Goal: Task Accomplishment & Management: Complete application form

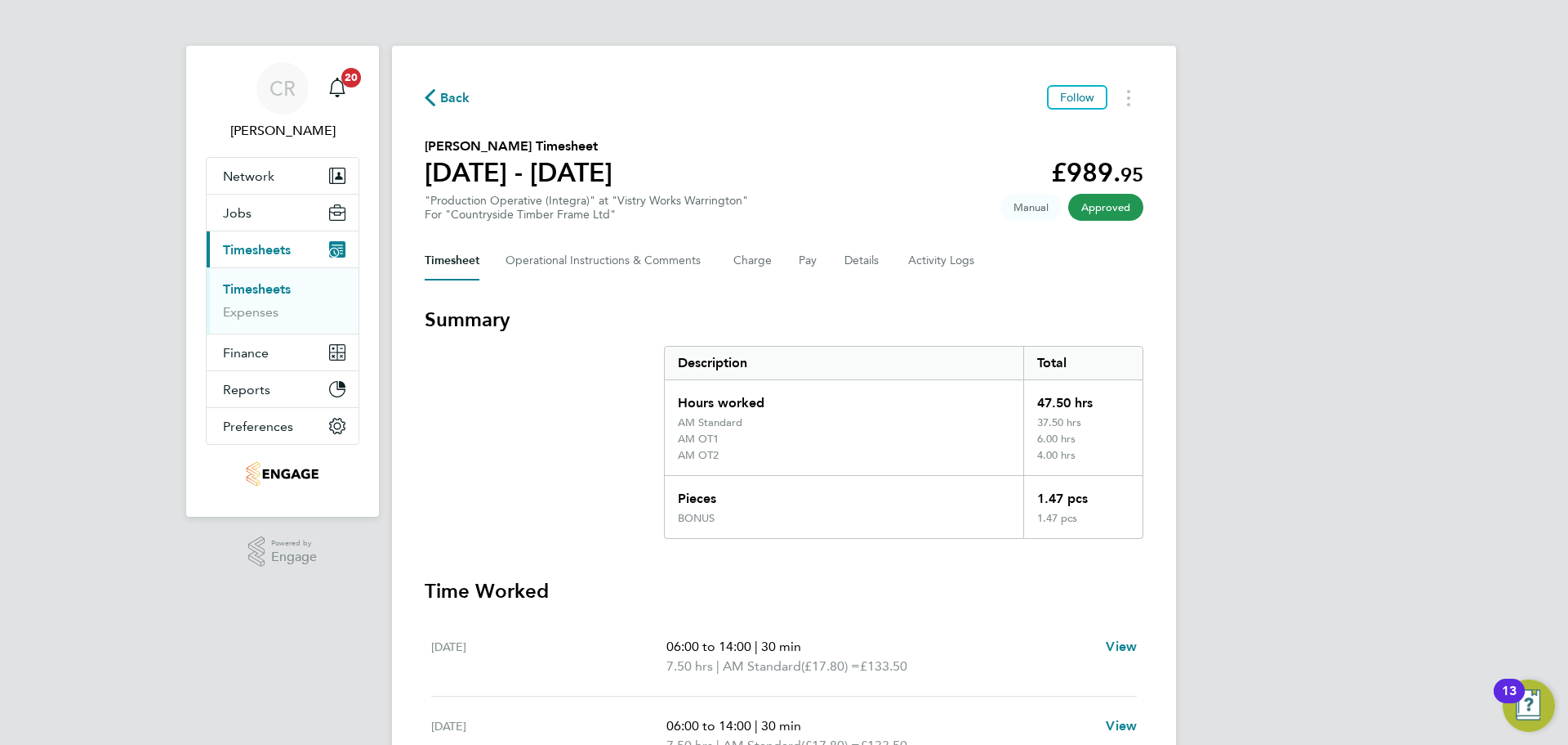
scroll to position [163, 0]
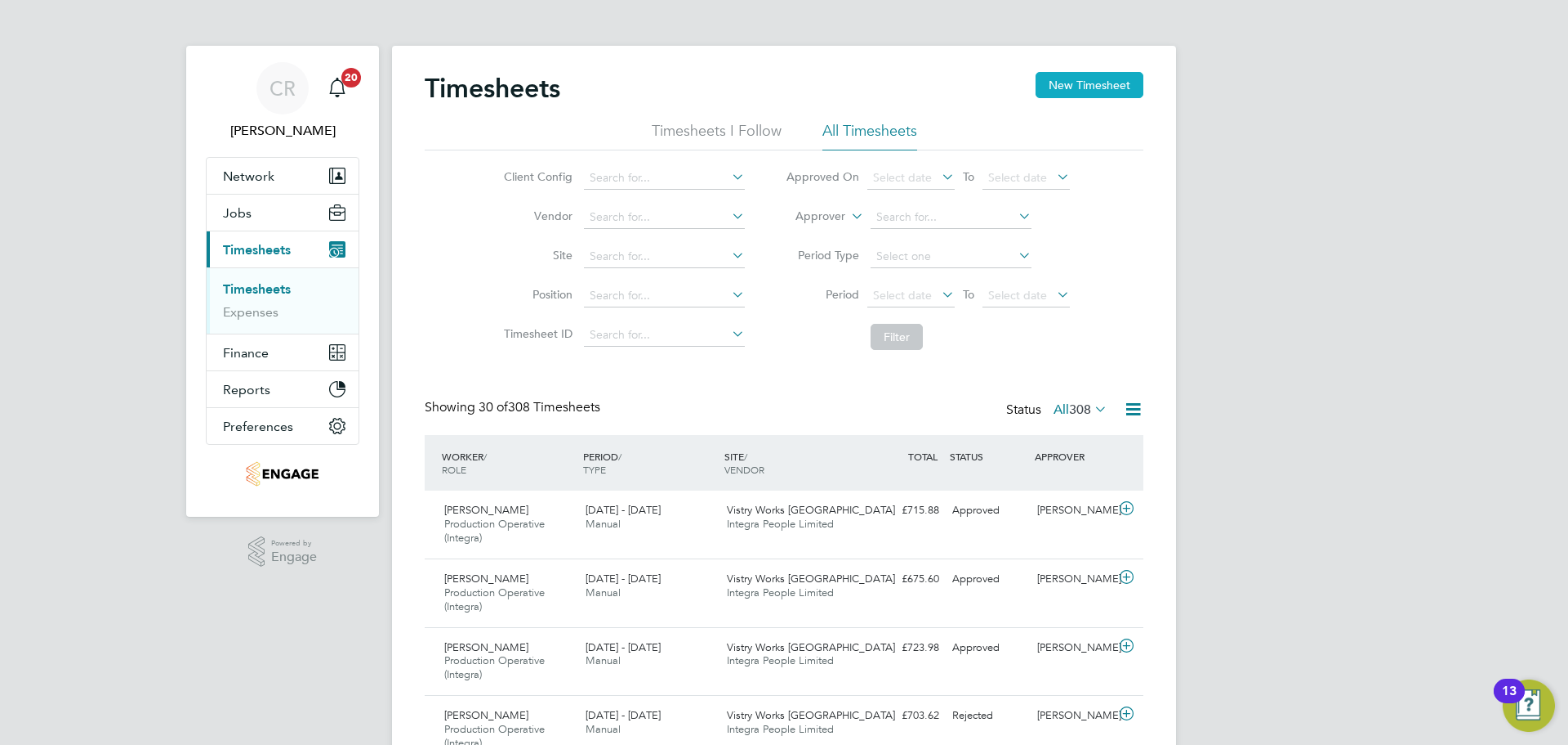
click at [1079, 86] on button "New Timesheet" at bounding box center [1089, 85] width 108 height 26
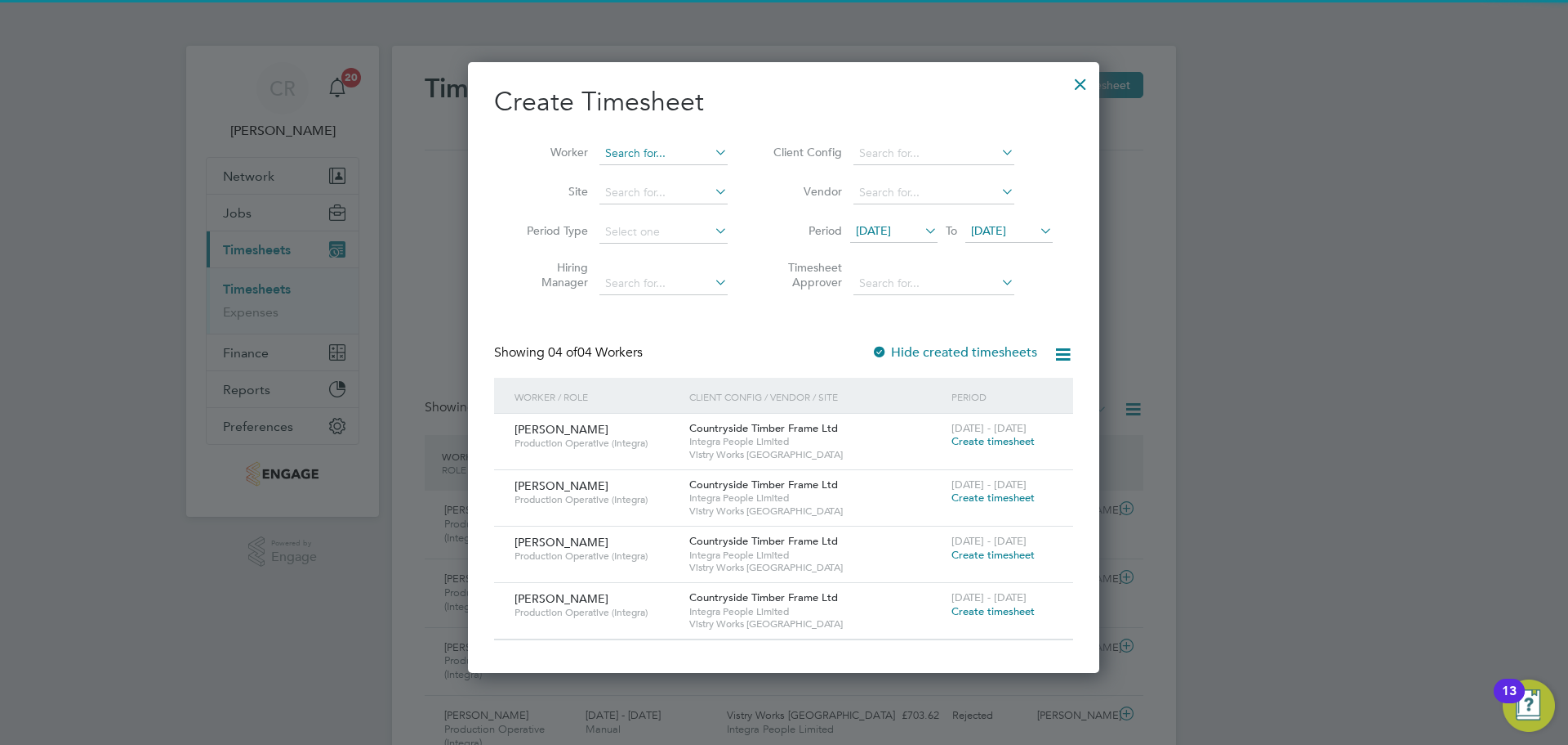
click at [630, 145] on input at bounding box center [663, 153] width 128 height 23
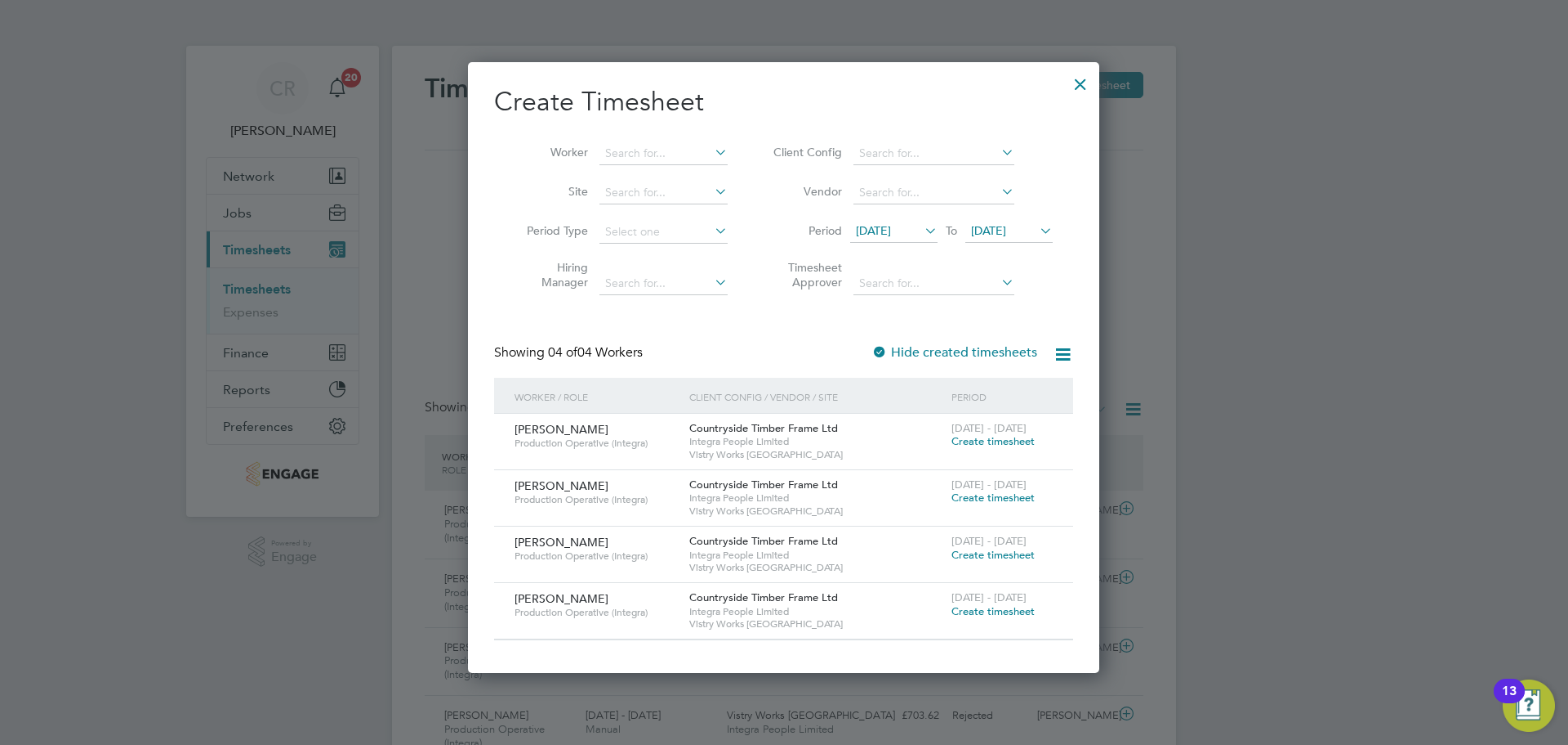
click at [991, 555] on span "Create timesheet" at bounding box center [993, 555] width 83 height 14
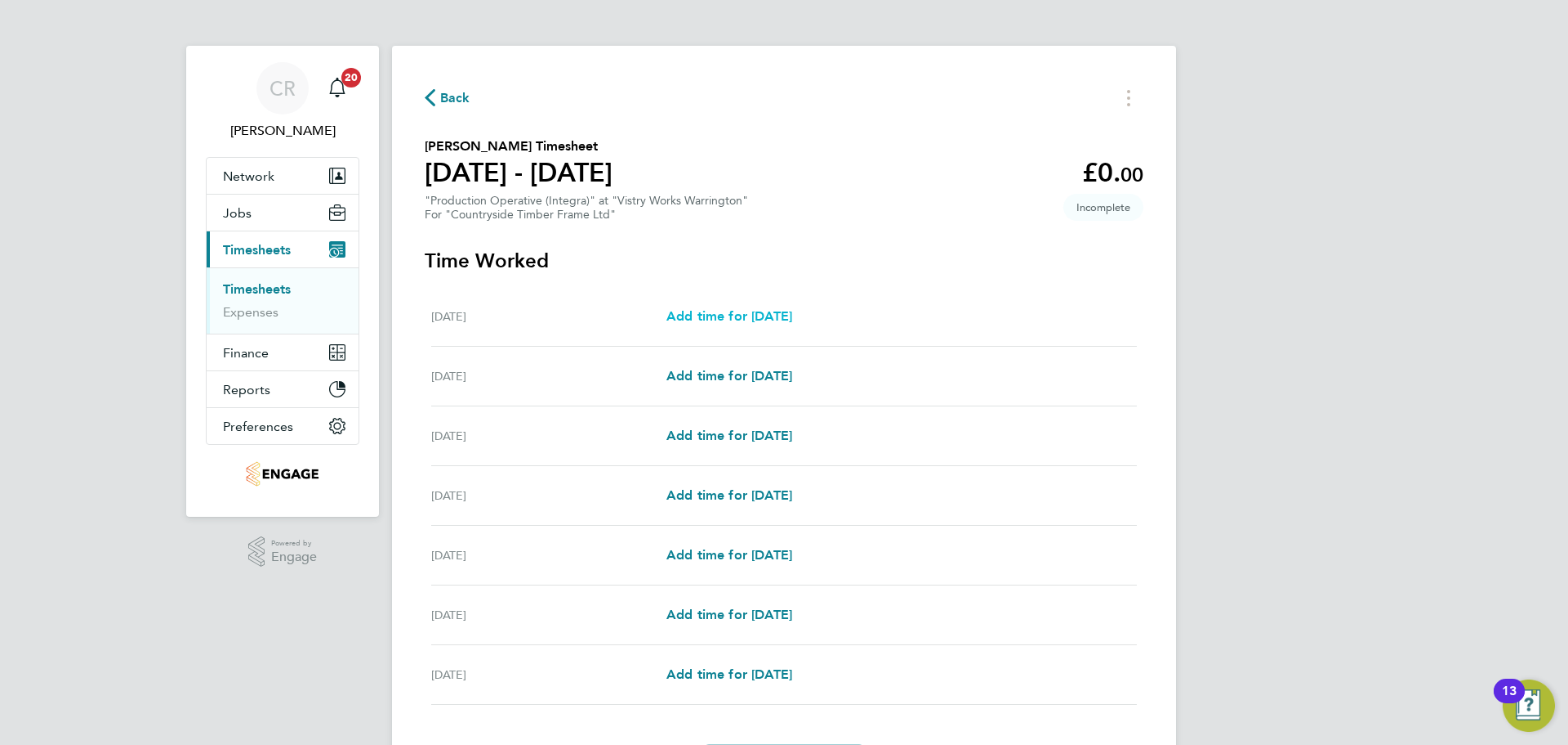
click at [728, 315] on span "Add time for Mon 18 Aug" at bounding box center [729, 316] width 126 height 15
select select "15"
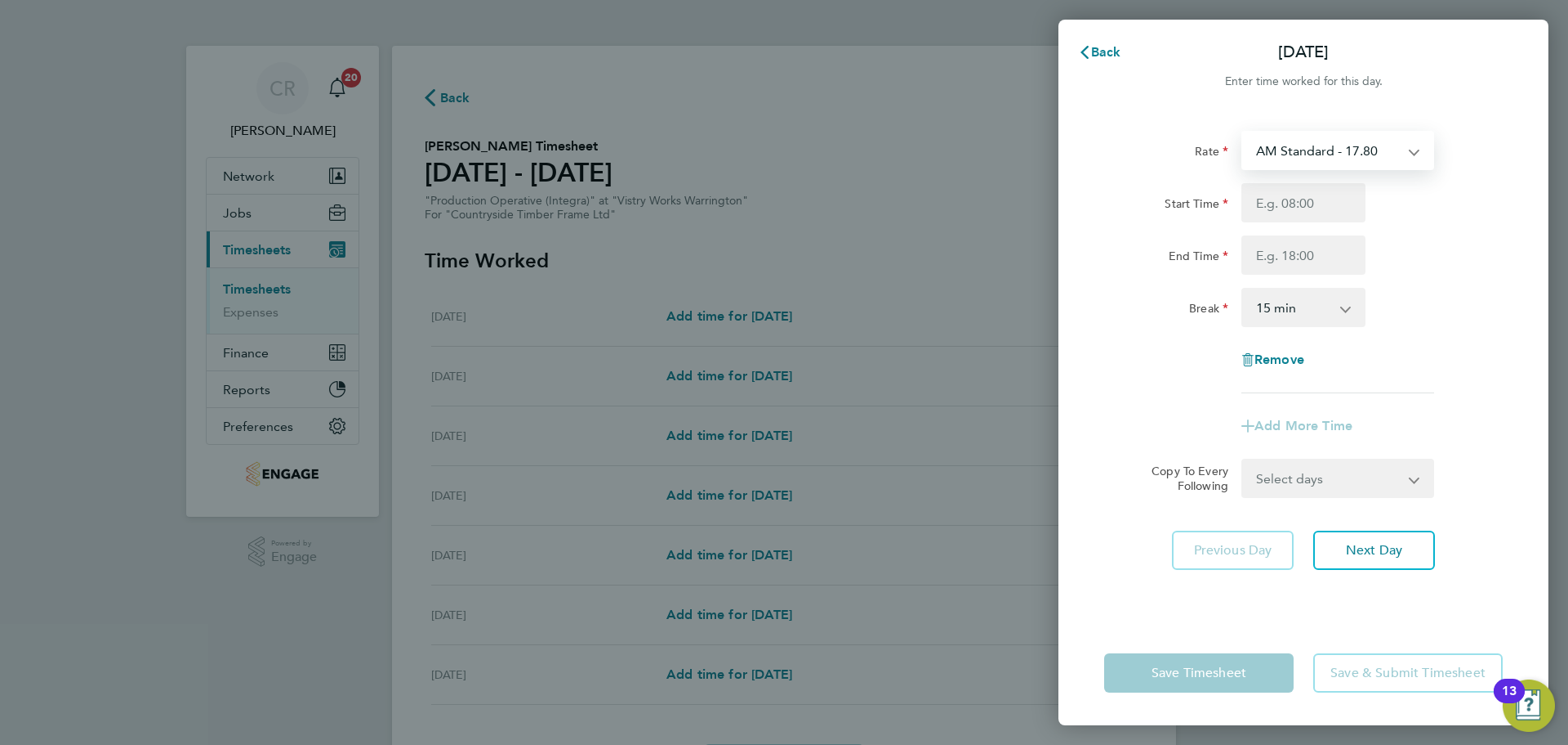
click at [1348, 155] on select "AM Standard - 17.80 PM Standard - 19.09 AM OT2 - 35.60 PM OT2 - 38.18 AM OT1 - …" at bounding box center [1329, 150] width 170 height 36
drag, startPoint x: 1352, startPoint y: 155, endPoint x: 1338, endPoint y: 188, distance: 35.8
click at [1352, 155] on select "AM Standard - 17.80 PM Standard - 19.09 AM OT2 - 35.60 PM OT2 - 38.18 AM OT1 - …" at bounding box center [1329, 150] width 170 height 36
drag, startPoint x: 1338, startPoint y: 189, endPoint x: 1330, endPoint y: 213, distance: 25.3
click at [1337, 190] on input "Start Time" at bounding box center [1304, 203] width 124 height 39
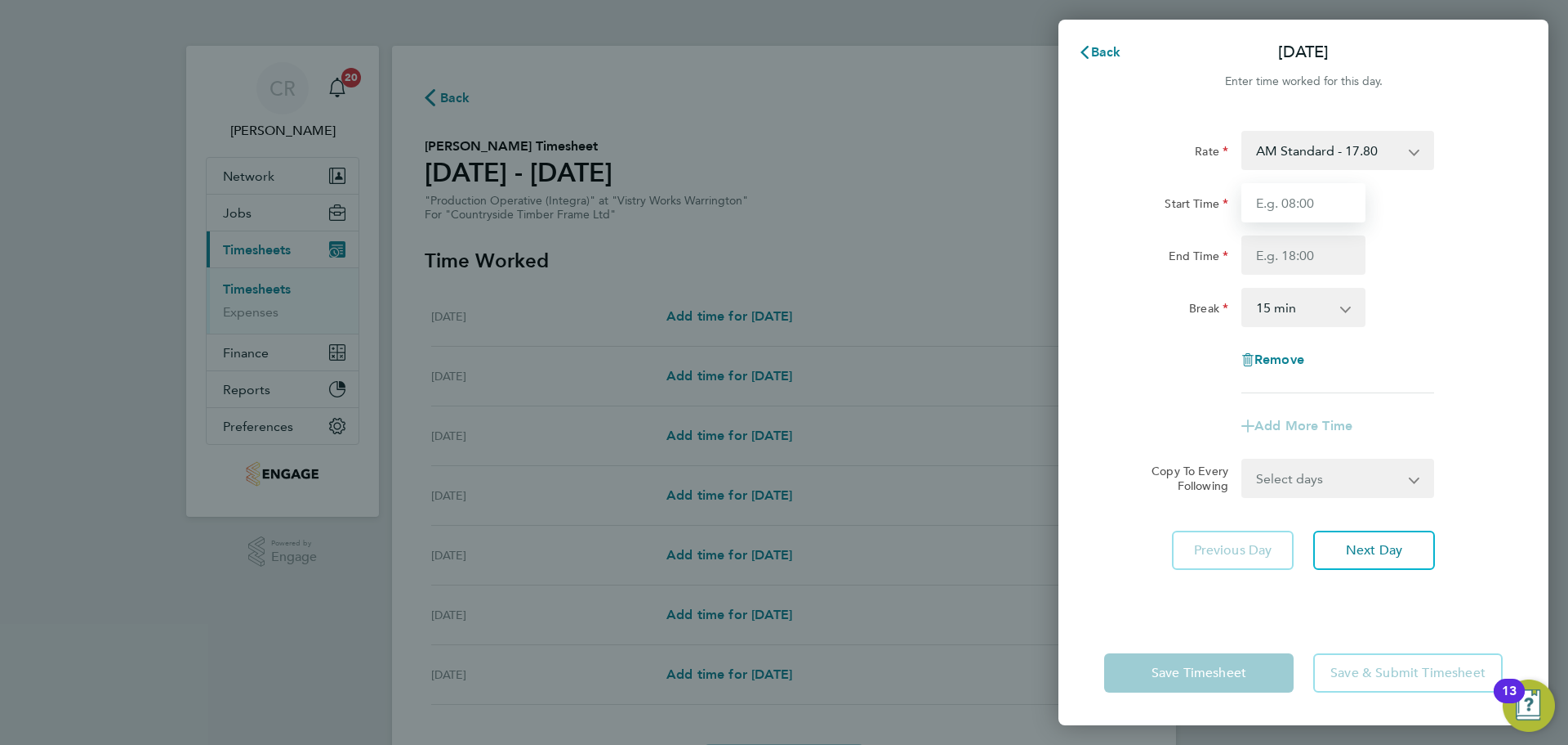
type input "06:00"
click at [1305, 261] on input "End Time" at bounding box center [1304, 255] width 124 height 39
type input "14:00"
click at [1314, 296] on select "0 min 15 min 30 min 45 min 60 min 75 min 90 min" at bounding box center [1294, 308] width 101 height 36
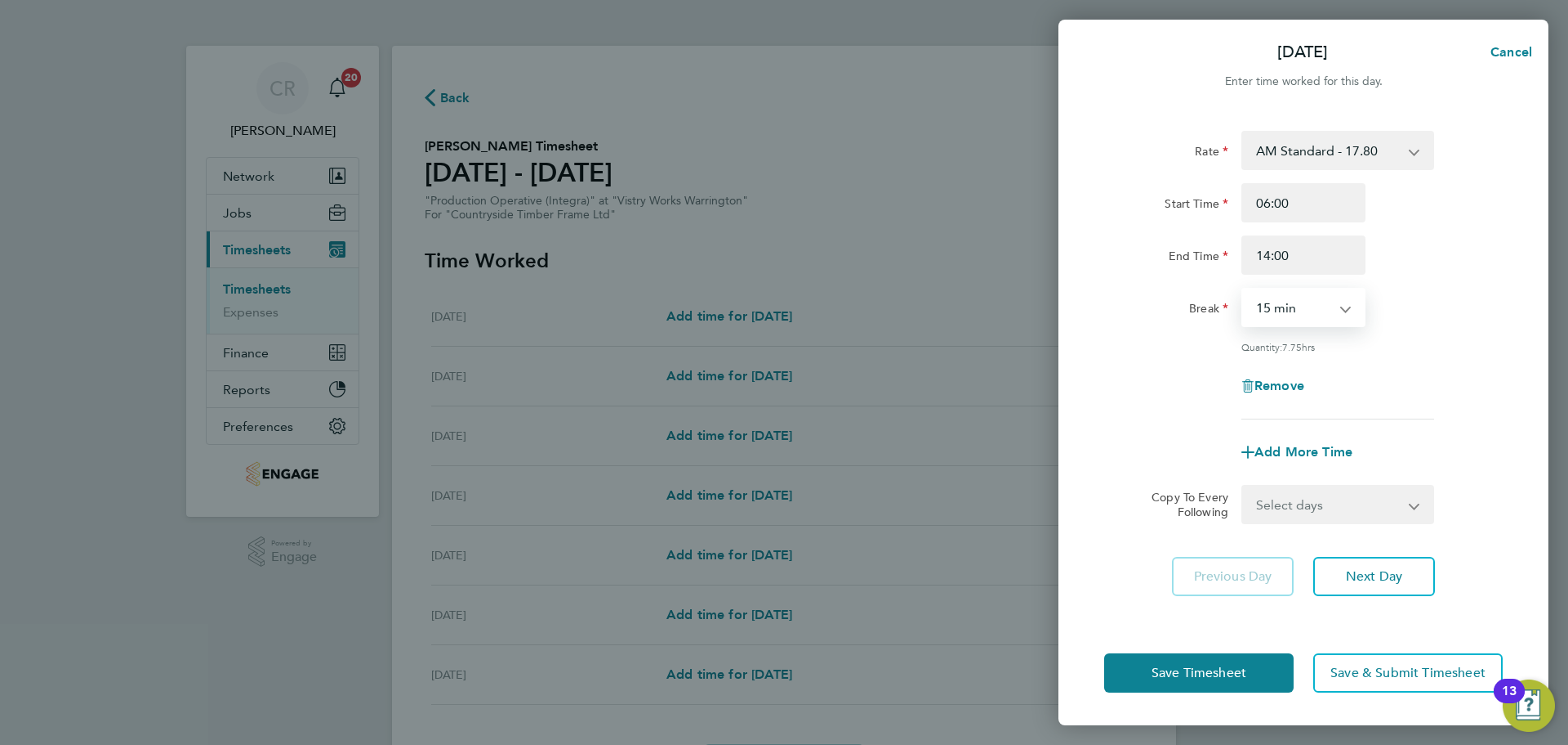
select select "30"
click at [1244, 290] on select "0 min 15 min 30 min 45 min 60 min 75 min 90 min" at bounding box center [1294, 308] width 101 height 36
click at [1252, 663] on button "Save Timesheet" at bounding box center [1199, 673] width 189 height 39
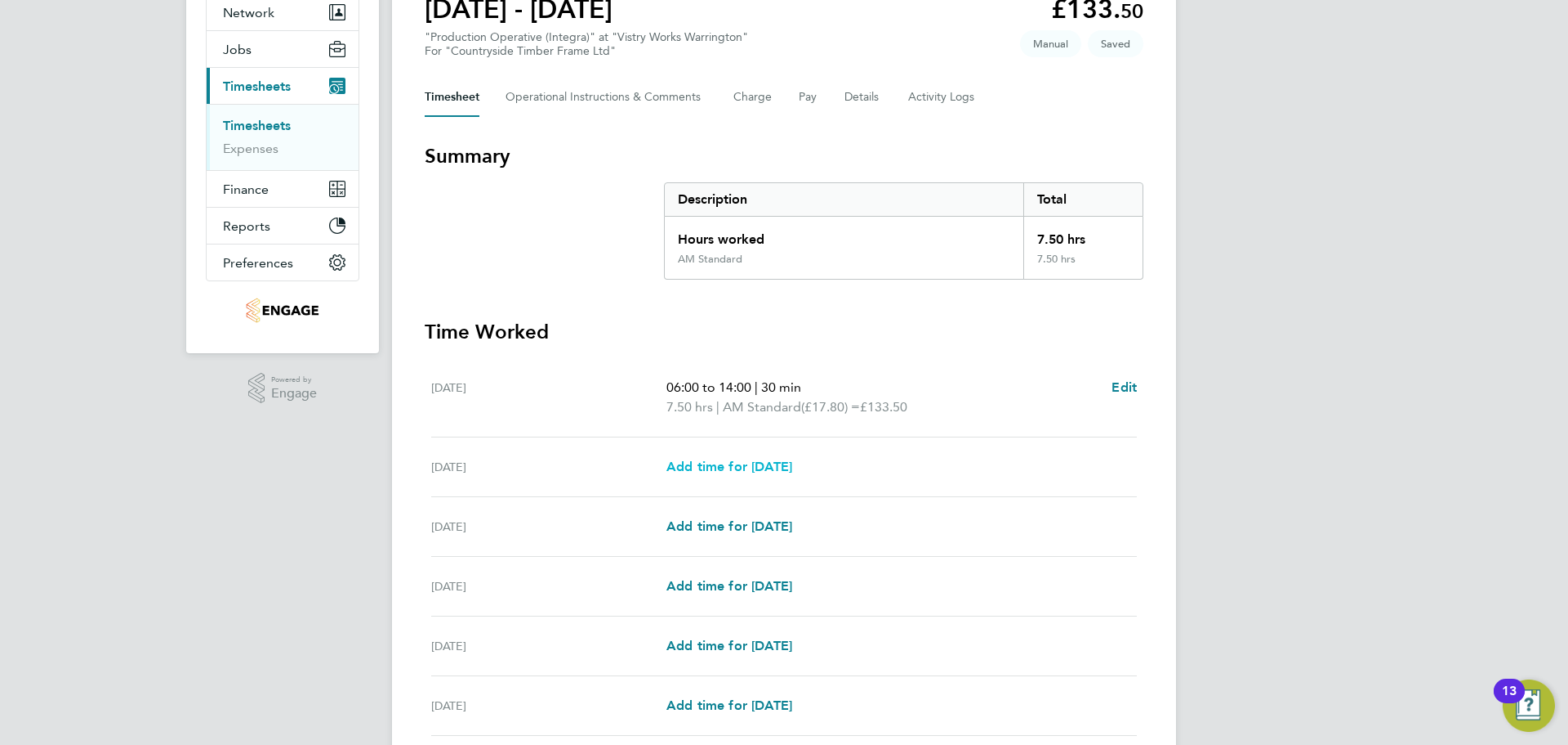
click at [779, 469] on span "Add time for Tue 19 Aug" at bounding box center [729, 466] width 126 height 15
select select "15"
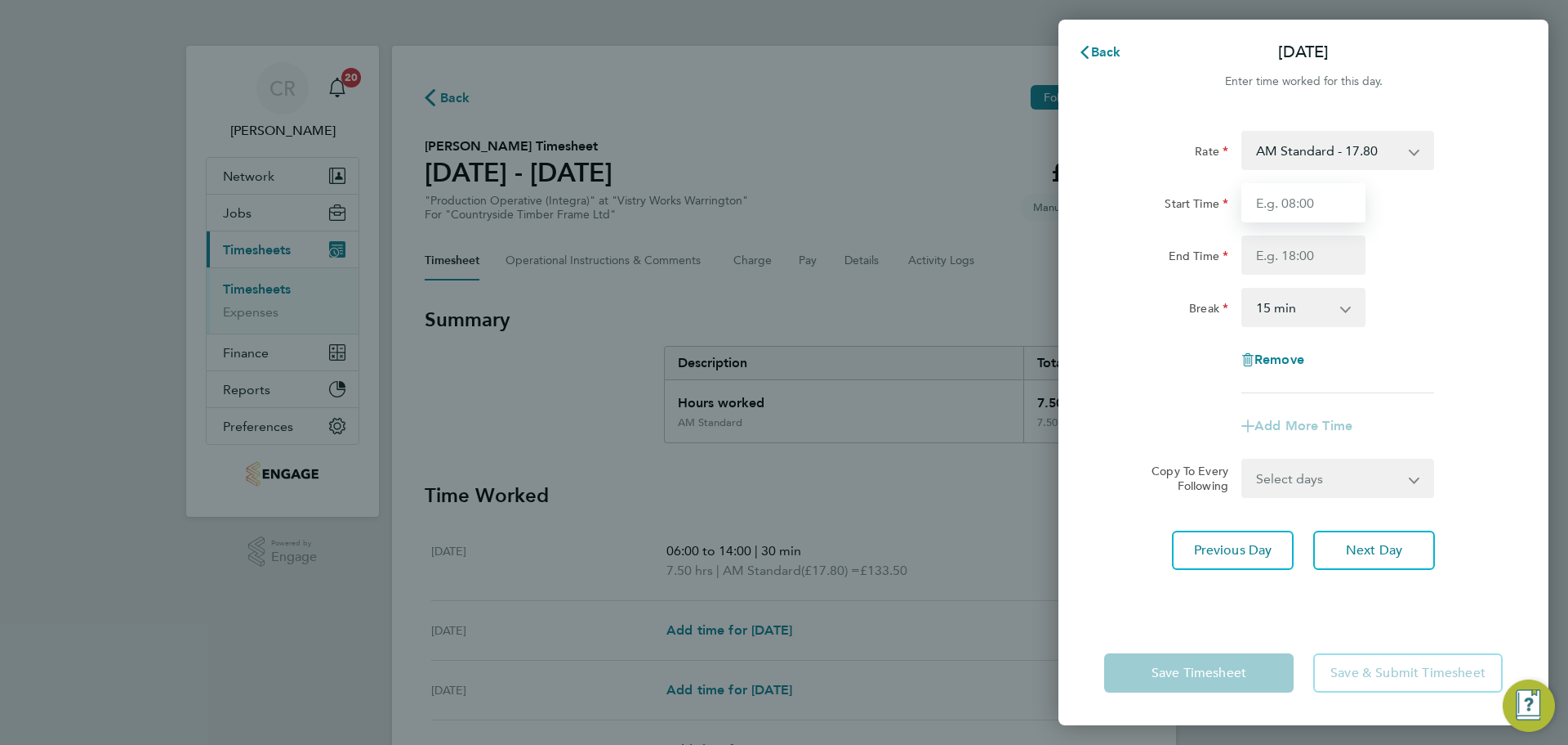
click at [1357, 190] on input "Start Time" at bounding box center [1304, 203] width 124 height 39
type input "06:00"
click at [1313, 259] on input "End Time" at bounding box center [1304, 255] width 124 height 39
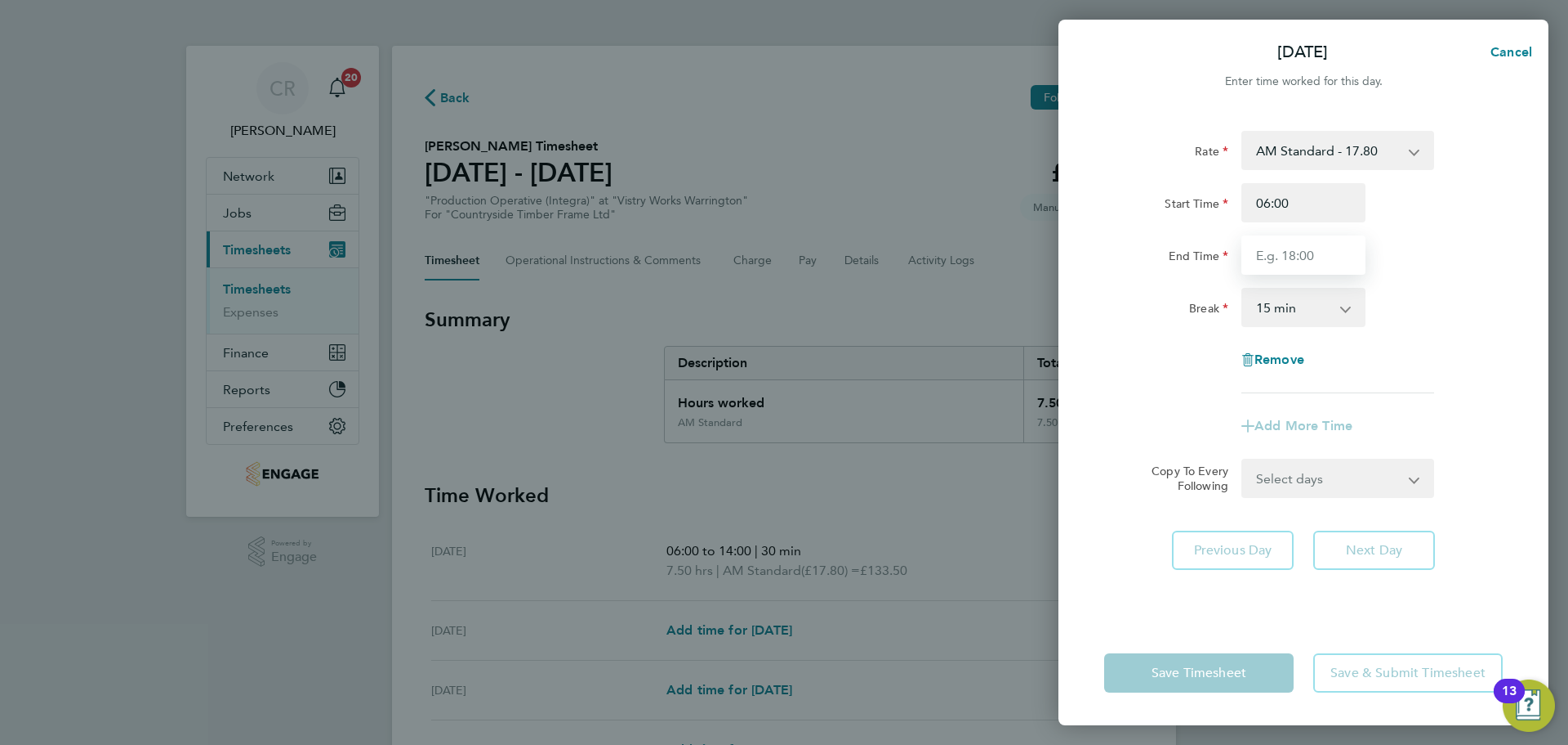
type input "14:00"
click at [1308, 313] on select "0 min 15 min 30 min 45 min 60 min 75 min 90 min" at bounding box center [1294, 308] width 101 height 36
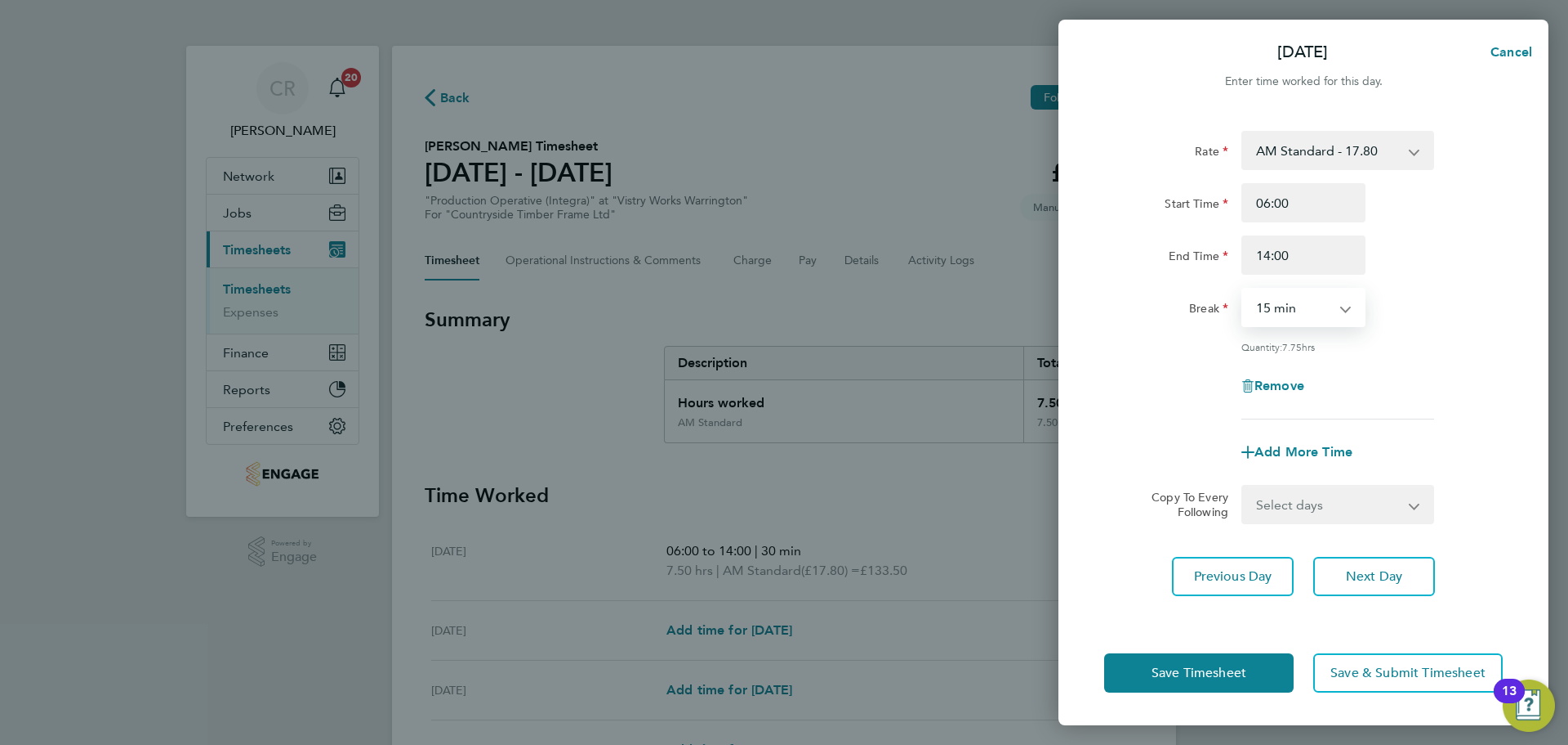
select select "30"
click at [1244, 290] on select "0 min 15 min 30 min 45 min 60 min 75 min 90 min" at bounding box center [1294, 308] width 101 height 36
click at [1262, 675] on button "Save Timesheet" at bounding box center [1199, 673] width 189 height 39
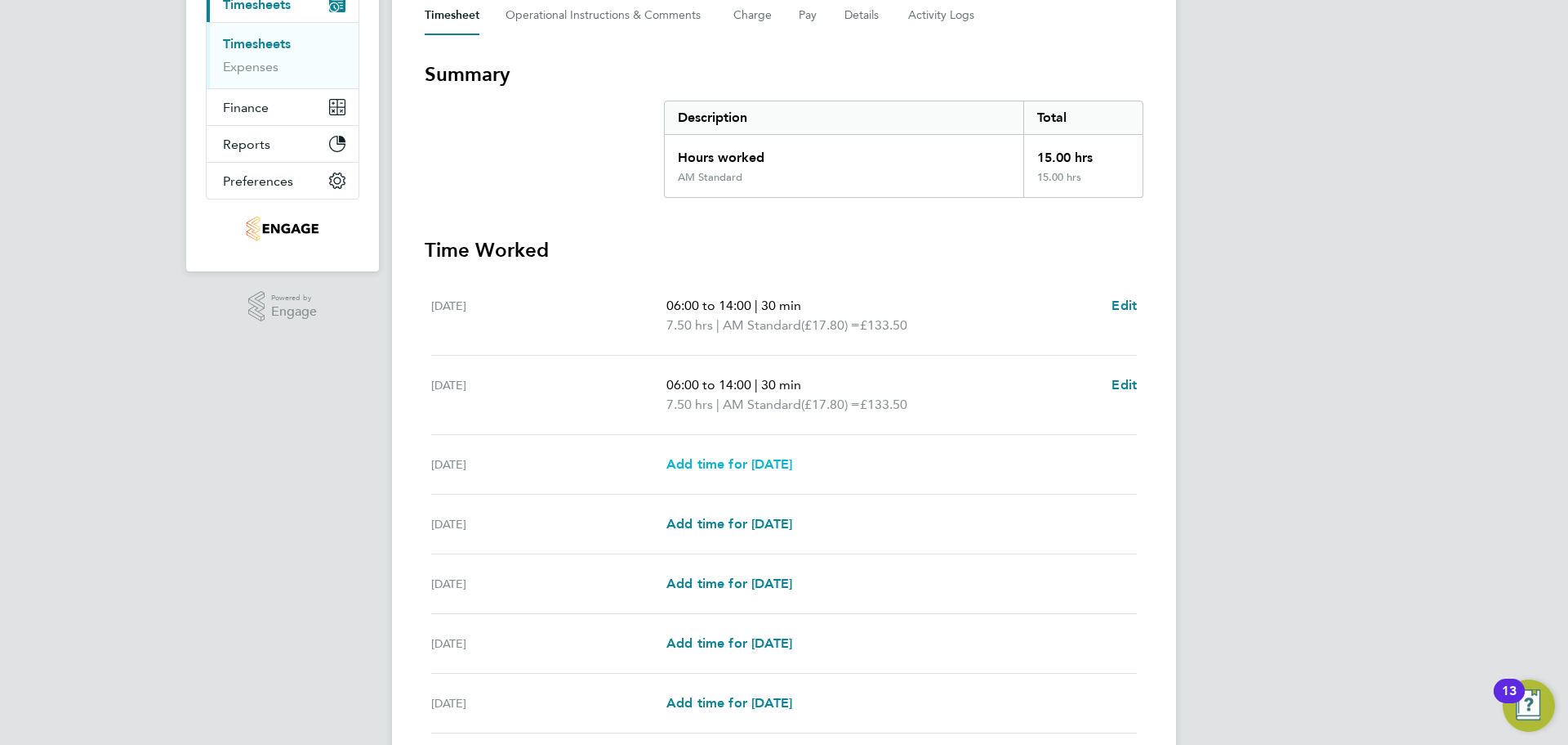
click at [792, 456] on span "Add time for Wed 20 Aug" at bounding box center [729, 464] width 126 height 15
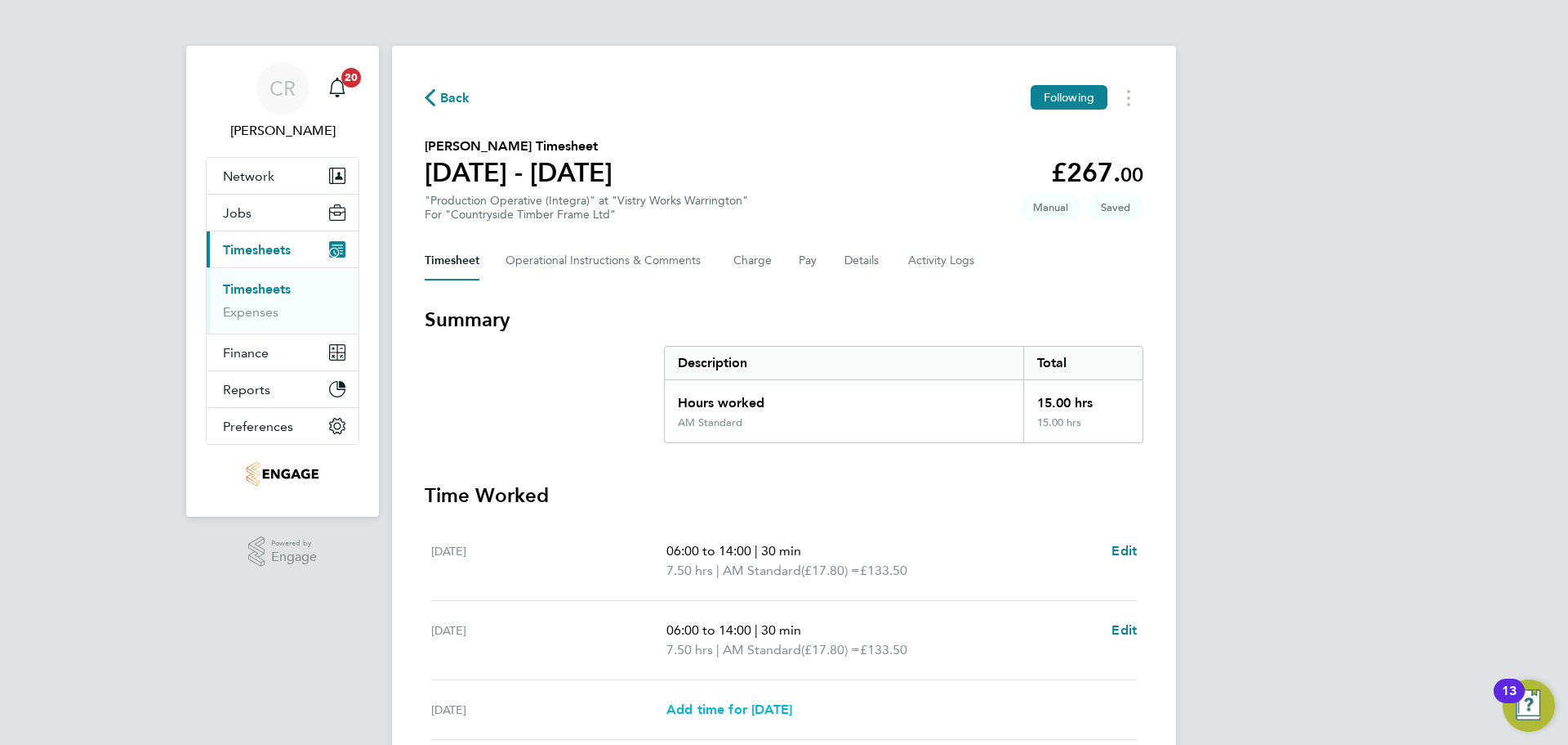
select select "15"
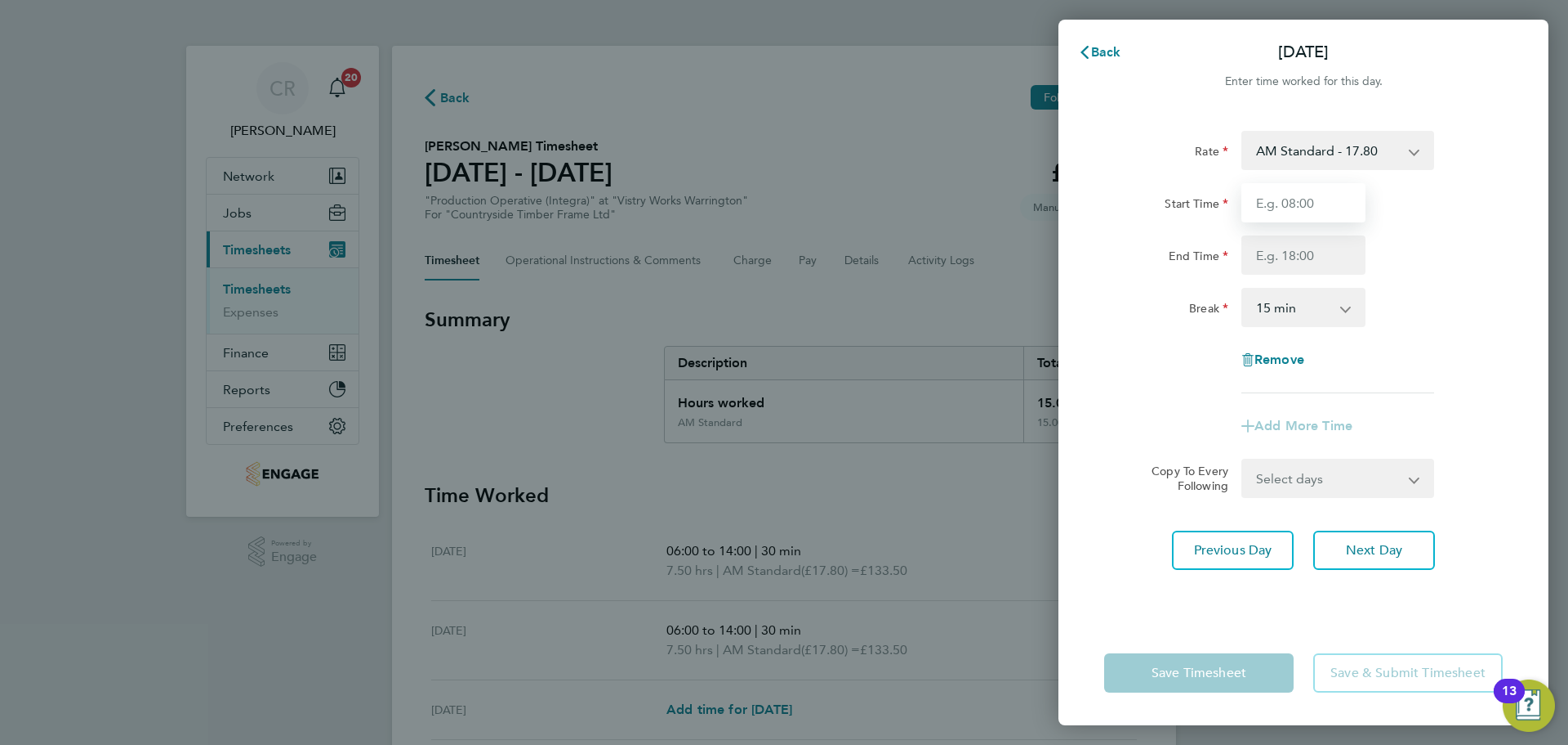
drag, startPoint x: 1304, startPoint y: 212, endPoint x: 1308, endPoint y: 222, distance: 10.8
click at [1304, 212] on input "Start Time" at bounding box center [1304, 203] width 124 height 39
type input "06:00"
click at [1307, 261] on input "End Time" at bounding box center [1304, 255] width 124 height 39
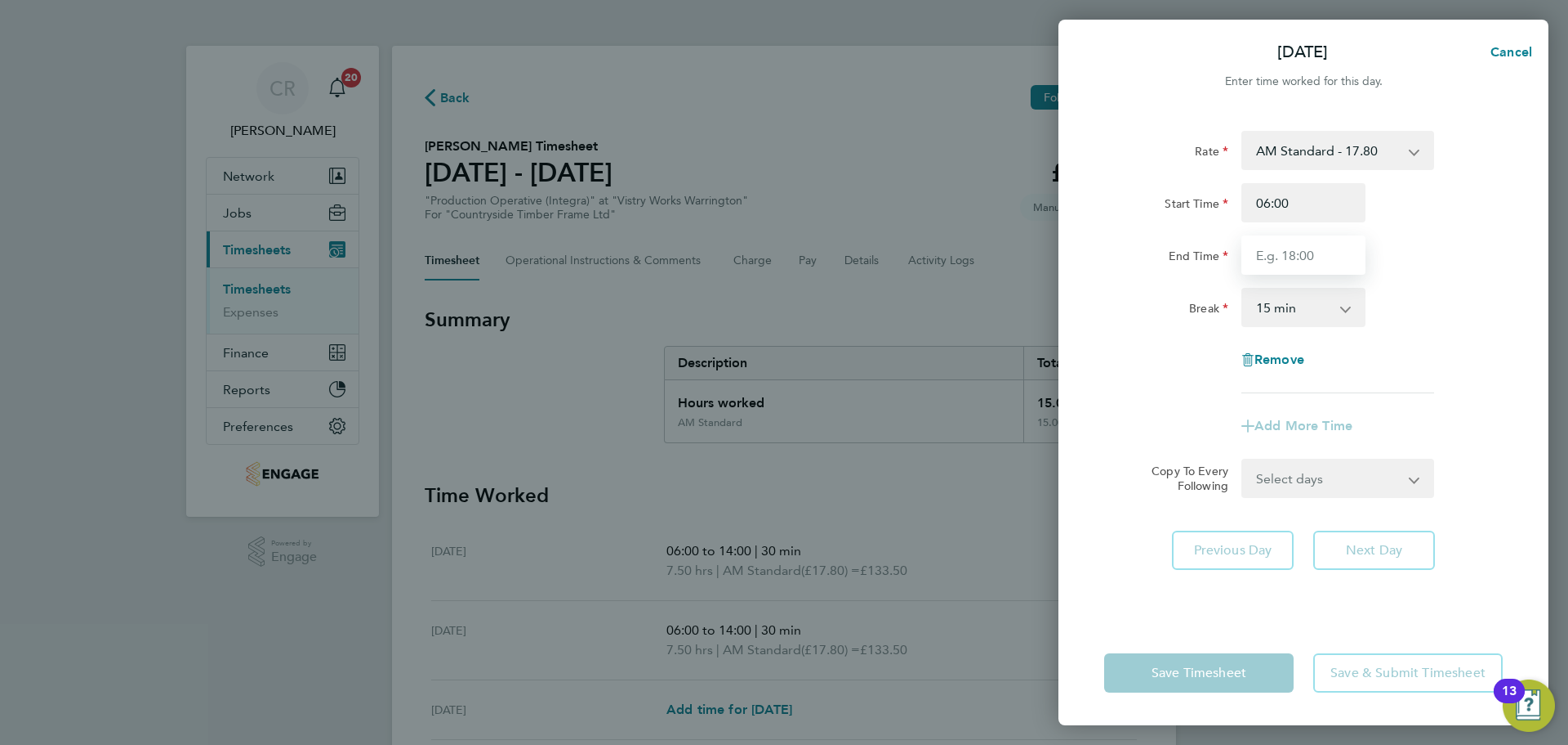
type input "14:00"
drag, startPoint x: 1312, startPoint y: 300, endPoint x: 1312, endPoint y: 311, distance: 11.0
click at [1312, 300] on select "0 min 15 min 30 min 45 min 60 min 75 min 90 min" at bounding box center [1294, 308] width 101 height 36
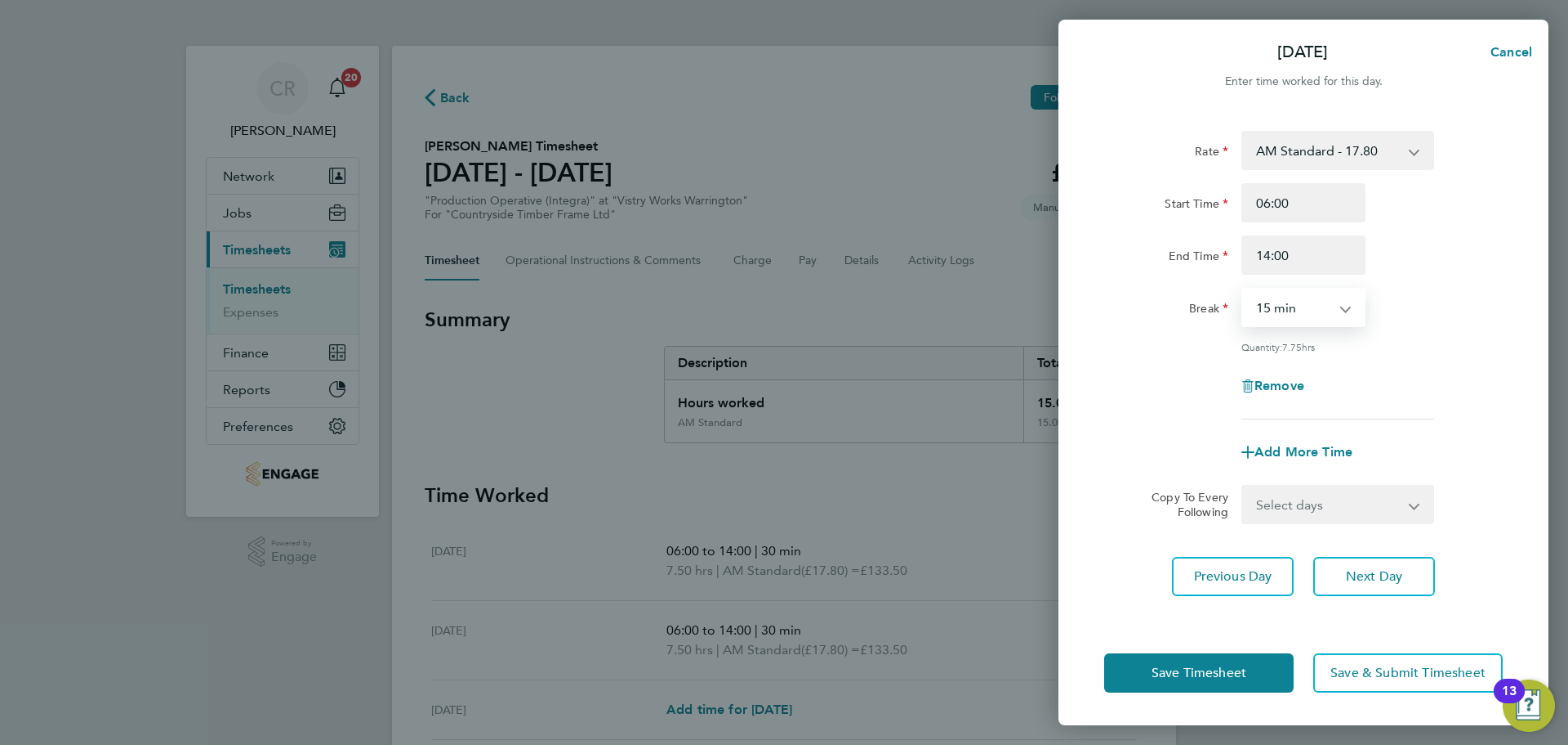
select select "30"
click at [1244, 290] on select "0 min 15 min 30 min 45 min 60 min 75 min 90 min" at bounding box center [1294, 308] width 101 height 36
click at [1263, 656] on button "Save Timesheet" at bounding box center [1199, 673] width 189 height 39
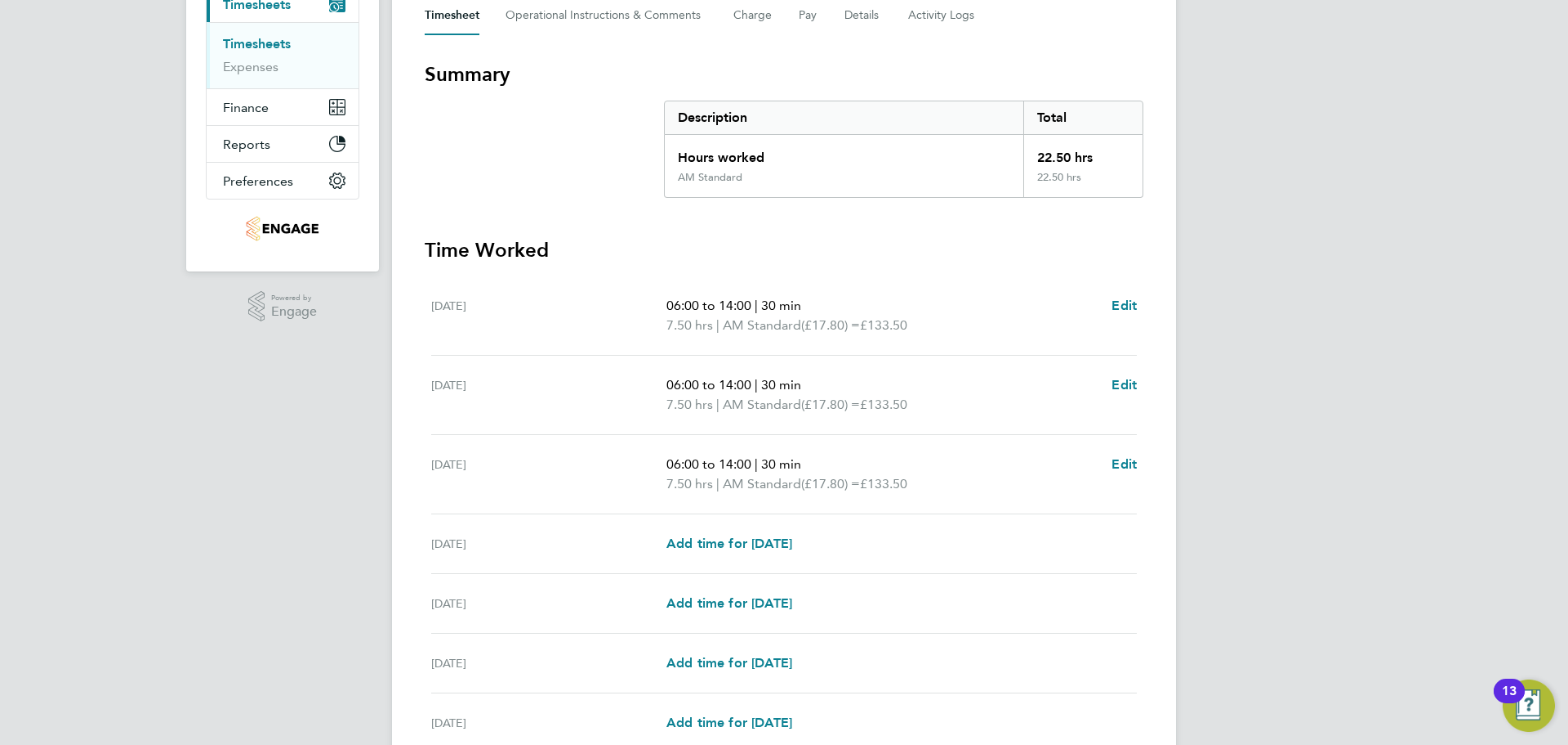
click at [786, 530] on div "Thu 21 Aug Add time for Thu 21 Aug Add time for Thu 21 Aug" at bounding box center [784, 544] width 705 height 59
click at [778, 535] on span "Add time for Thu 21 Aug" at bounding box center [729, 543] width 126 height 15
select select "15"
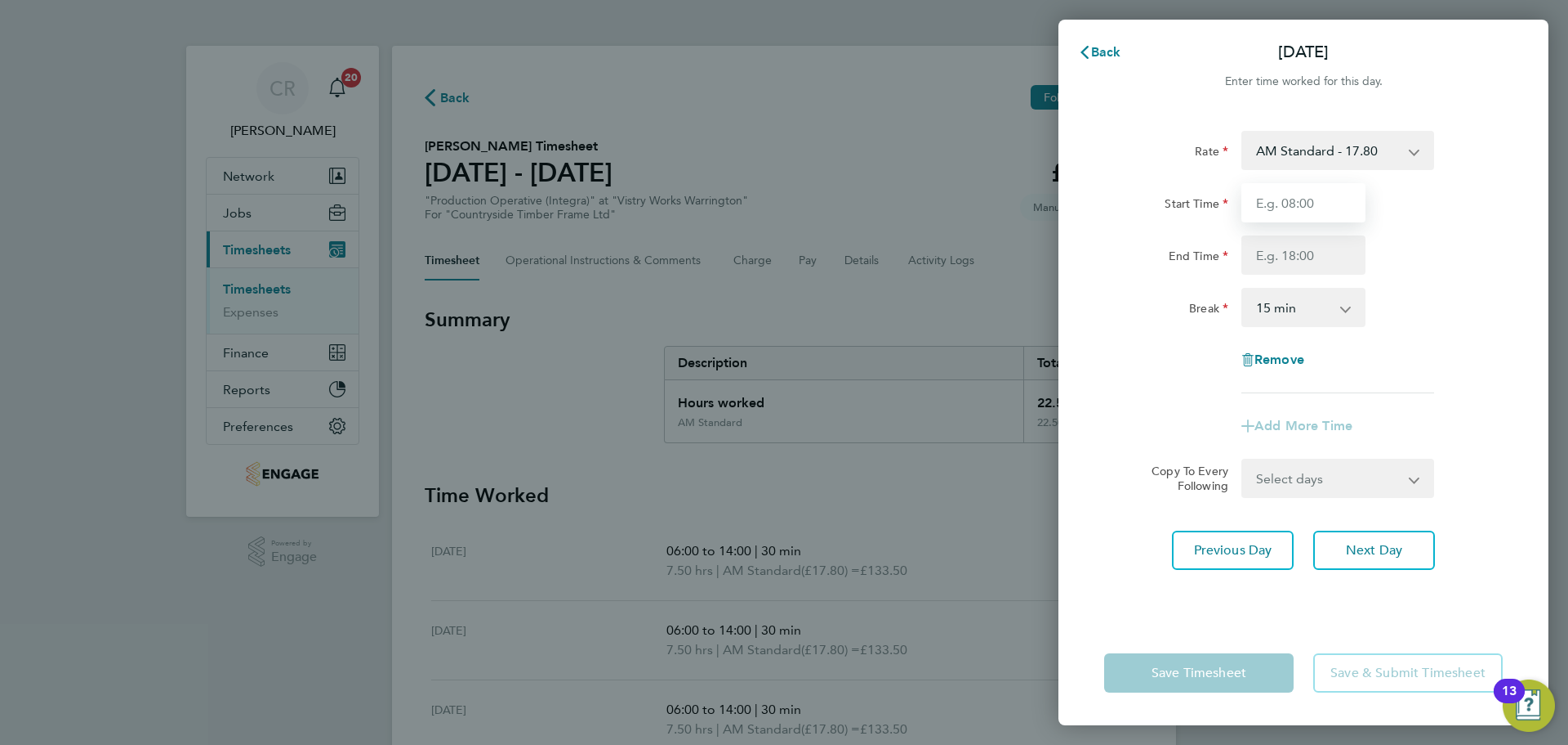
click at [1323, 191] on input "Start Time" at bounding box center [1304, 203] width 124 height 39
type input "06:00"
click at [1318, 255] on input "End Time" at bounding box center [1304, 255] width 124 height 39
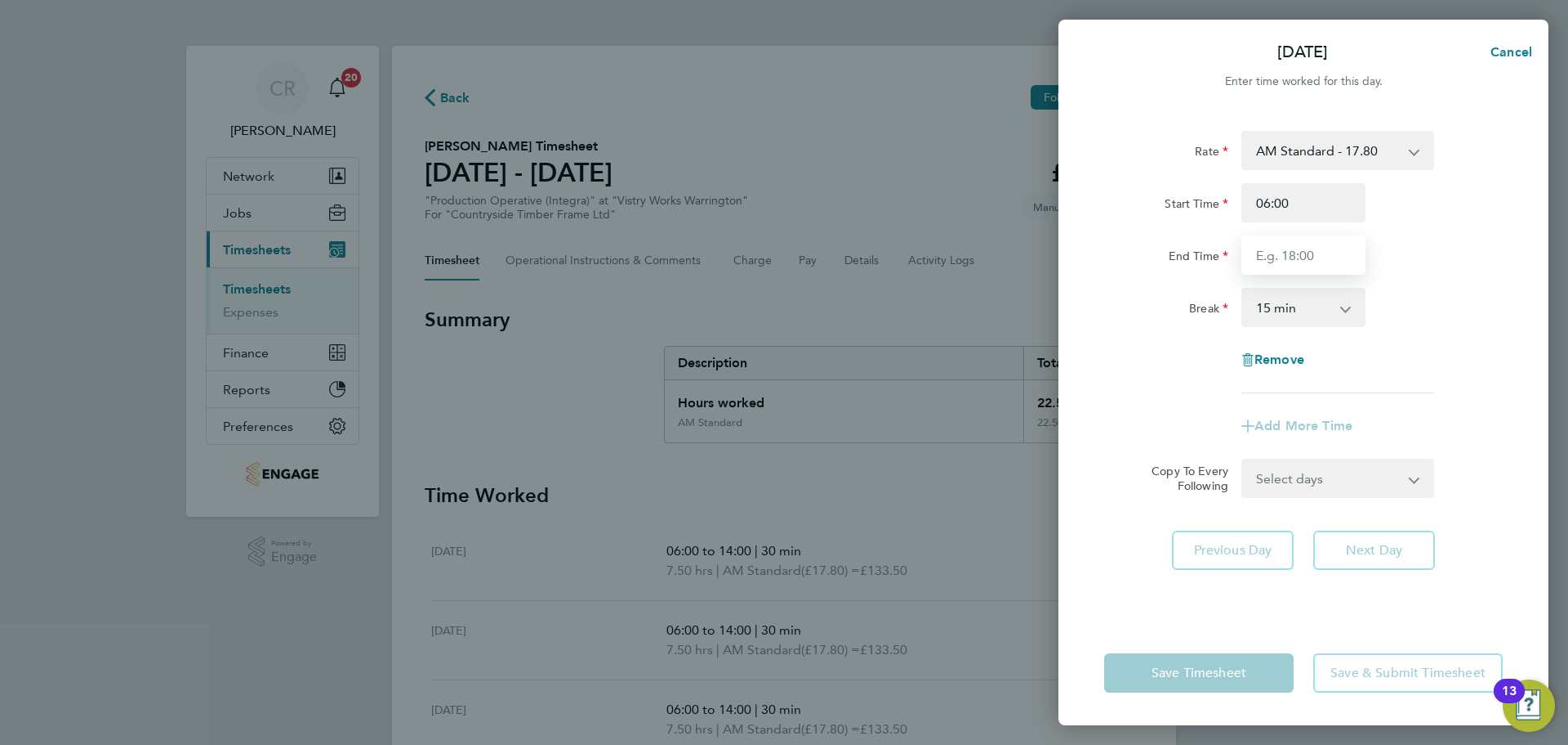
type input "14:00"
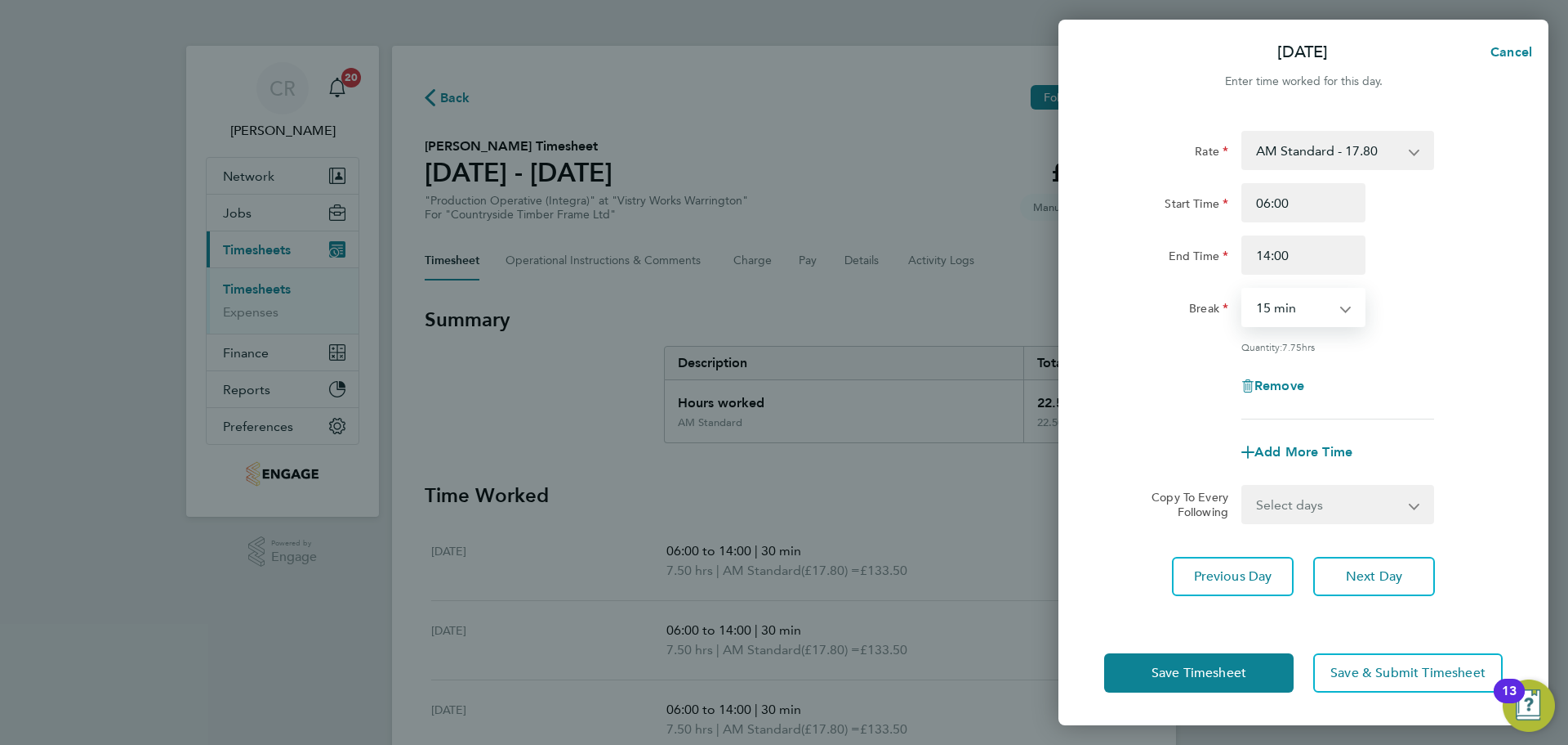
drag, startPoint x: 1318, startPoint y: 312, endPoint x: 1313, endPoint y: 325, distance: 13.9
click at [1318, 312] on select "0 min 15 min 30 min 45 min 60 min 75 min 90 min" at bounding box center [1294, 308] width 101 height 36
select select "30"
click at [1244, 290] on select "0 min 15 min 30 min 45 min 60 min 75 min 90 min" at bounding box center [1294, 308] width 101 height 36
click at [1251, 658] on button "Save Timesheet" at bounding box center [1199, 673] width 189 height 39
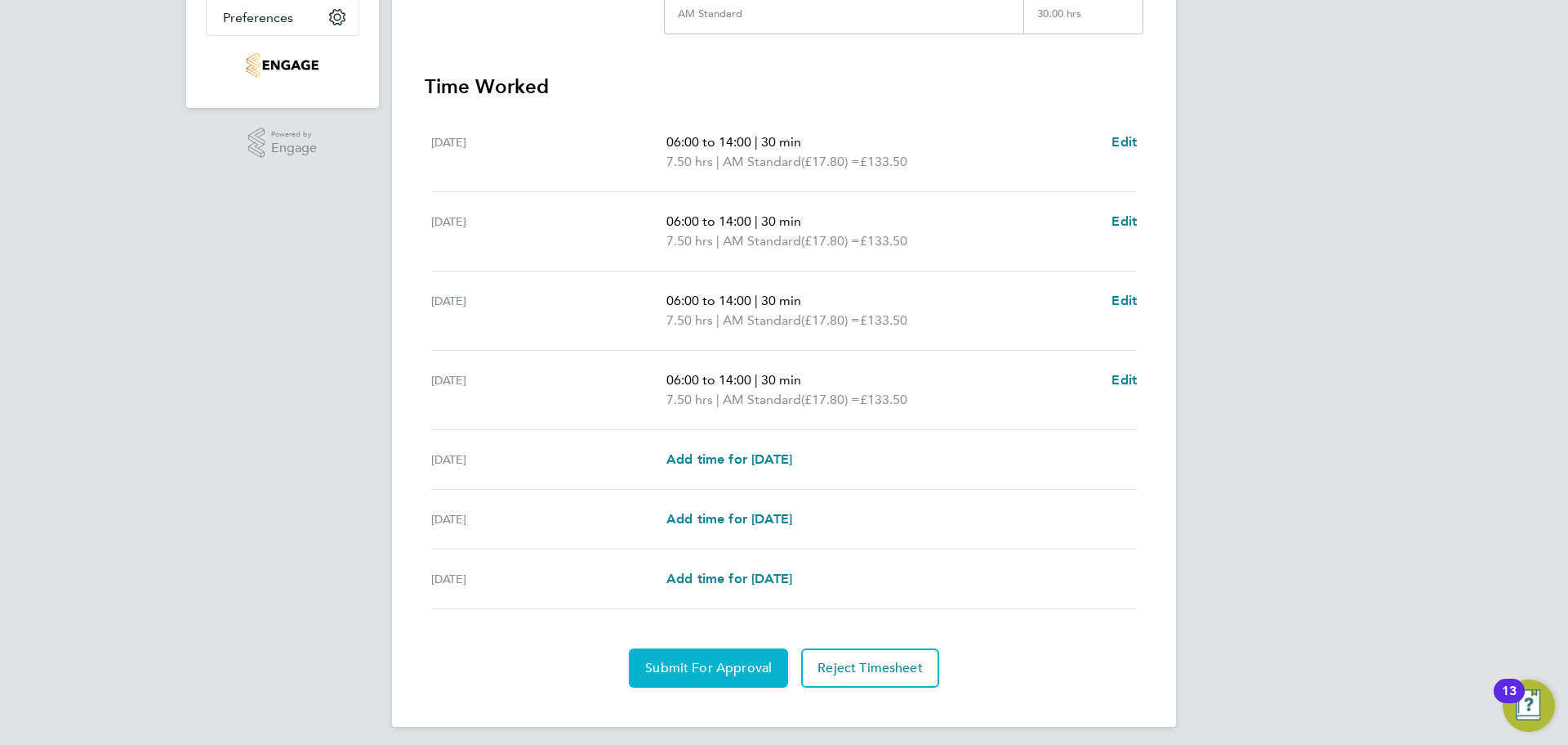
click at [743, 675] on span "Submit For Approval" at bounding box center [708, 668] width 126 height 16
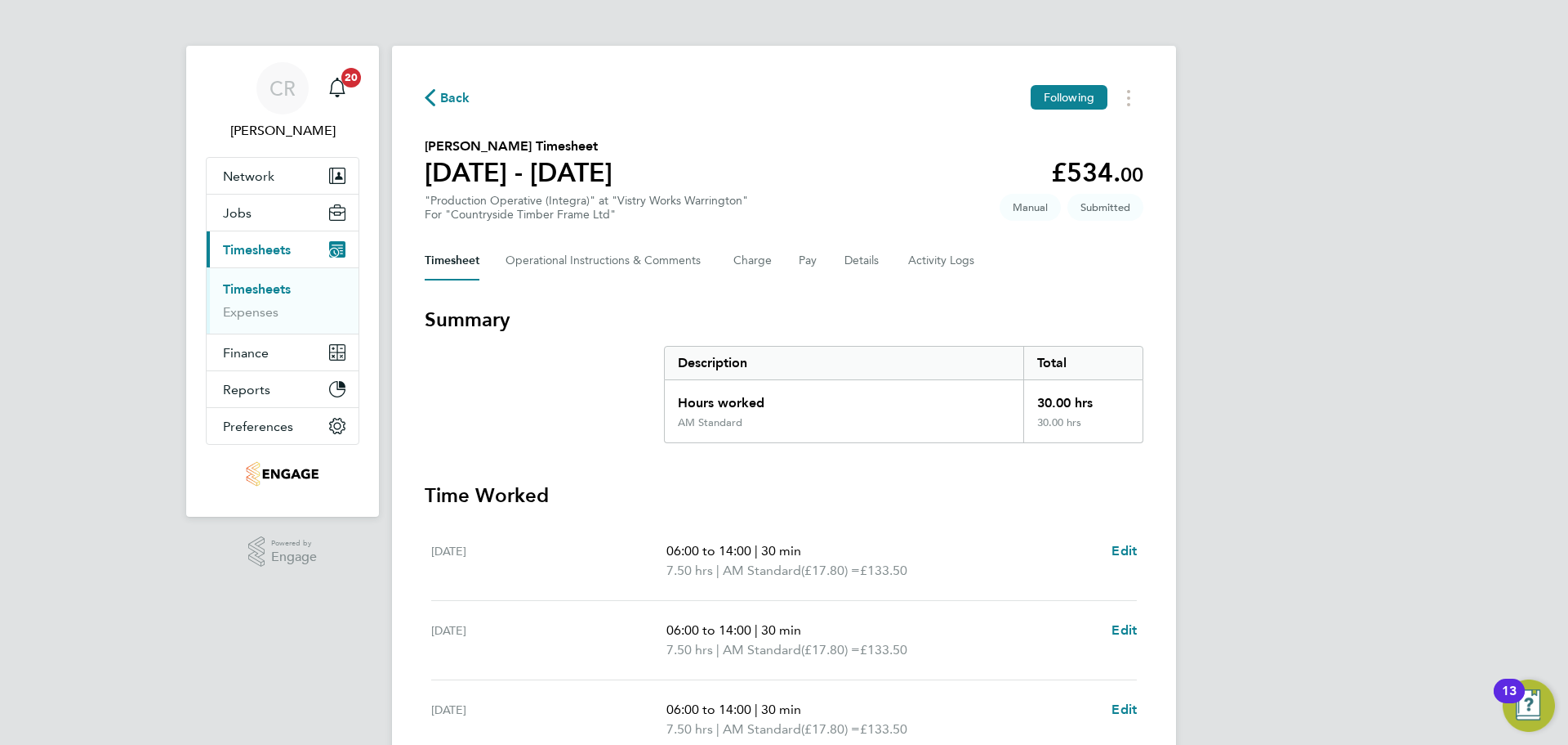
click at [457, 99] on span "Back" at bounding box center [456, 98] width 31 height 20
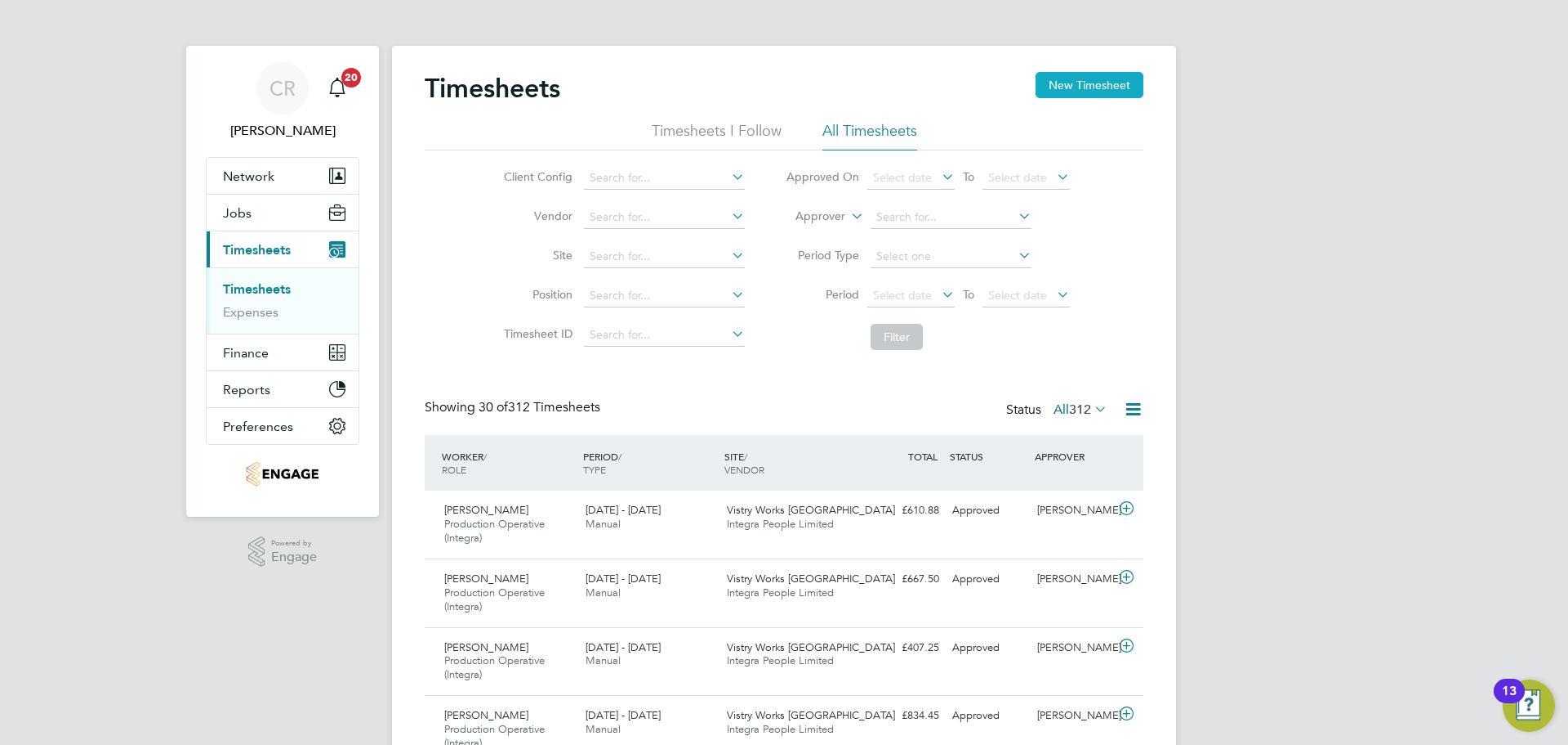
click at [1110, 86] on button "New Timesheet" at bounding box center [1089, 85] width 108 height 26
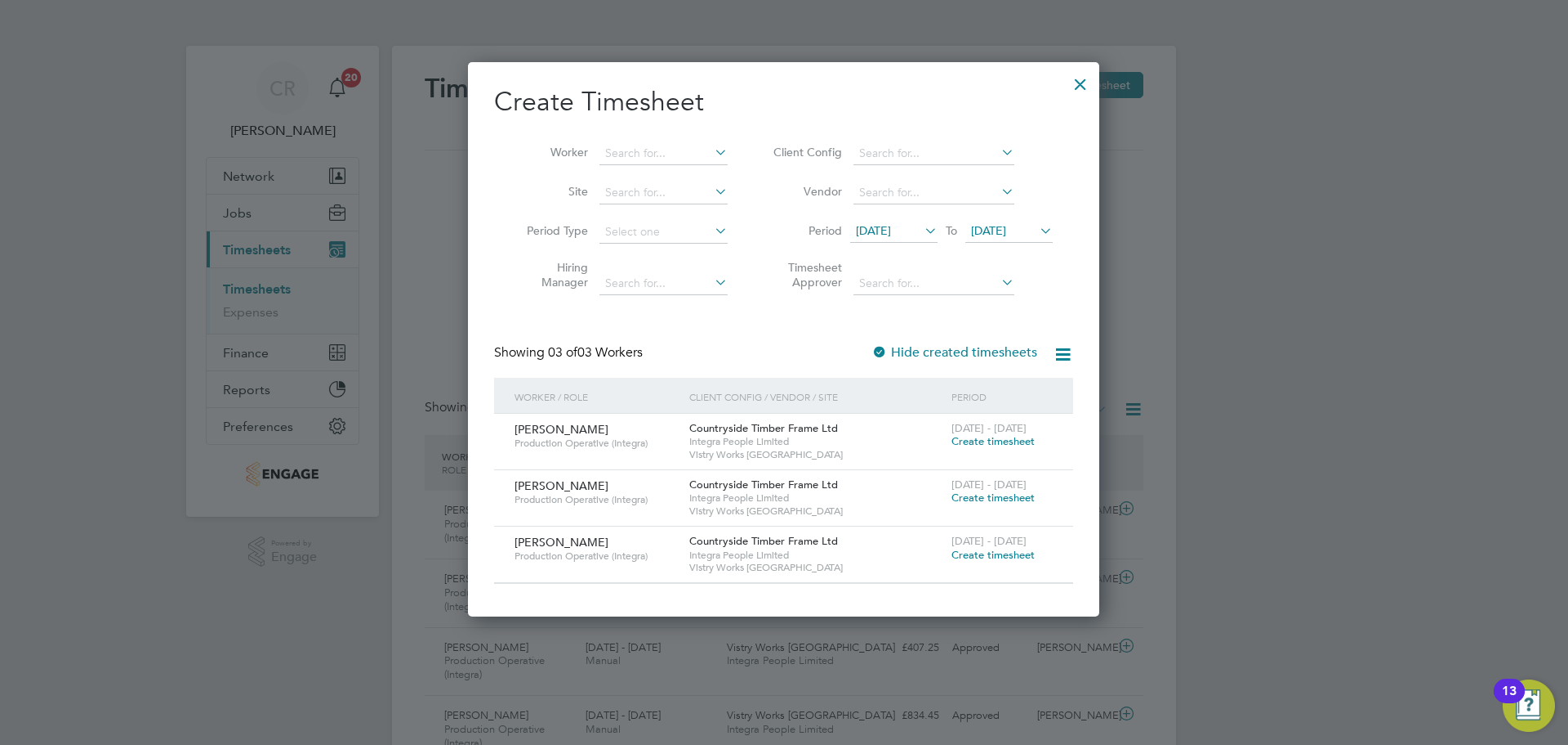
click at [990, 557] on span "Create timesheet" at bounding box center [993, 555] width 83 height 14
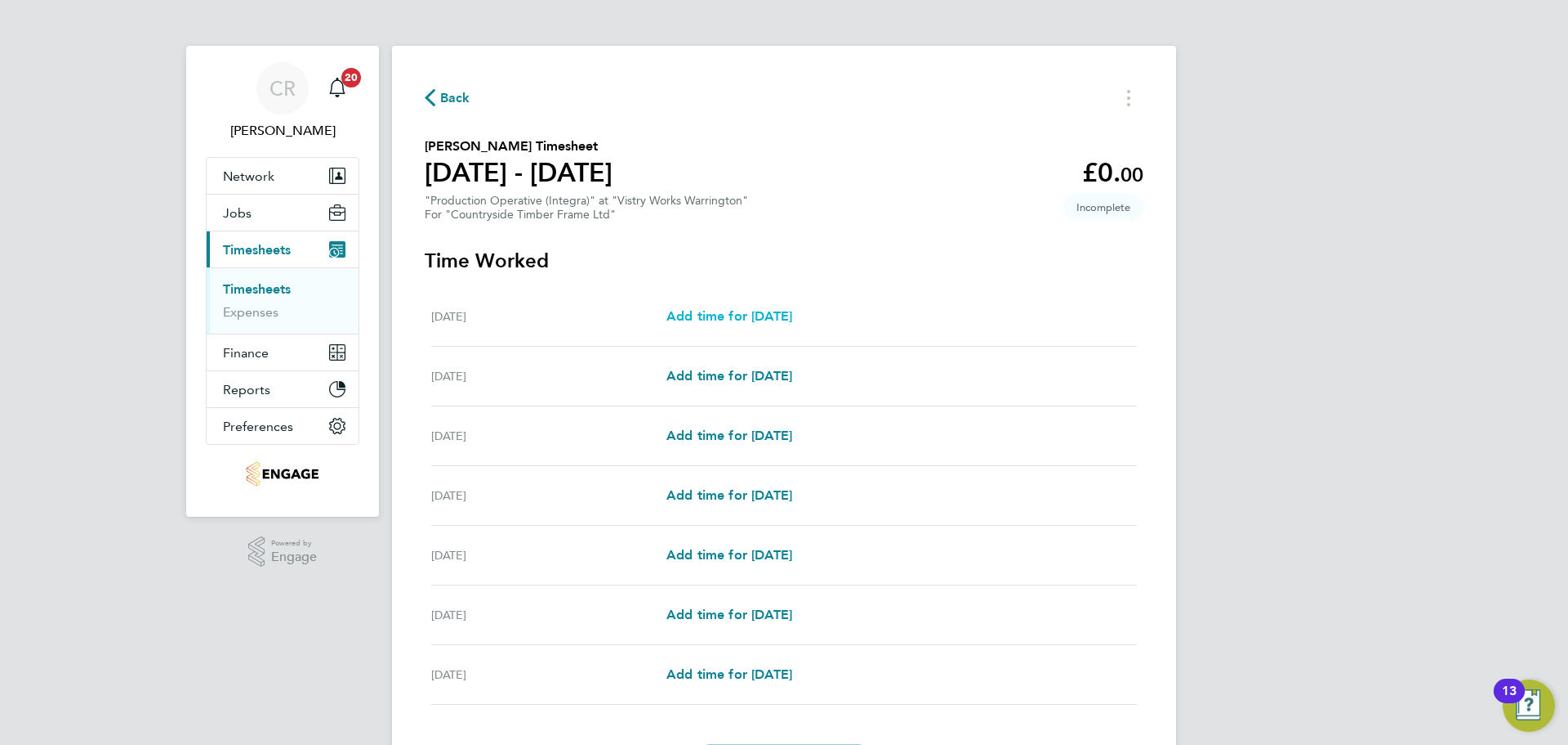
click at [736, 316] on span "Add time for Mon 18 Aug" at bounding box center [729, 316] width 126 height 15
select select "15"
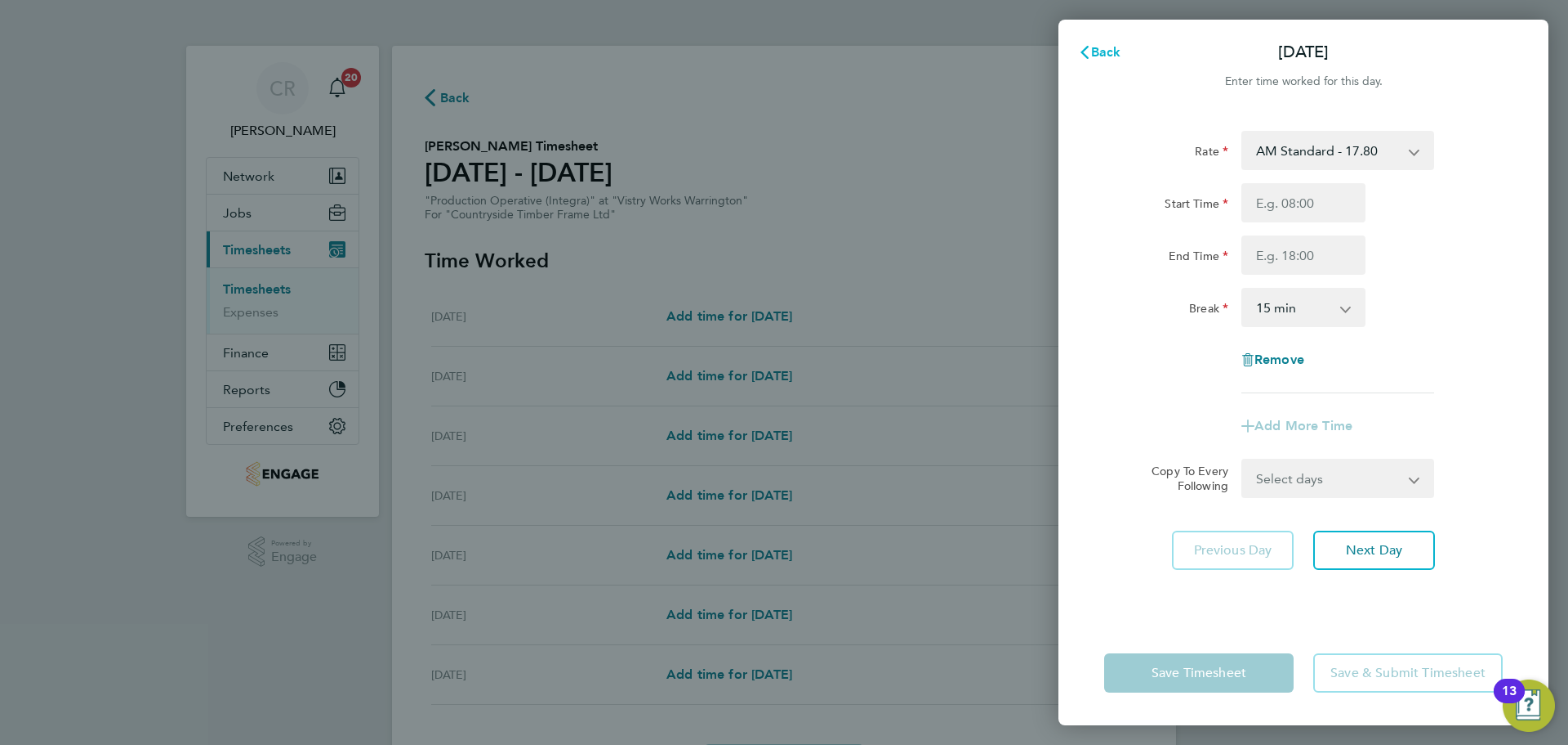
click at [1099, 54] on span "Back" at bounding box center [1107, 52] width 31 height 15
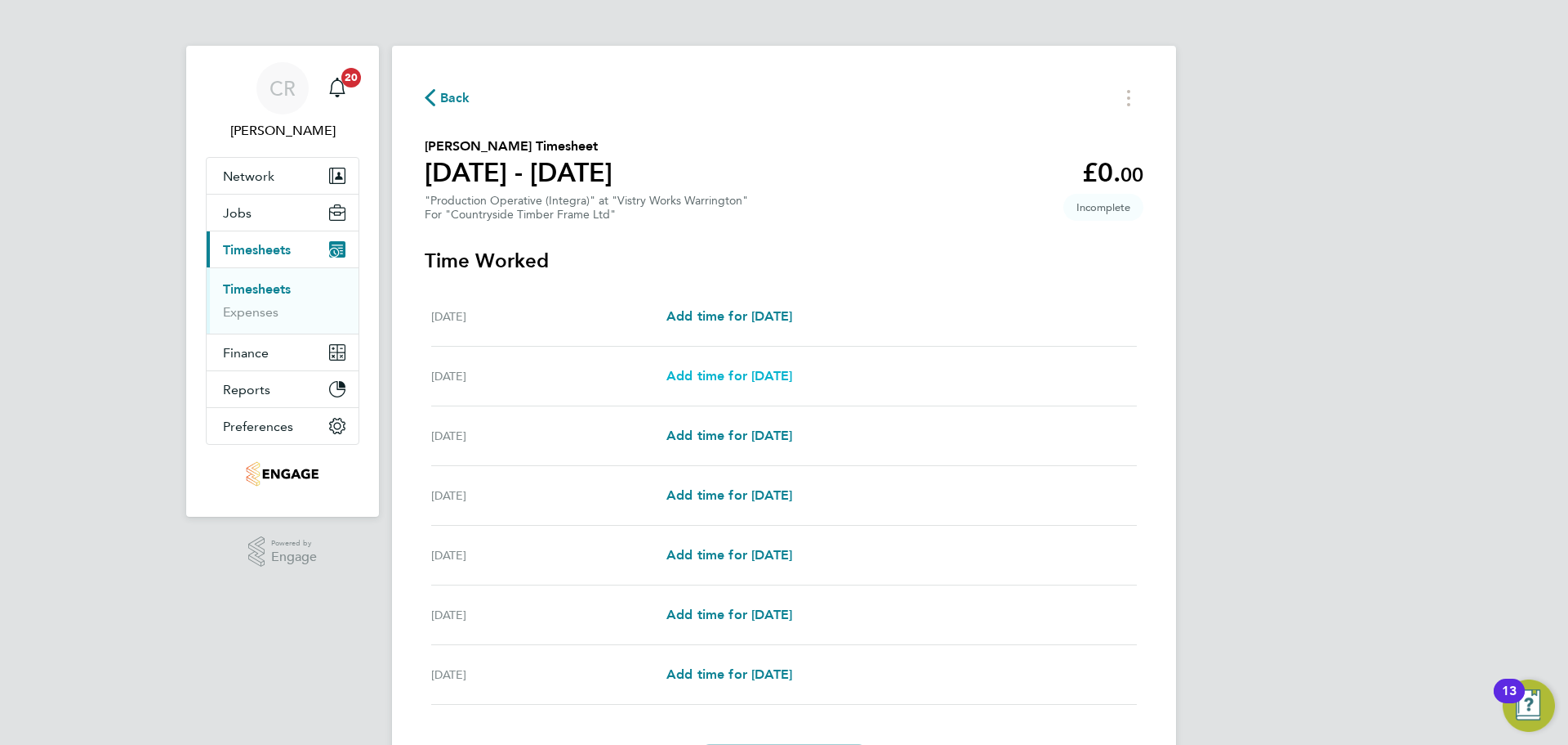
click at [767, 375] on span "Add time for Tue 19 Aug" at bounding box center [729, 375] width 126 height 15
select select "15"
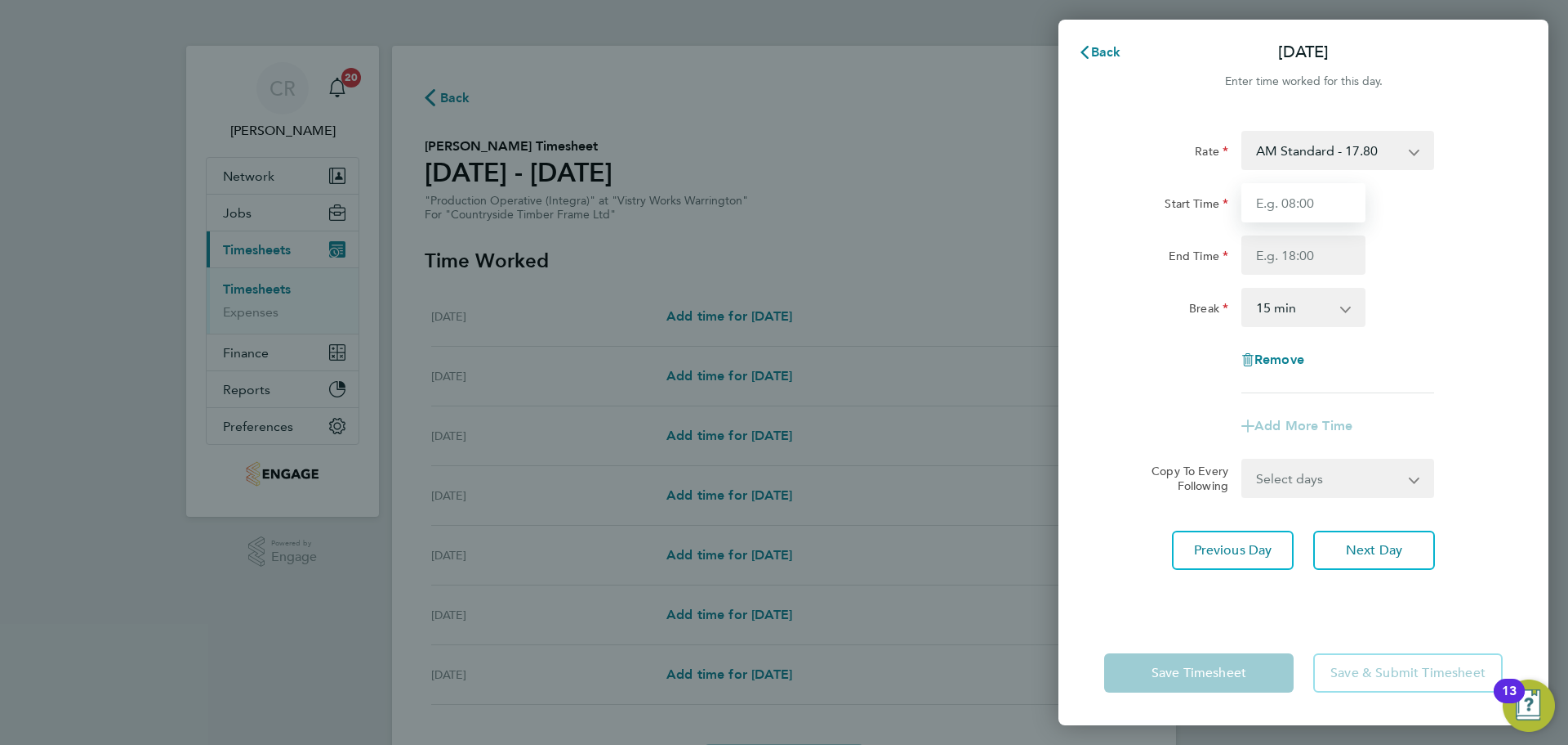
click at [1322, 198] on input "Start Time" at bounding box center [1304, 203] width 124 height 39
type input "06:00"
click at [1324, 267] on input "End Time" at bounding box center [1304, 255] width 124 height 39
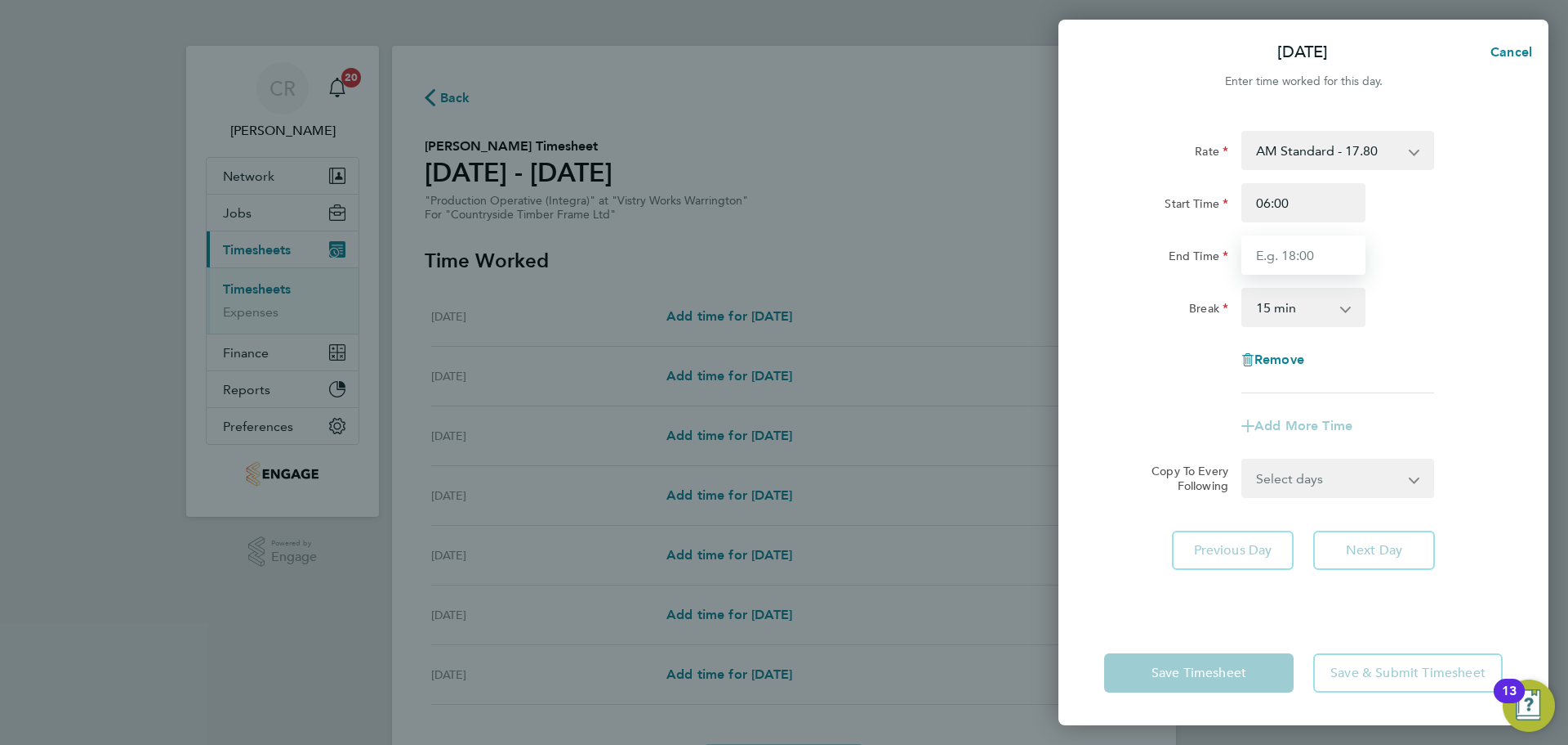
type input "14:00"
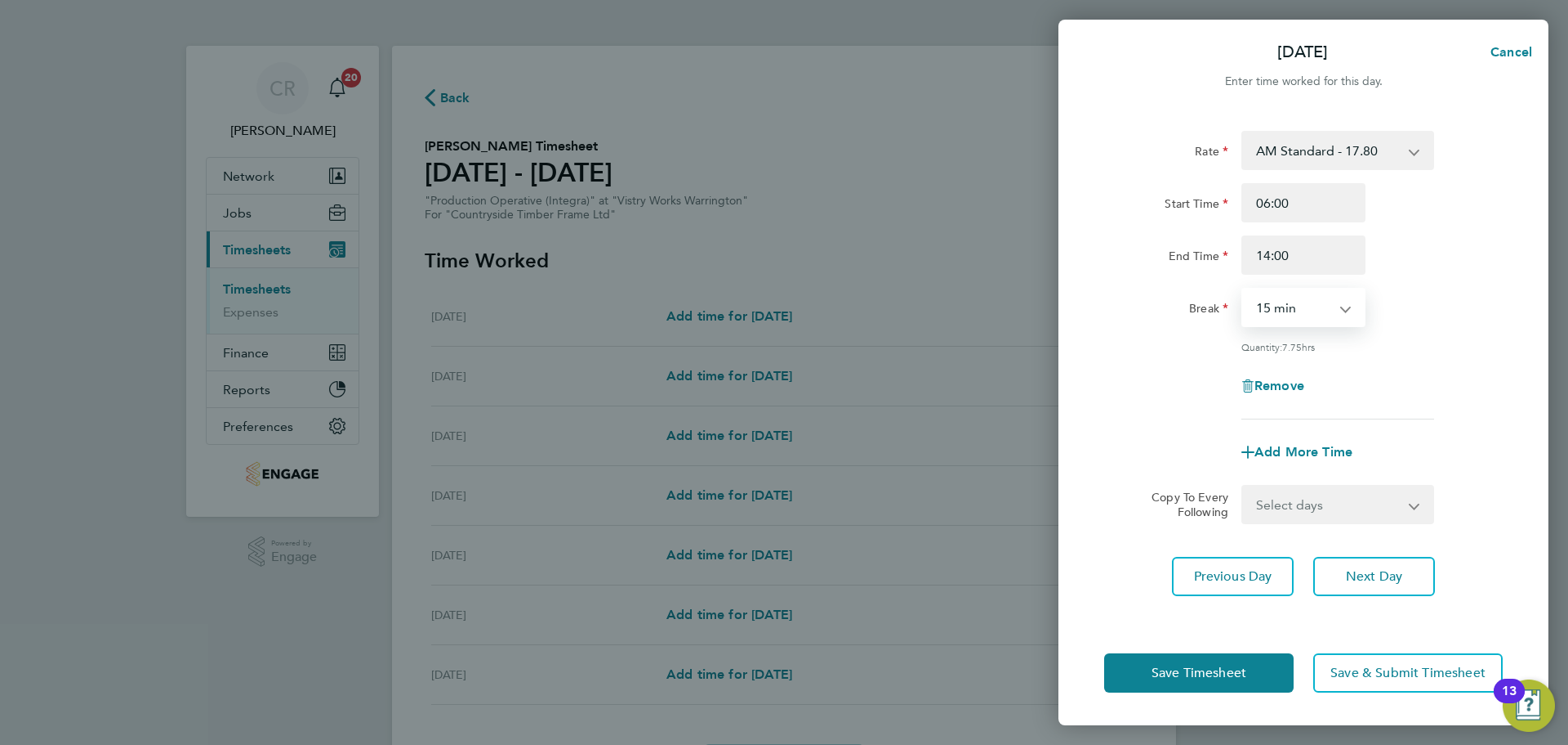
click at [1318, 297] on select "0 min 15 min 30 min 45 min 60 min 75 min 90 min" at bounding box center [1294, 308] width 101 height 36
select select "30"
click at [1244, 290] on select "0 min 15 min 30 min 45 min 60 min 75 min 90 min" at bounding box center [1294, 308] width 101 height 36
click at [1273, 676] on button "Save Timesheet" at bounding box center [1199, 673] width 189 height 39
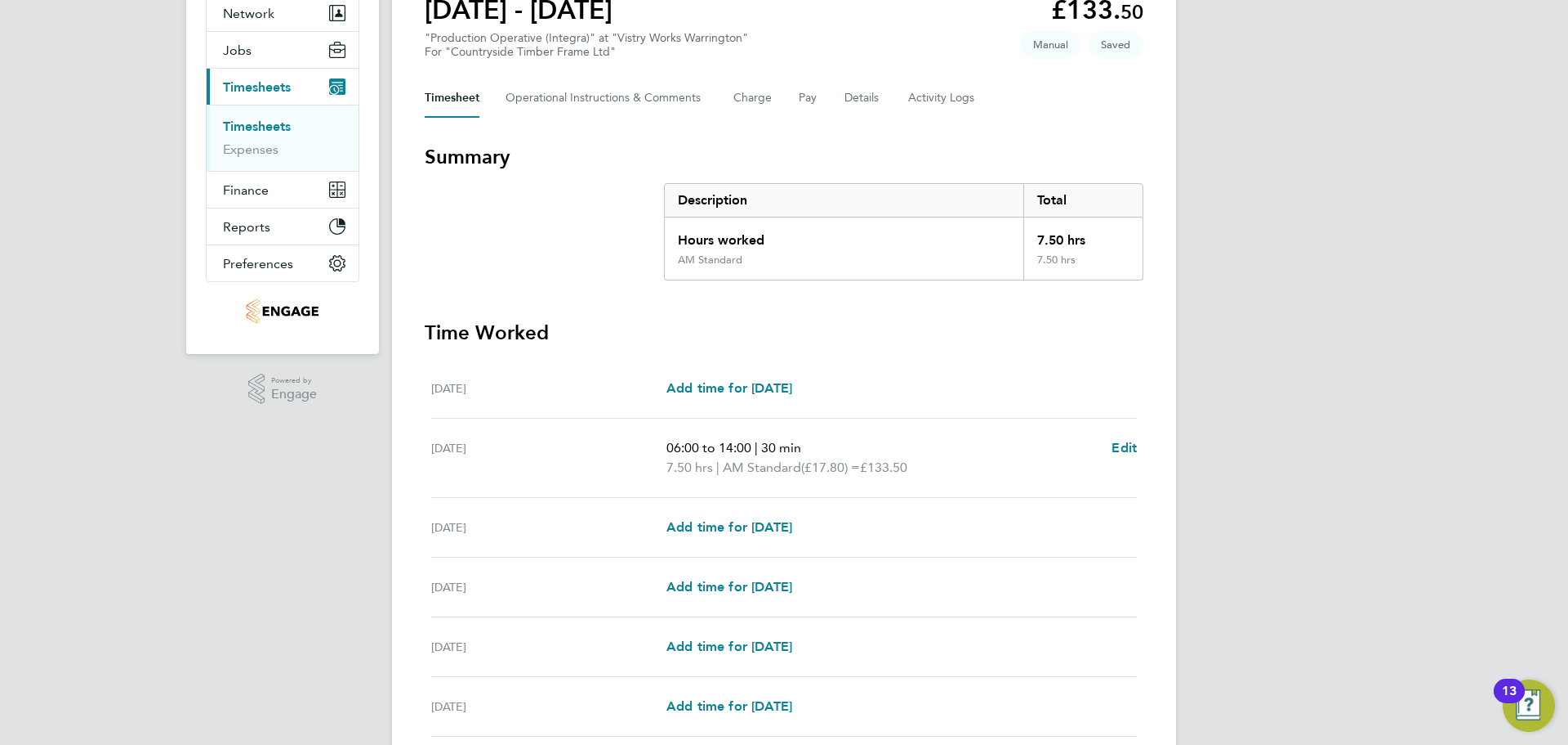
scroll to position [163, 0]
click at [792, 523] on span "Add time for [DATE]" at bounding box center [729, 526] width 126 height 15
select select "15"
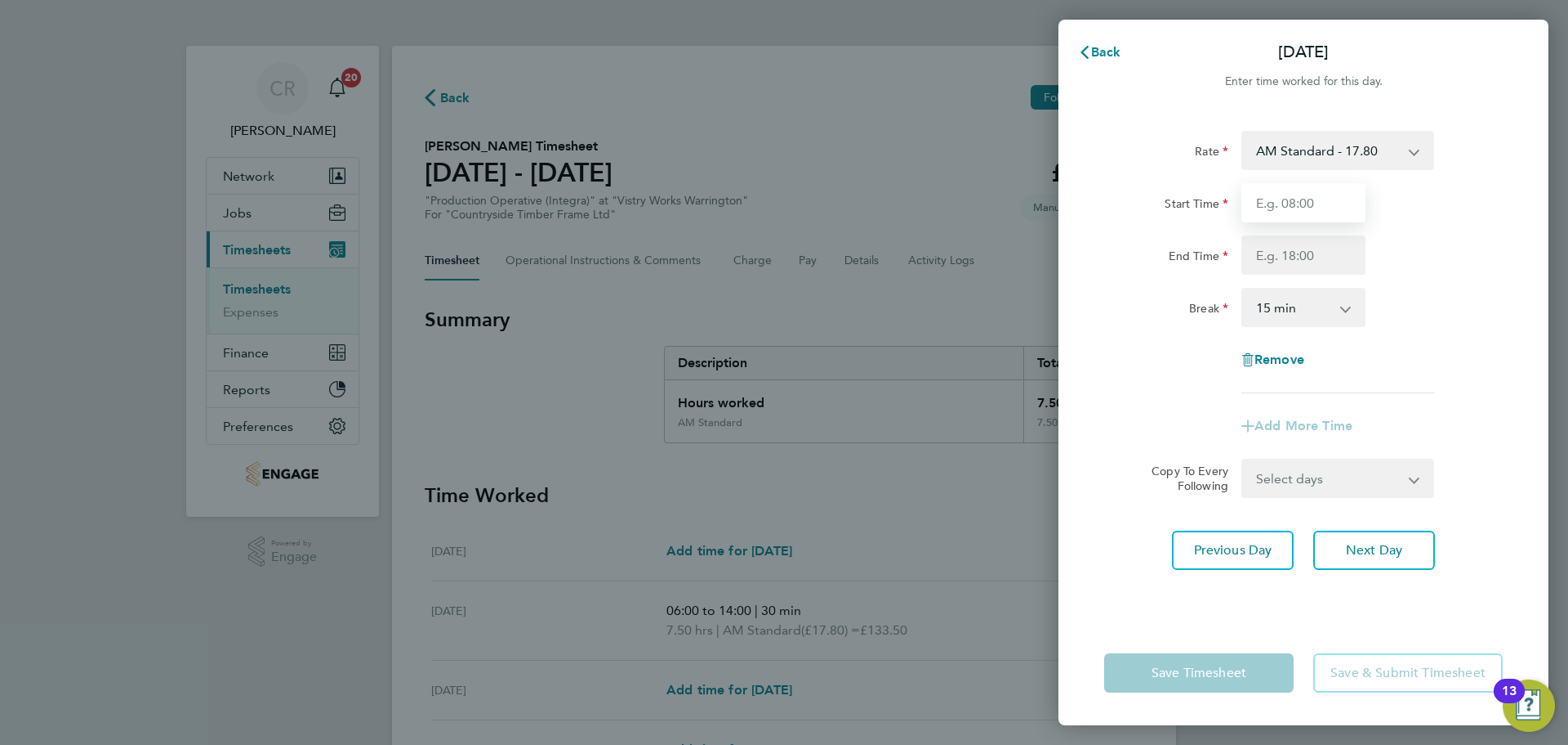
click at [1315, 184] on input "Start Time" at bounding box center [1304, 203] width 124 height 39
type input "06:00"
click at [1315, 255] on input "End Time" at bounding box center [1304, 255] width 124 height 39
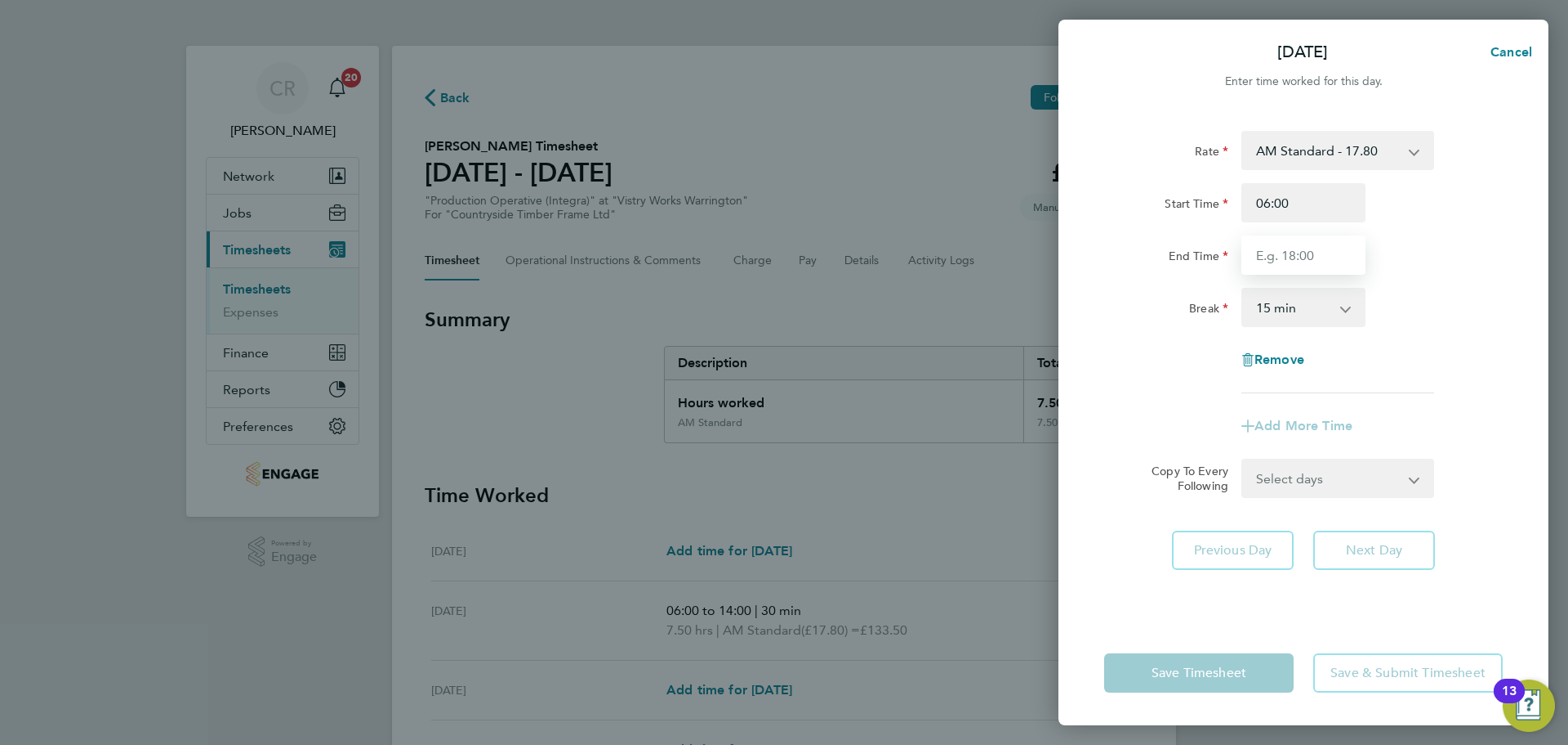
type input "14:00"
click at [1307, 310] on select "0 min 15 min 30 min 45 min 60 min 75 min 90 min" at bounding box center [1294, 308] width 101 height 36
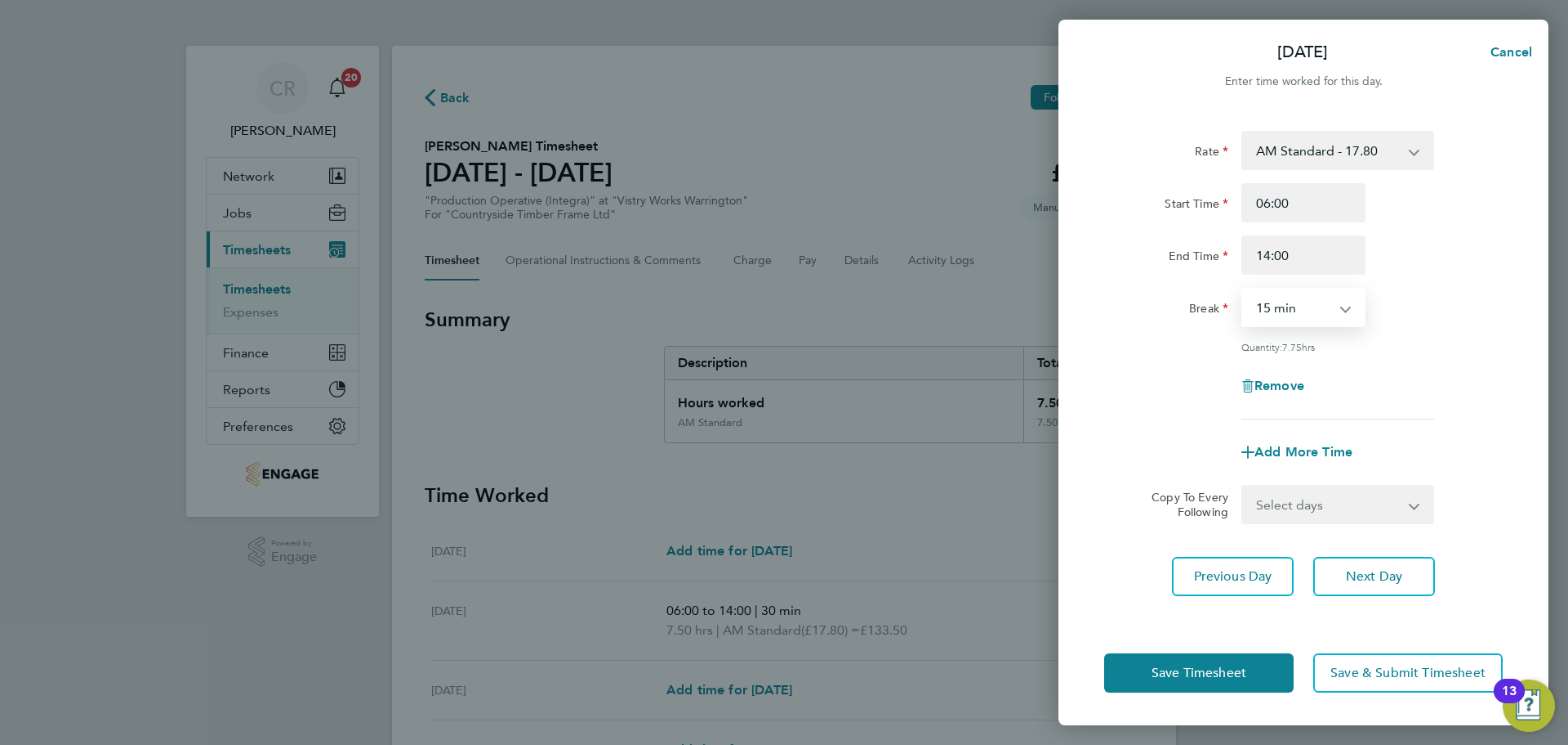
select select "30"
click at [1244, 290] on select "0 min 15 min 30 min 45 min 60 min 75 min 90 min" at bounding box center [1294, 308] width 101 height 36
click at [1269, 663] on button "Save Timesheet" at bounding box center [1199, 673] width 189 height 39
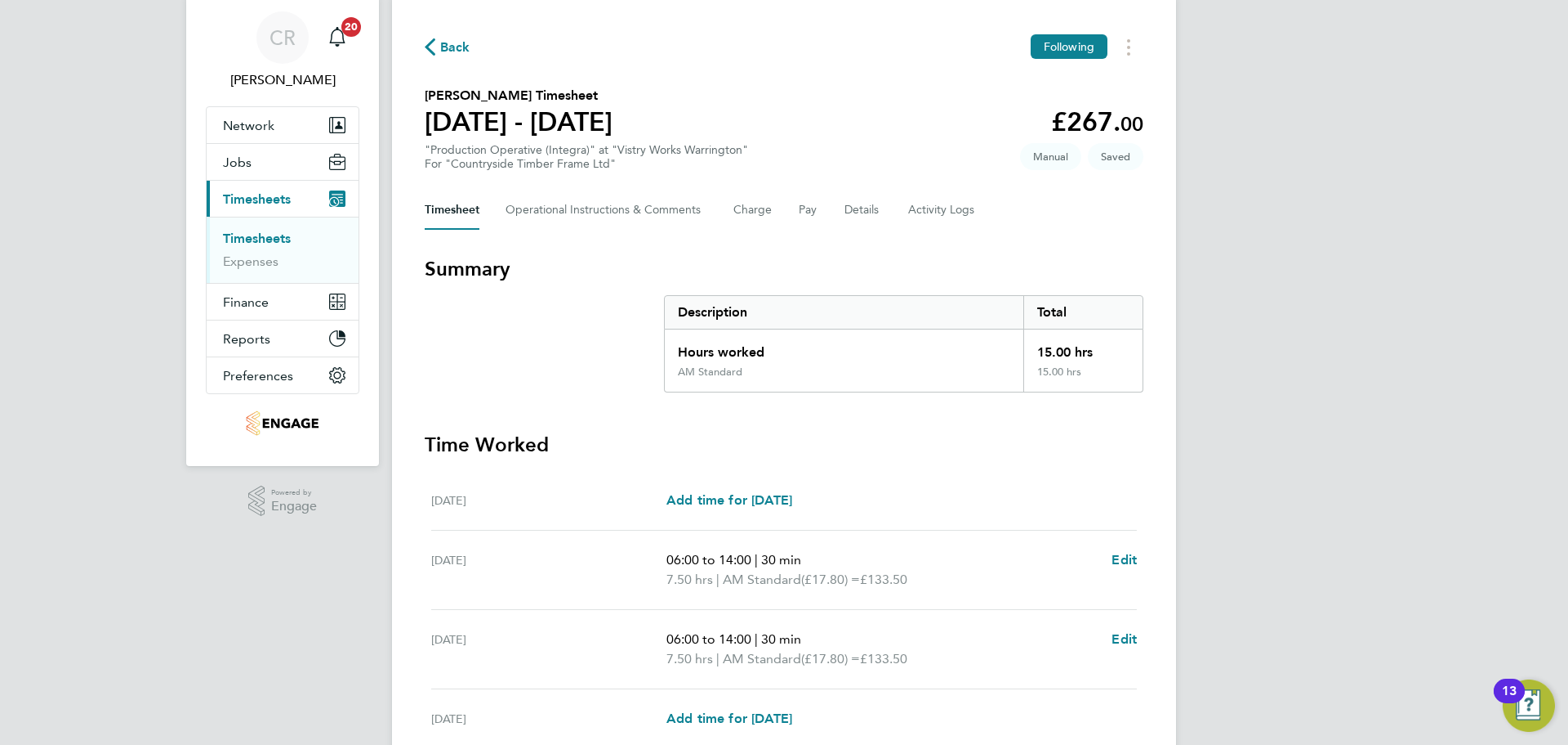
scroll to position [378, 0]
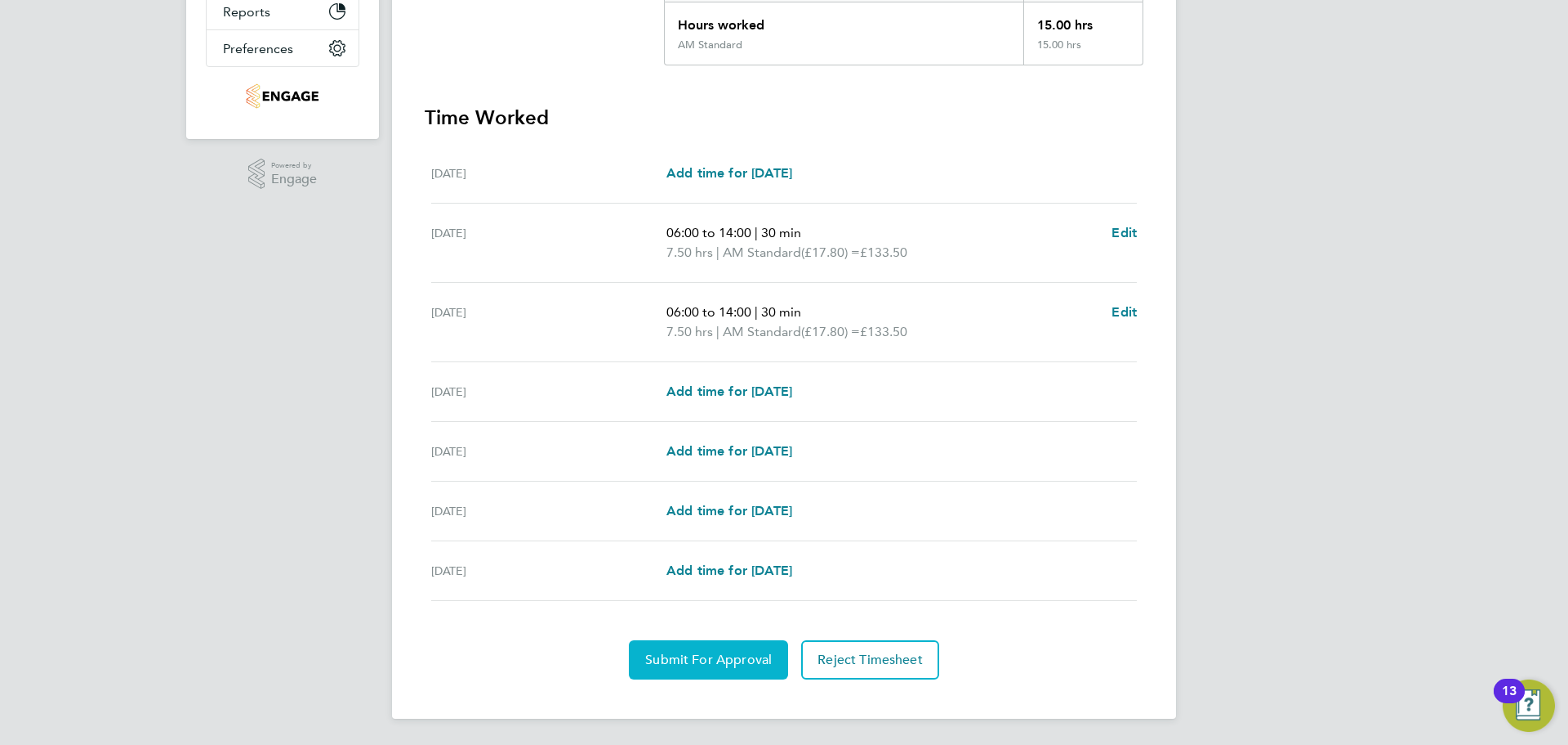
click at [733, 667] on span "Submit For Approval" at bounding box center [708, 659] width 126 height 16
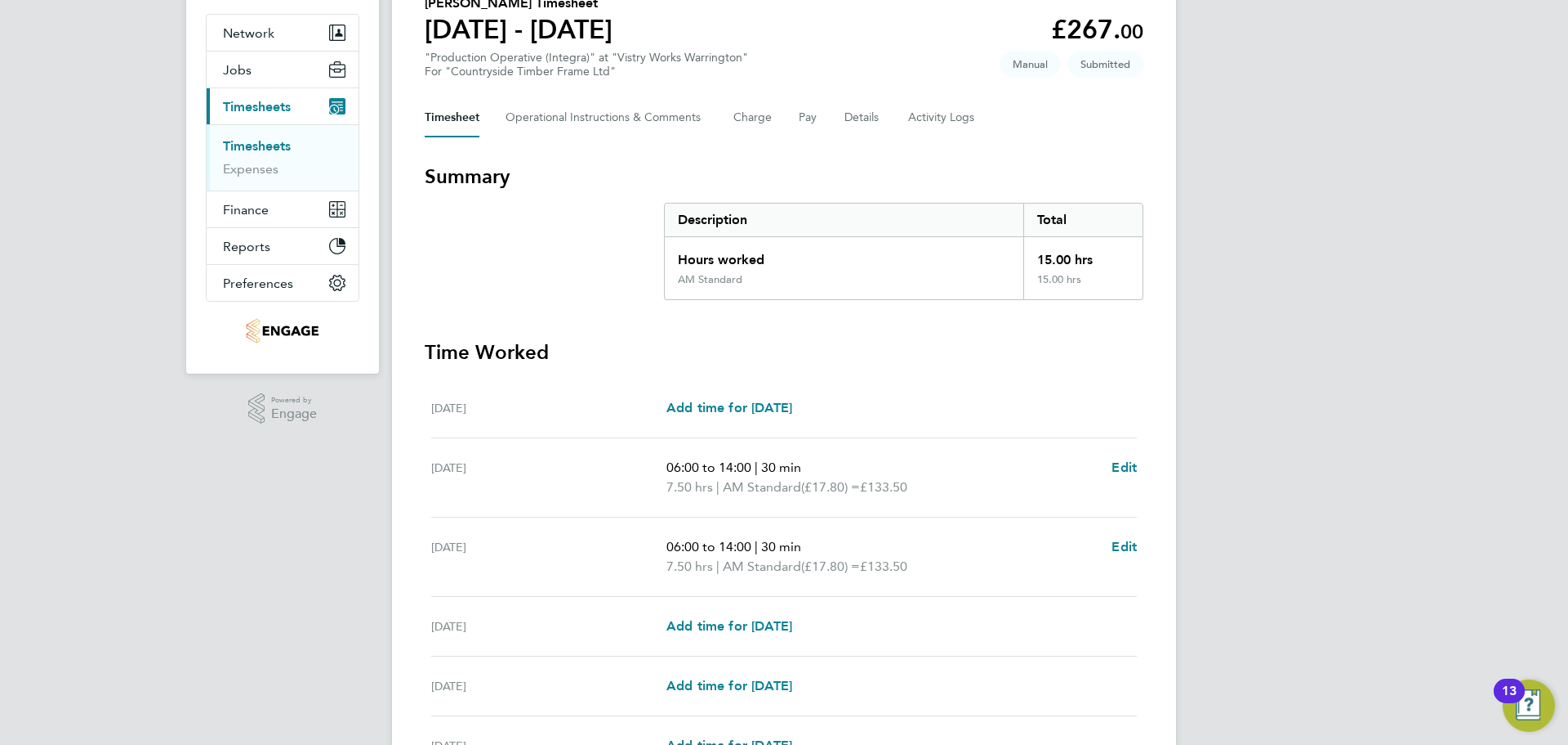
scroll to position [0, 0]
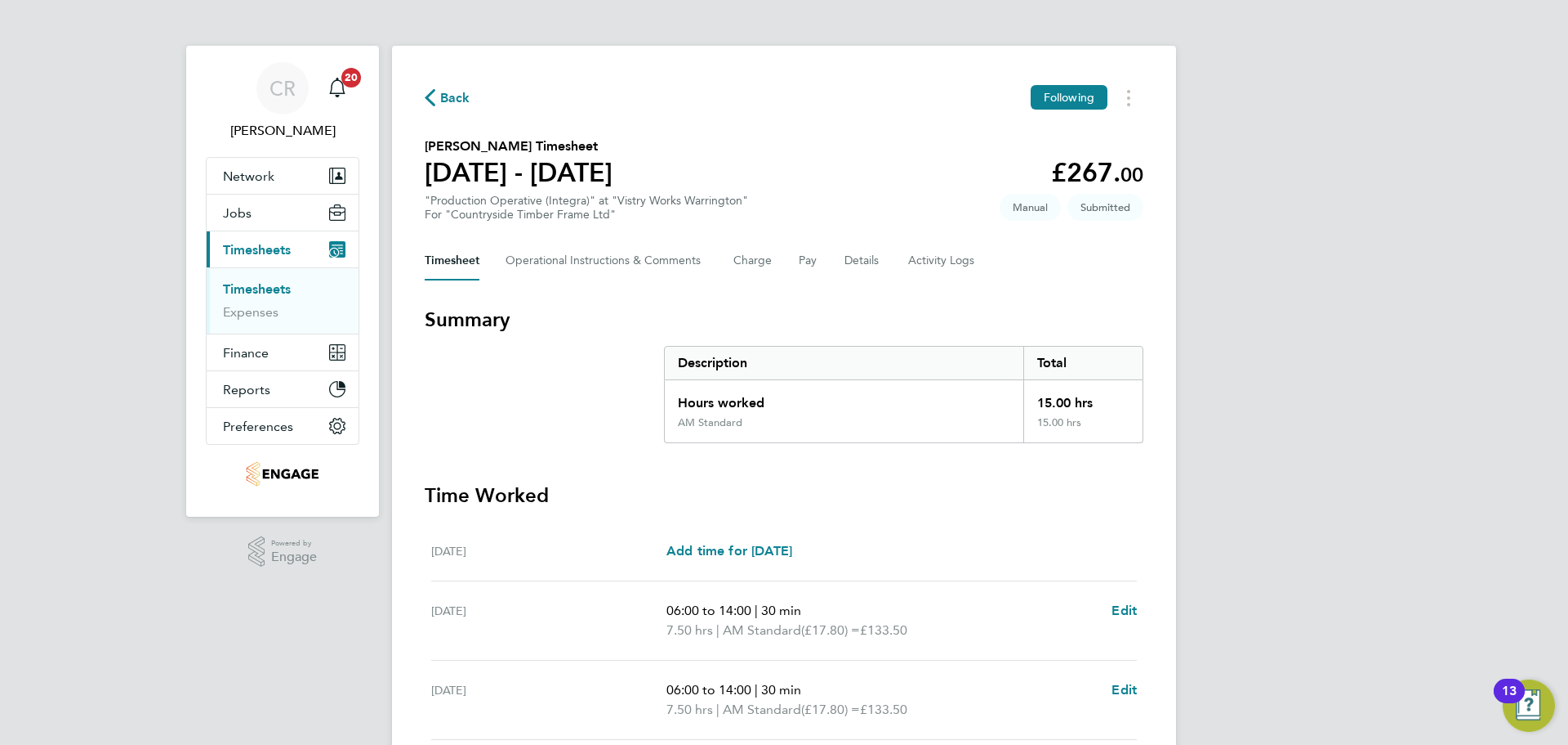
click at [441, 93] on span "Back" at bounding box center [456, 98] width 31 height 20
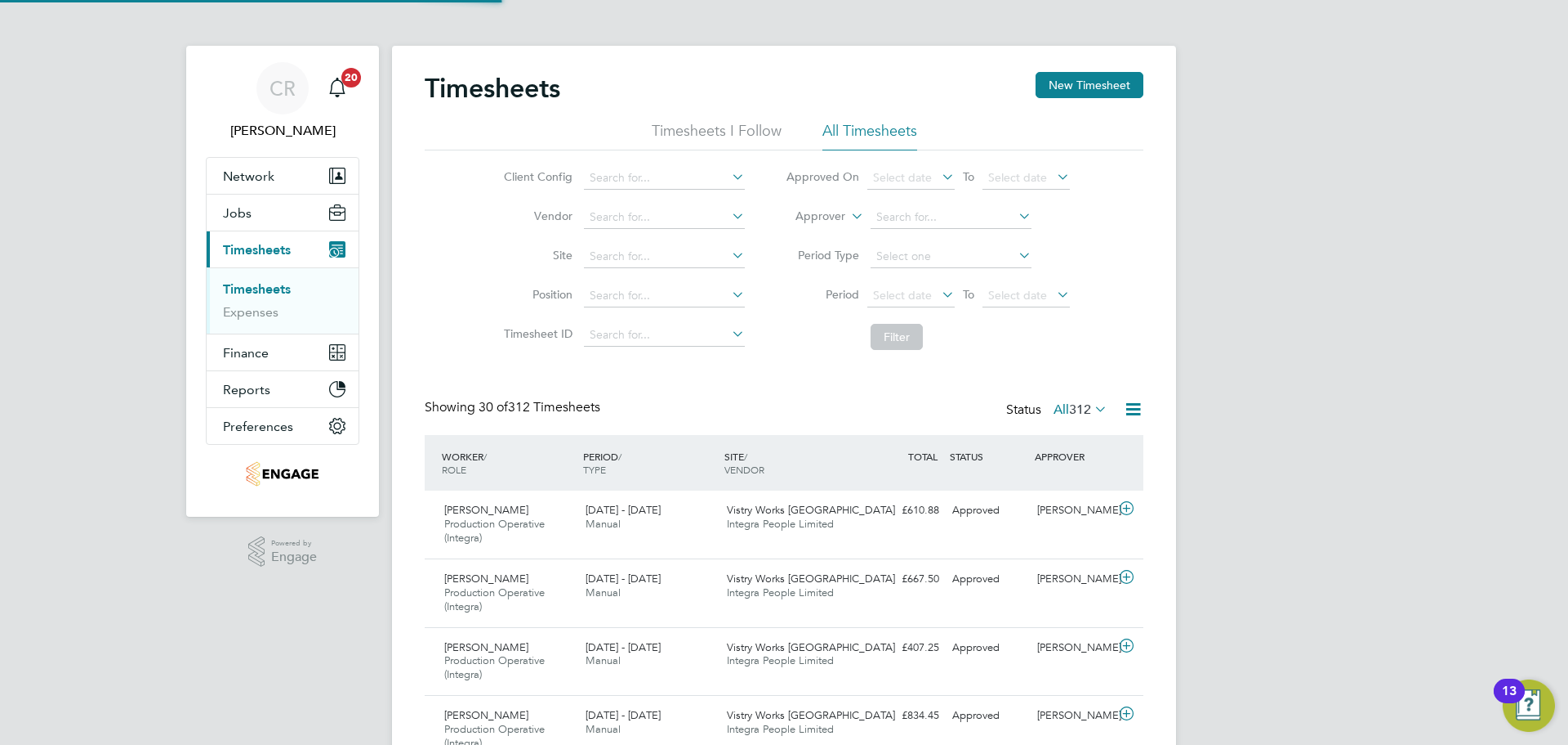
scroll to position [54, 142]
click at [1105, 90] on button "New Timesheet" at bounding box center [1089, 85] width 108 height 26
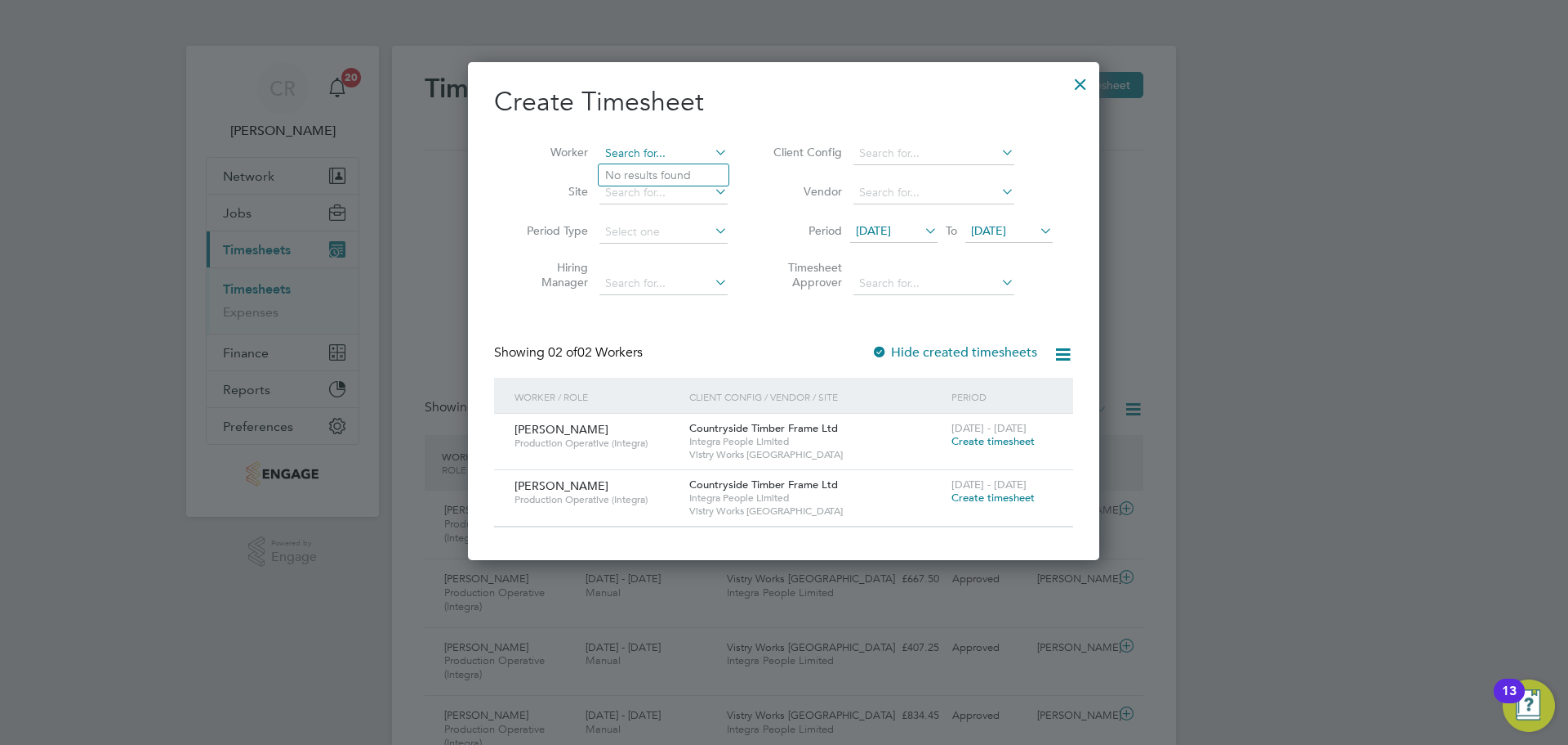
click at [674, 149] on input at bounding box center [663, 153] width 128 height 23
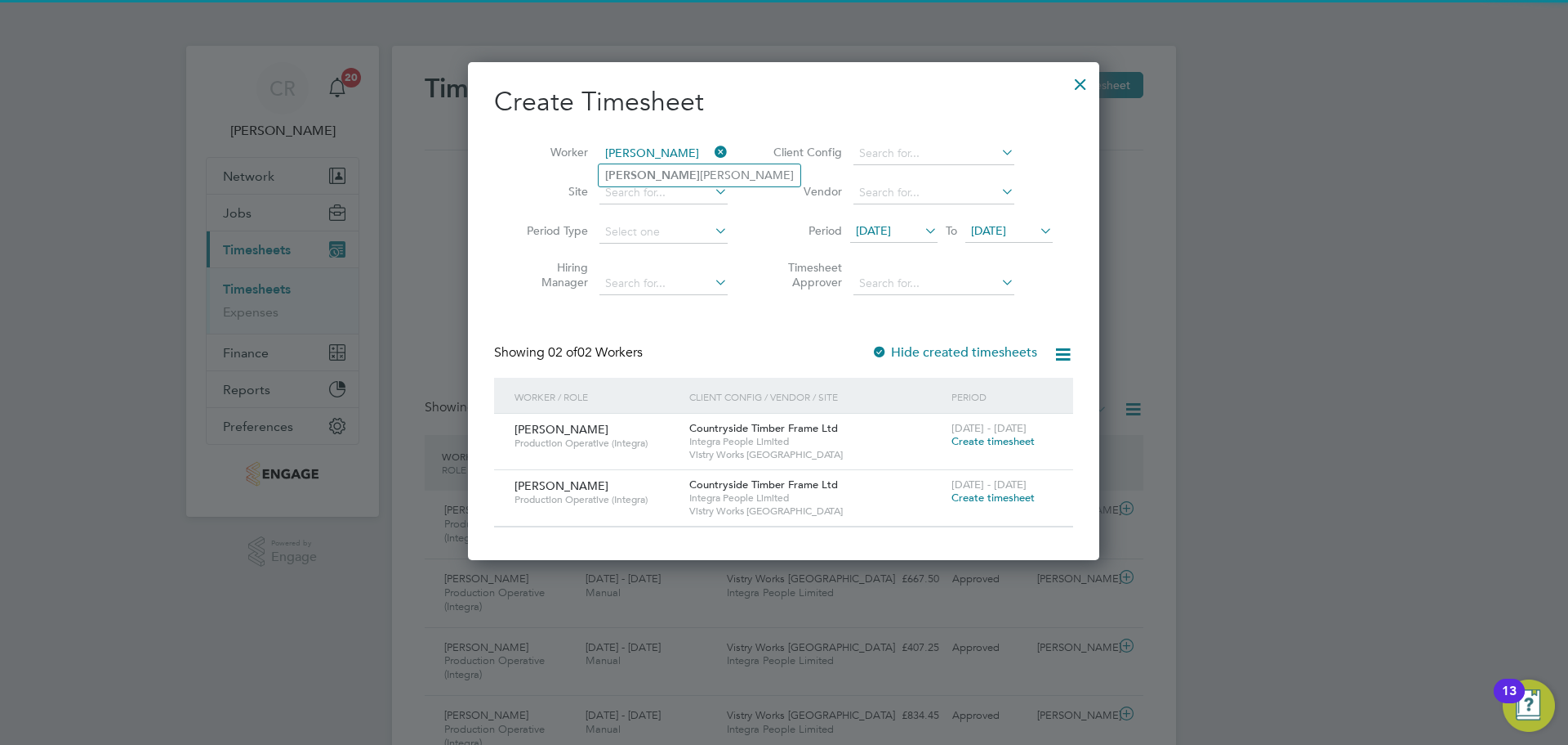
click at [680, 168] on li "Trevor Tavlin" at bounding box center [700, 175] width 202 height 22
type input "Trevor Tavlin"
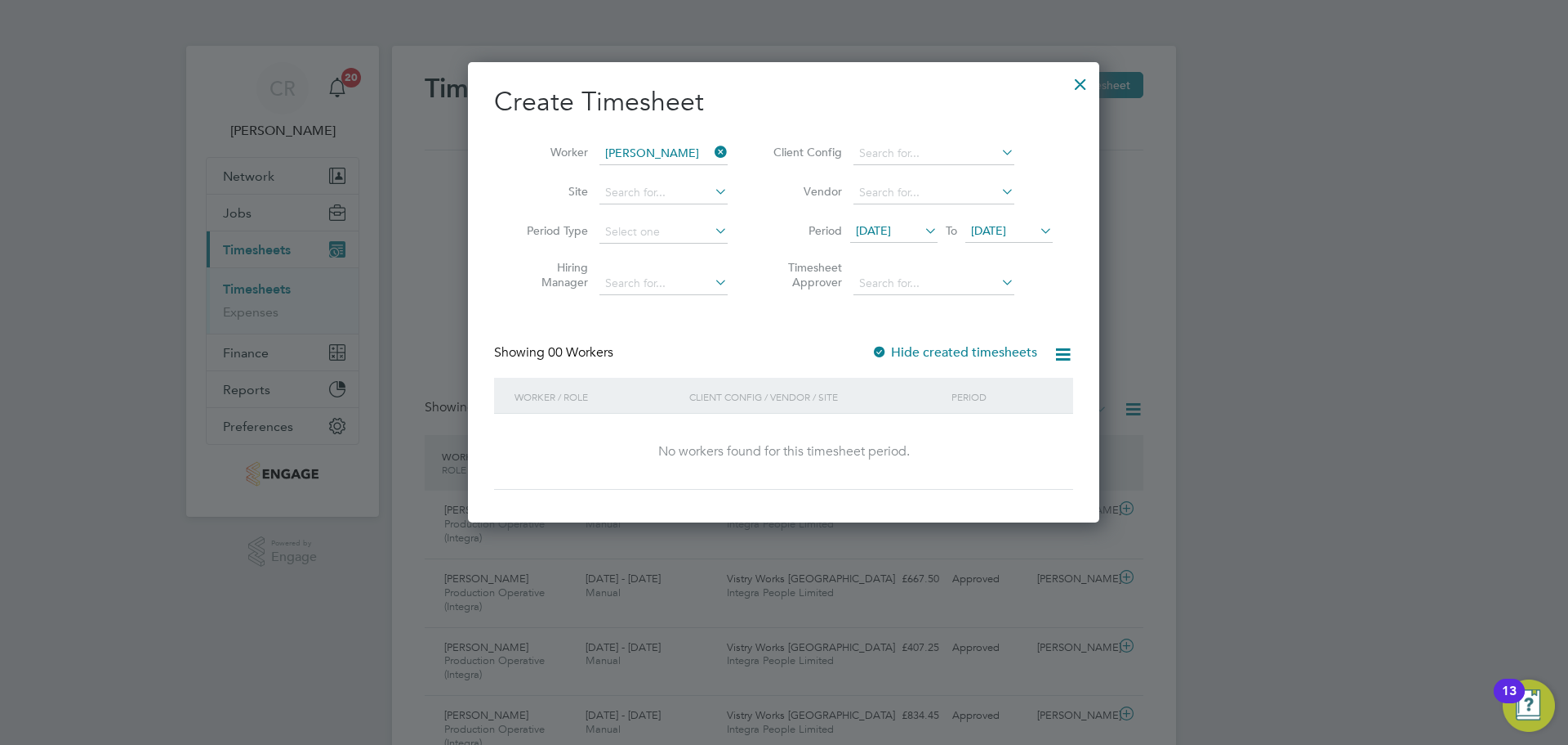
click at [1006, 233] on span "19 Aug 2025" at bounding box center [988, 230] width 35 height 14
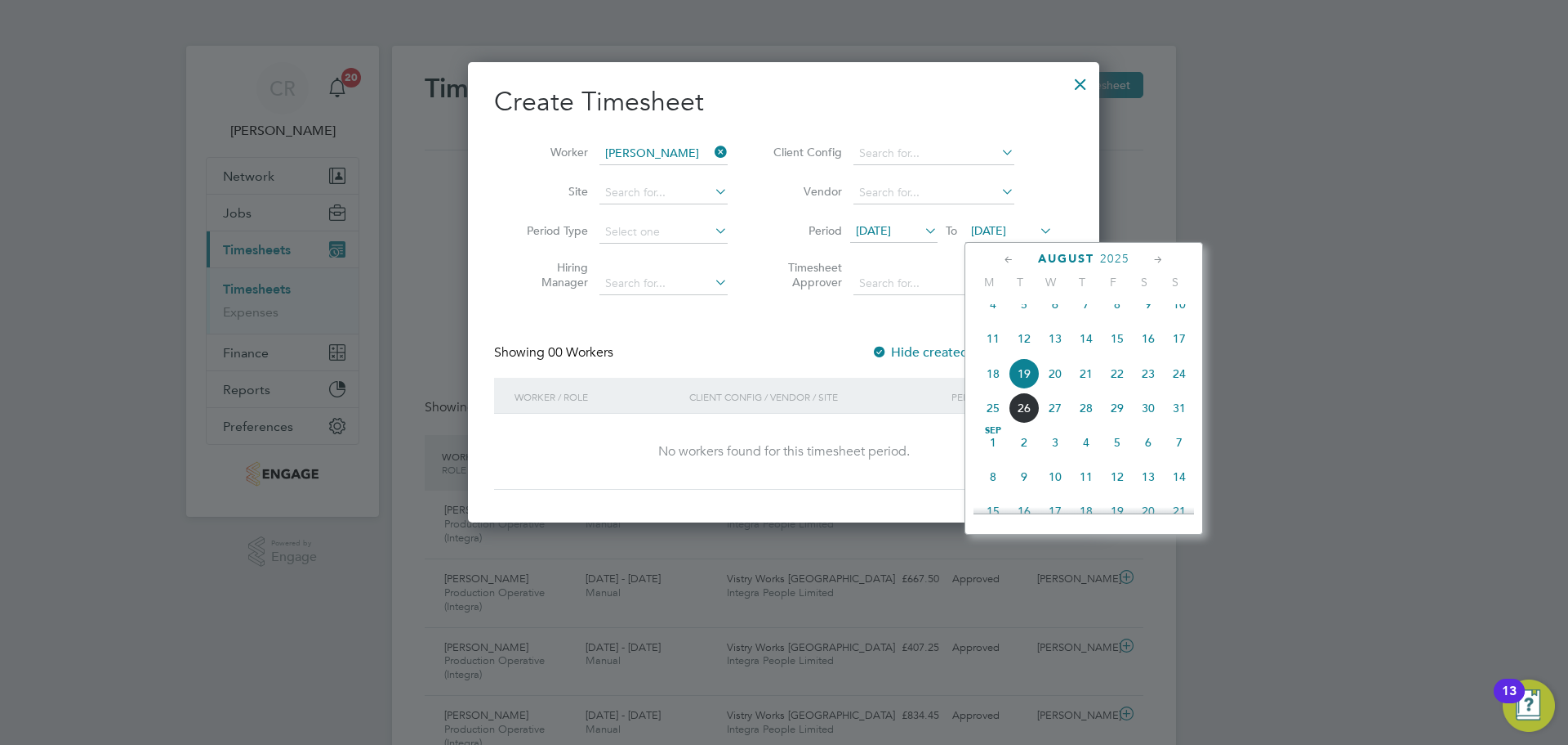
click at [1183, 389] on span "24" at bounding box center [1179, 373] width 31 height 31
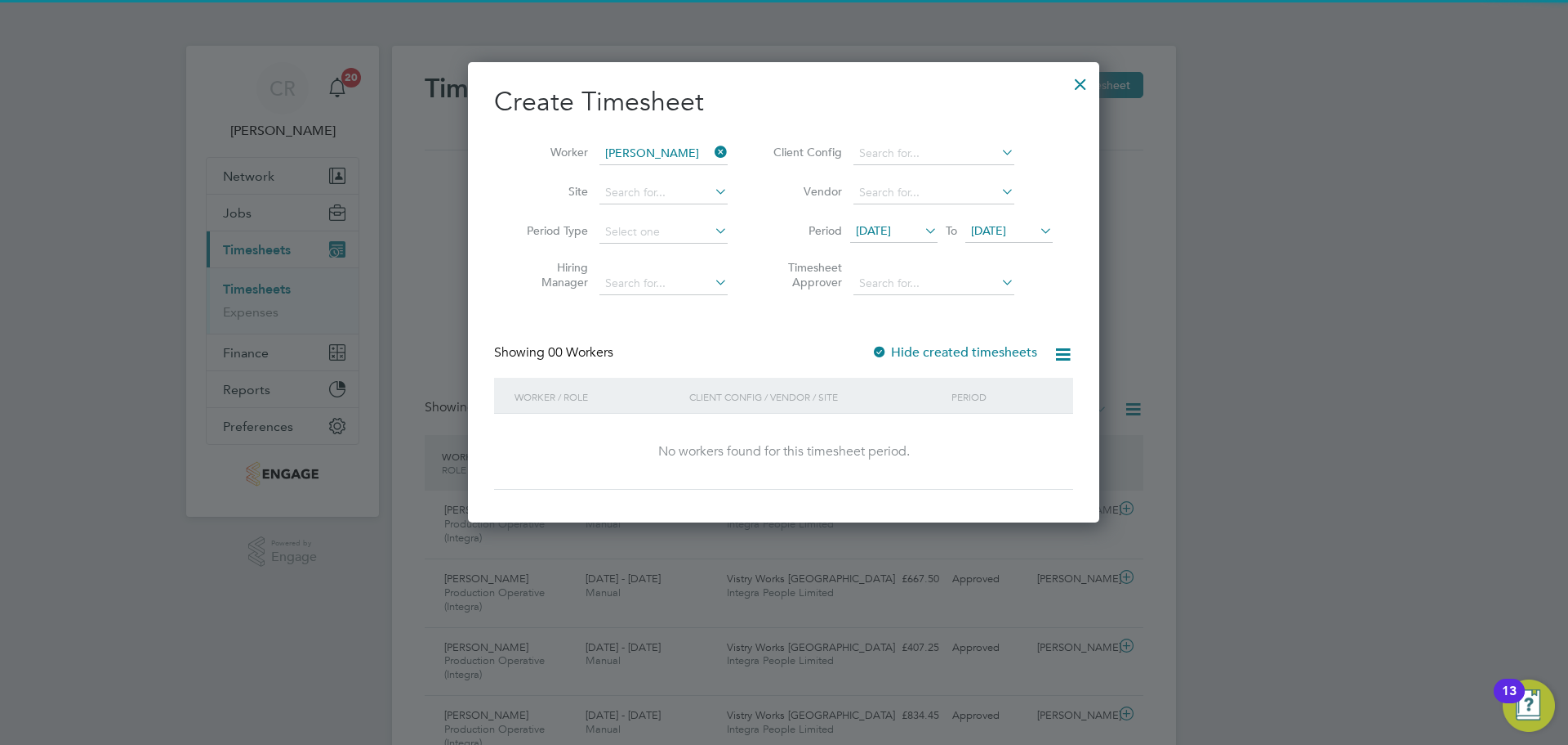
click at [880, 347] on div at bounding box center [880, 353] width 16 height 16
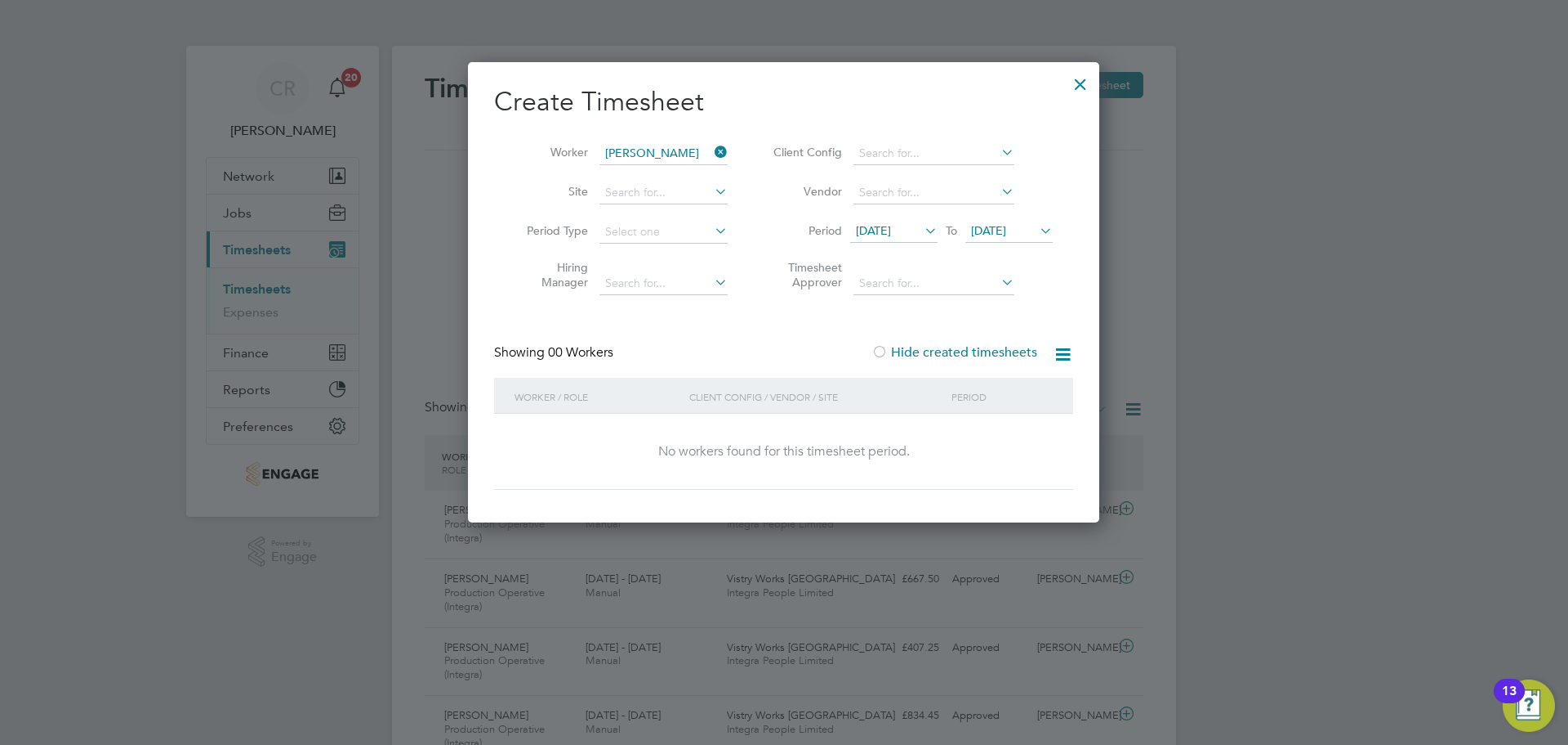
click at [1078, 86] on div at bounding box center [1081, 80] width 30 height 30
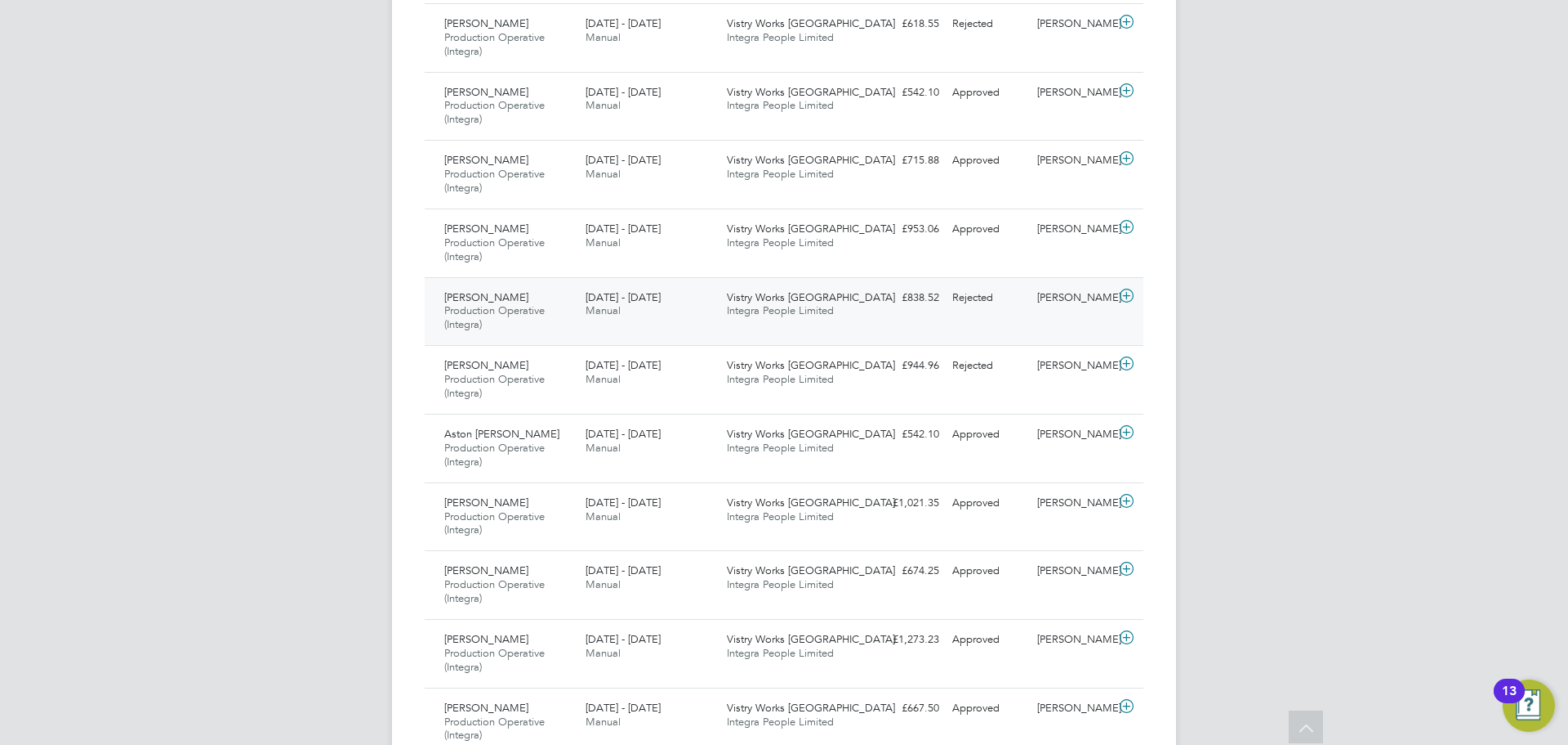
scroll to position [1226, 0]
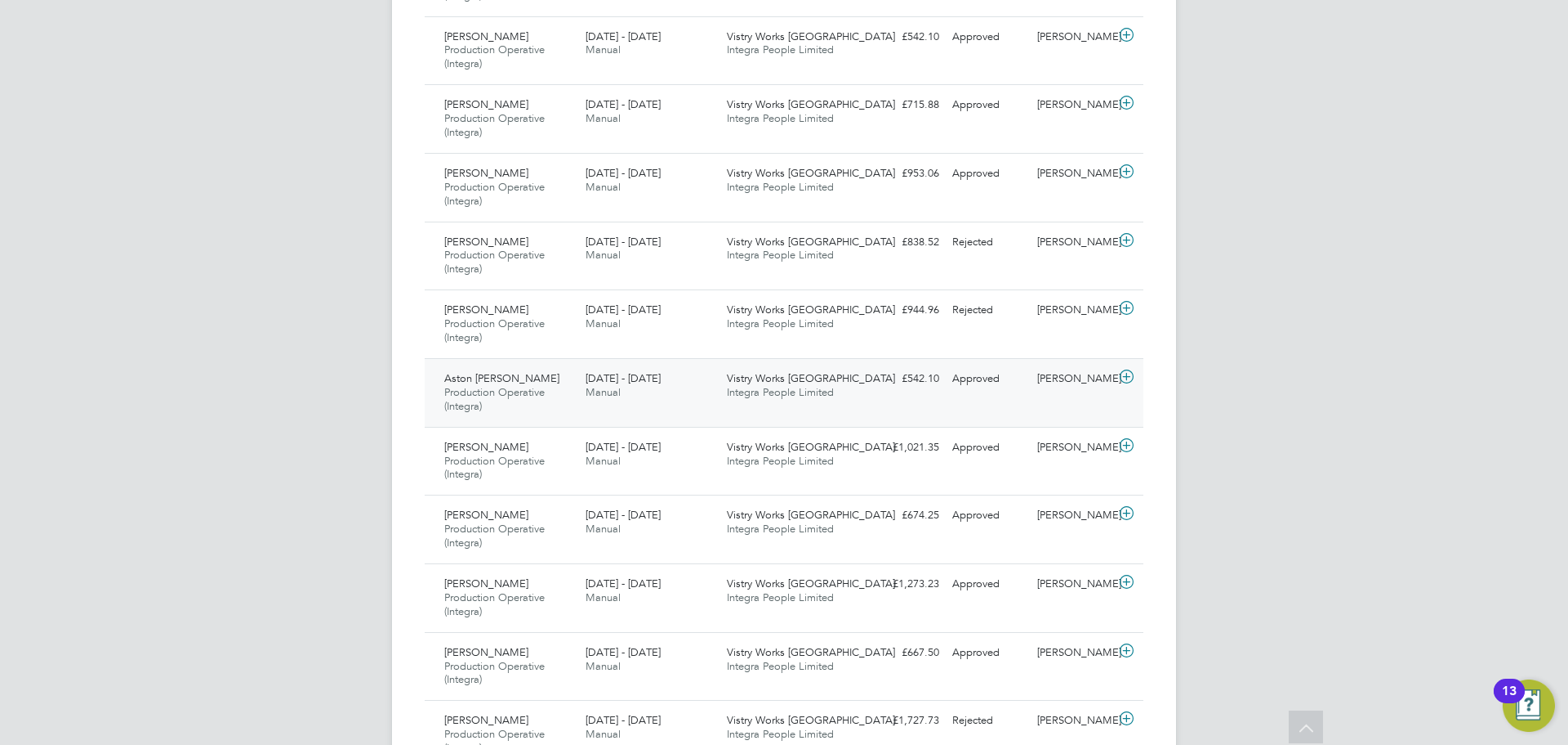
click at [516, 388] on span "Production Operative (Integra)" at bounding box center [494, 398] width 100 height 28
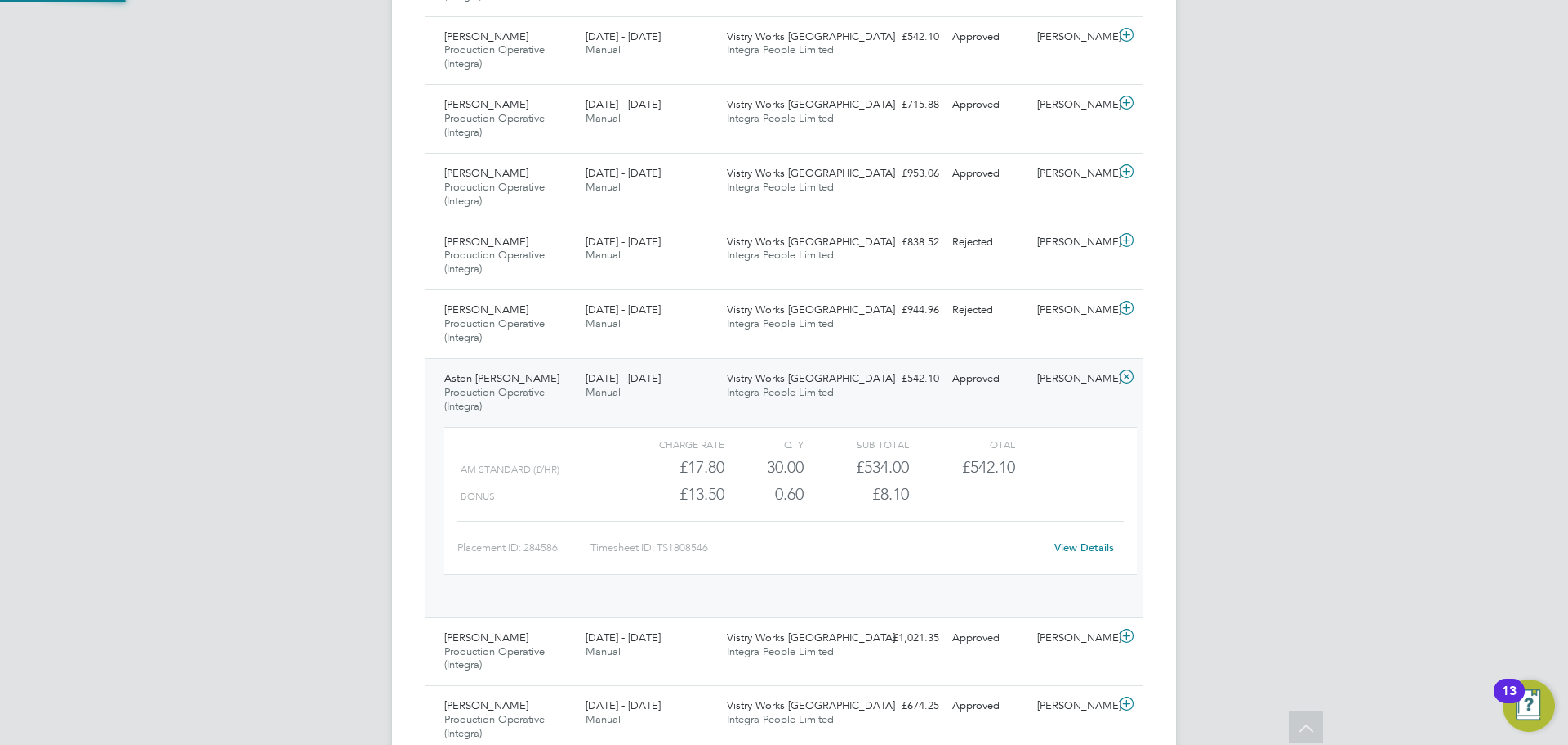
scroll to position [28, 160]
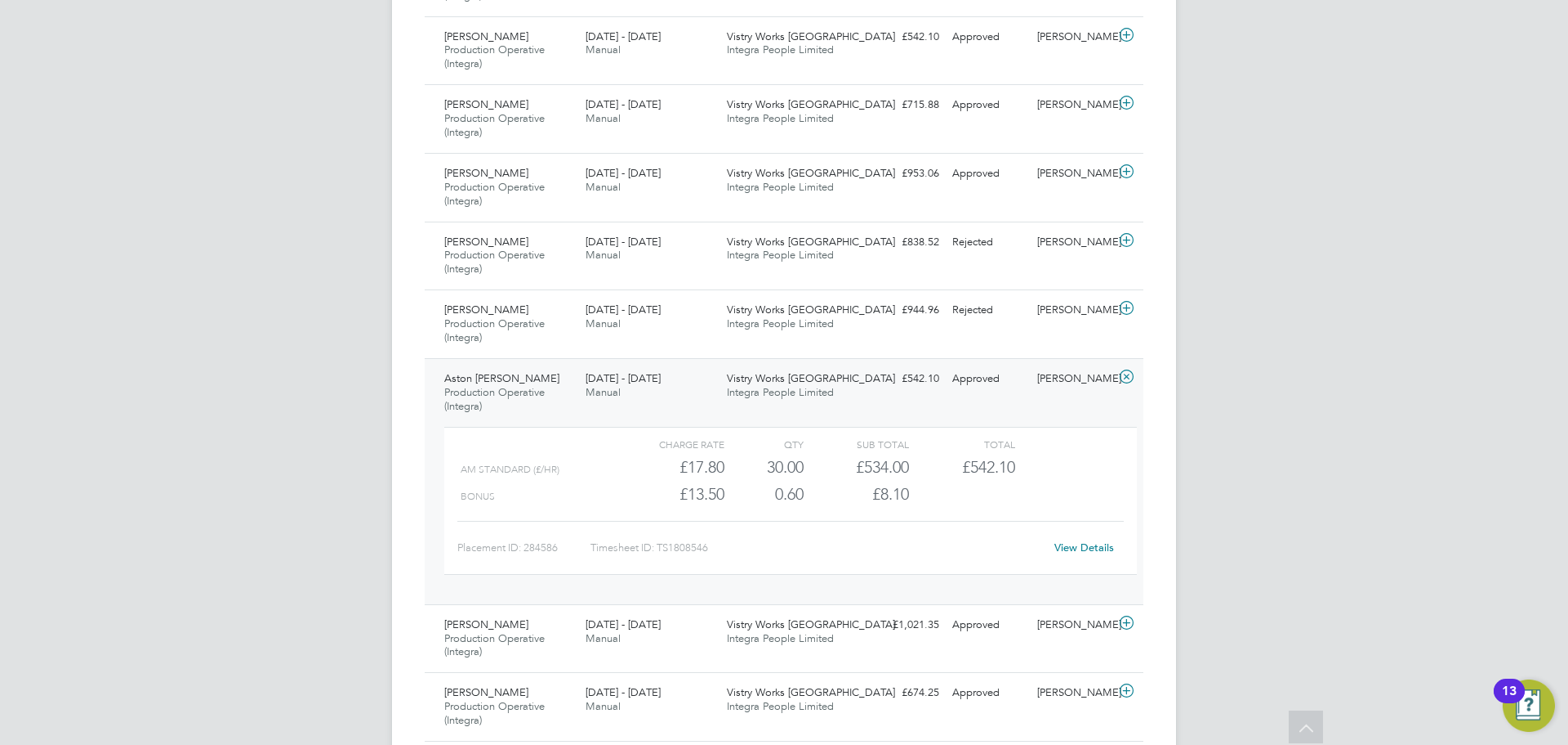
click at [1093, 551] on link "View Details" at bounding box center [1084, 547] width 59 height 14
click at [852, 189] on div "Vistry Works Warrington Integra People Limited" at bounding box center [791, 181] width 141 height 41
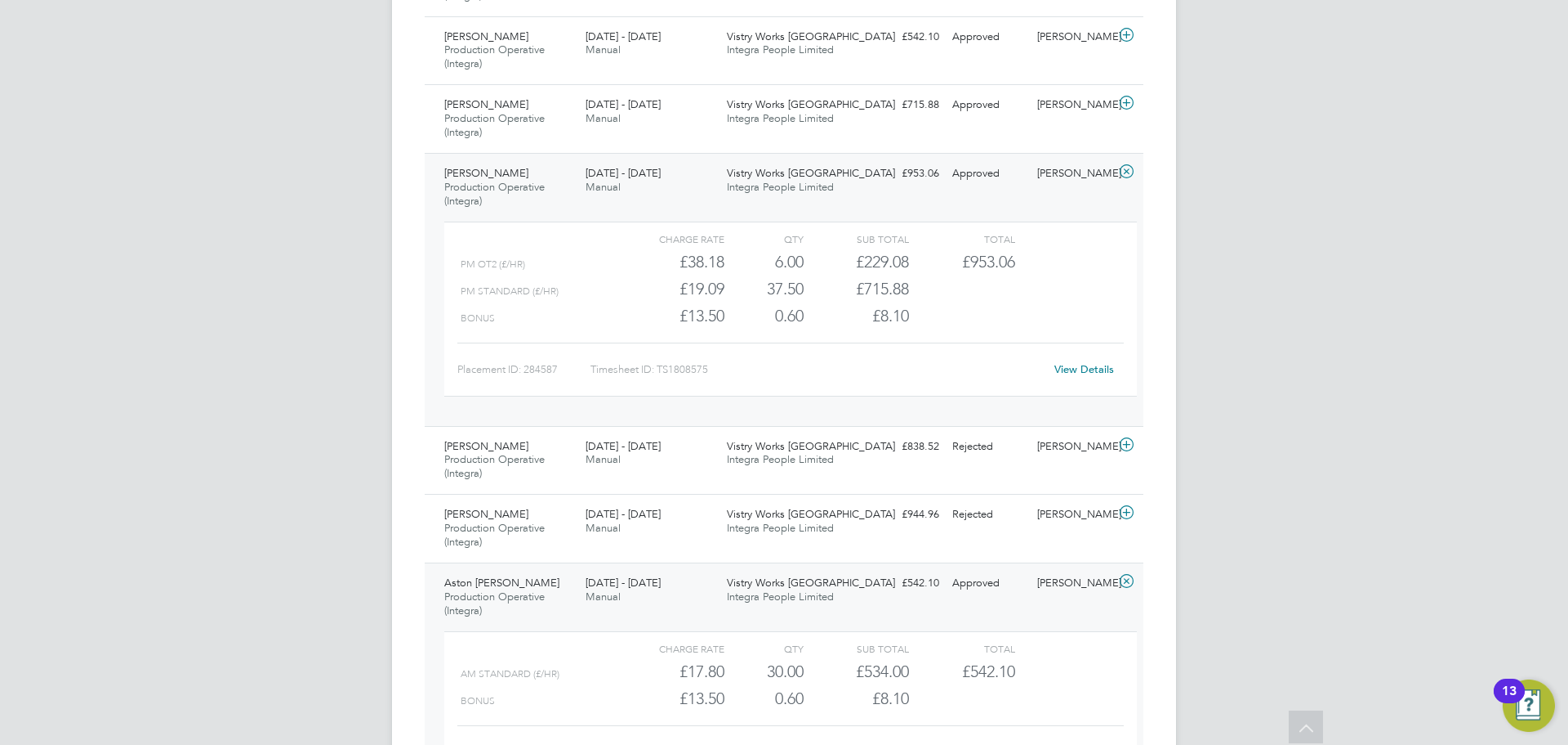
click at [1084, 371] on link "View Details" at bounding box center [1084, 369] width 59 height 14
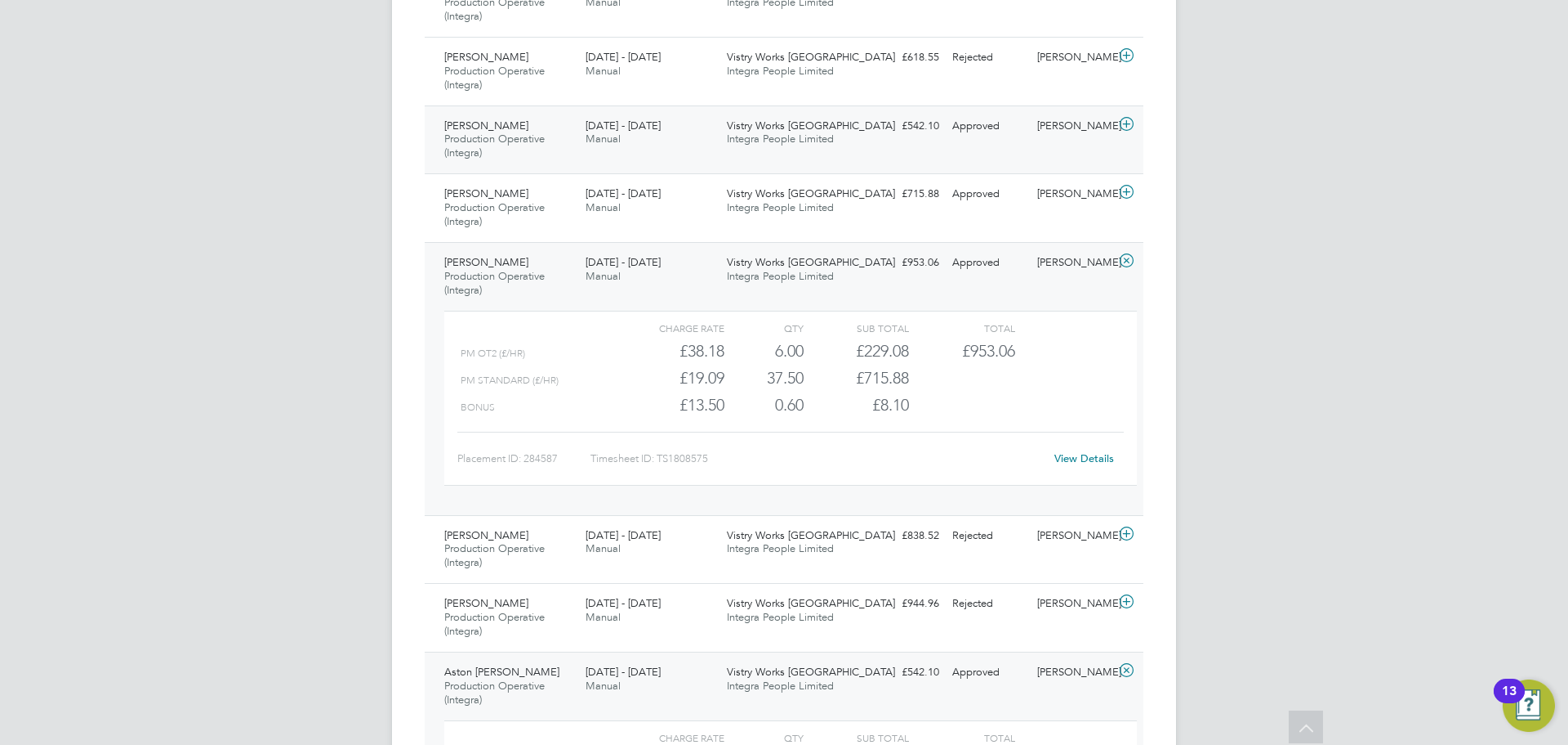
scroll to position [981, 0]
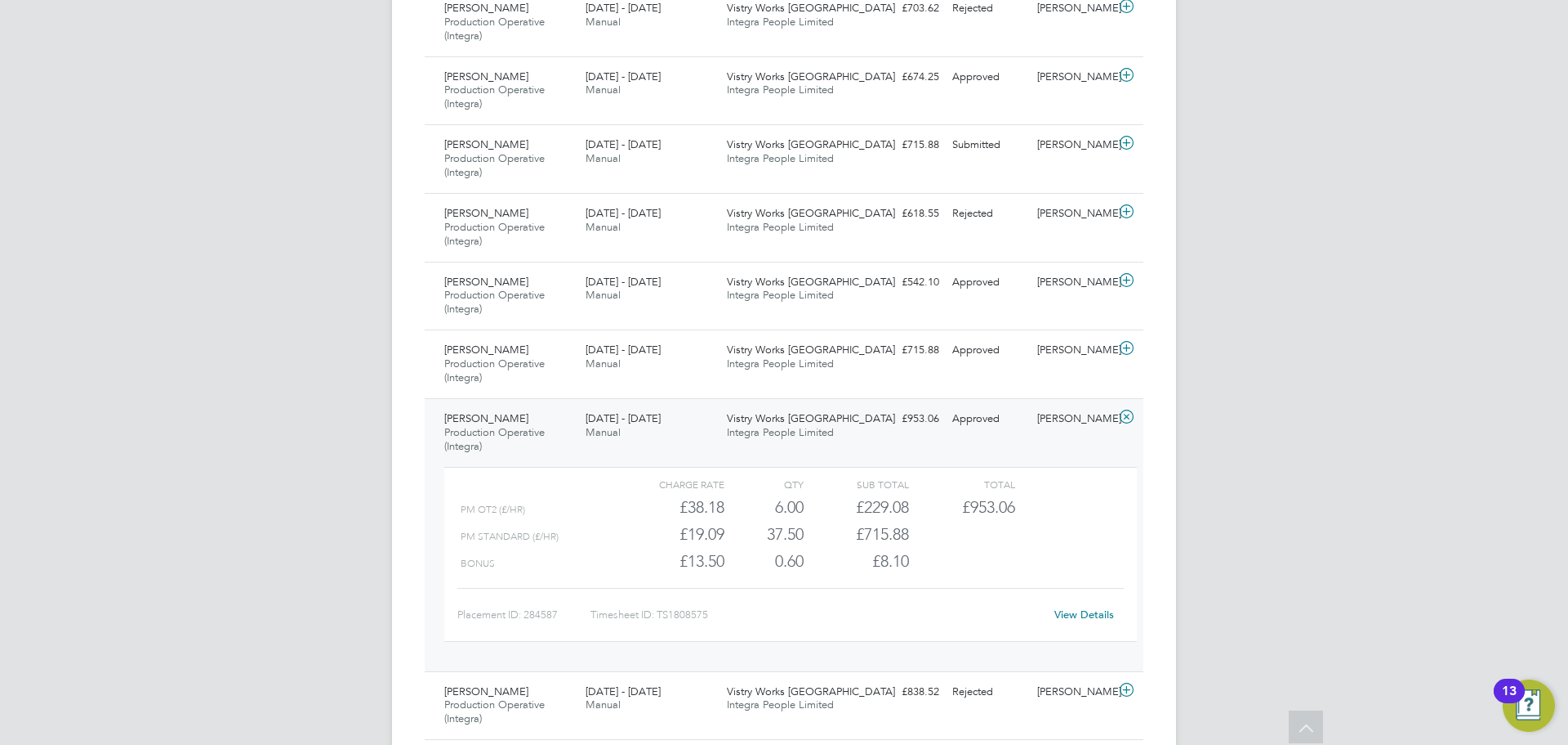
drag, startPoint x: 1073, startPoint y: 415, endPoint x: 1047, endPoint y: 412, distance: 26.2
click at [1074, 415] on div "Naomi Mutter" at bounding box center [1073, 419] width 85 height 27
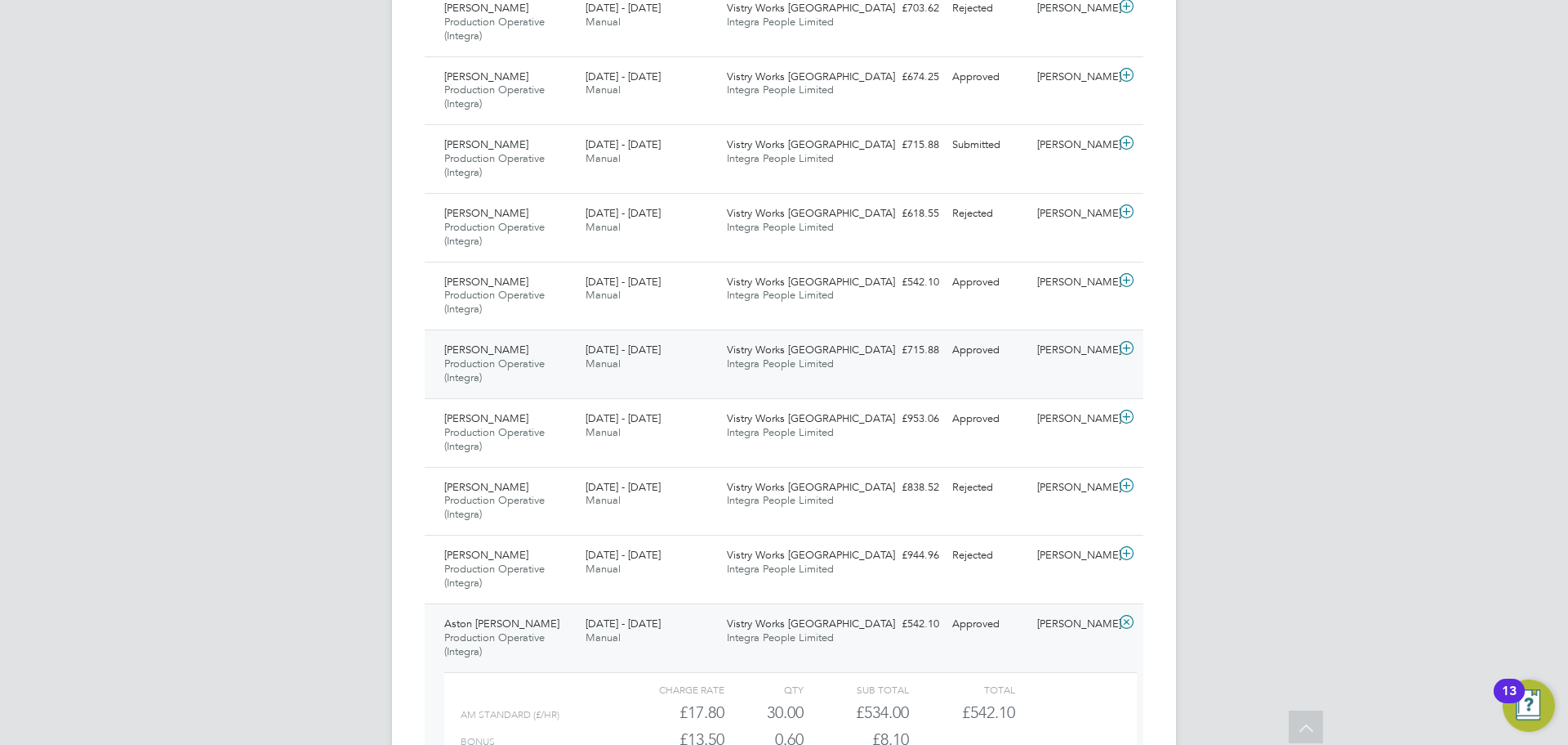
click at [1004, 351] on div "Approved" at bounding box center [988, 350] width 85 height 27
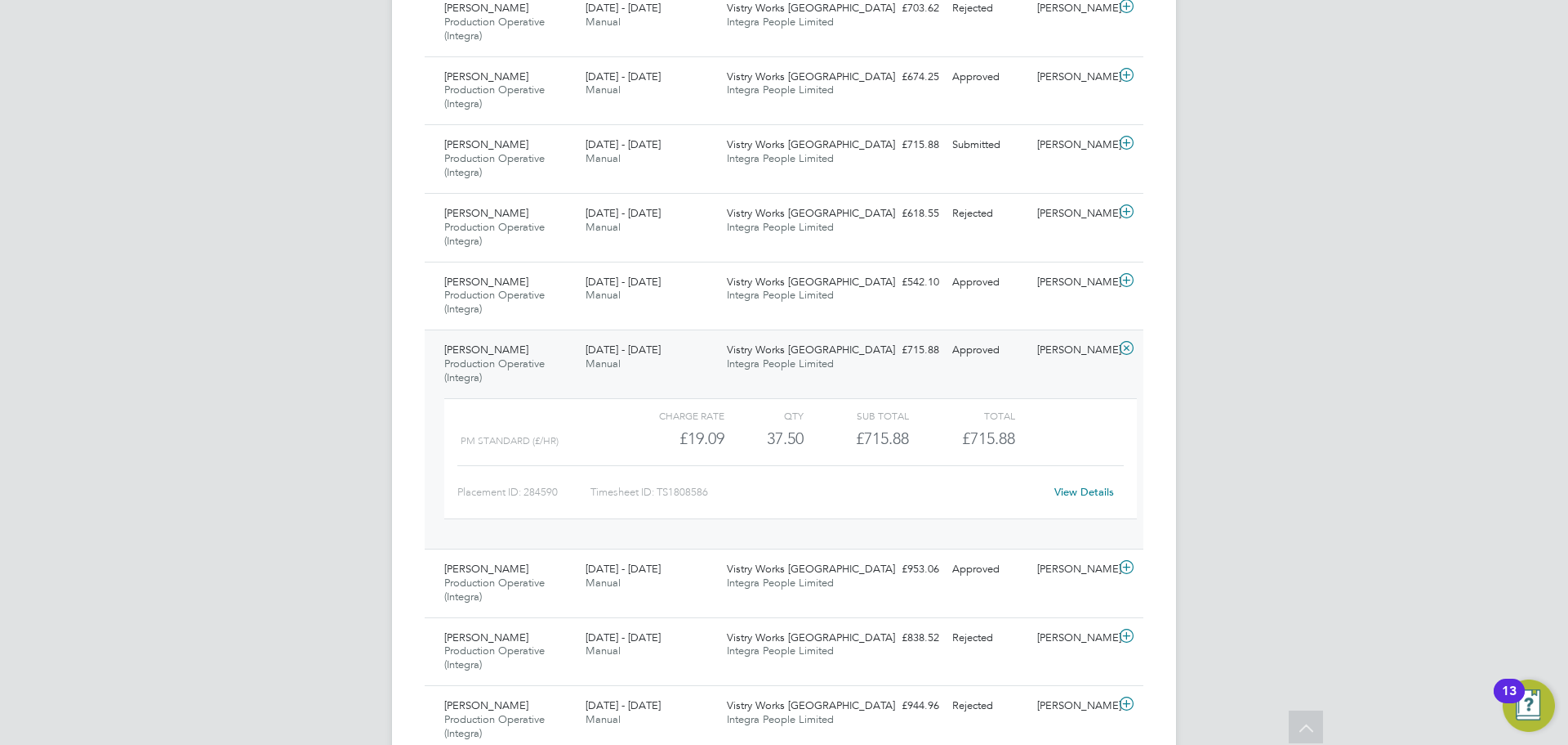
click at [1084, 491] on link "View Details" at bounding box center [1084, 492] width 59 height 14
click at [1078, 358] on div "[PERSON_NAME]" at bounding box center [1073, 350] width 85 height 27
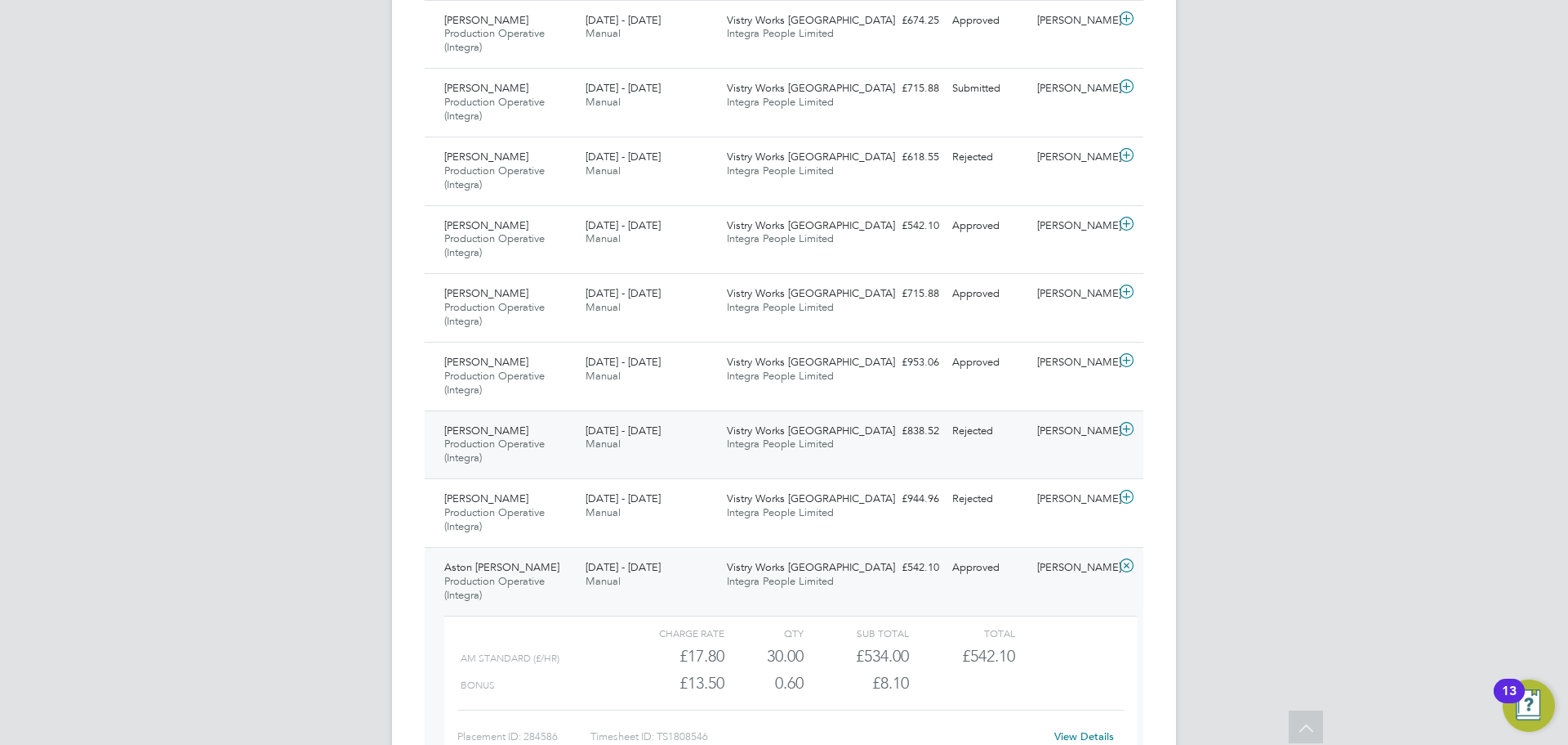
scroll to position [1226, 0]
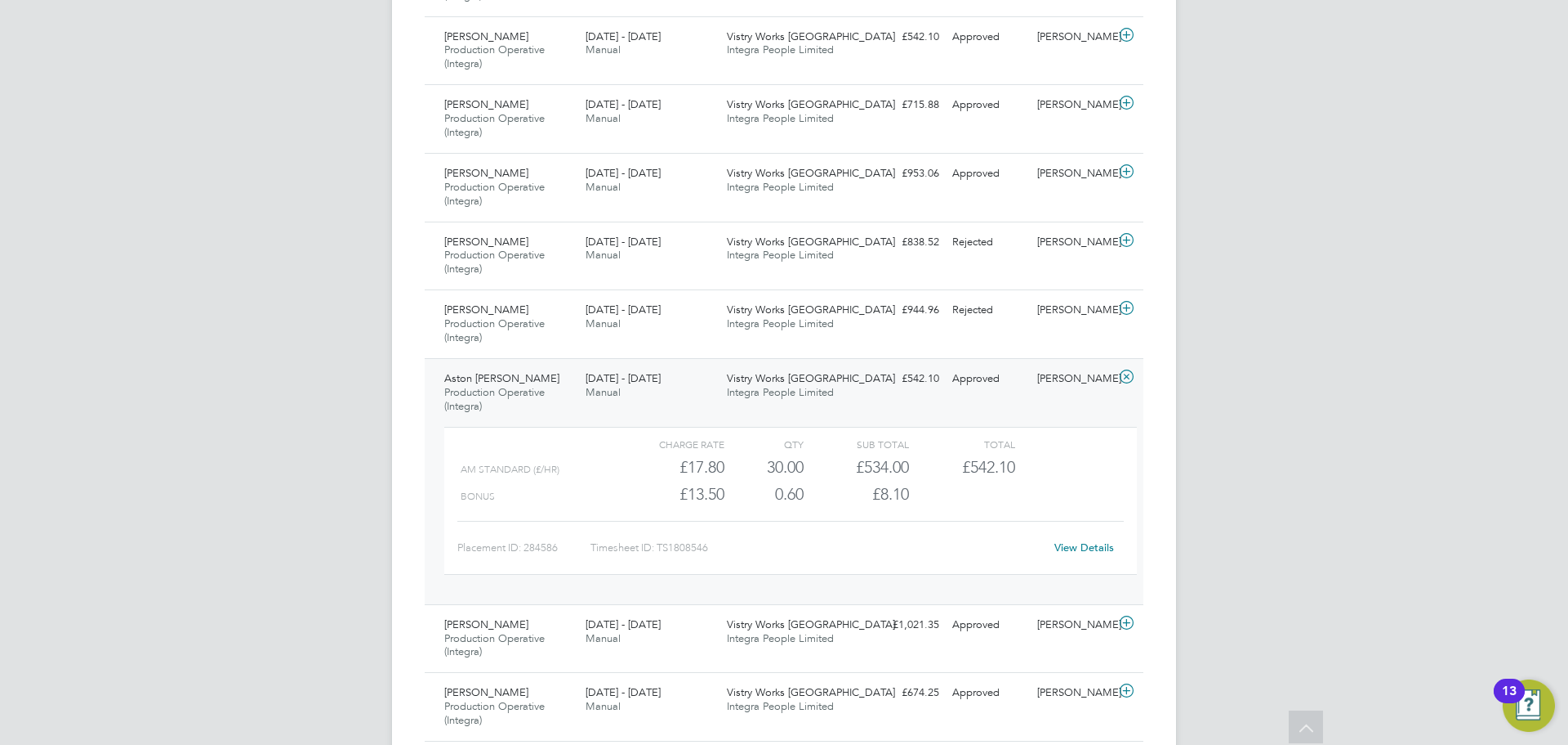
click at [1001, 375] on div "Approved" at bounding box center [988, 379] width 85 height 27
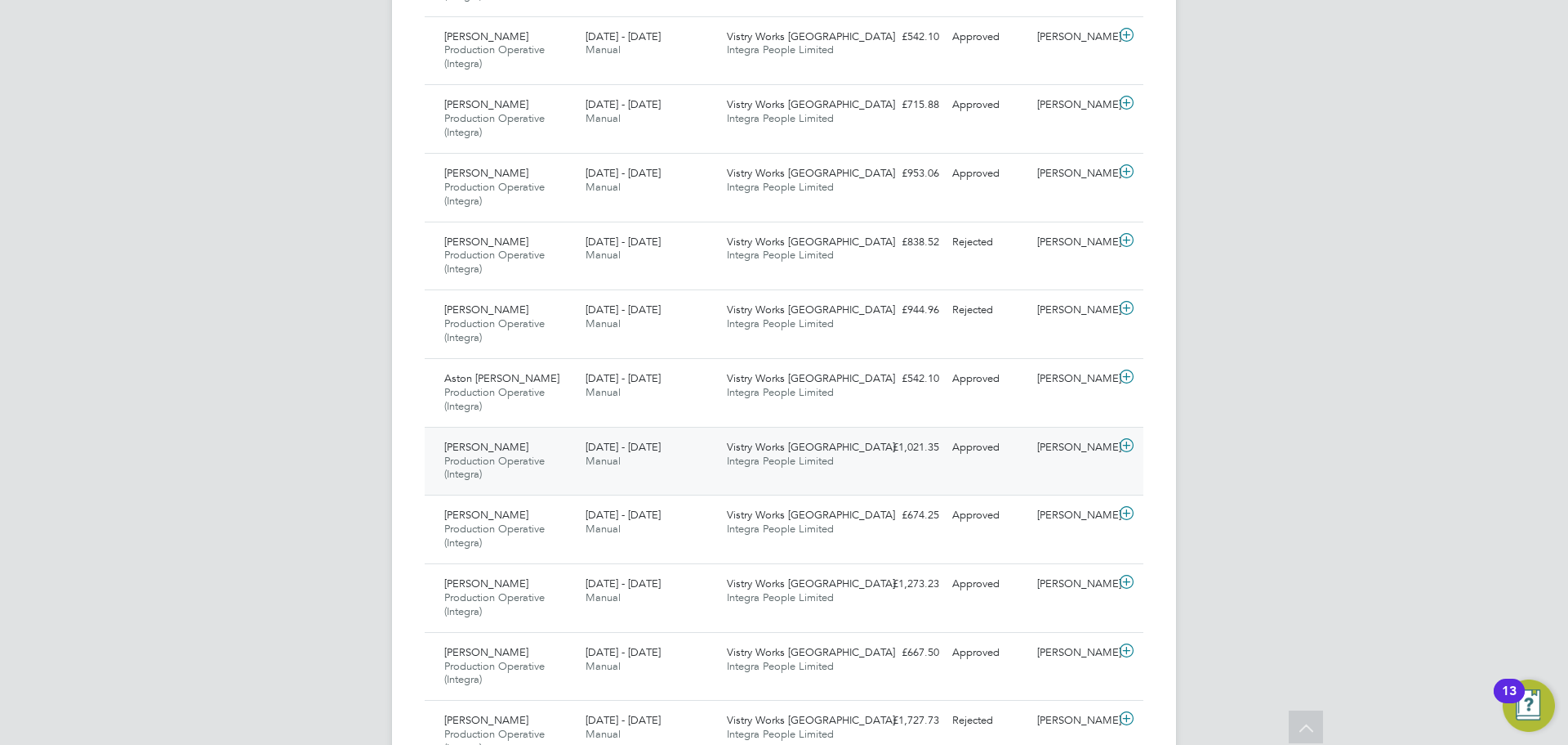
click at [950, 466] on div "Wayne Molloy Production Operative (Integra) 18 - 24 Aug 2025 18 - 24 Aug 2025 M…" at bounding box center [784, 460] width 719 height 69
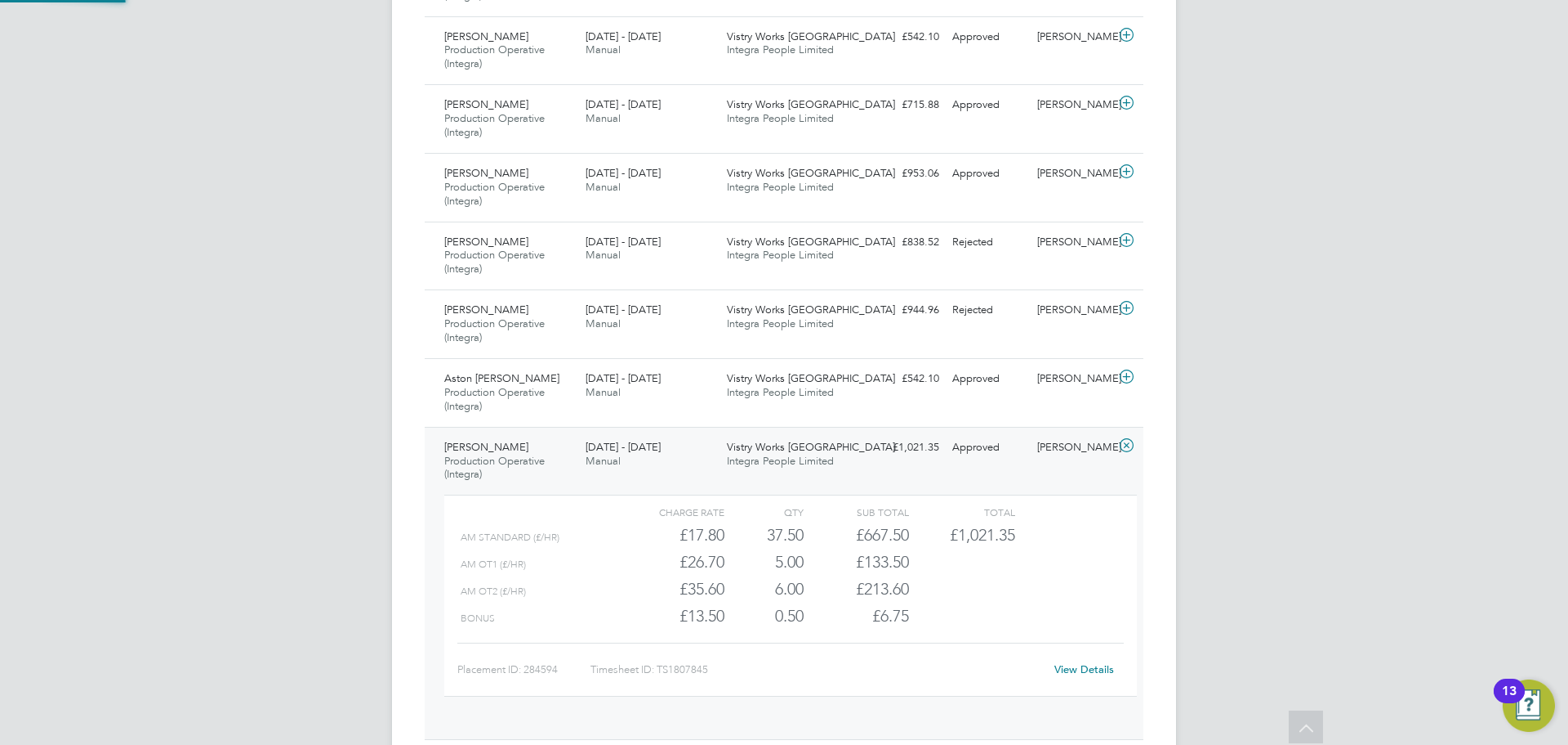
scroll to position [28, 160]
click at [1091, 665] on link "View Details" at bounding box center [1084, 669] width 59 height 14
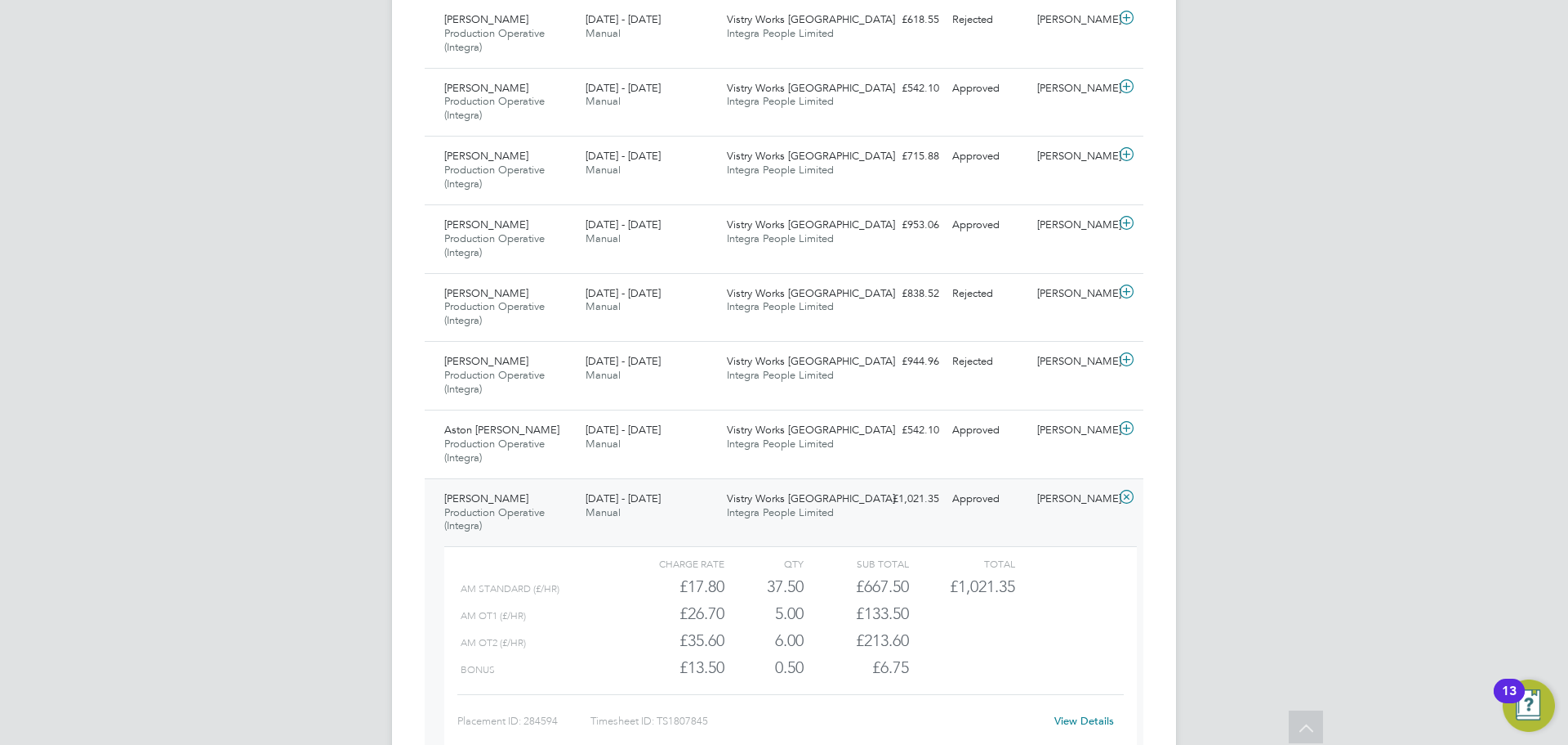
scroll to position [1226, 0]
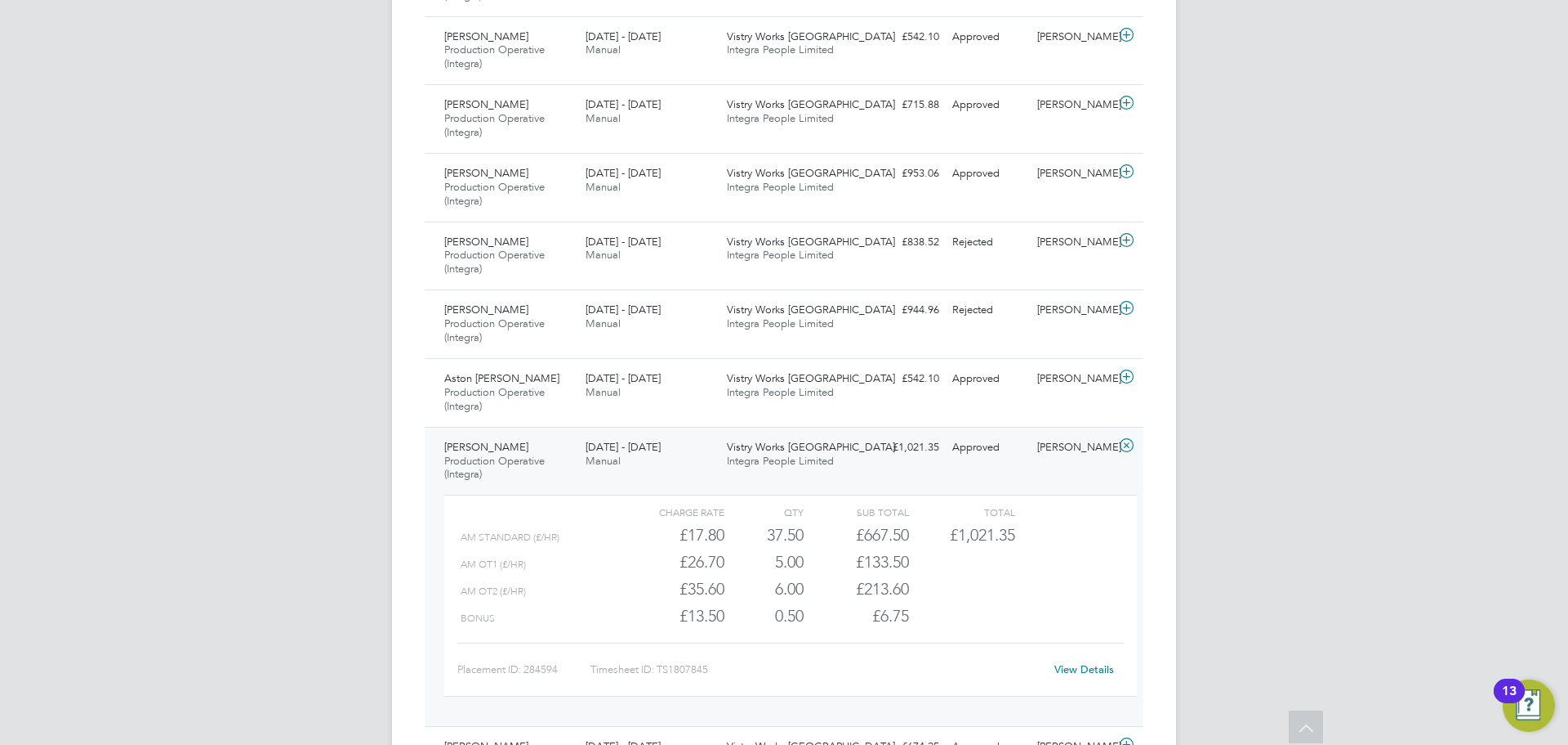
click at [1077, 671] on link "View Details" at bounding box center [1084, 669] width 59 height 14
click at [1066, 451] on div "[PERSON_NAME]" at bounding box center [1073, 448] width 85 height 27
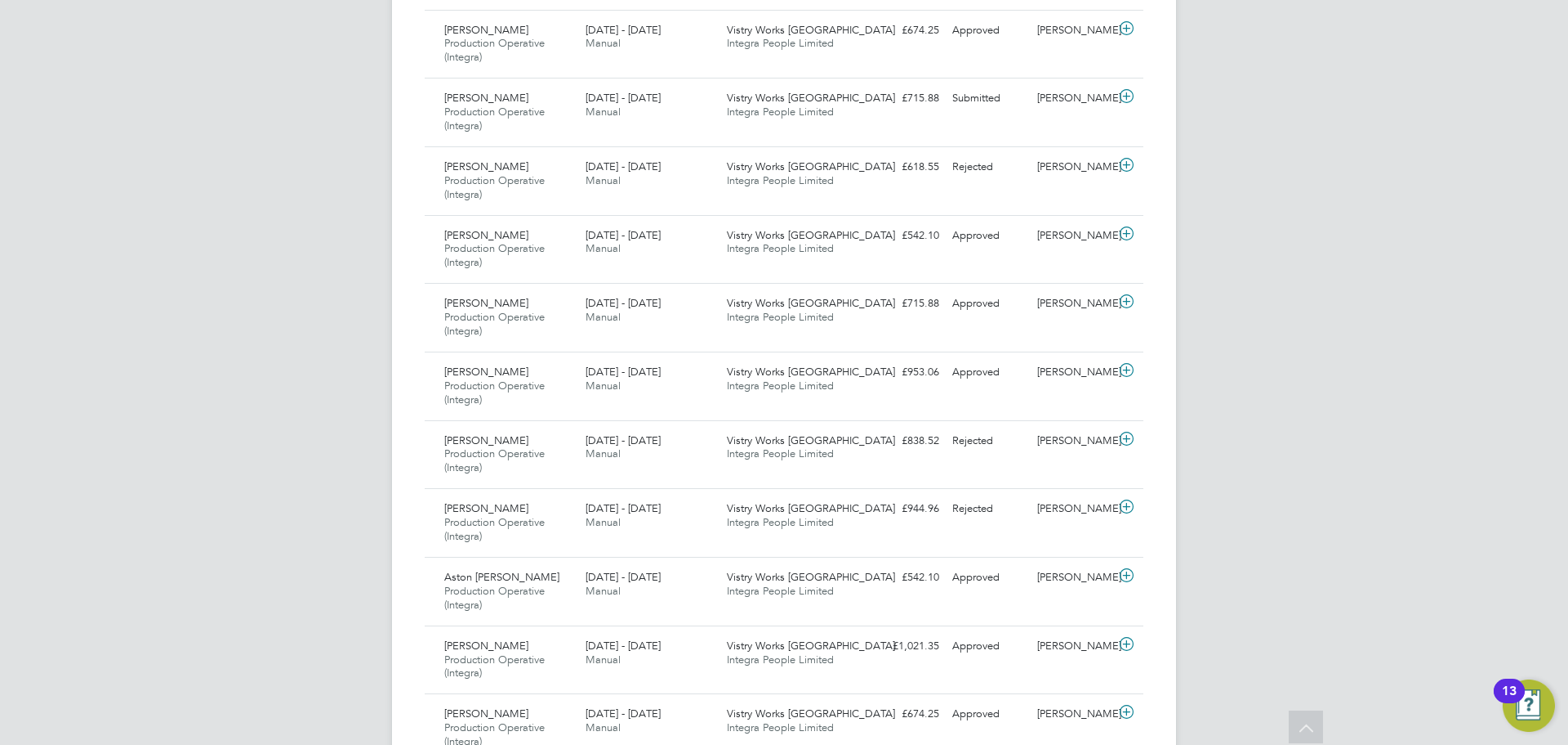
scroll to position [981, 0]
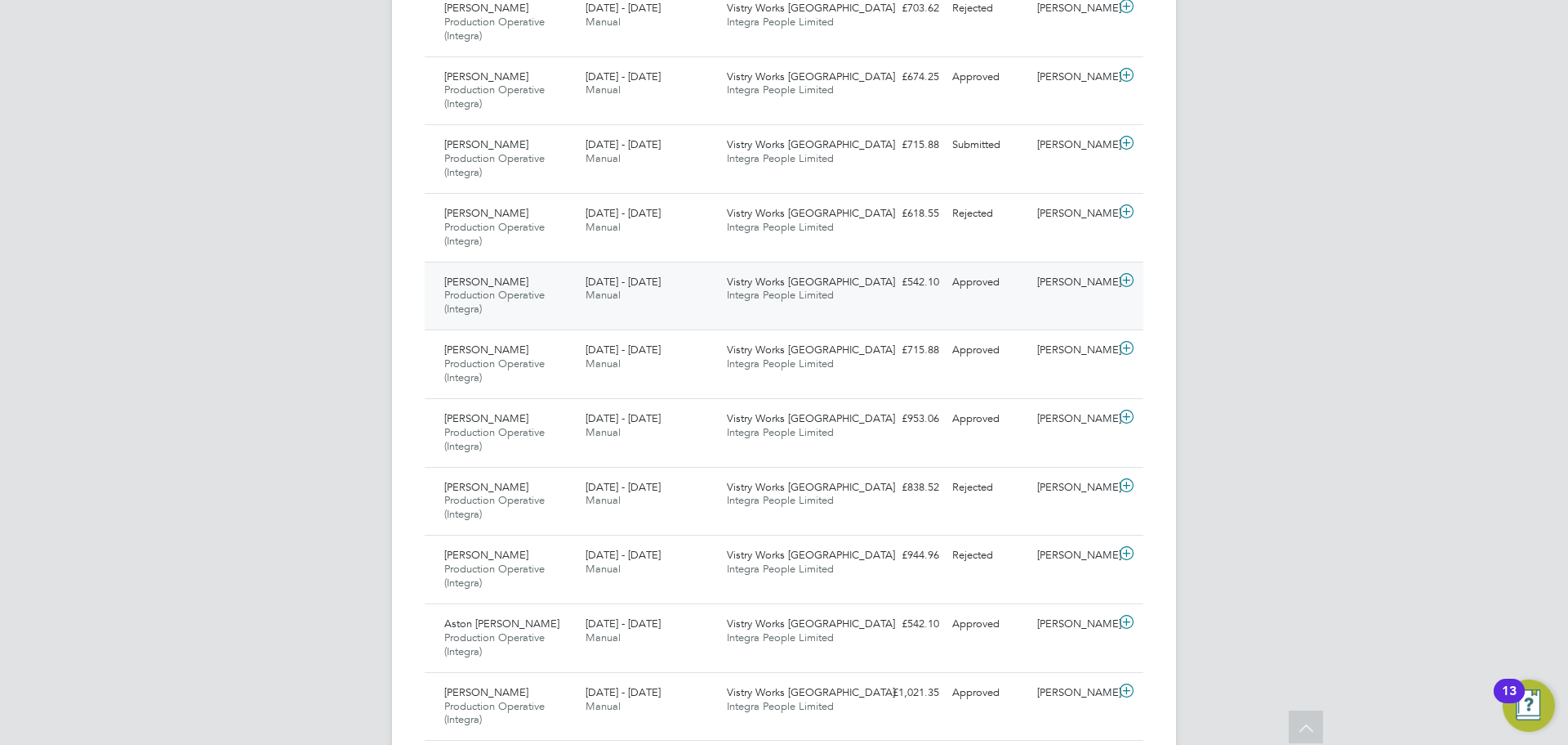
click at [526, 292] on span "Production Operative (Integra)" at bounding box center [494, 302] width 100 height 28
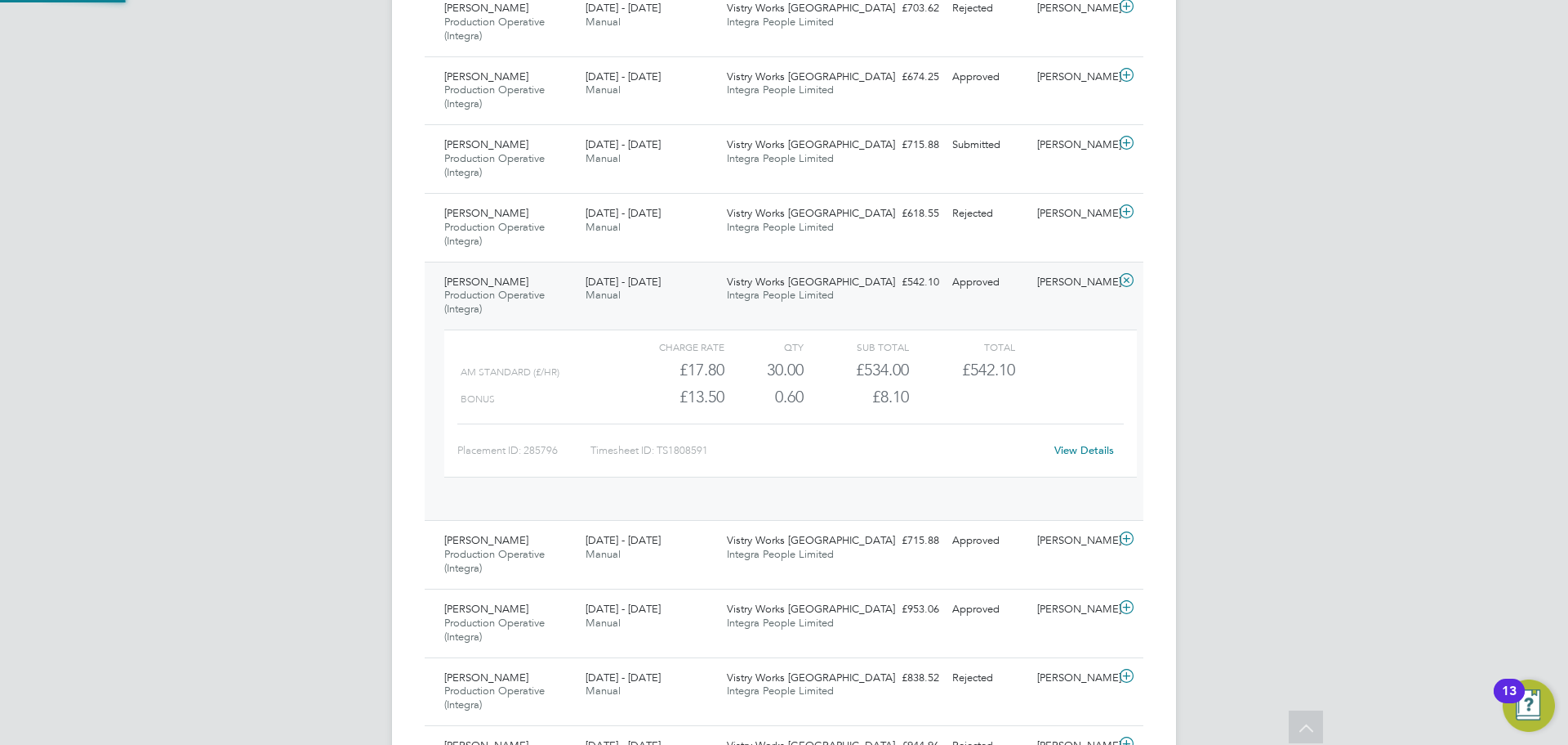
scroll to position [28, 160]
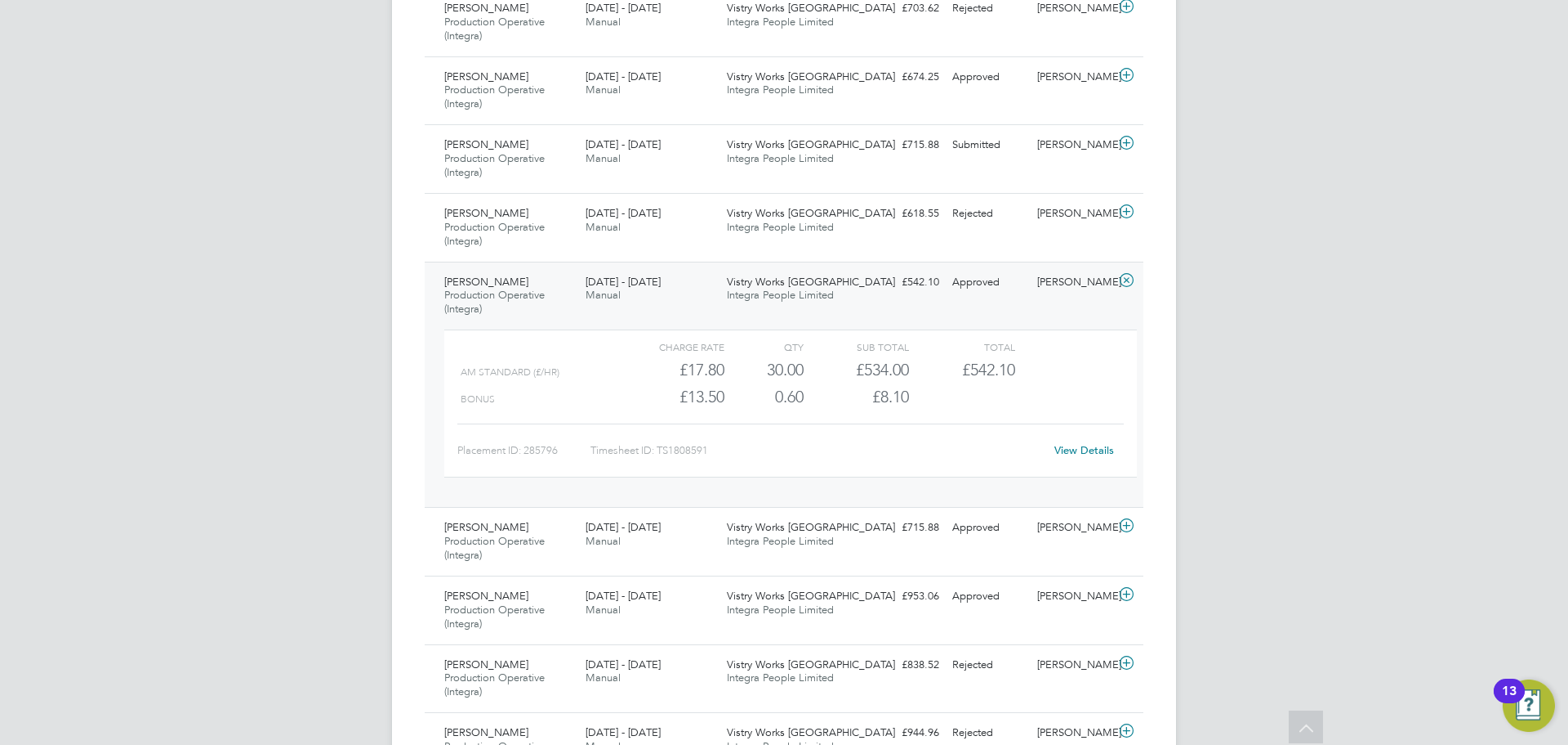
click at [1077, 448] on link "View Details" at bounding box center [1084, 450] width 59 height 14
click at [1071, 293] on div "[PERSON_NAME]" at bounding box center [1073, 283] width 85 height 27
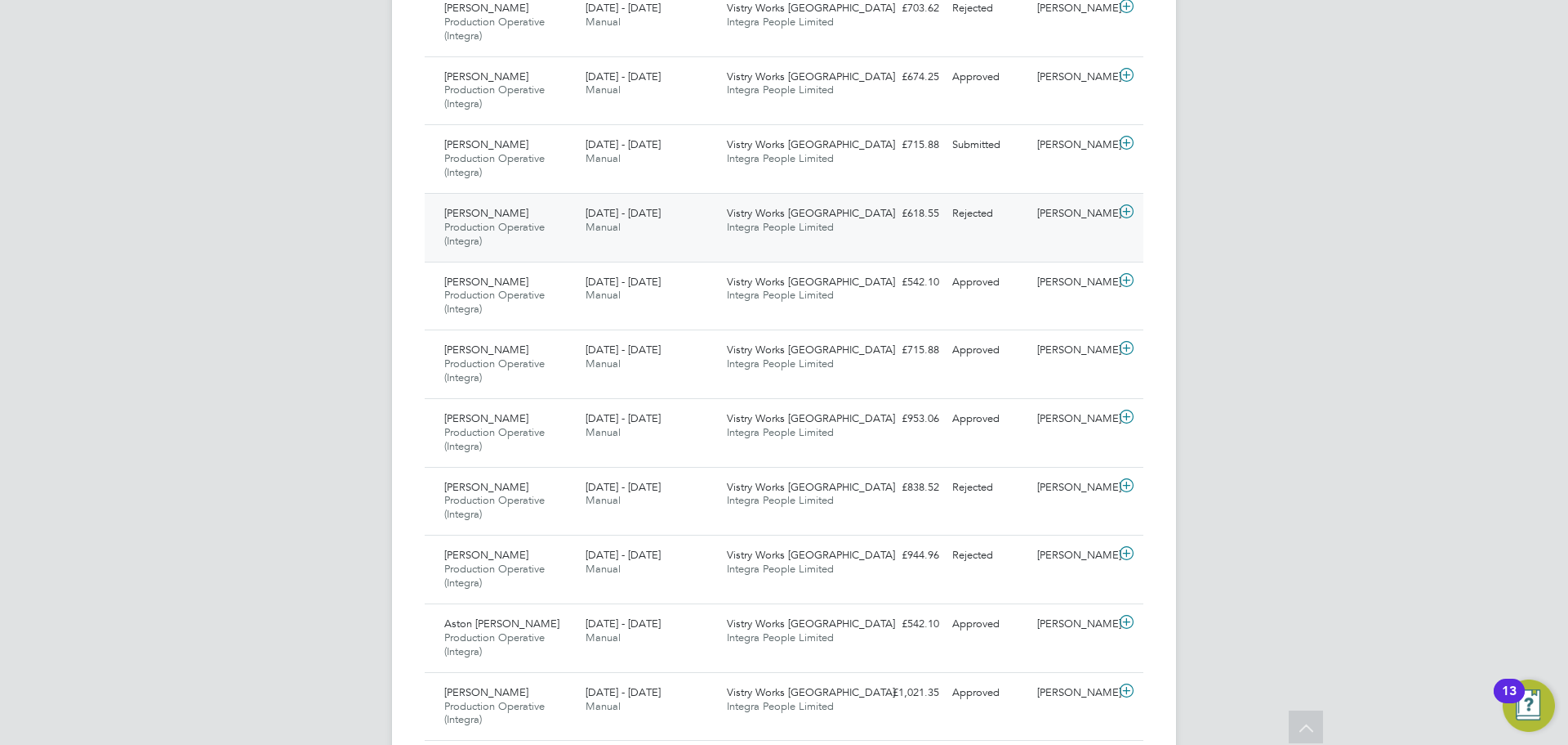
click at [544, 229] on span "Production Operative (Integra)" at bounding box center [494, 234] width 100 height 28
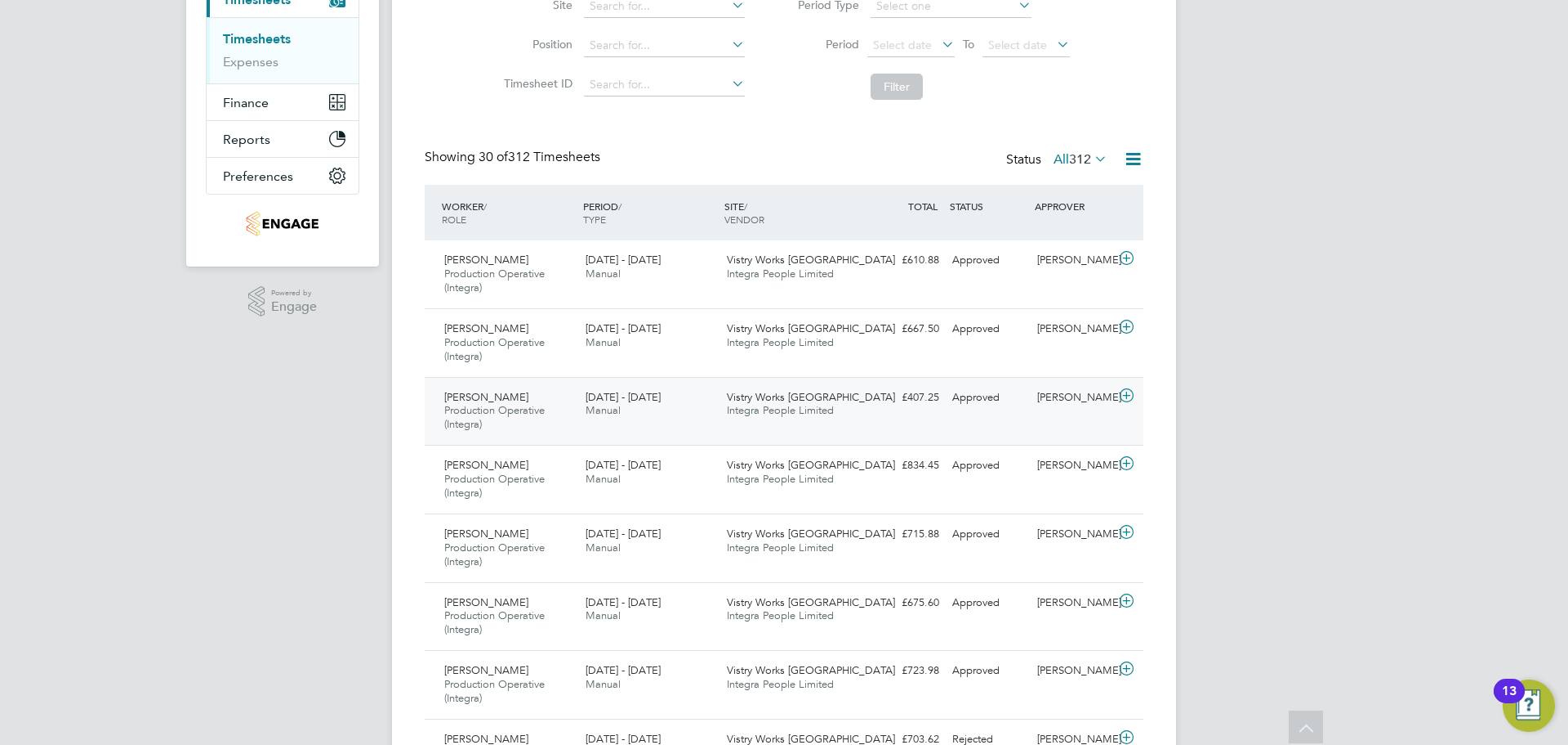
scroll to position [246, 0]
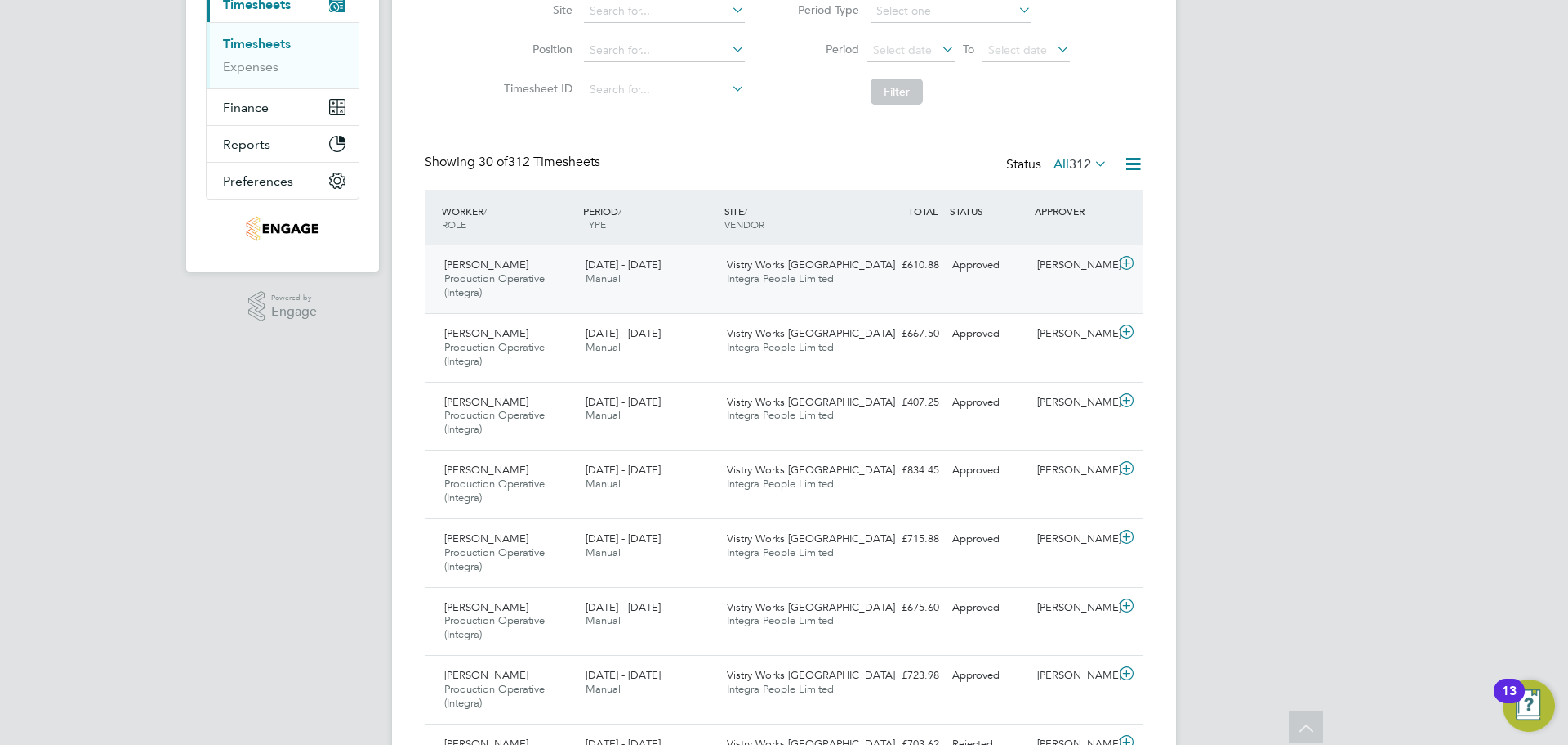
click at [1052, 286] on div "Abdalla Guarna Production Operative (Integra) 18 - 24 Aug 2025 18 - 24 Aug 2025…" at bounding box center [784, 279] width 719 height 68
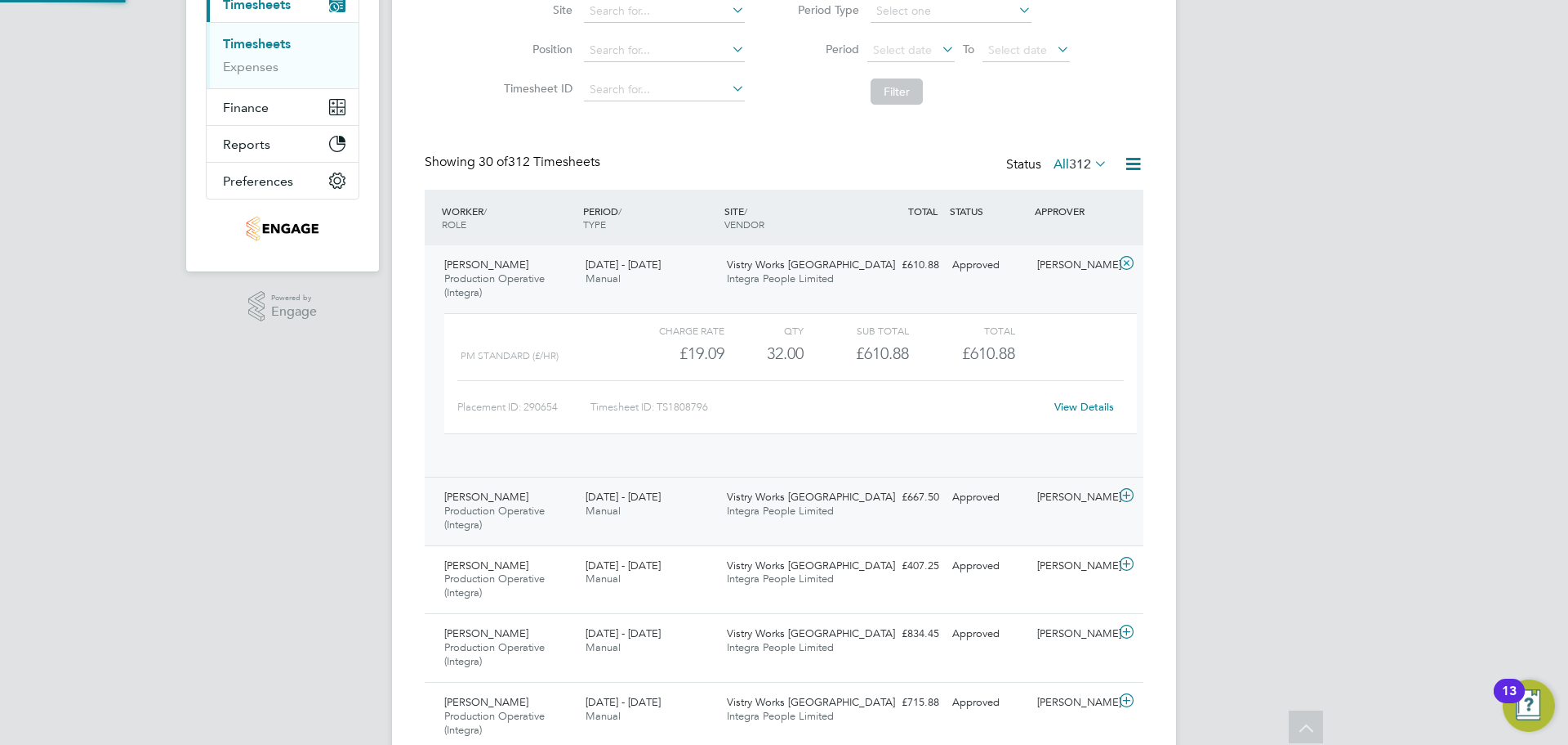
scroll to position [28, 160]
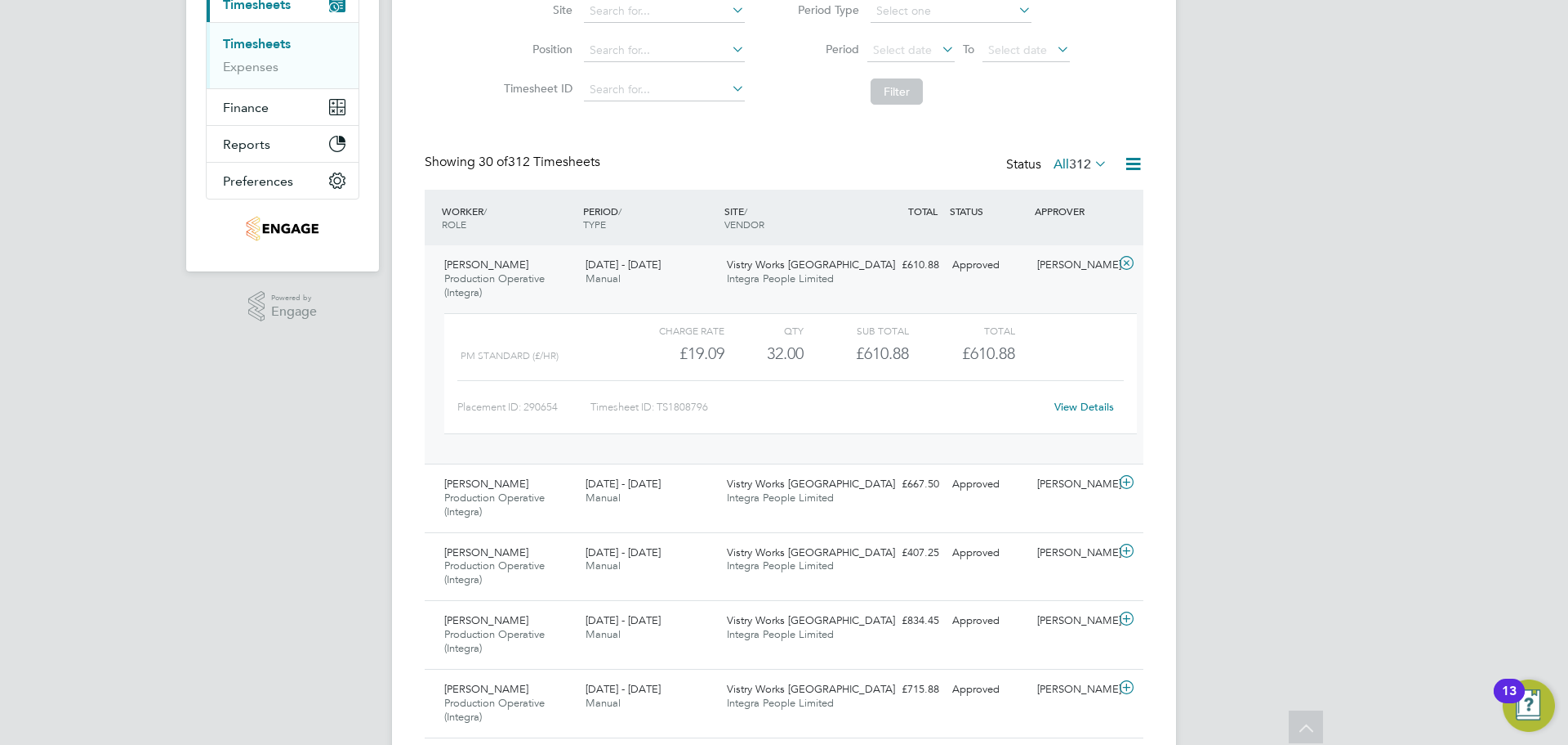
click at [1081, 405] on link "View Details" at bounding box center [1084, 407] width 59 height 14
click at [852, 225] on div "SITE / VENDOR" at bounding box center [791, 217] width 141 height 42
click at [1073, 261] on div "[PERSON_NAME]" at bounding box center [1073, 265] width 85 height 27
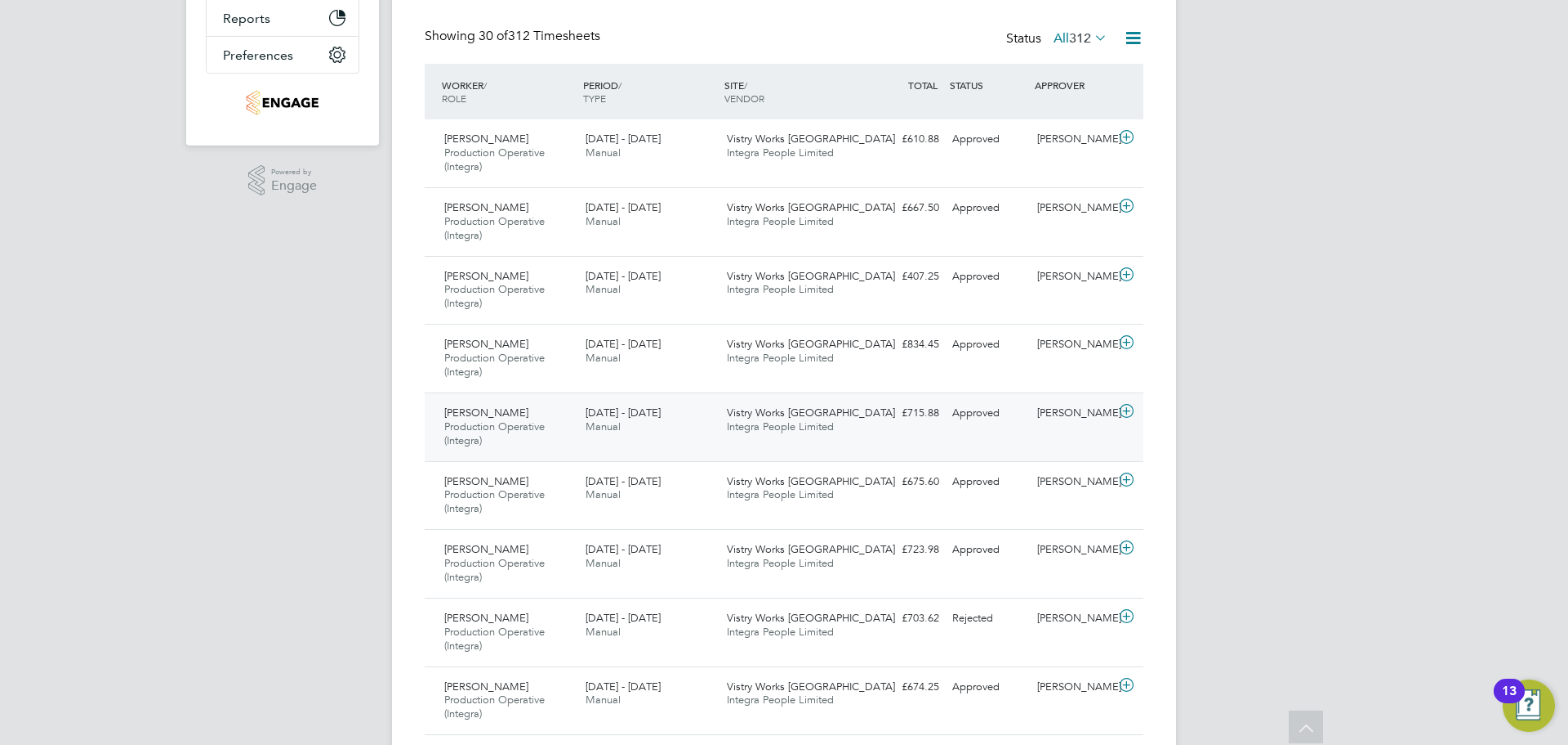
scroll to position [409, 0]
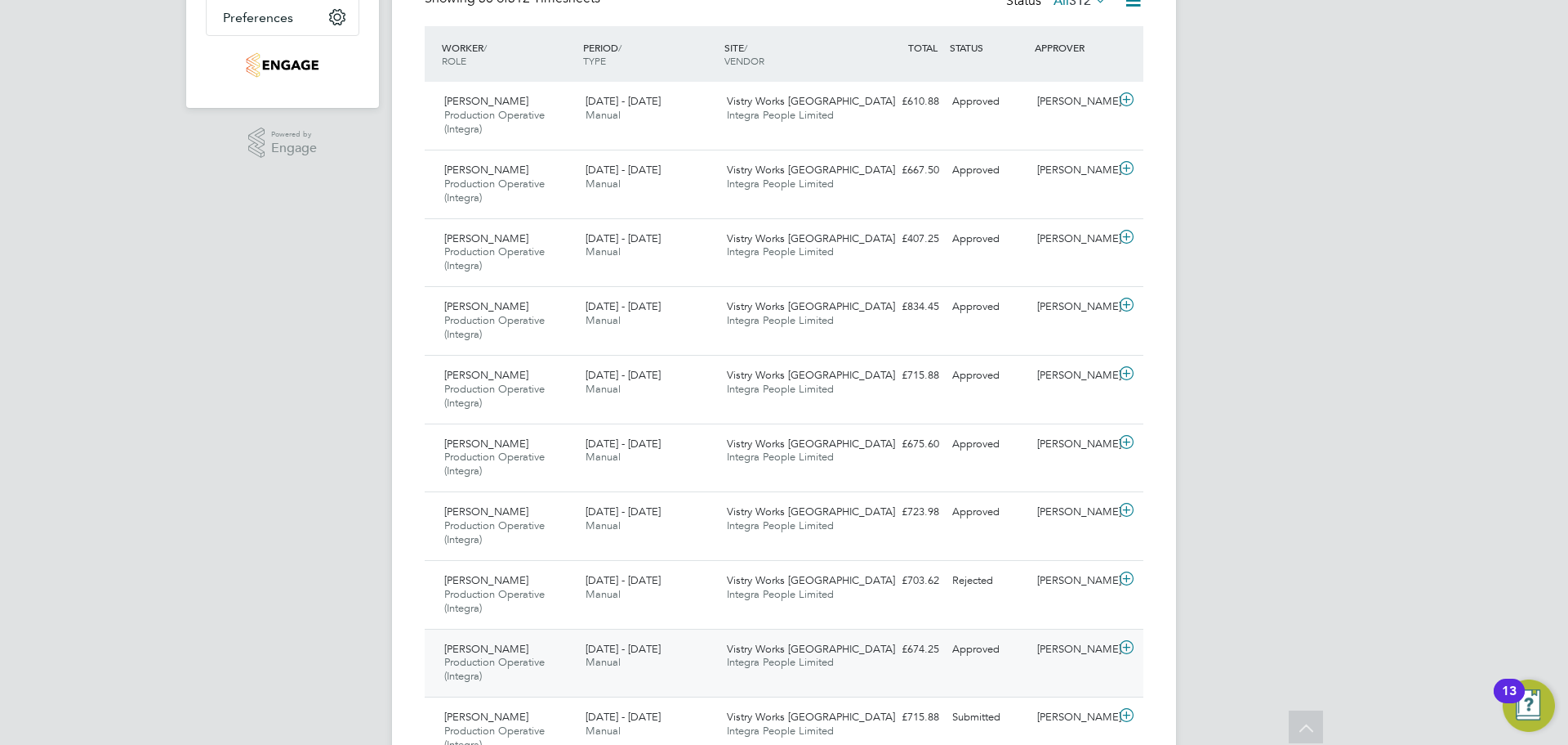
click at [1017, 658] on div "Approved" at bounding box center [988, 650] width 85 height 27
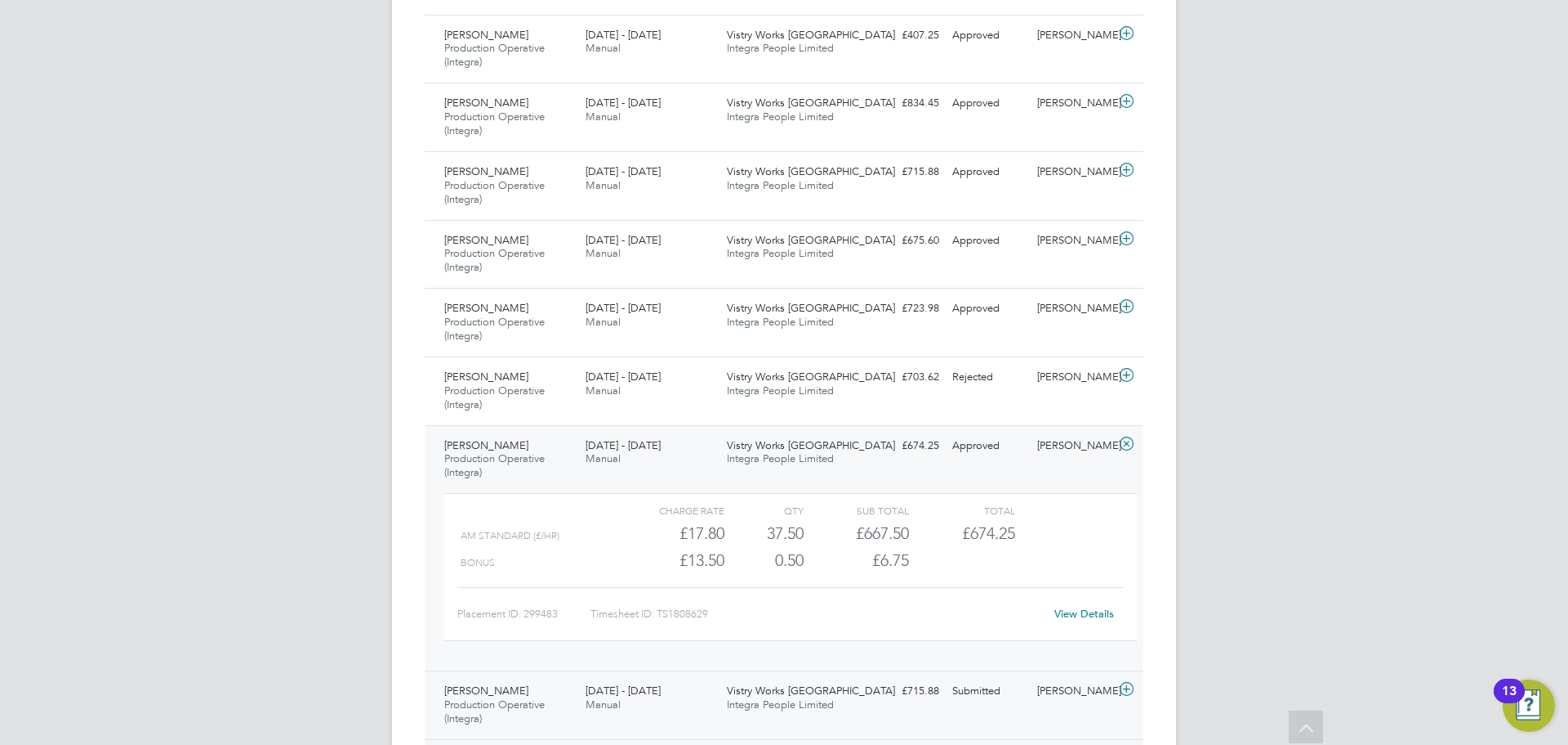
scroll to position [654, 0]
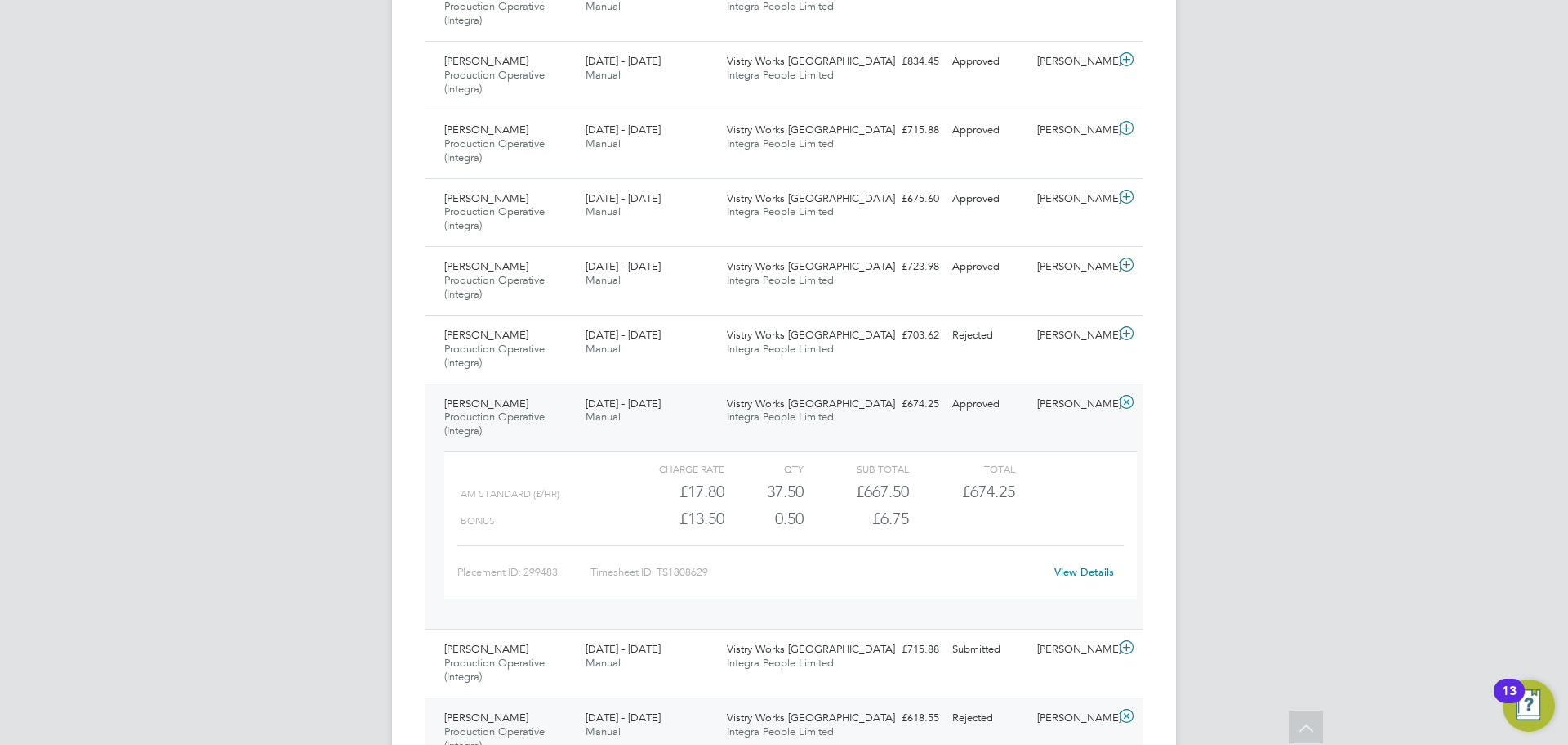
click at [1074, 567] on link "View Details" at bounding box center [1084, 572] width 59 height 14
click at [1003, 398] on div "Approved" at bounding box center [988, 404] width 85 height 27
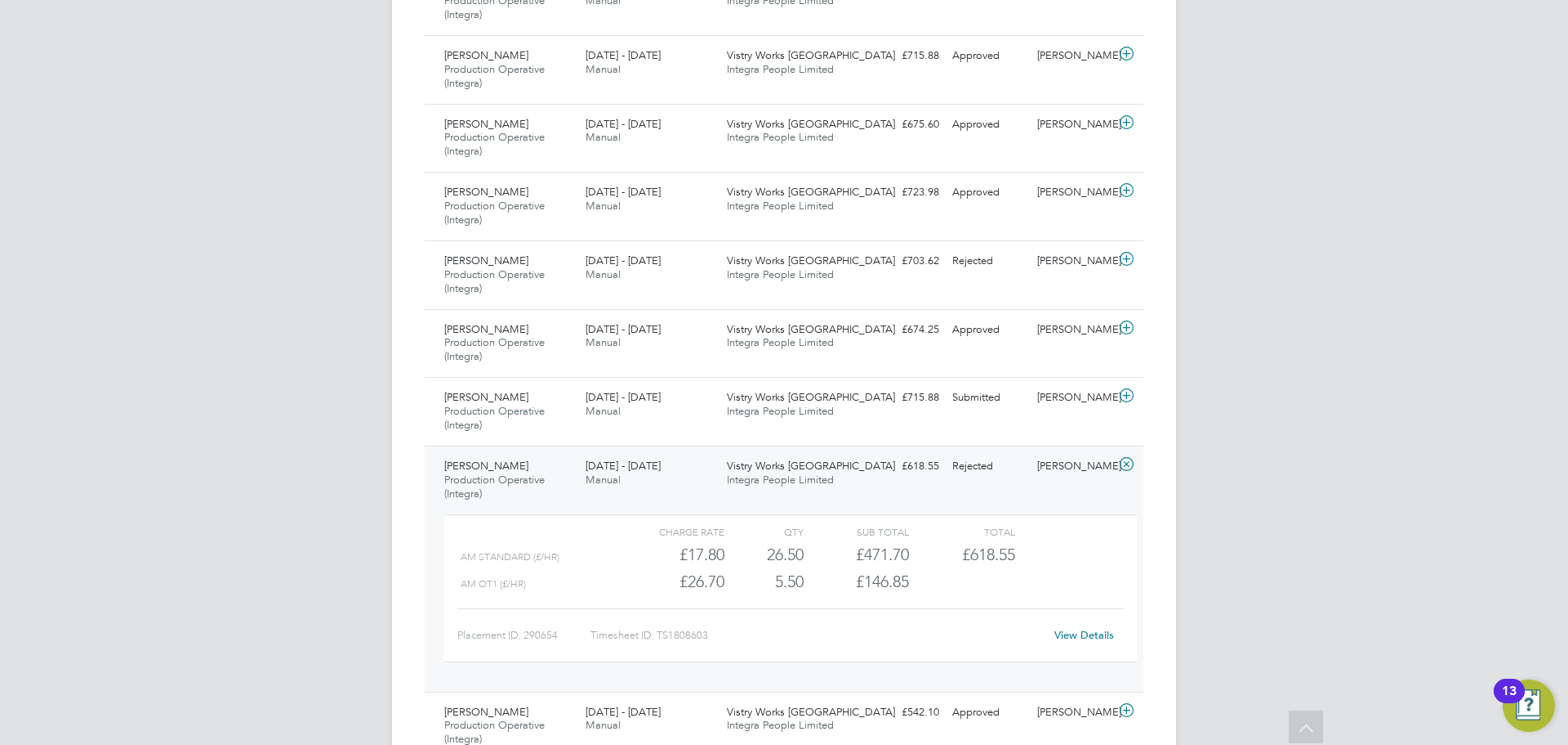
scroll to position [817, 0]
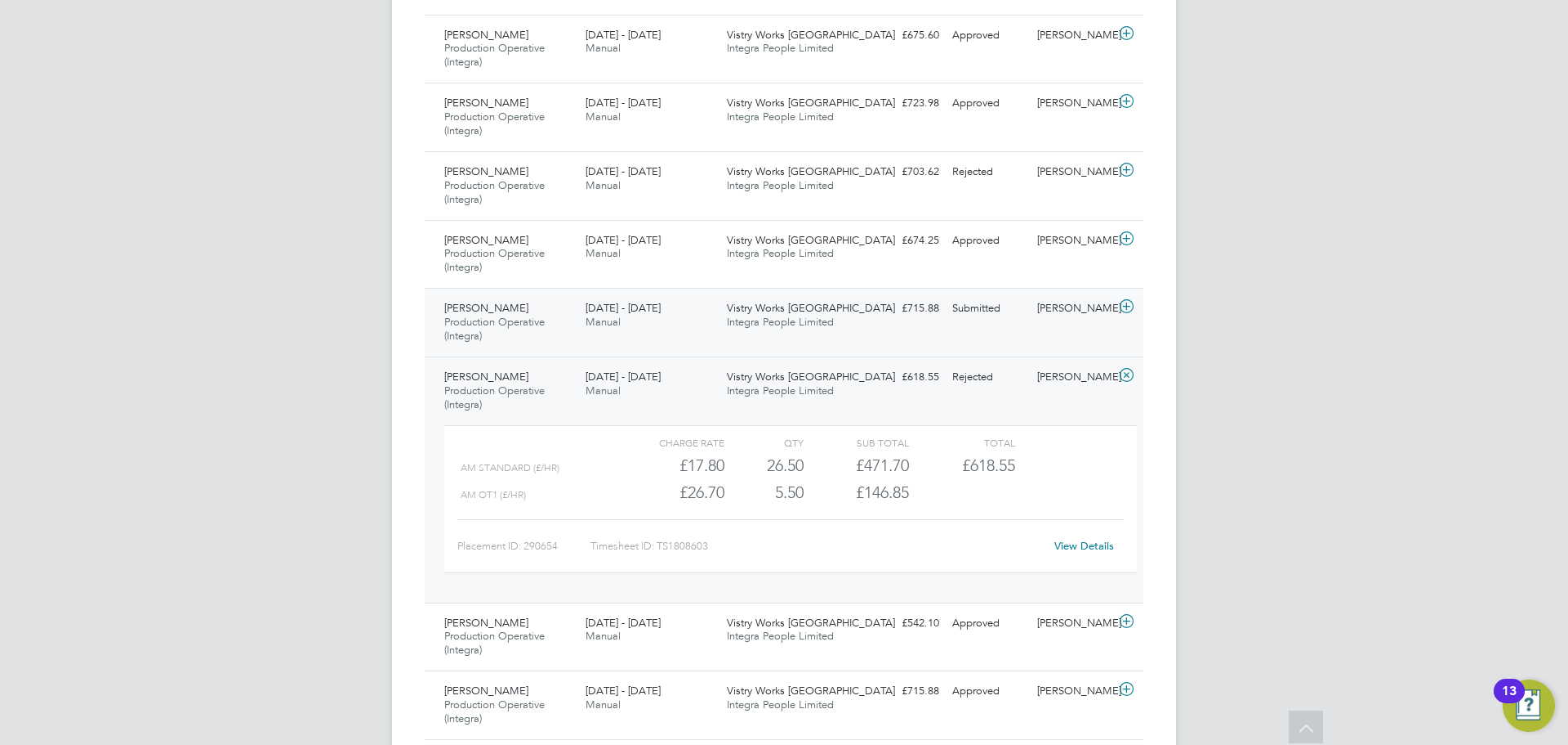
click at [948, 332] on div "Tamas Lakatos Production Operative (Integra) 18 - 24 Aug 2025 18 - 24 Aug 2025 …" at bounding box center [784, 322] width 719 height 69
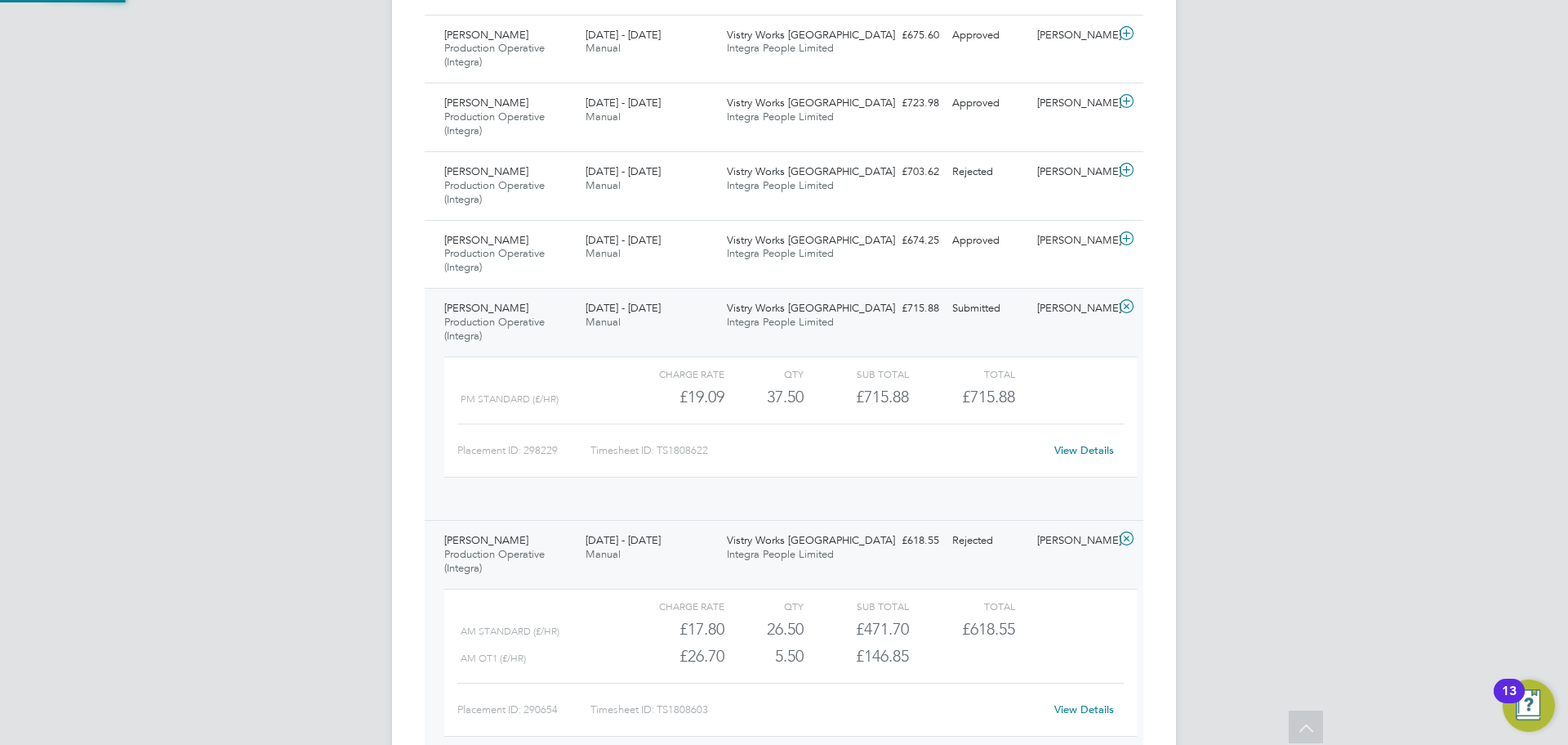
scroll to position [28, 160]
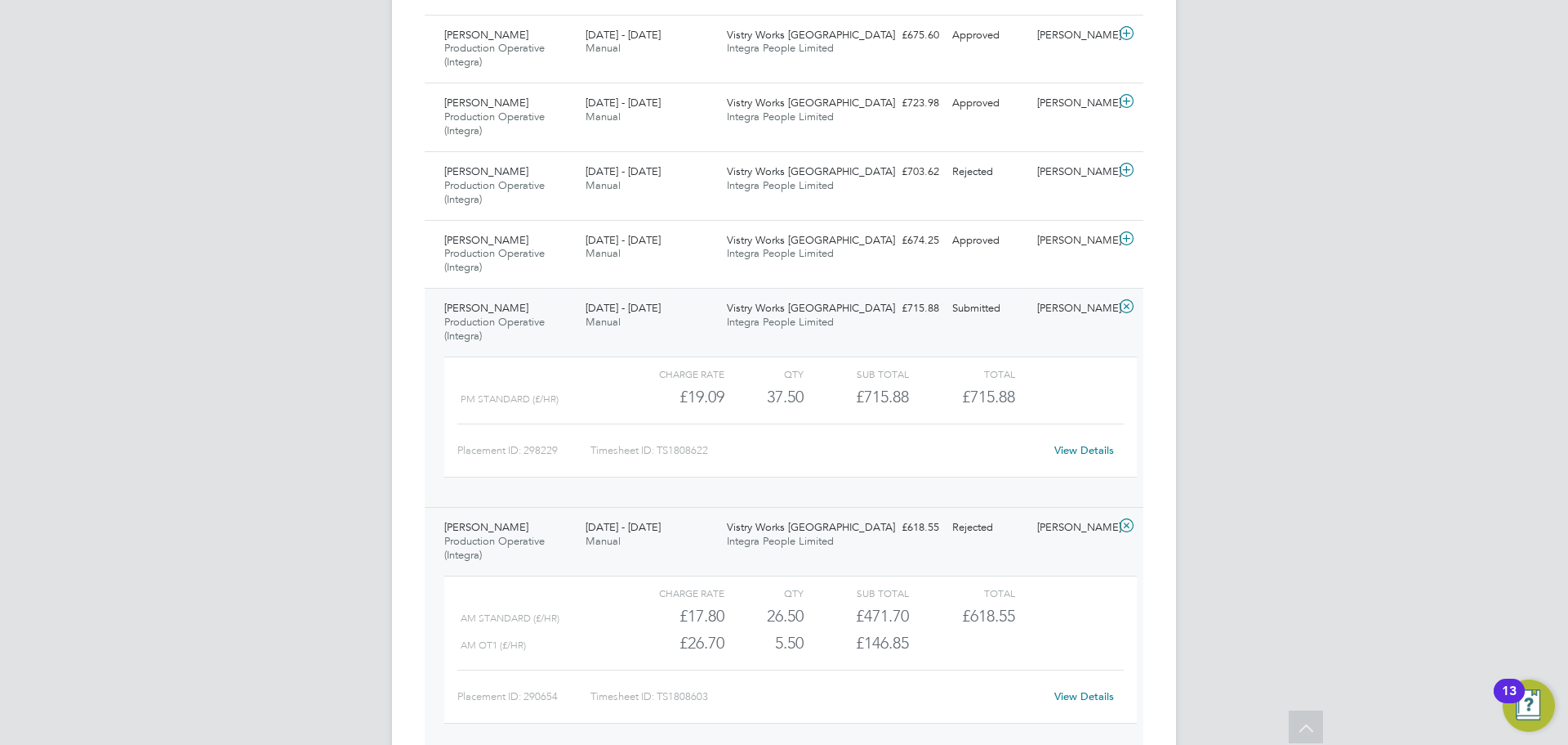
click at [1073, 453] on link "View Details" at bounding box center [1084, 450] width 59 height 14
click at [1047, 341] on div "Tamas Lakatos Production Operative (Integra) 18 - 24 Aug 2025 18 - 24 Aug 2025 …" at bounding box center [784, 398] width 719 height 219
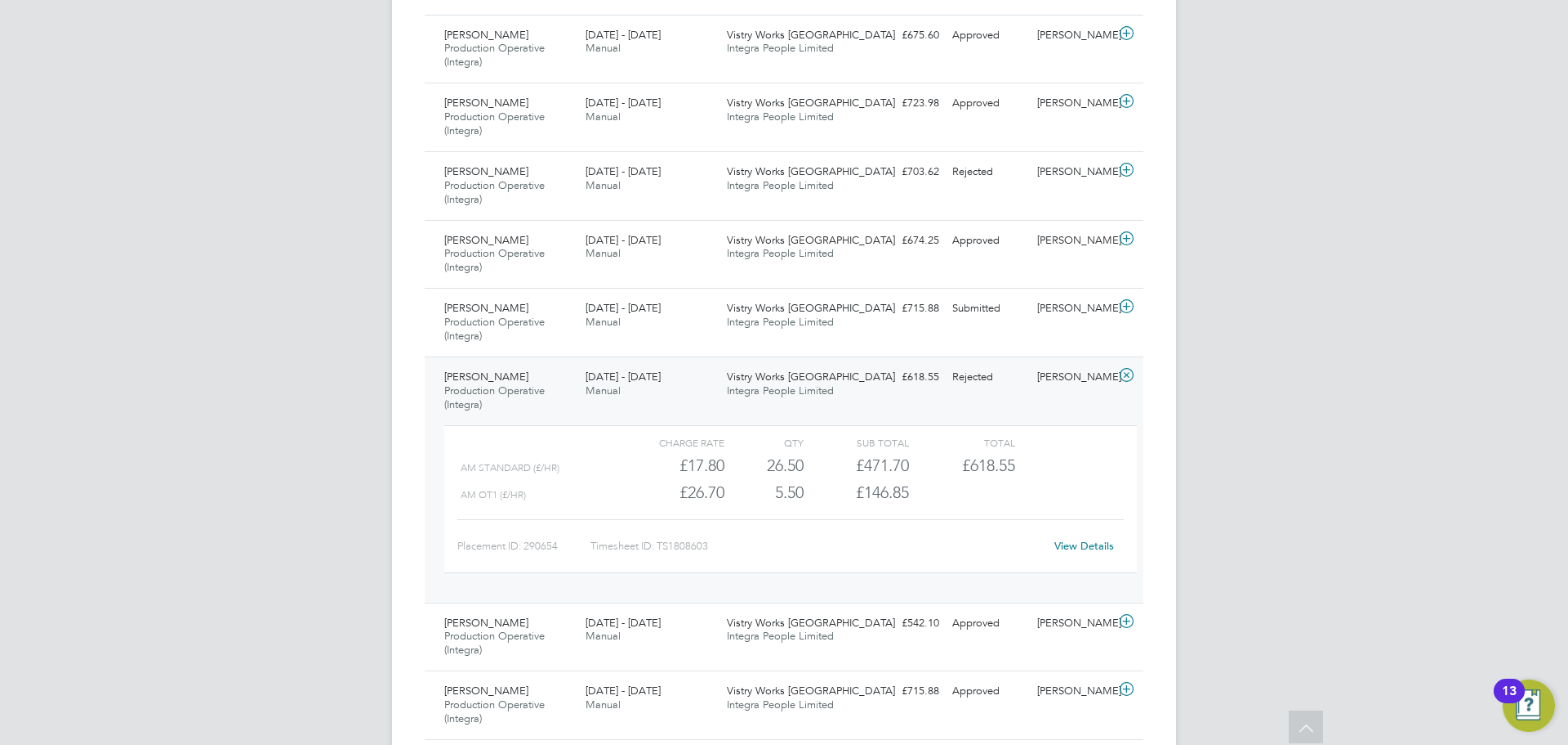
click at [1011, 397] on div "Abdalla Guarna Production Operative (Integra) 18 - 24 Aug 2025 18 - 24 Aug 2025…" at bounding box center [784, 480] width 719 height 246
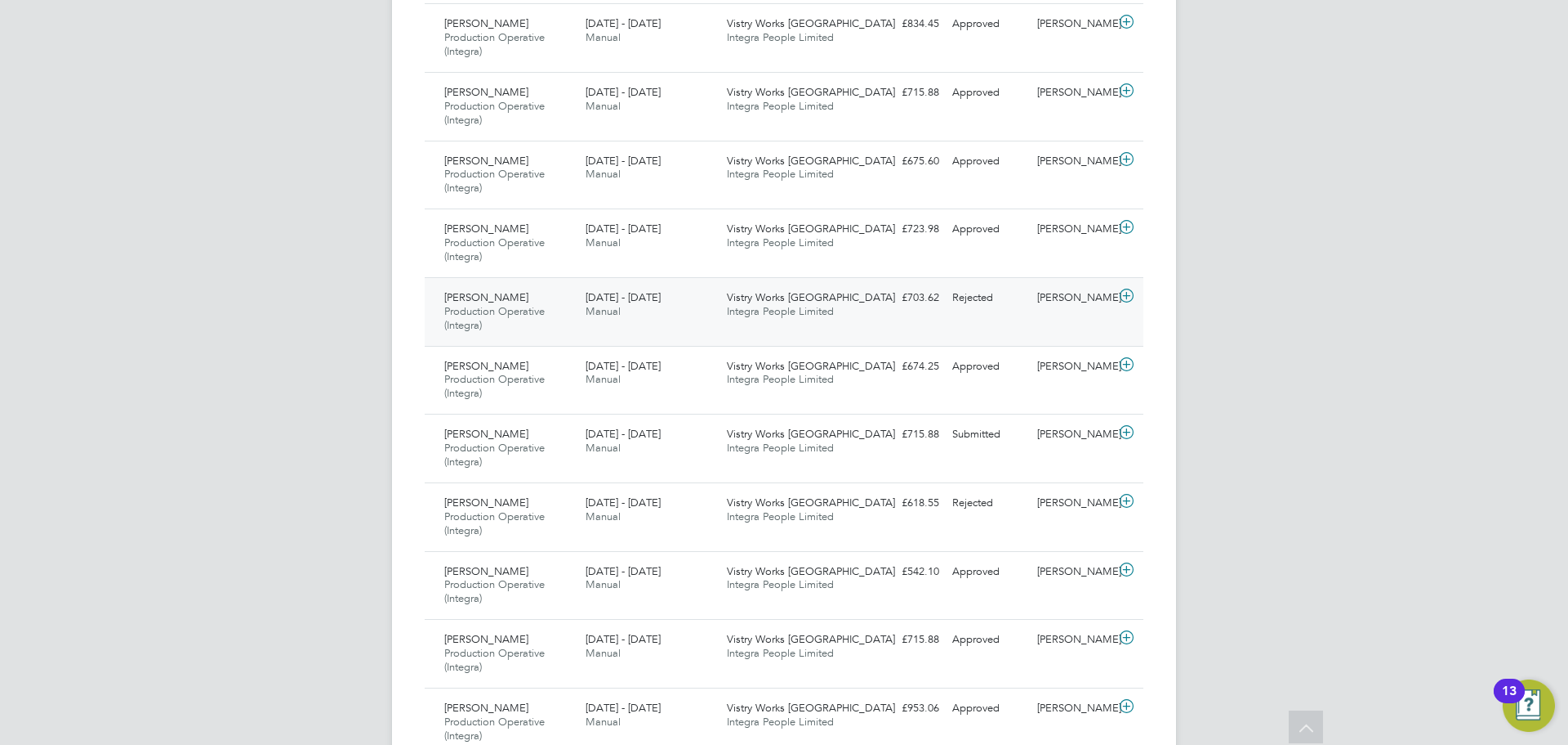
scroll to position [654, 0]
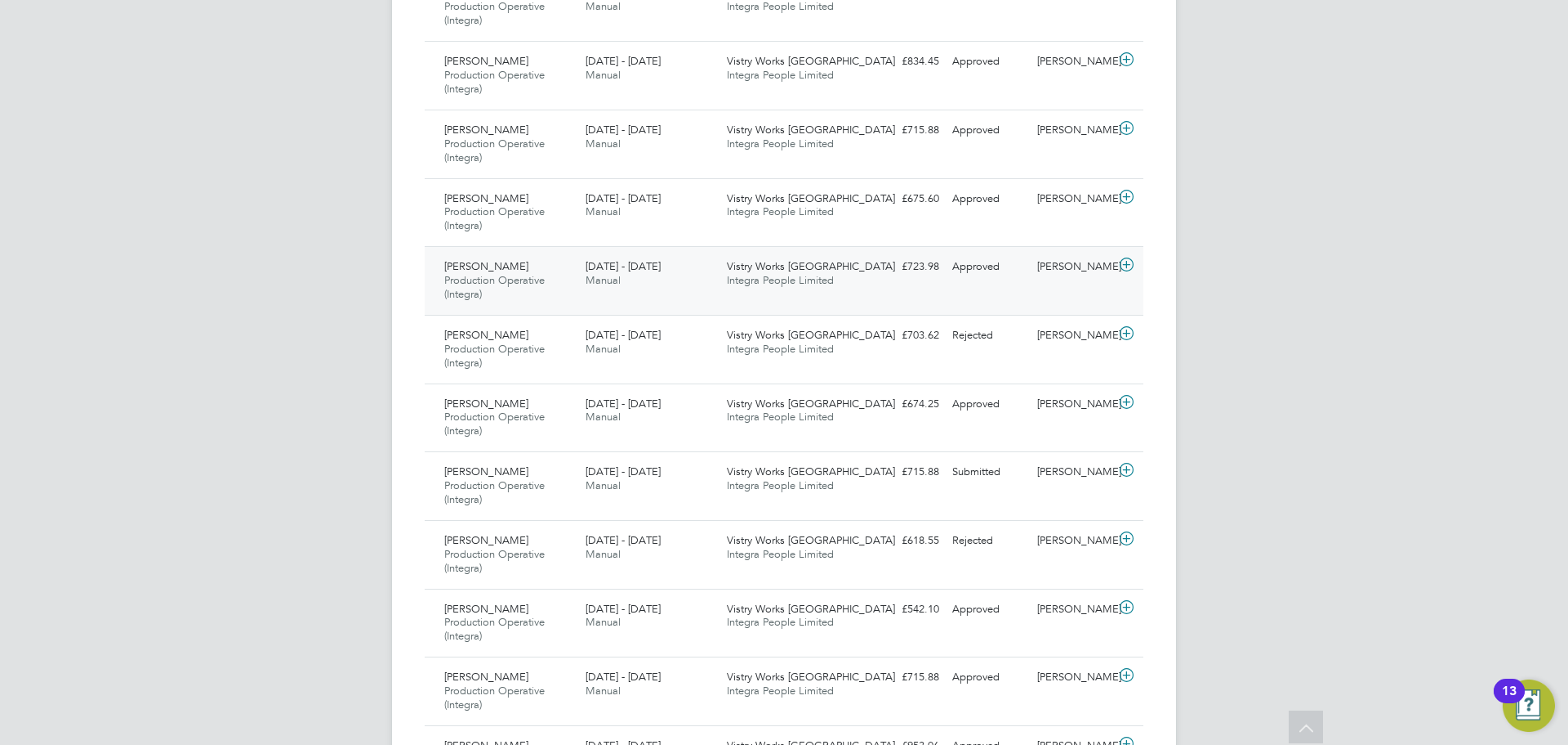
click at [1045, 283] on div "Ashley Hayes Production Operative (Integra) 18 - 24 Aug 2025 18 - 24 Aug 2025 M…" at bounding box center [784, 280] width 719 height 69
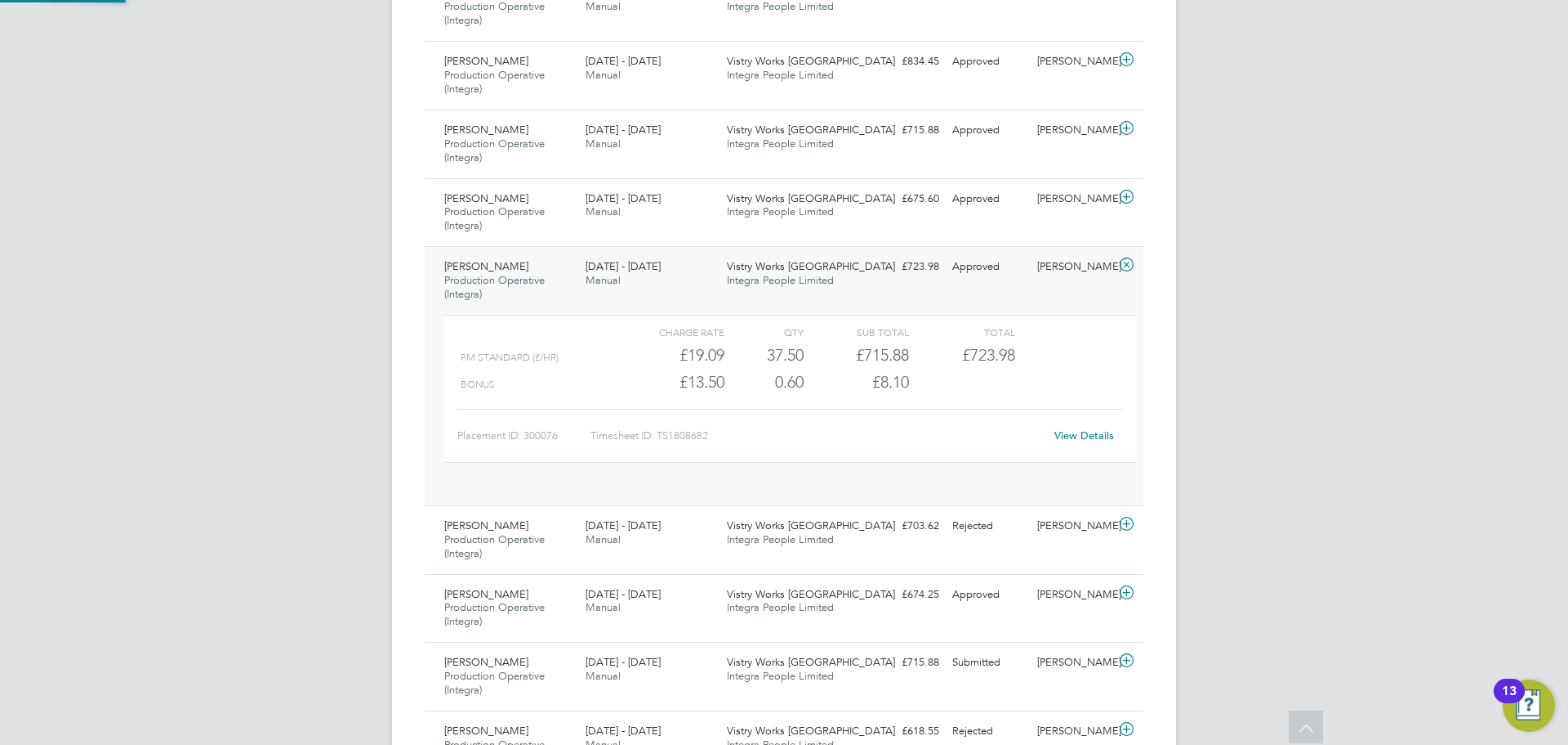
scroll to position [28, 160]
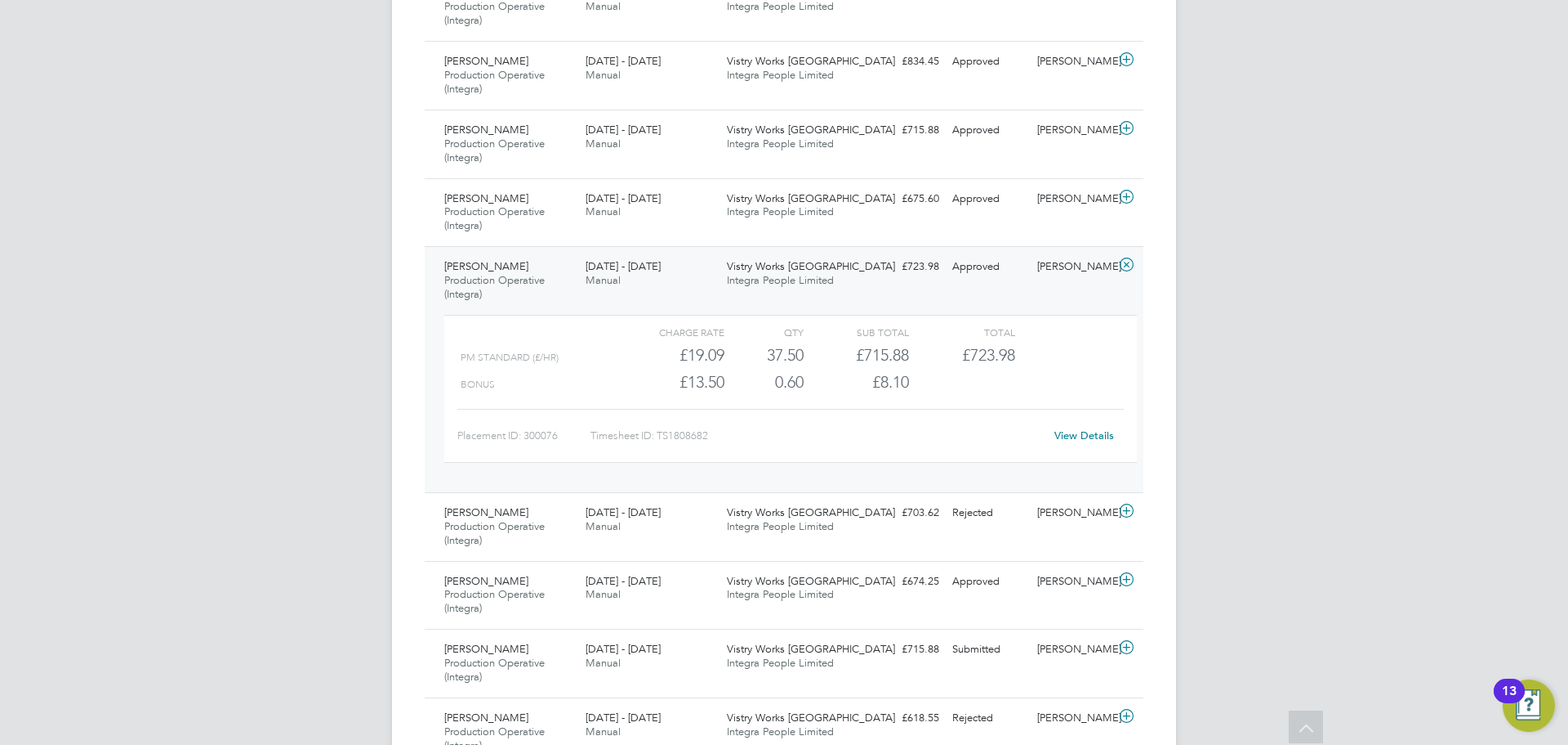
click at [1067, 429] on link "View Details" at bounding box center [1084, 435] width 59 height 14
click at [814, 231] on div "Connor Smith Production Operative (Integra) 18 - 24 Aug 2025 18 - 24 Aug 2025 M…" at bounding box center [784, 212] width 719 height 69
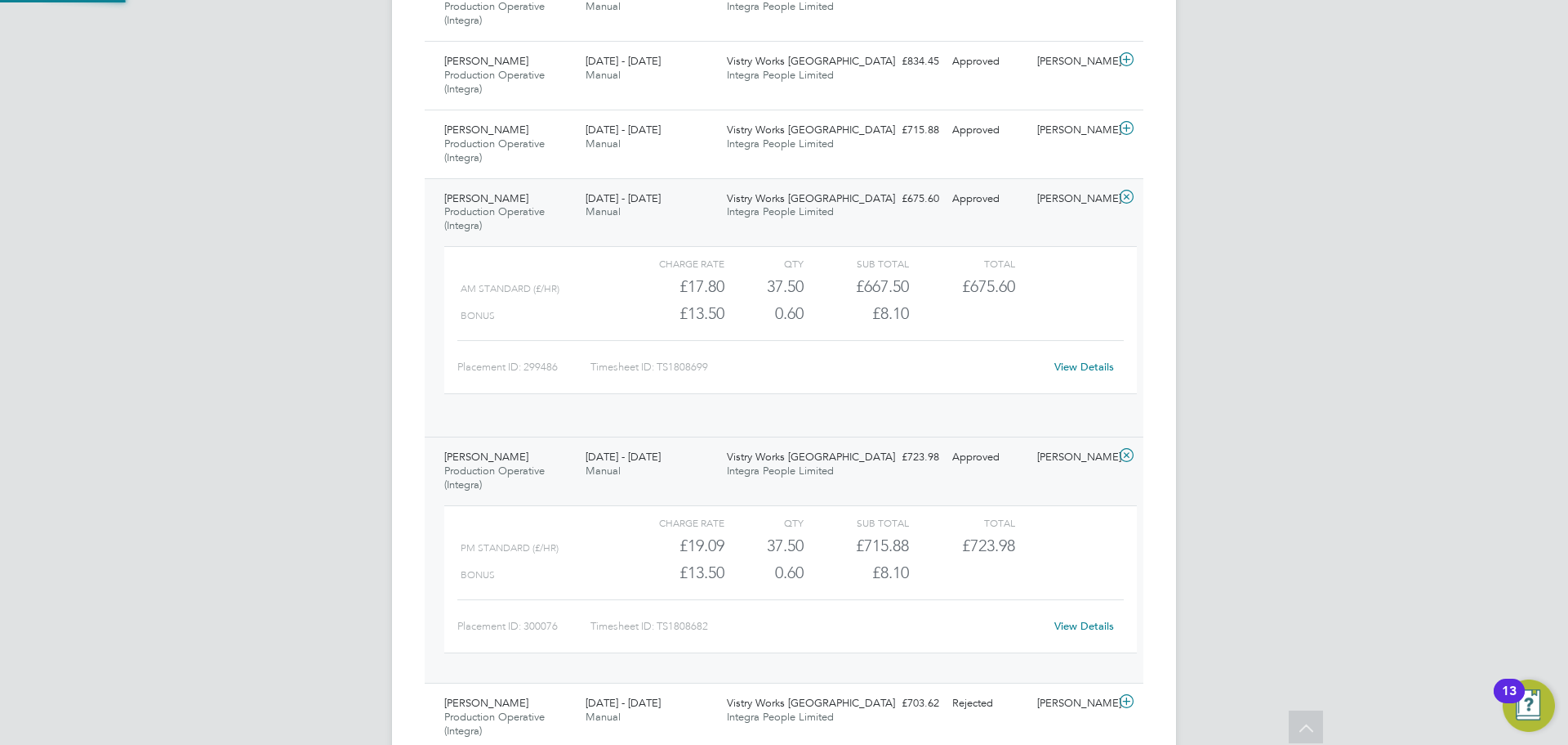
click at [800, 270] on div "QTY" at bounding box center [763, 262] width 79 height 20
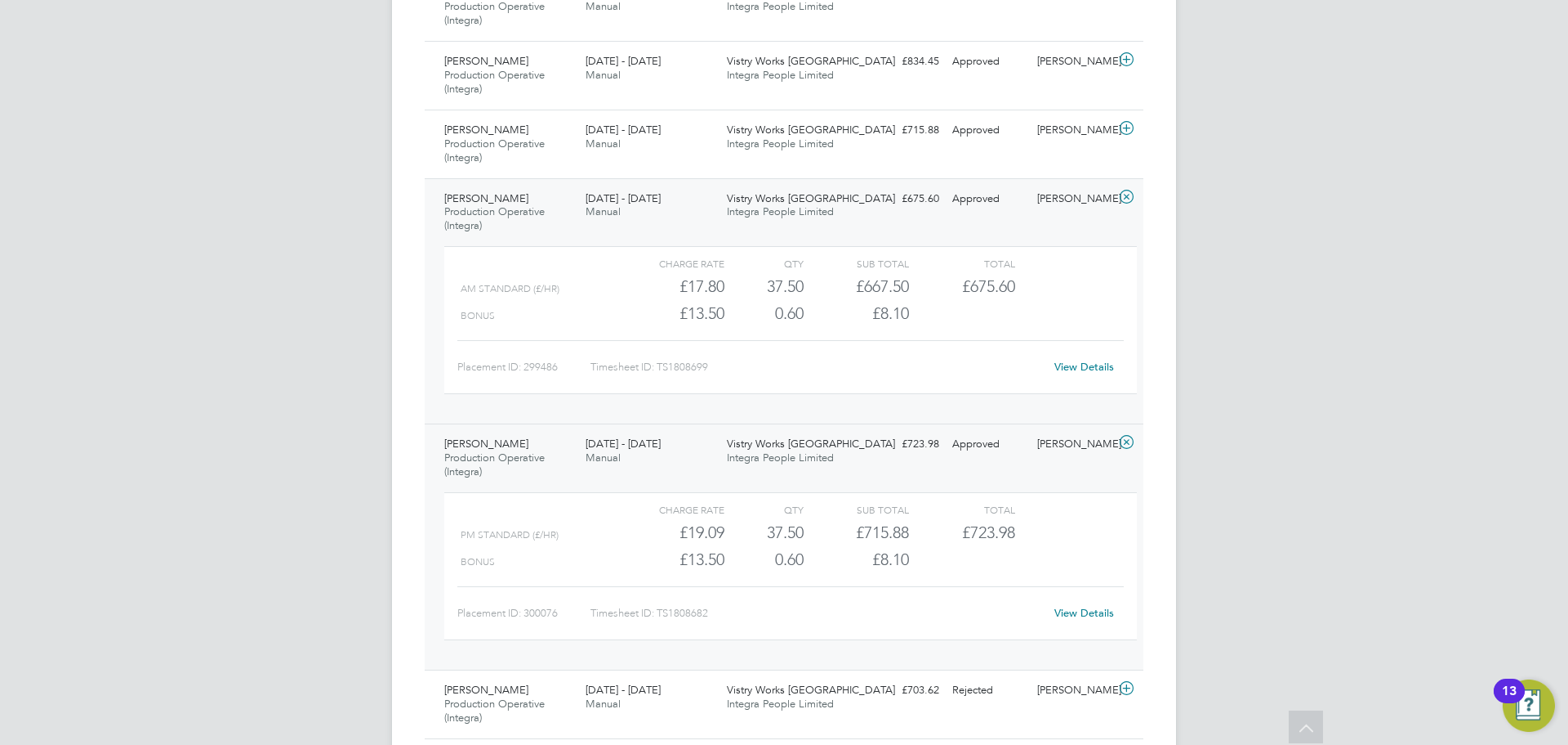
click at [855, 435] on div "Vistry Works Warrington Integra People Limited" at bounding box center [791, 451] width 141 height 41
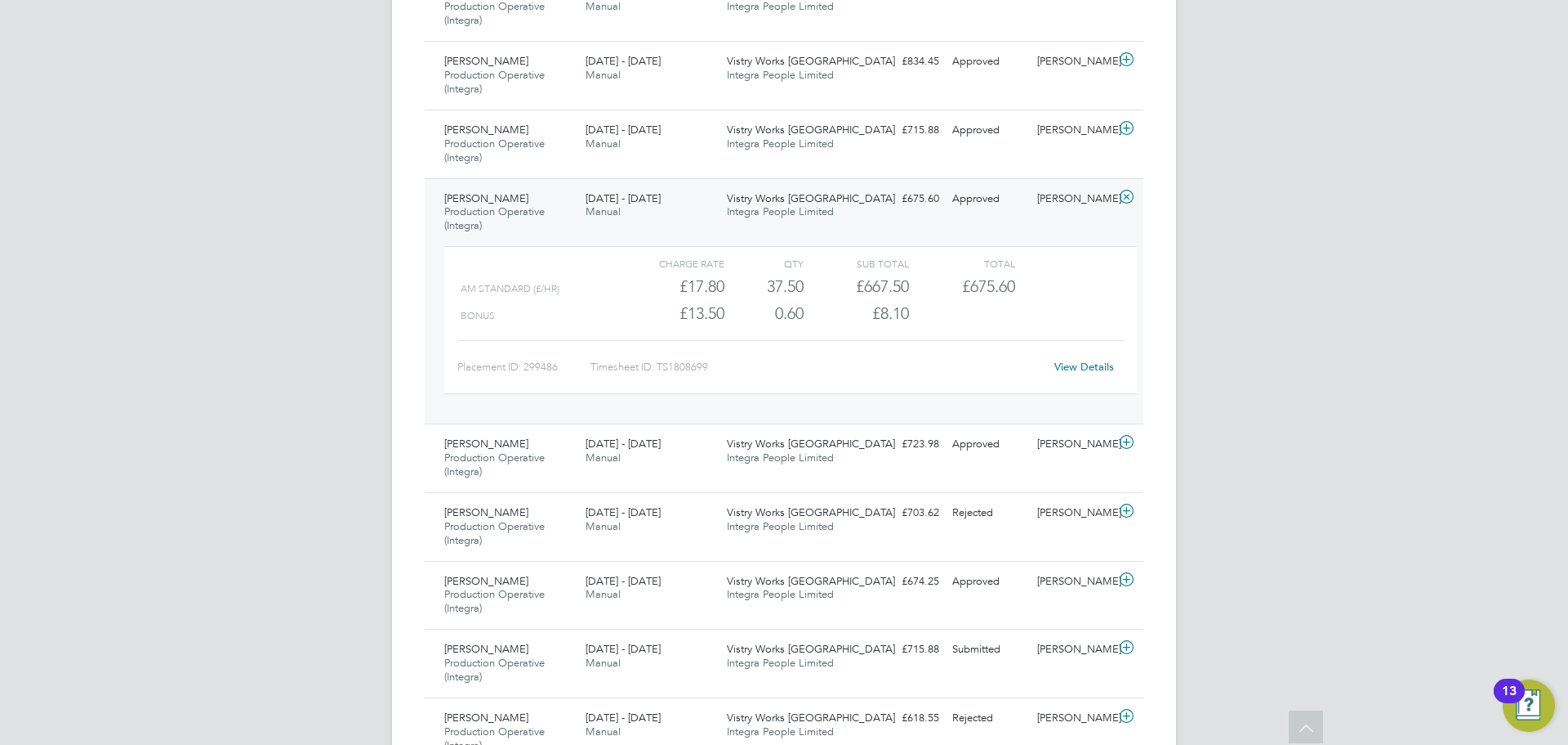
click at [1078, 364] on link "View Details" at bounding box center [1084, 366] width 59 height 14
click at [994, 205] on div "Approved" at bounding box center [988, 199] width 85 height 27
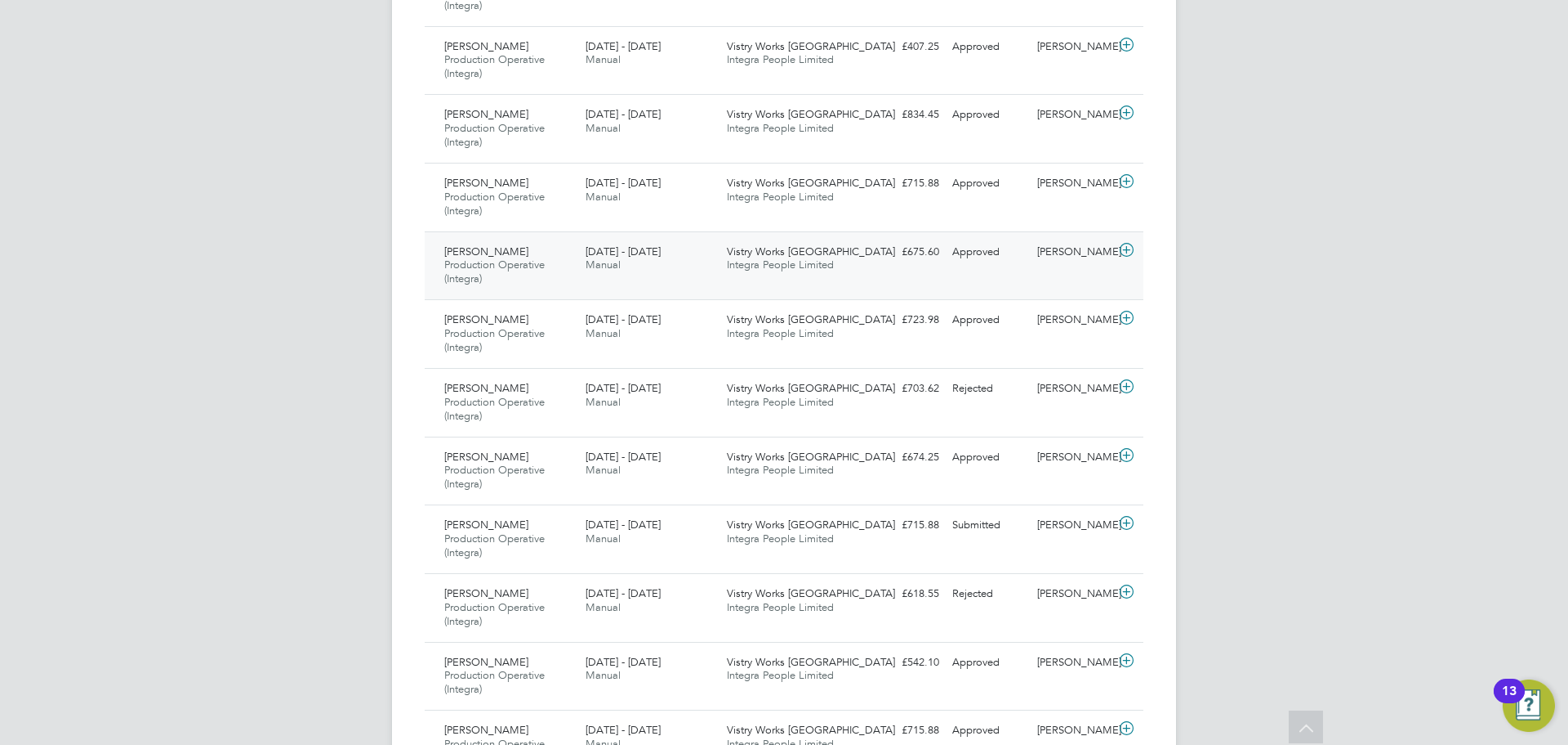
scroll to position [573, 0]
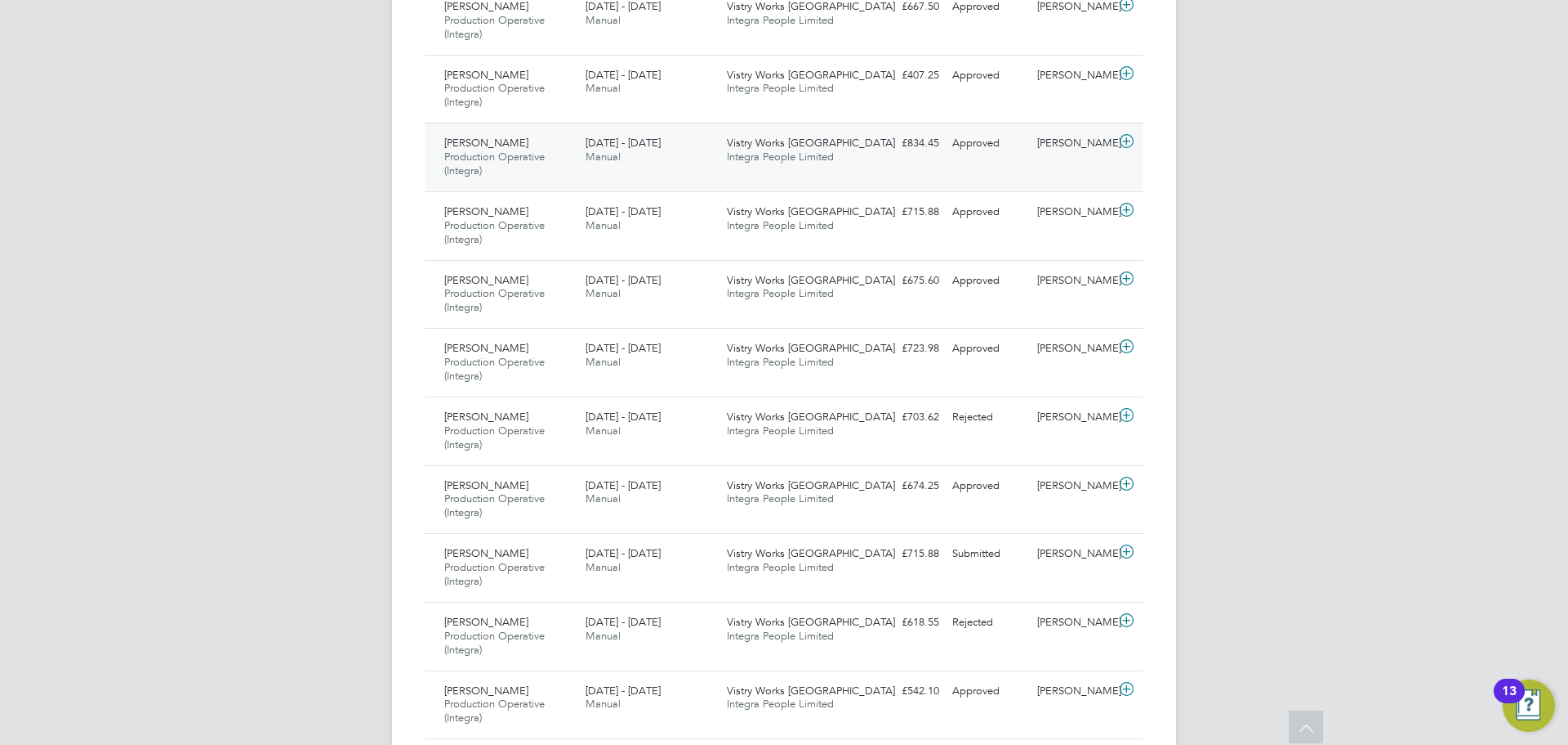
click at [1049, 148] on div "[PERSON_NAME]" at bounding box center [1073, 144] width 85 height 27
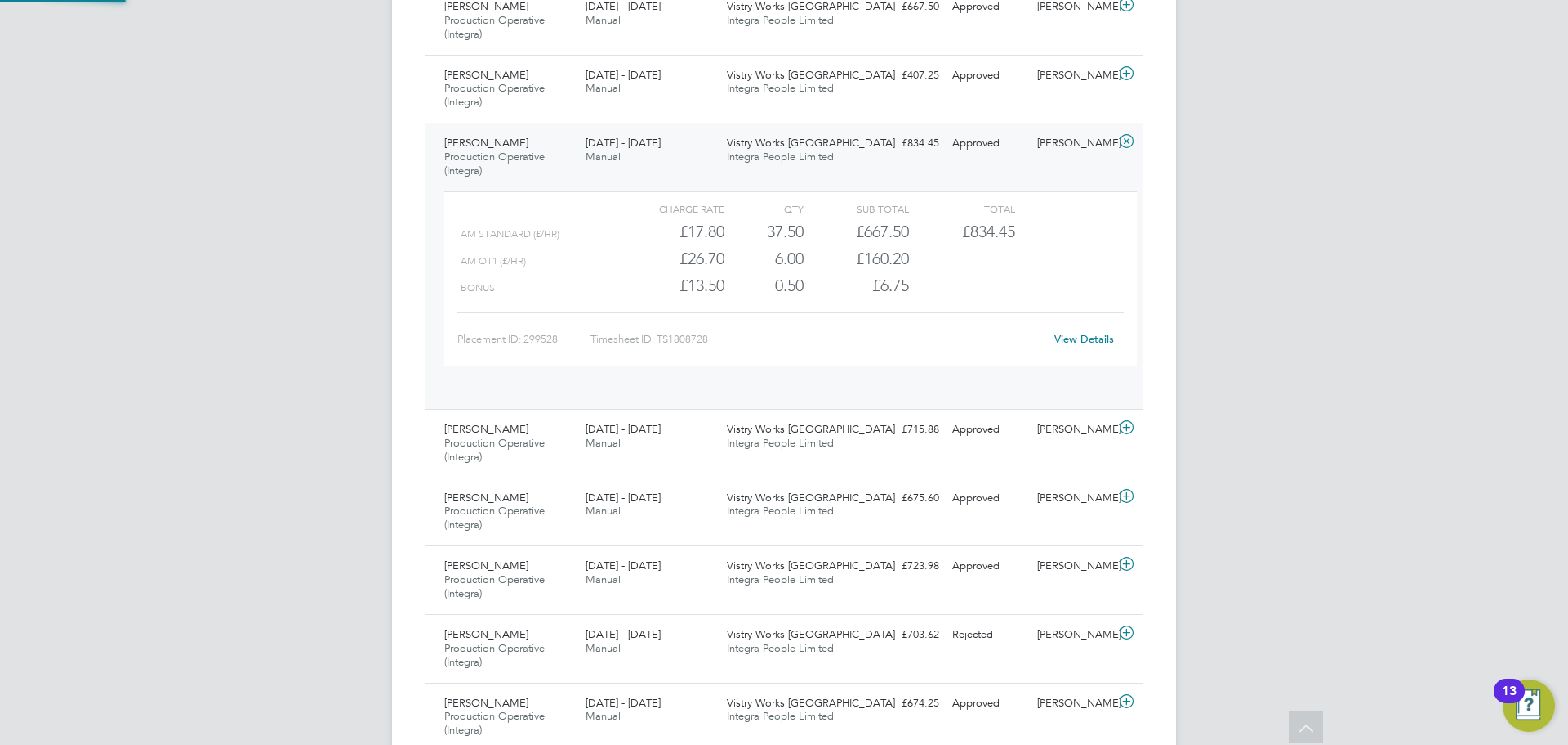
scroll to position [28, 160]
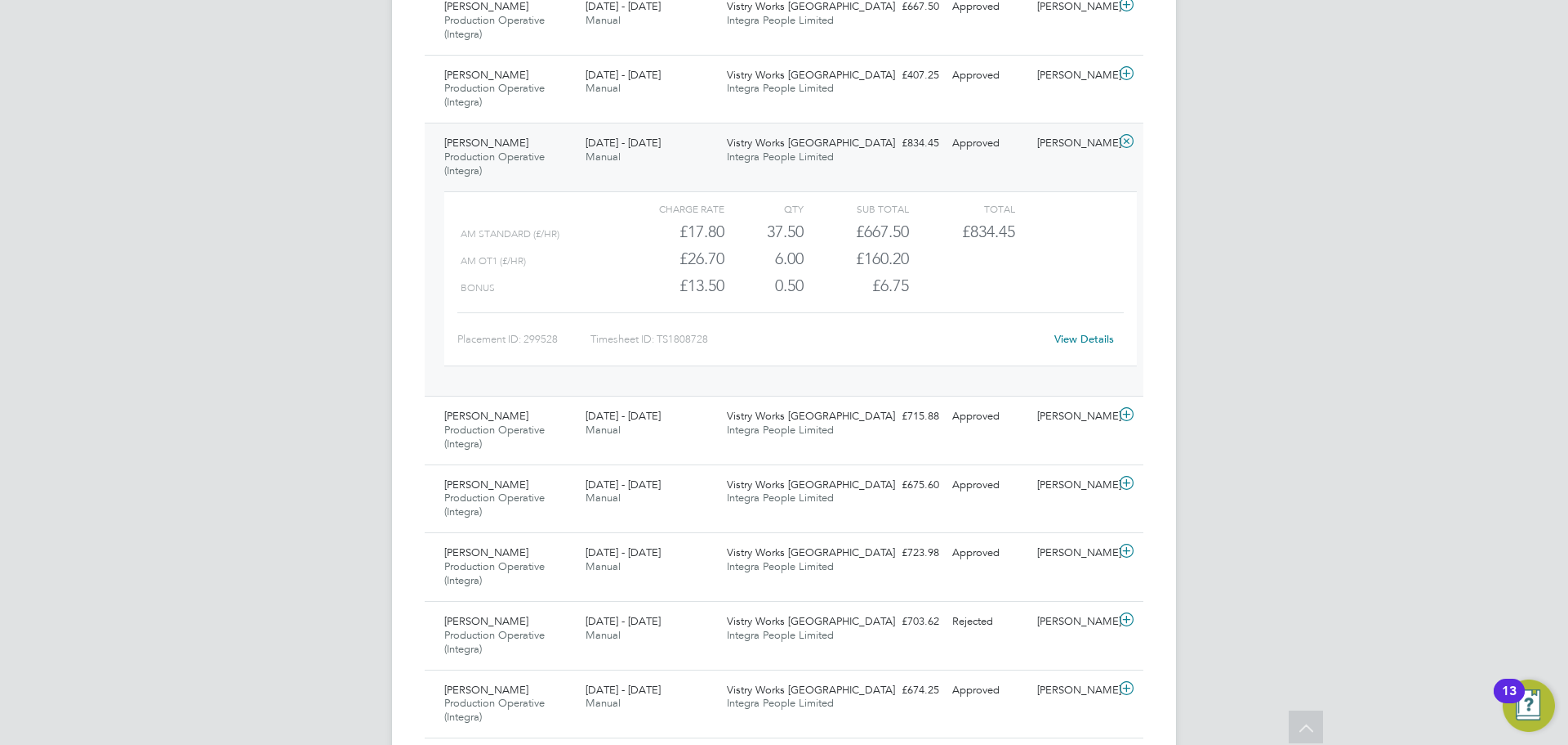
click at [1079, 341] on link "View Details" at bounding box center [1084, 339] width 59 height 14
click at [1038, 150] on div "[PERSON_NAME]" at bounding box center [1073, 144] width 85 height 27
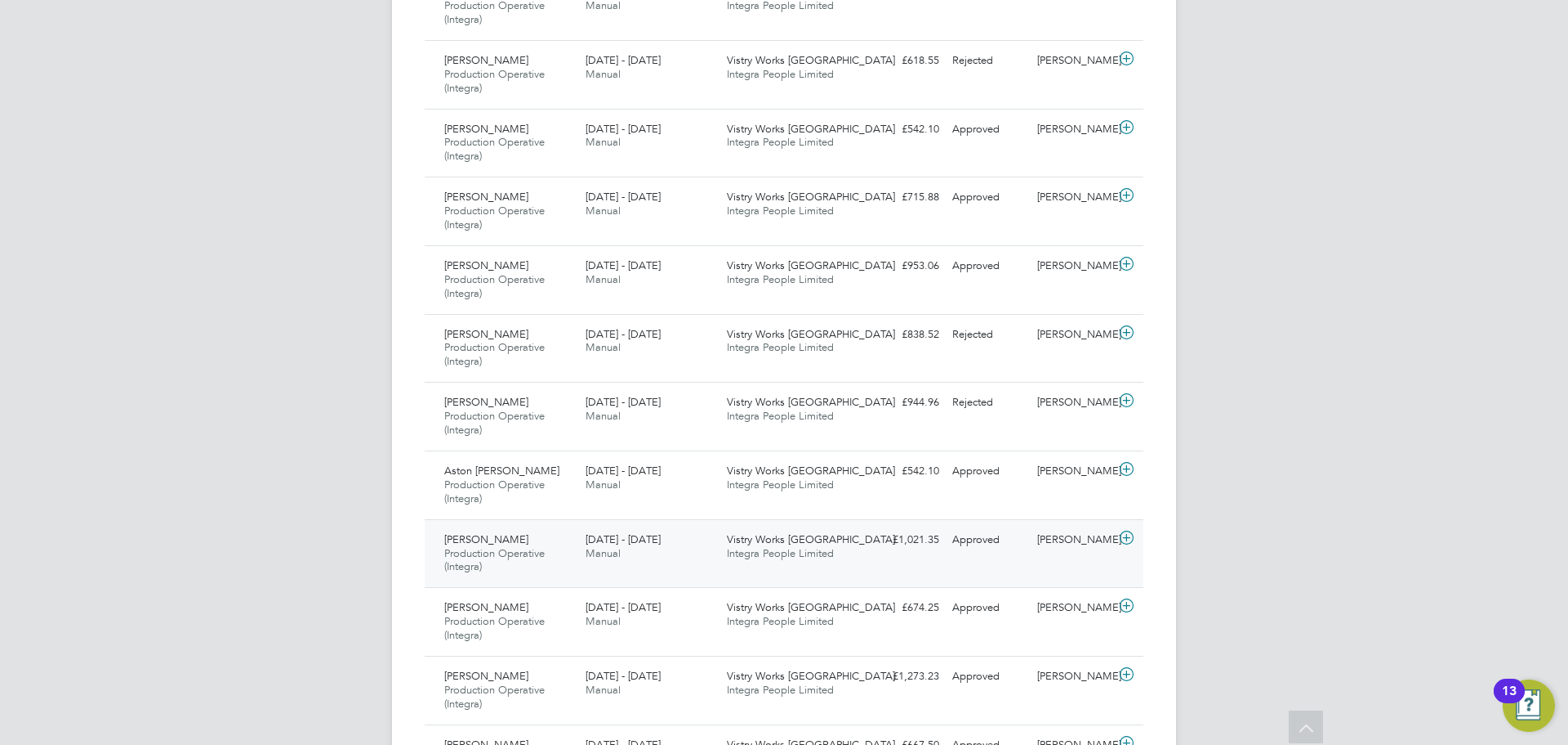
scroll to position [1144, 0]
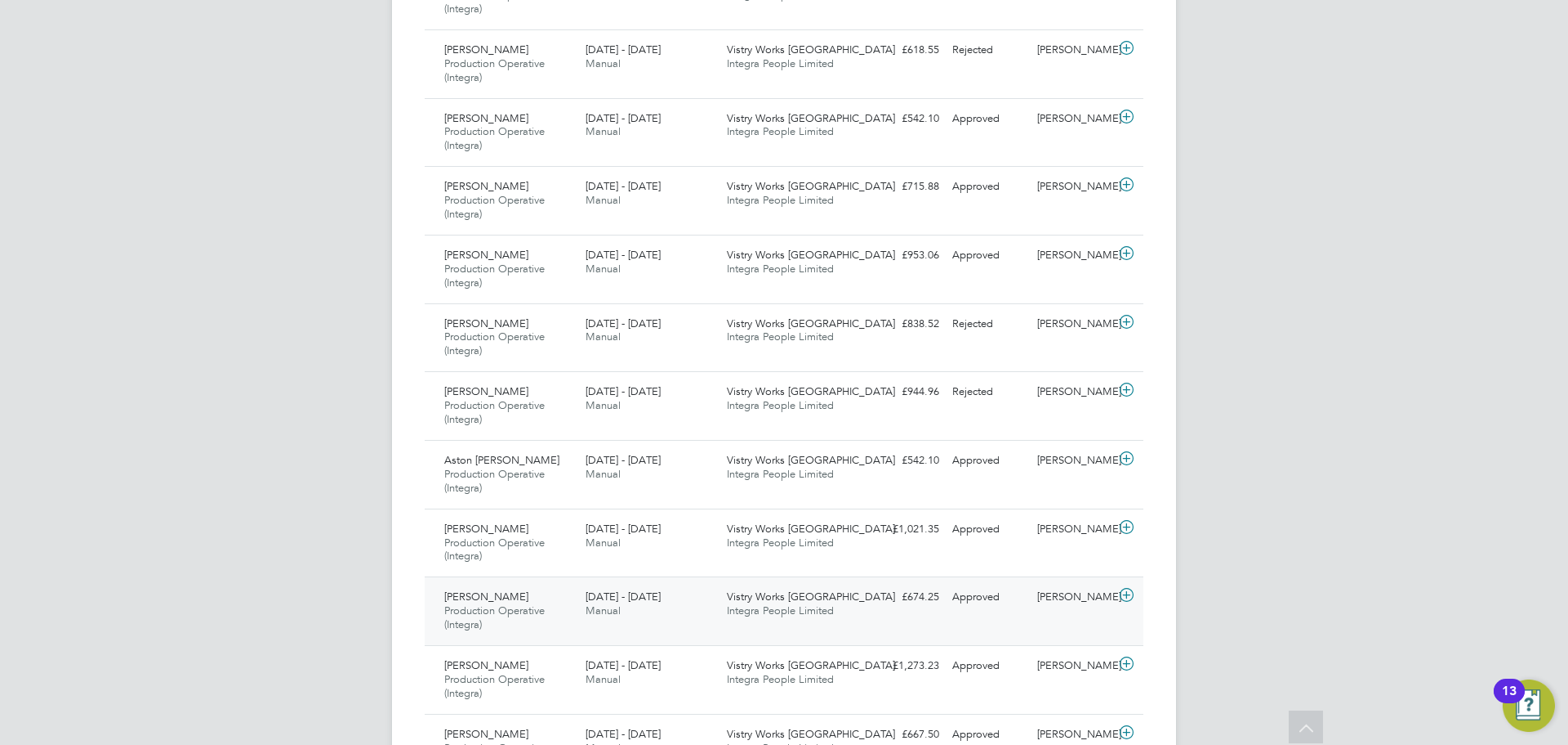
click at [978, 620] on div "Anthony Judson Production Operative (Integra) 18 - 24 Aug 2025 18 - 24 Aug 2025…" at bounding box center [784, 610] width 719 height 69
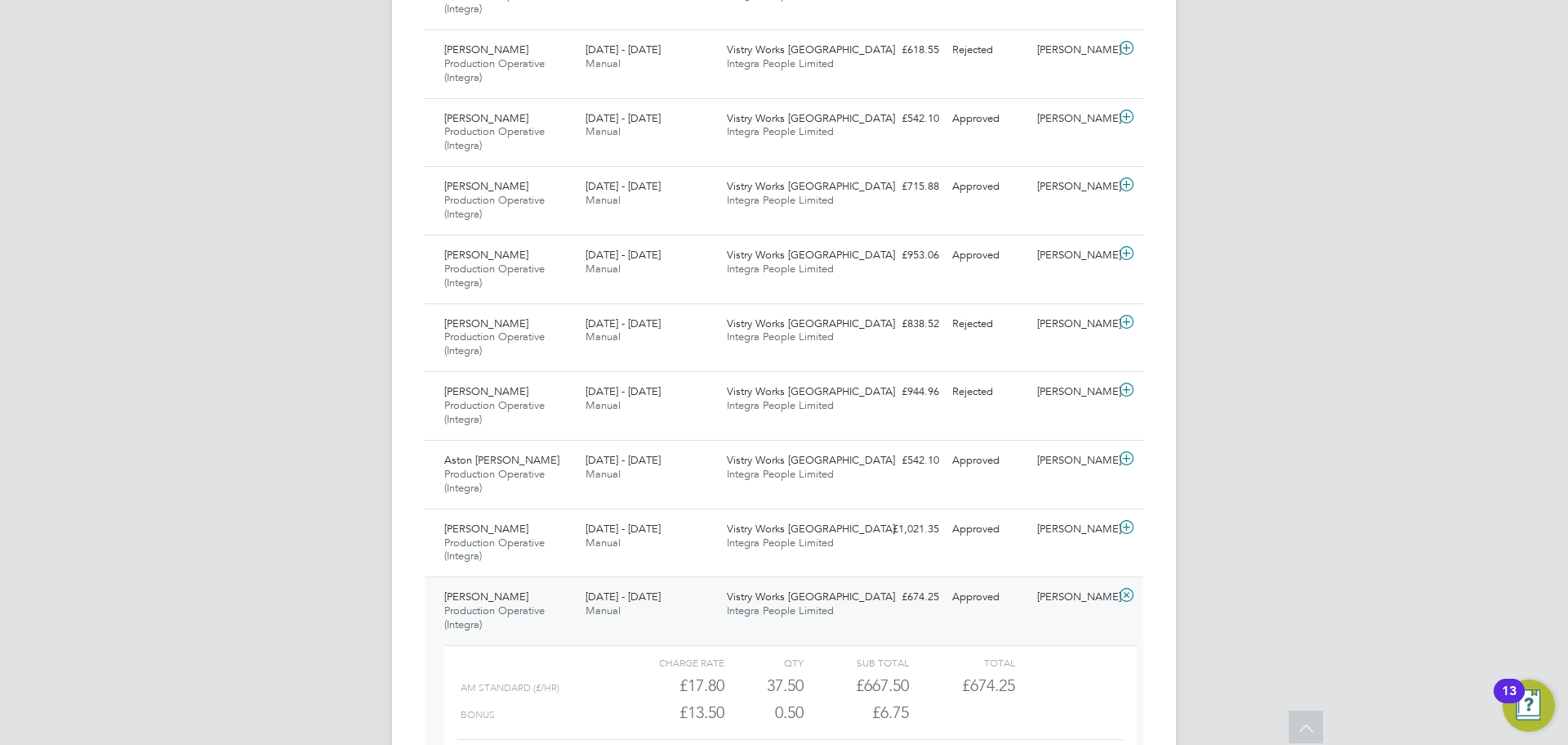
scroll to position [1390, 0]
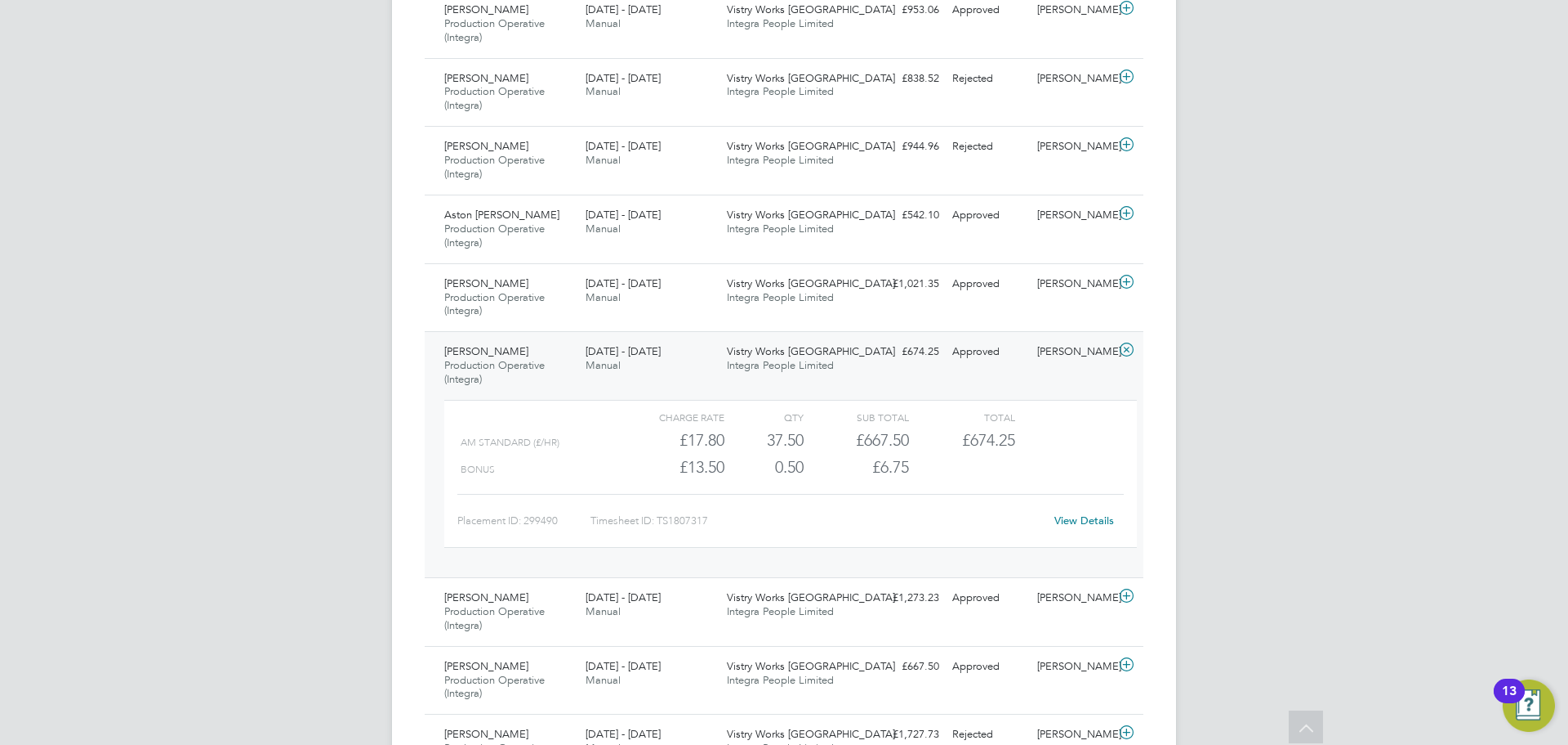
click at [1080, 518] on link "View Details" at bounding box center [1084, 520] width 59 height 14
click at [1085, 518] on link "View Details" at bounding box center [1084, 520] width 59 height 14
click at [1048, 355] on div "[PERSON_NAME]" at bounding box center [1073, 352] width 85 height 27
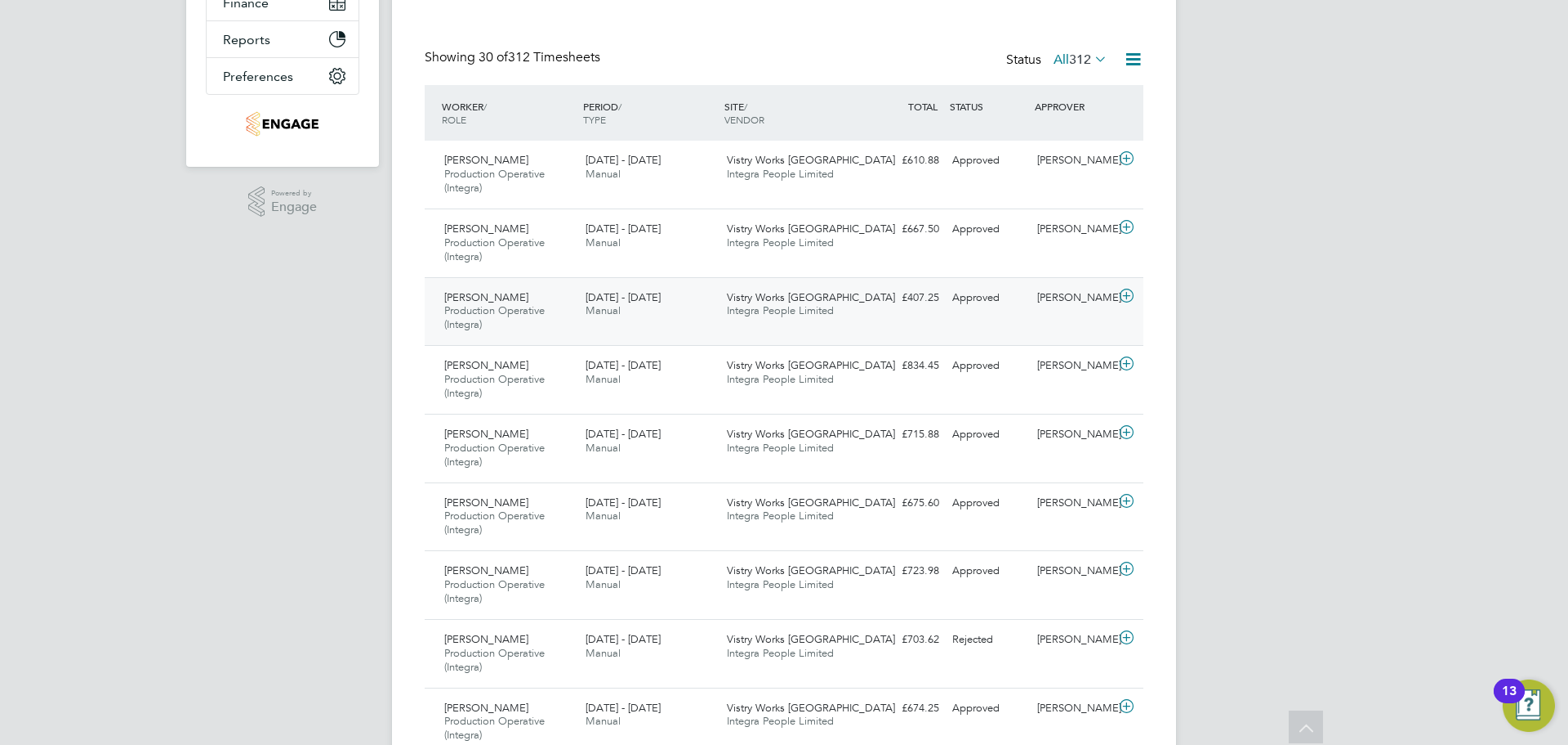
scroll to position [327, 0]
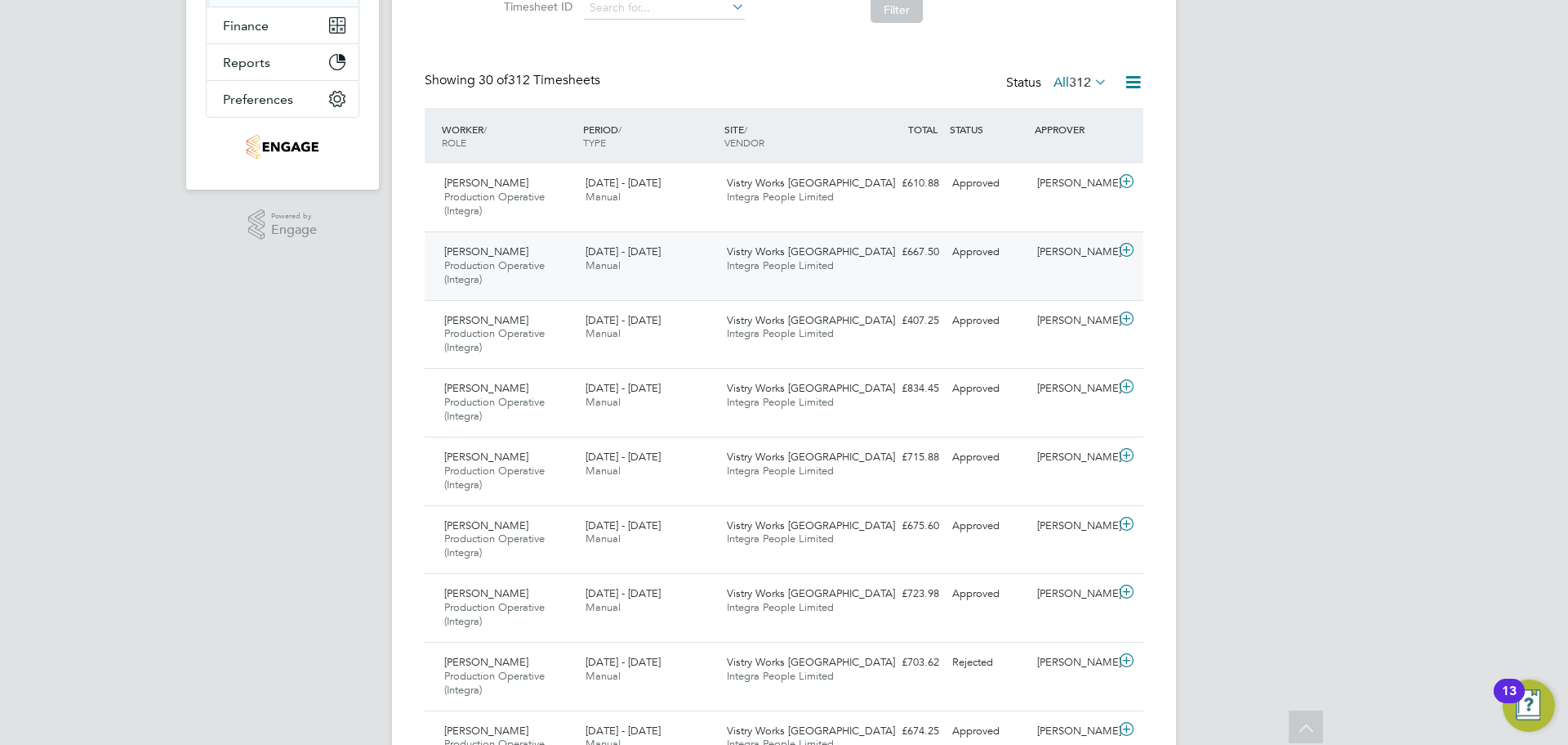
click at [1072, 267] on div "Paul Gillespie Production Operative (Integra) 18 - 24 Aug 2025 18 - 24 Aug 2025…" at bounding box center [784, 265] width 719 height 69
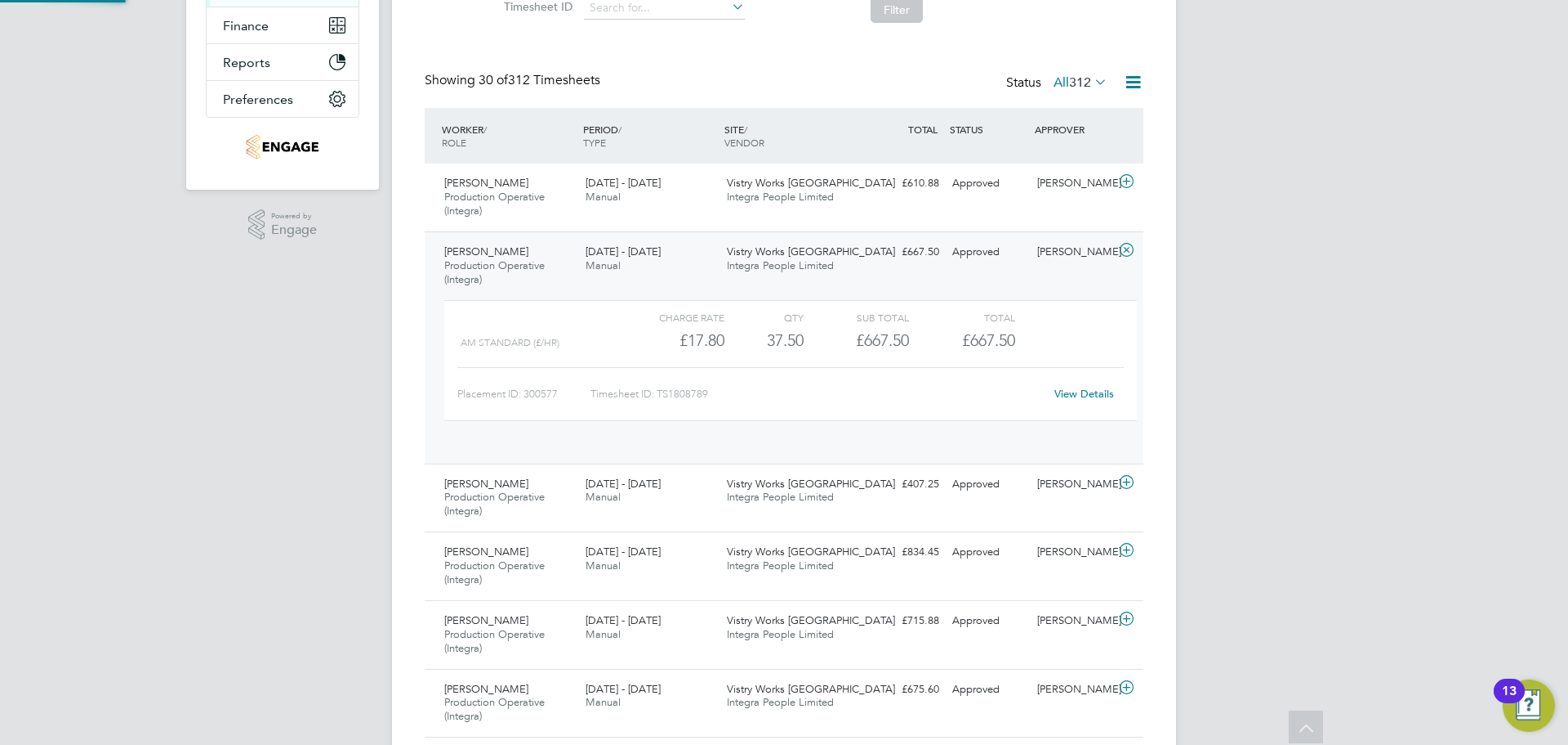
scroll to position [28, 160]
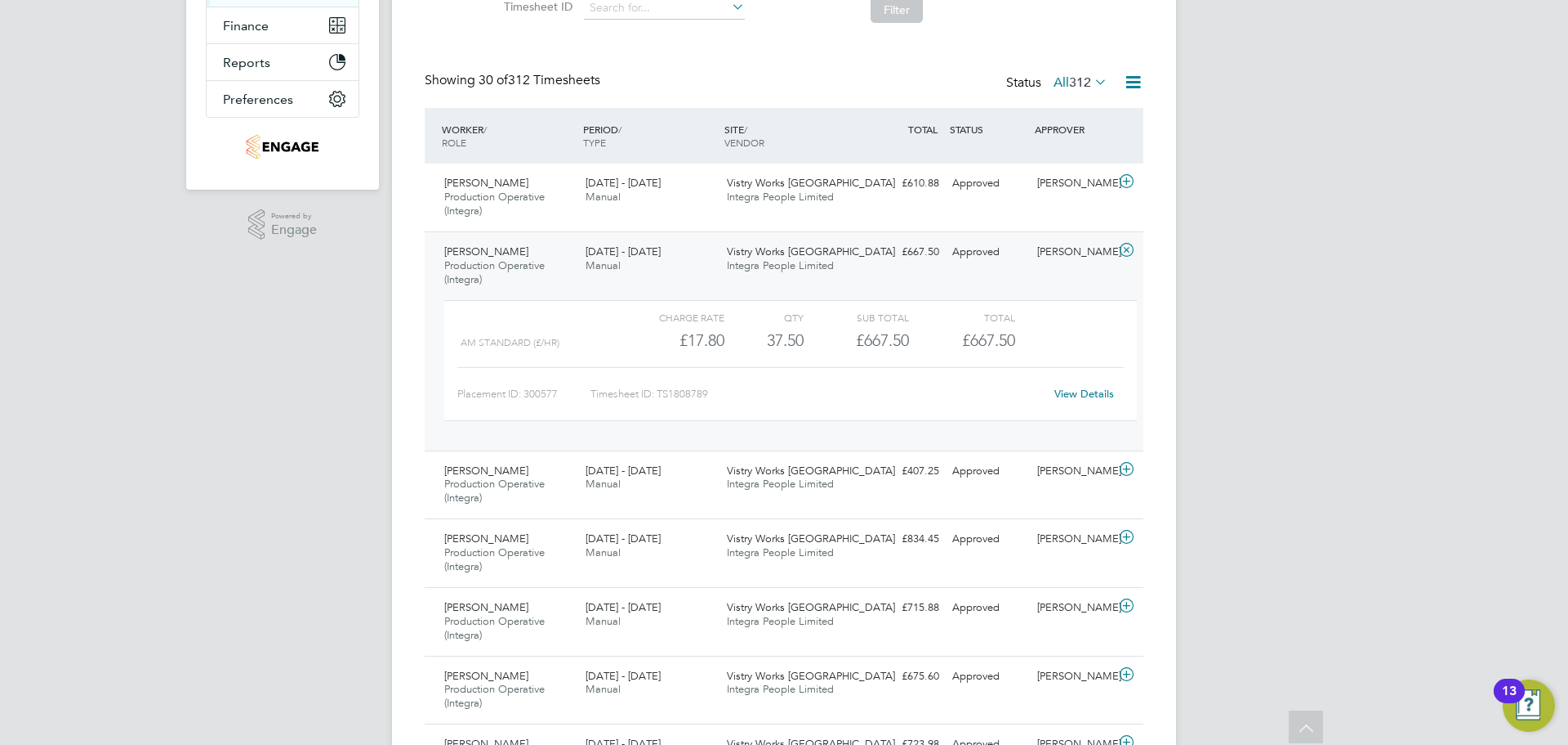
click at [1081, 392] on link "View Details" at bounding box center [1084, 393] width 59 height 14
click at [929, 137] on div "TOTAL TOTAL / STATUS" at bounding box center [903, 129] width 85 height 30
click at [1061, 250] on div "[PERSON_NAME]" at bounding box center [1073, 252] width 85 height 27
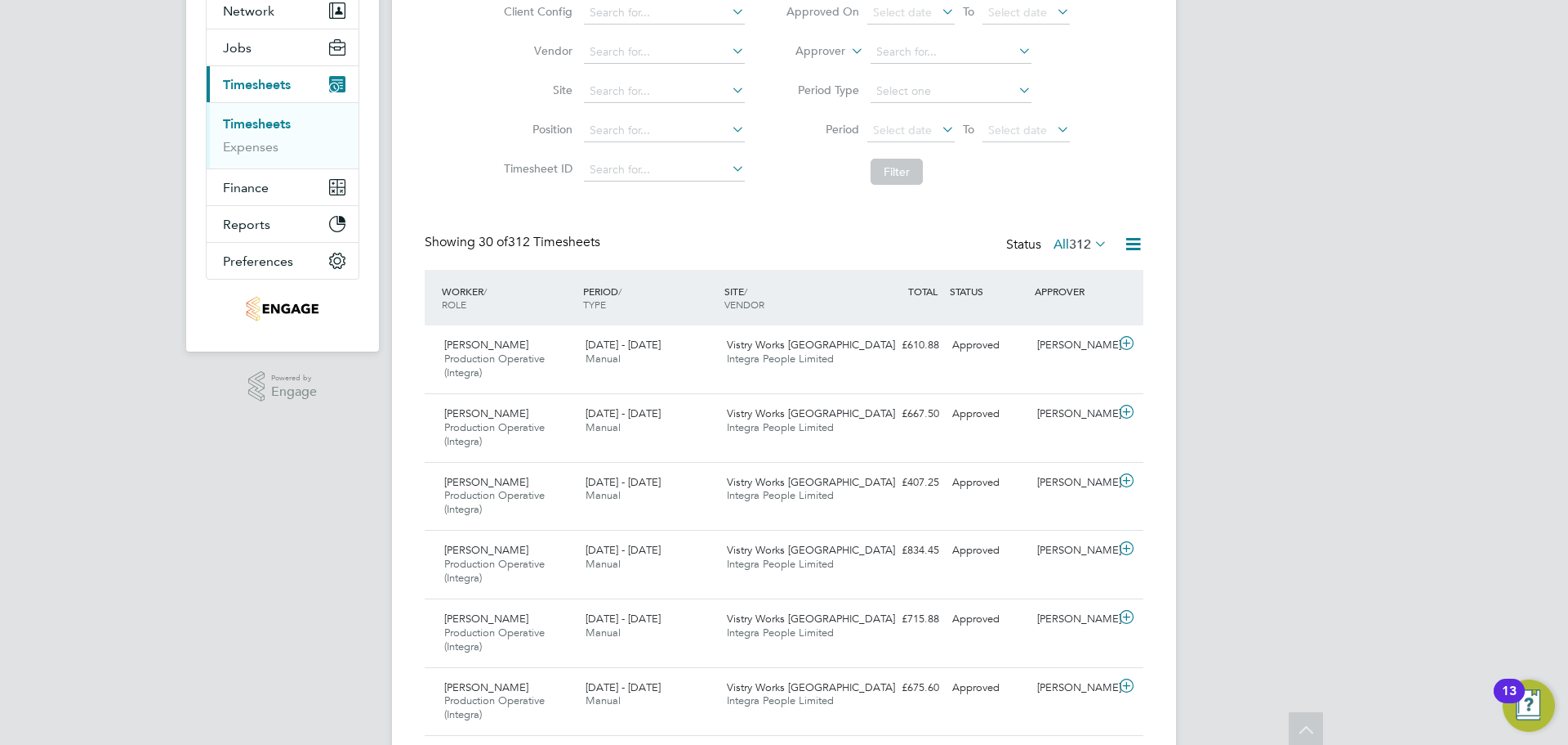
scroll to position [0, 0]
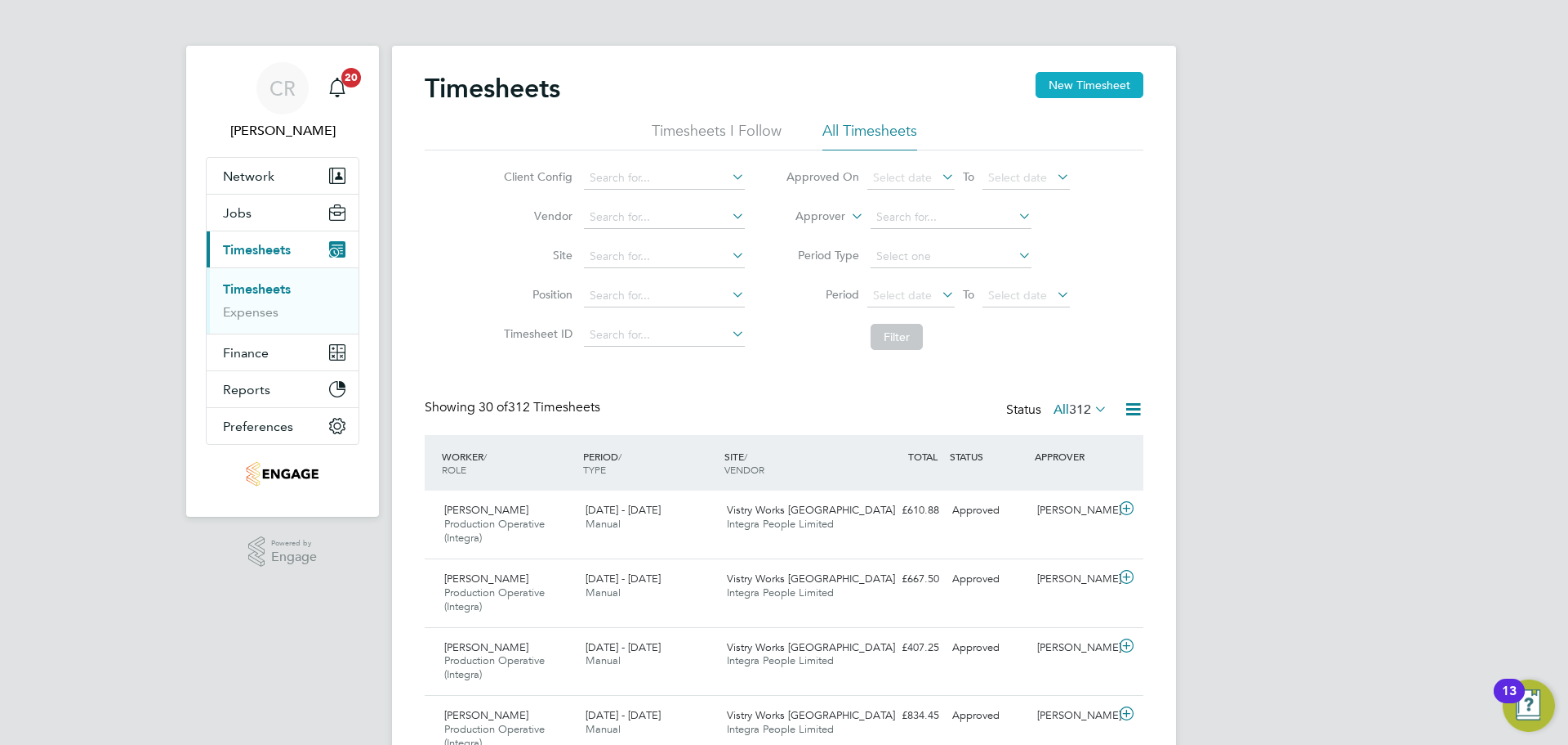
click at [1072, 88] on button "New Timesheet" at bounding box center [1089, 85] width 108 height 26
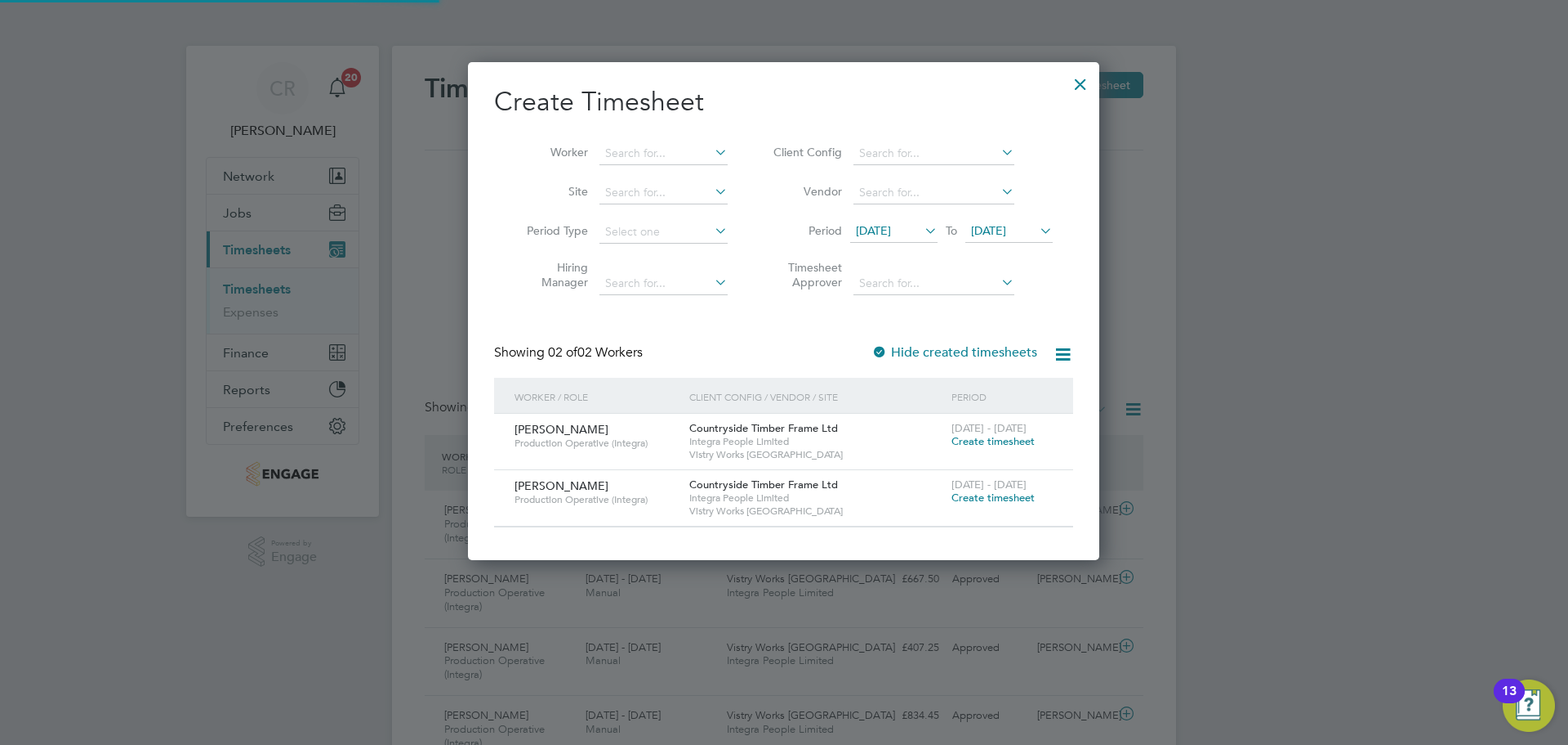
scroll to position [497, 632]
click at [611, 148] on input at bounding box center [663, 153] width 128 height 23
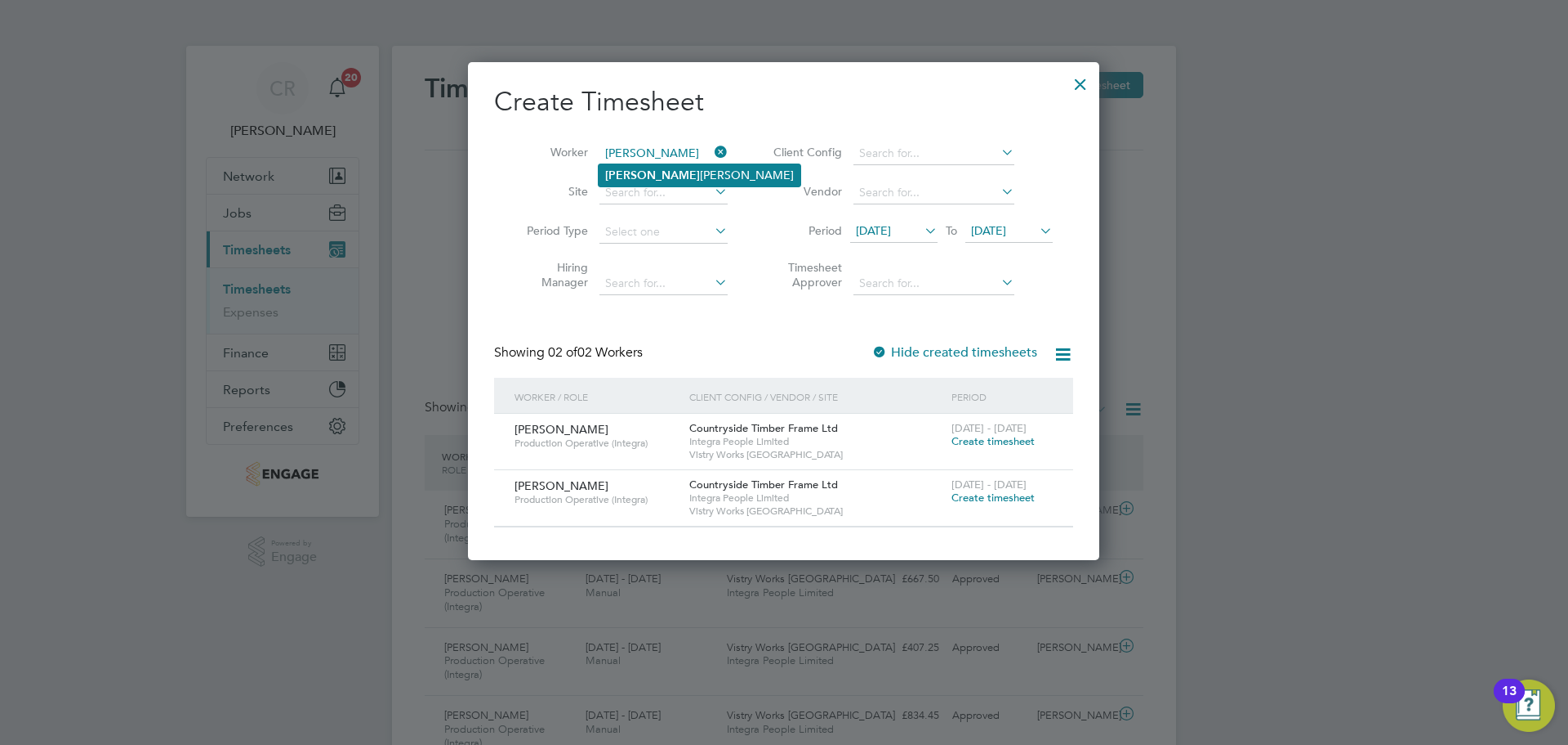
click at [666, 164] on li "Phillip Taylor" at bounding box center [700, 175] width 202 height 22
type input "Phillip Taylor"
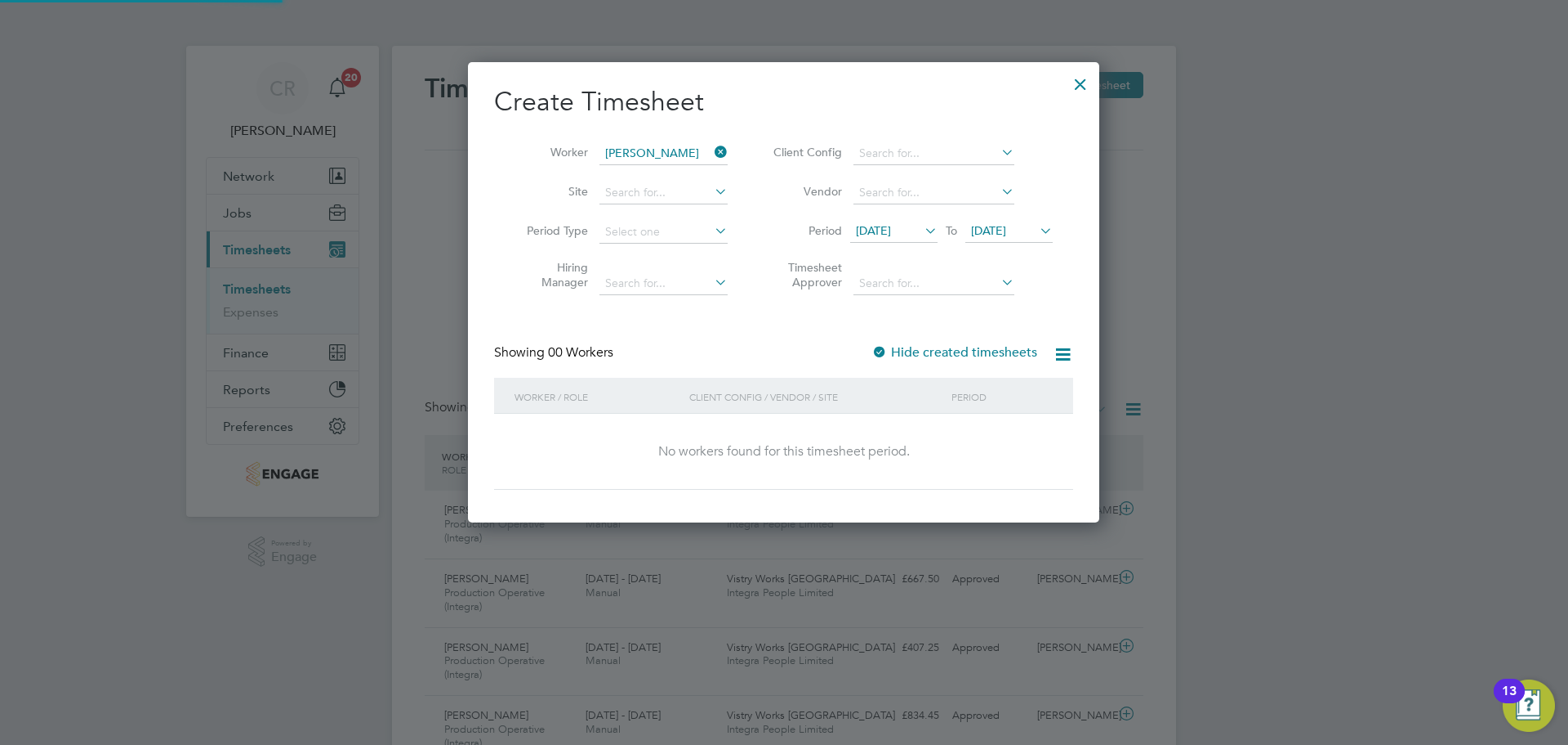
scroll to position [461, 632]
click at [891, 230] on span "12 Aug 2025" at bounding box center [873, 230] width 35 height 14
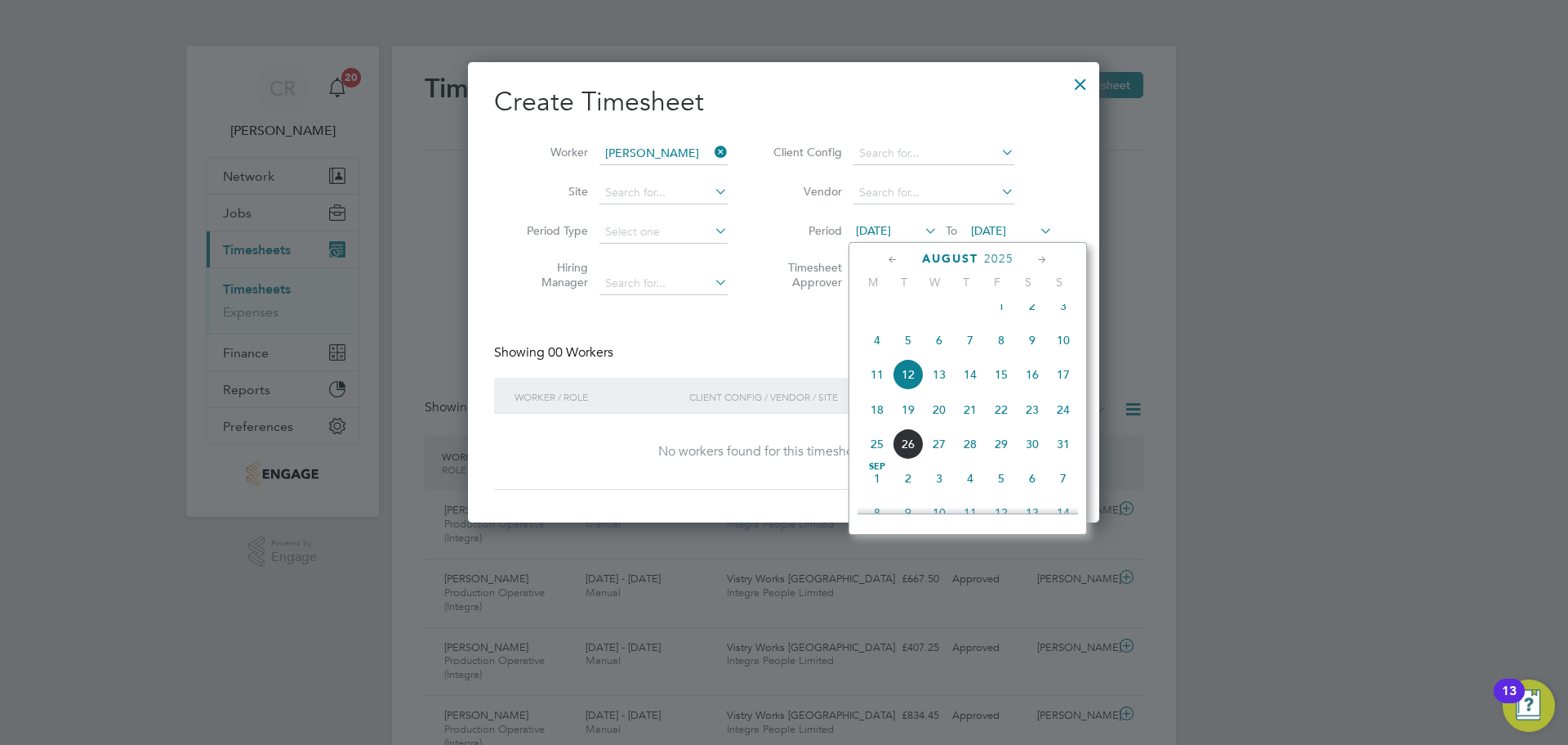
click at [885, 386] on span "11" at bounding box center [877, 374] width 31 height 31
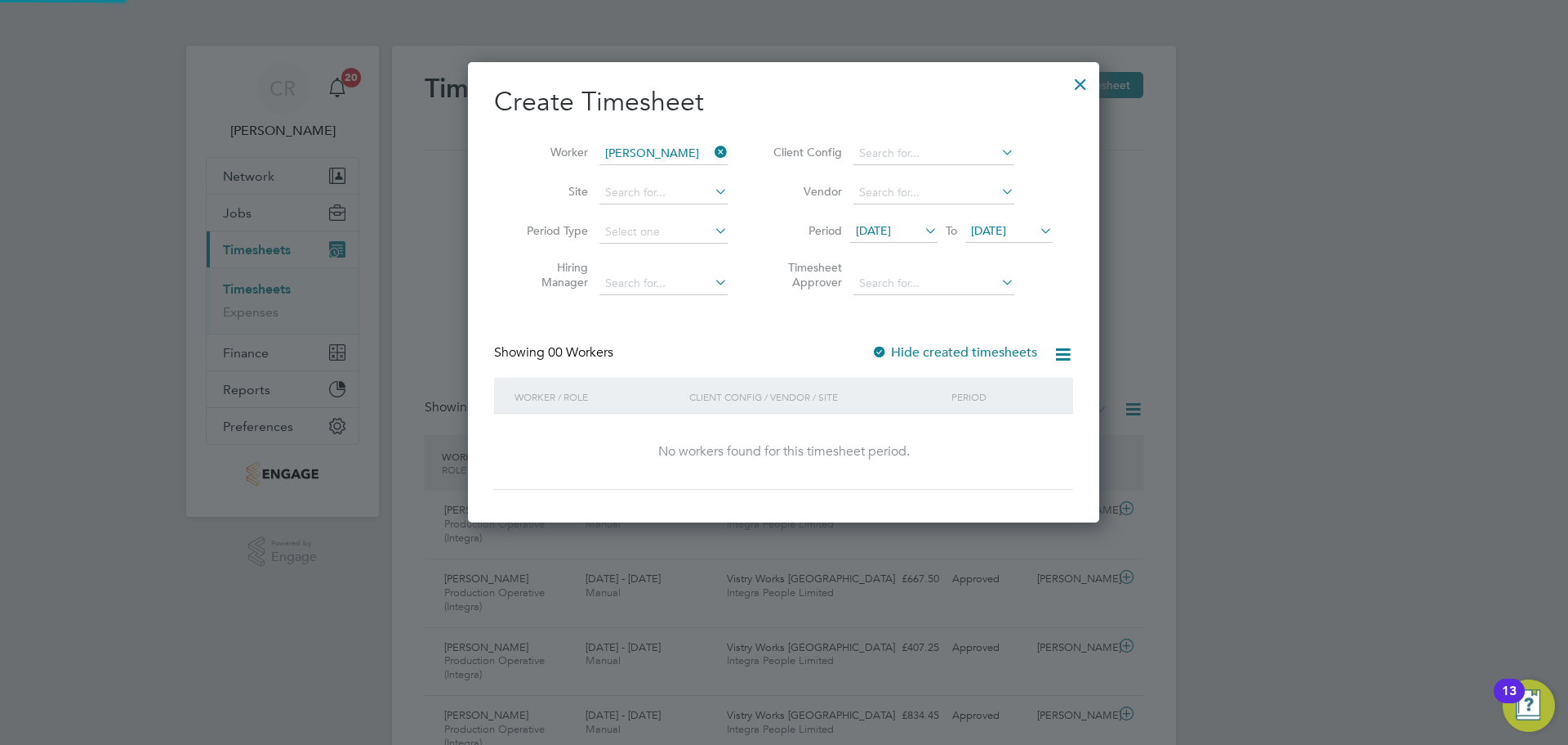
scroll to position [461, 632]
click at [1006, 236] on span "19 Aug 2025" at bounding box center [988, 230] width 35 height 14
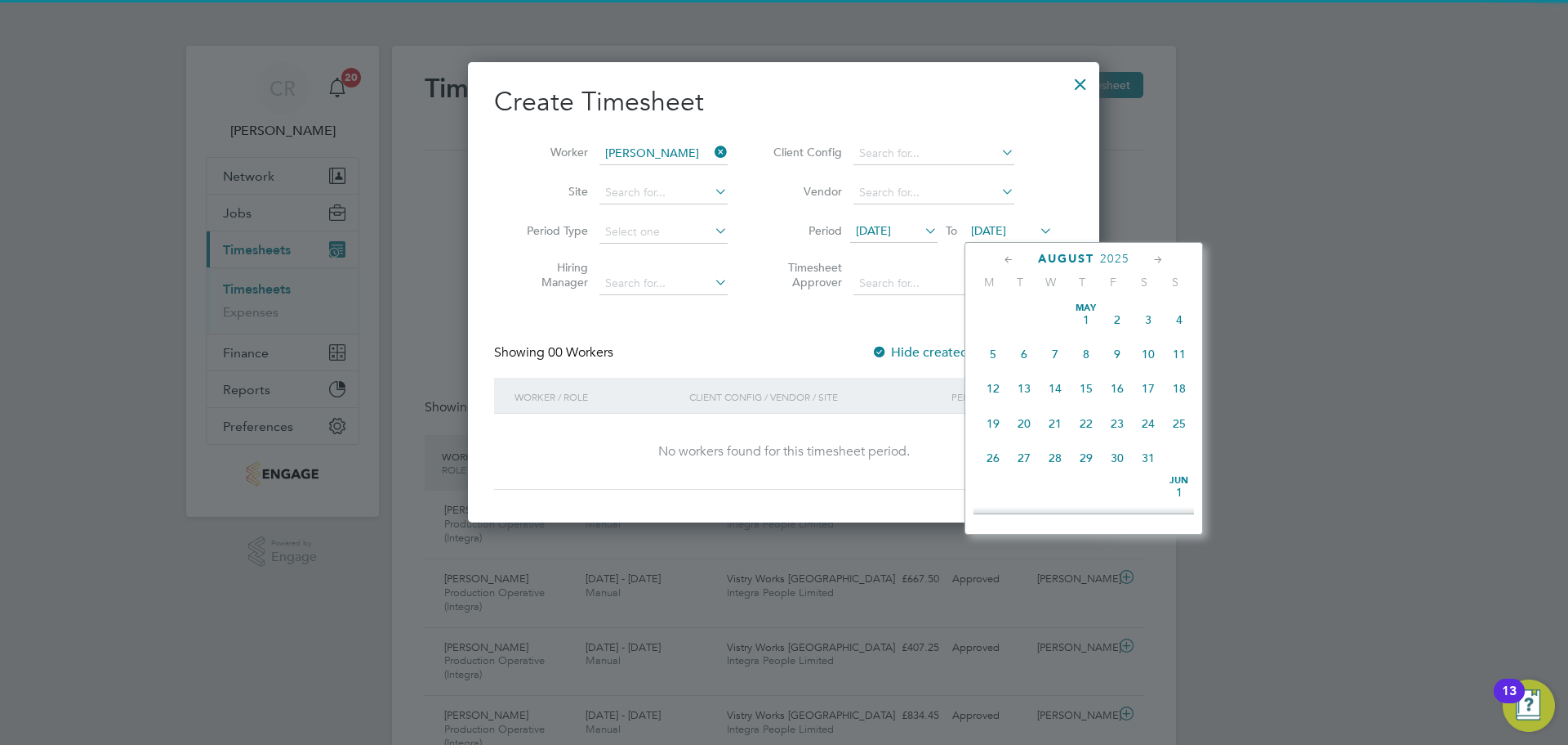
scroll to position [601, 0]
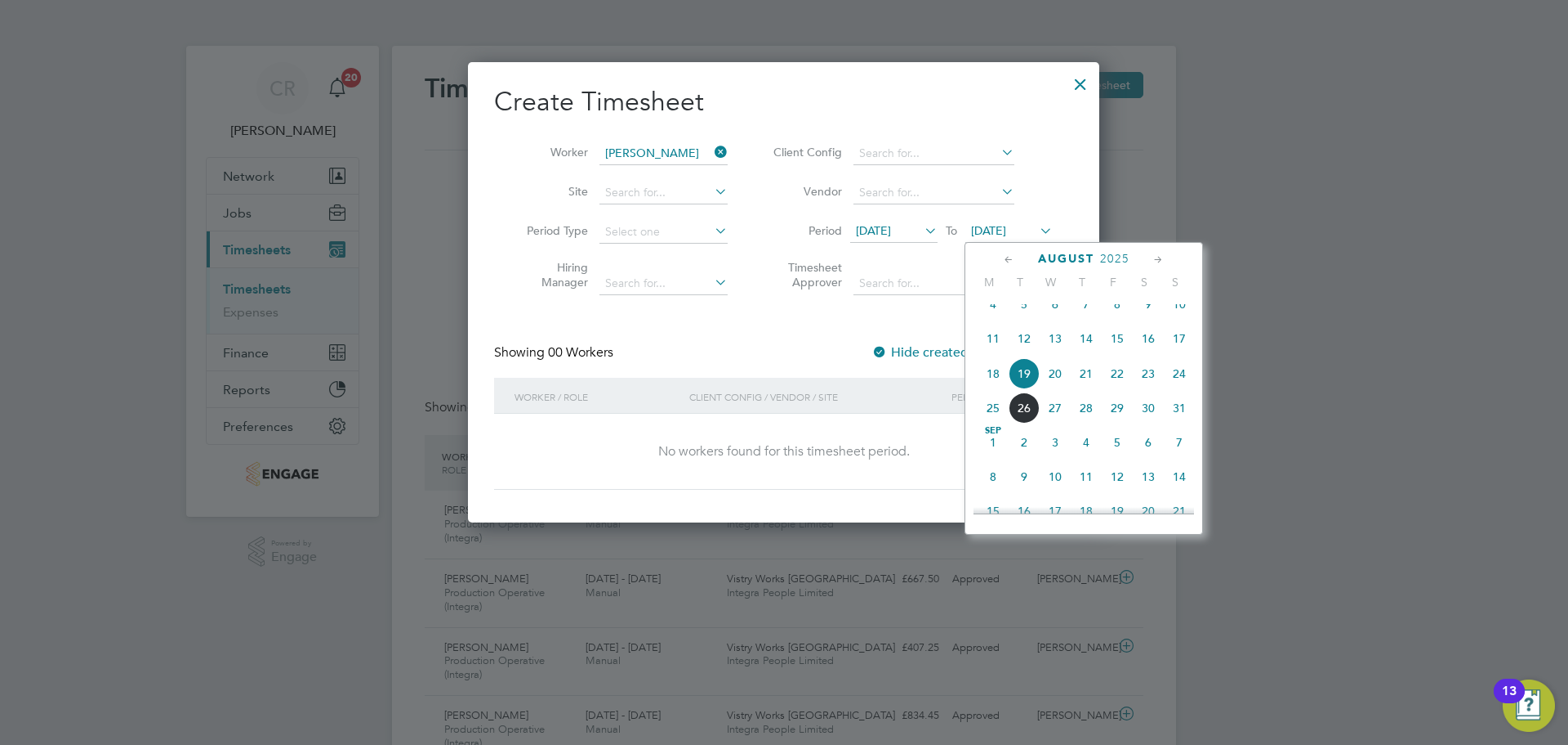
click at [1178, 389] on span "24" at bounding box center [1179, 373] width 31 height 31
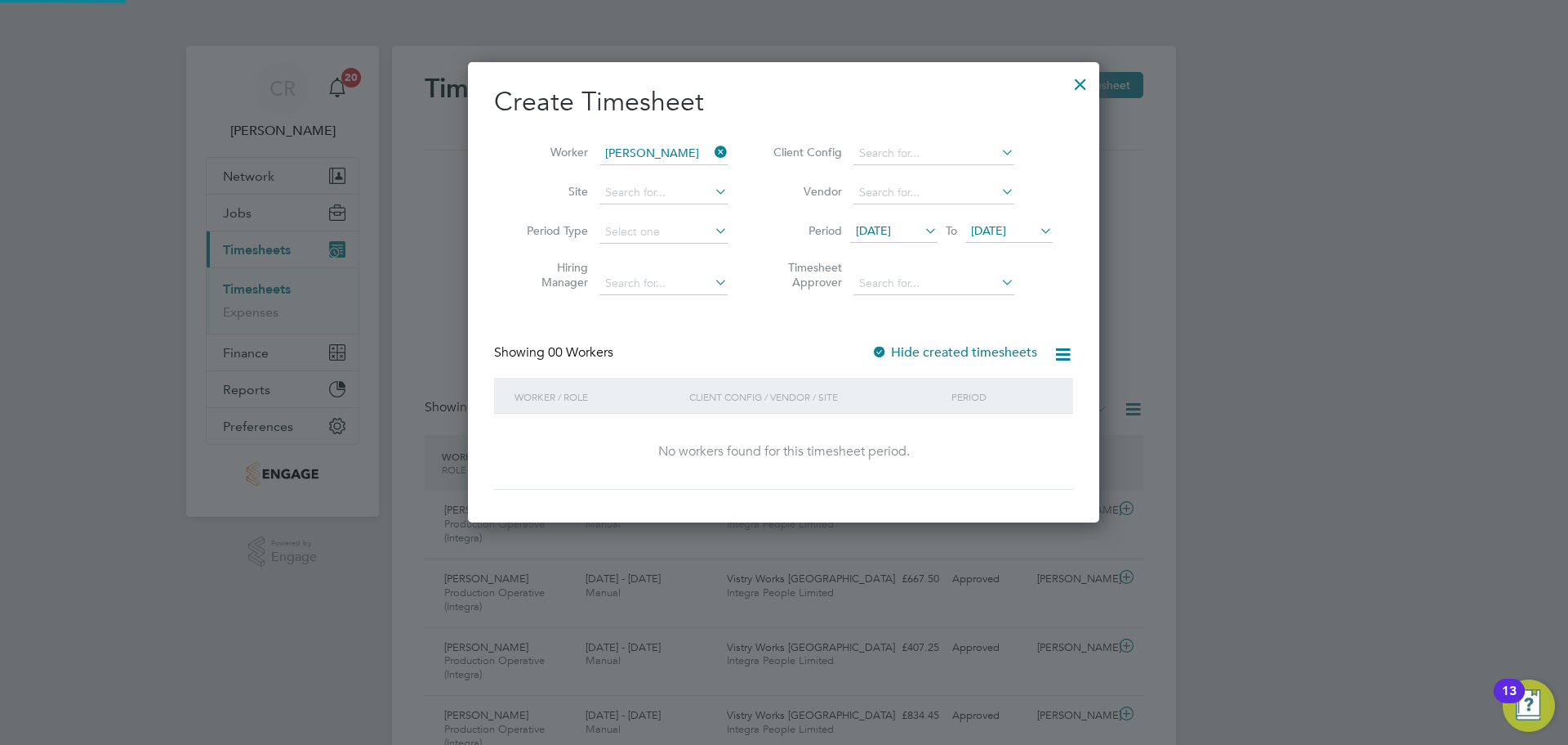
scroll to position [461, 632]
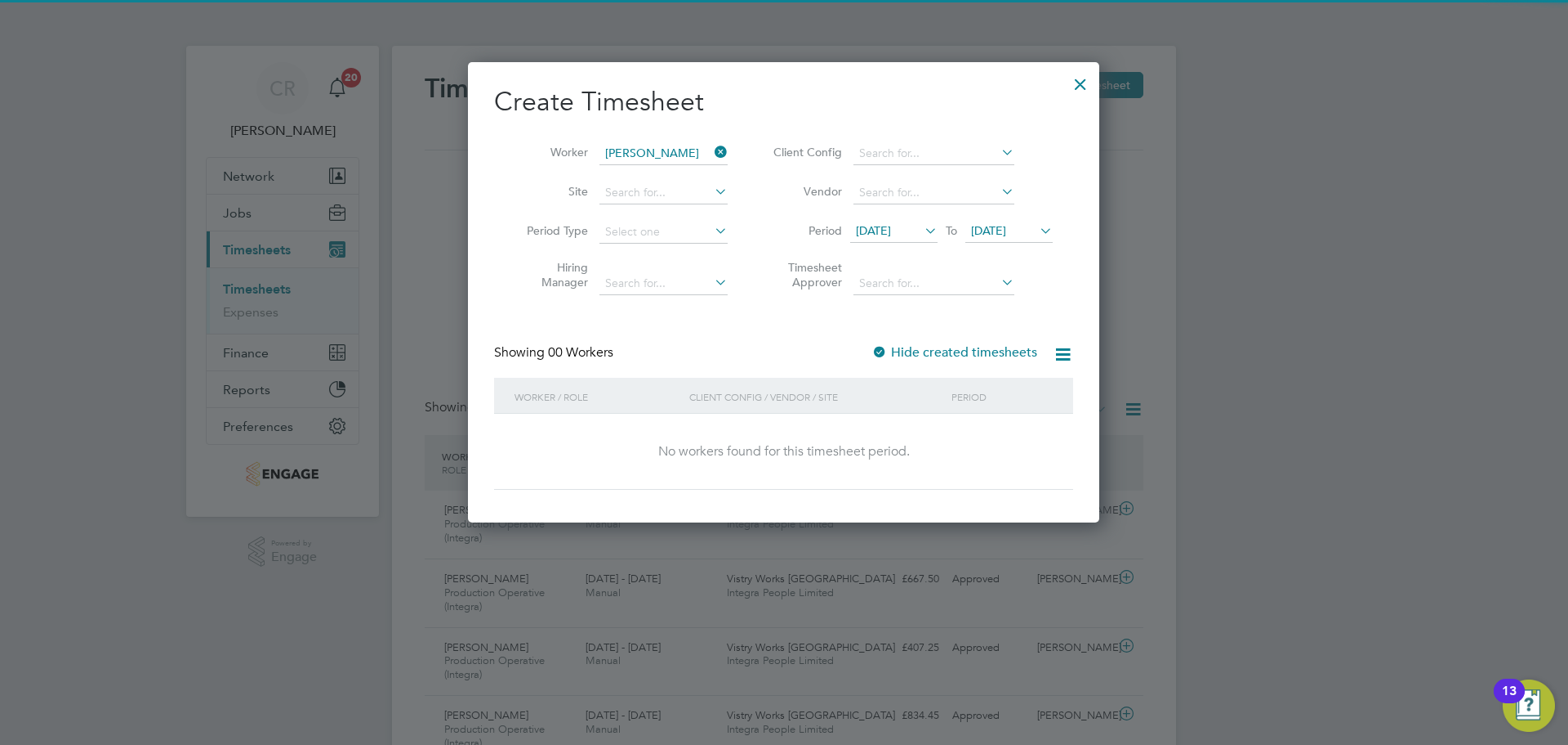
click at [885, 357] on div at bounding box center [880, 353] width 16 height 16
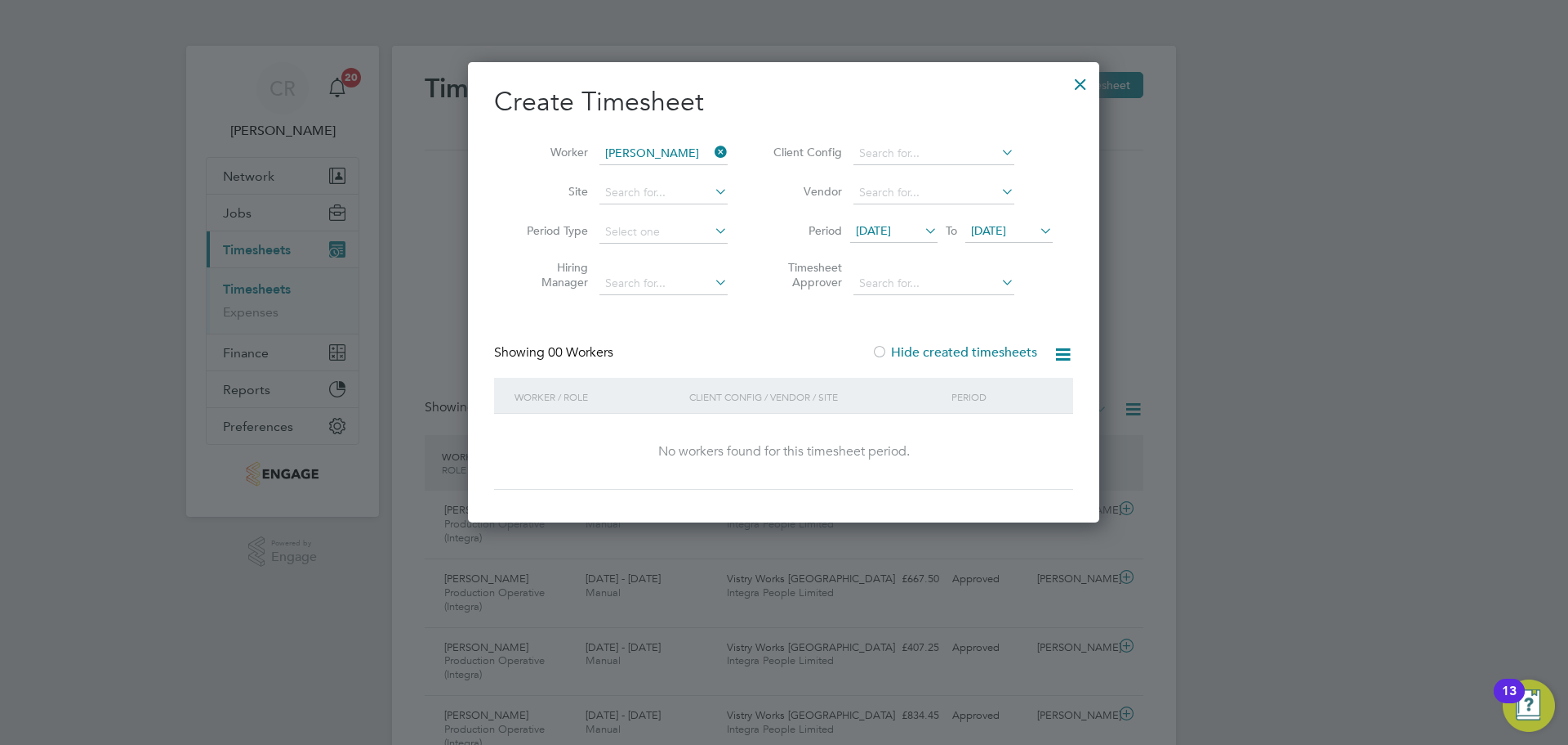
click at [1074, 80] on div at bounding box center [1081, 80] width 30 height 30
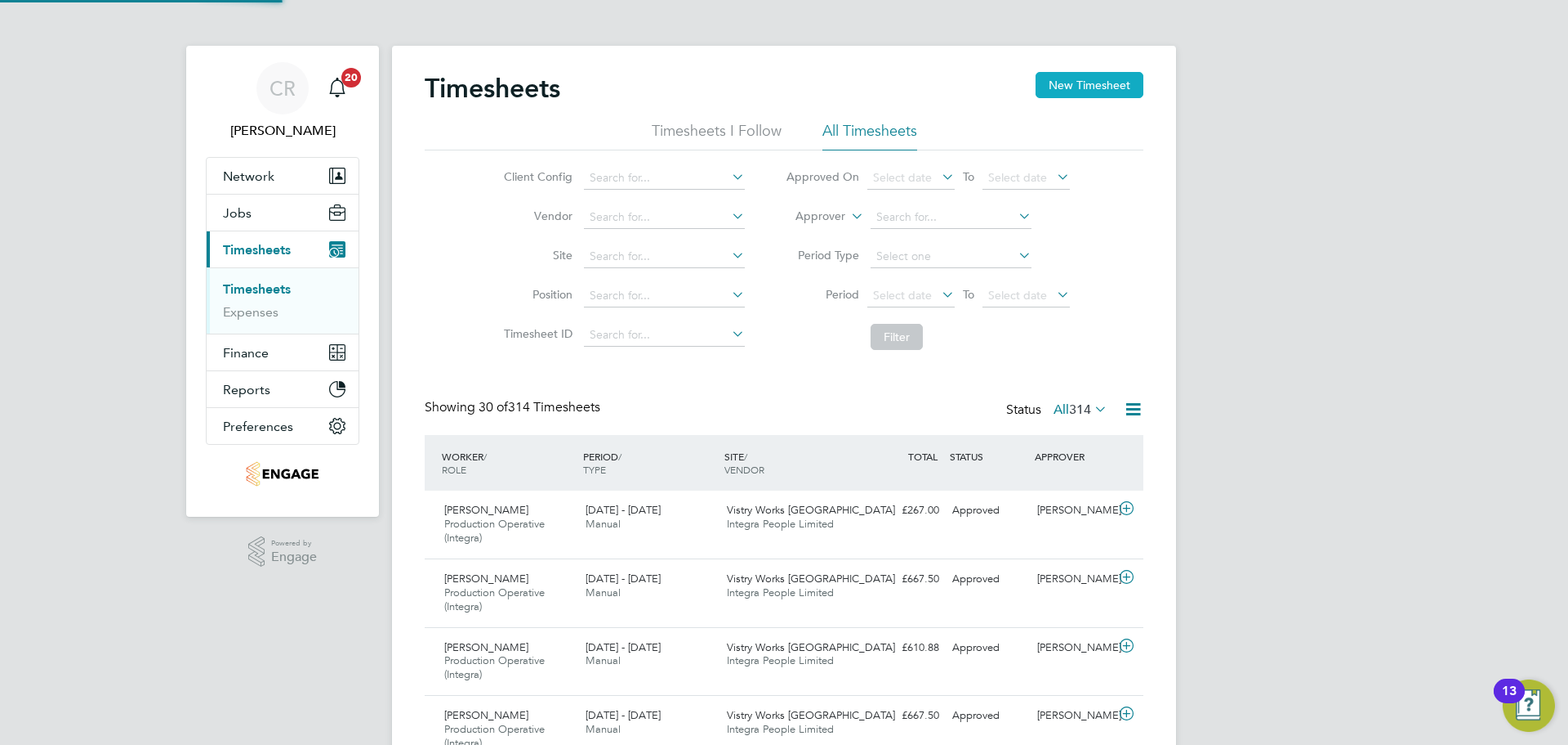
scroll to position [42, 142]
click at [1047, 89] on button "New Timesheet" at bounding box center [1089, 85] width 108 height 26
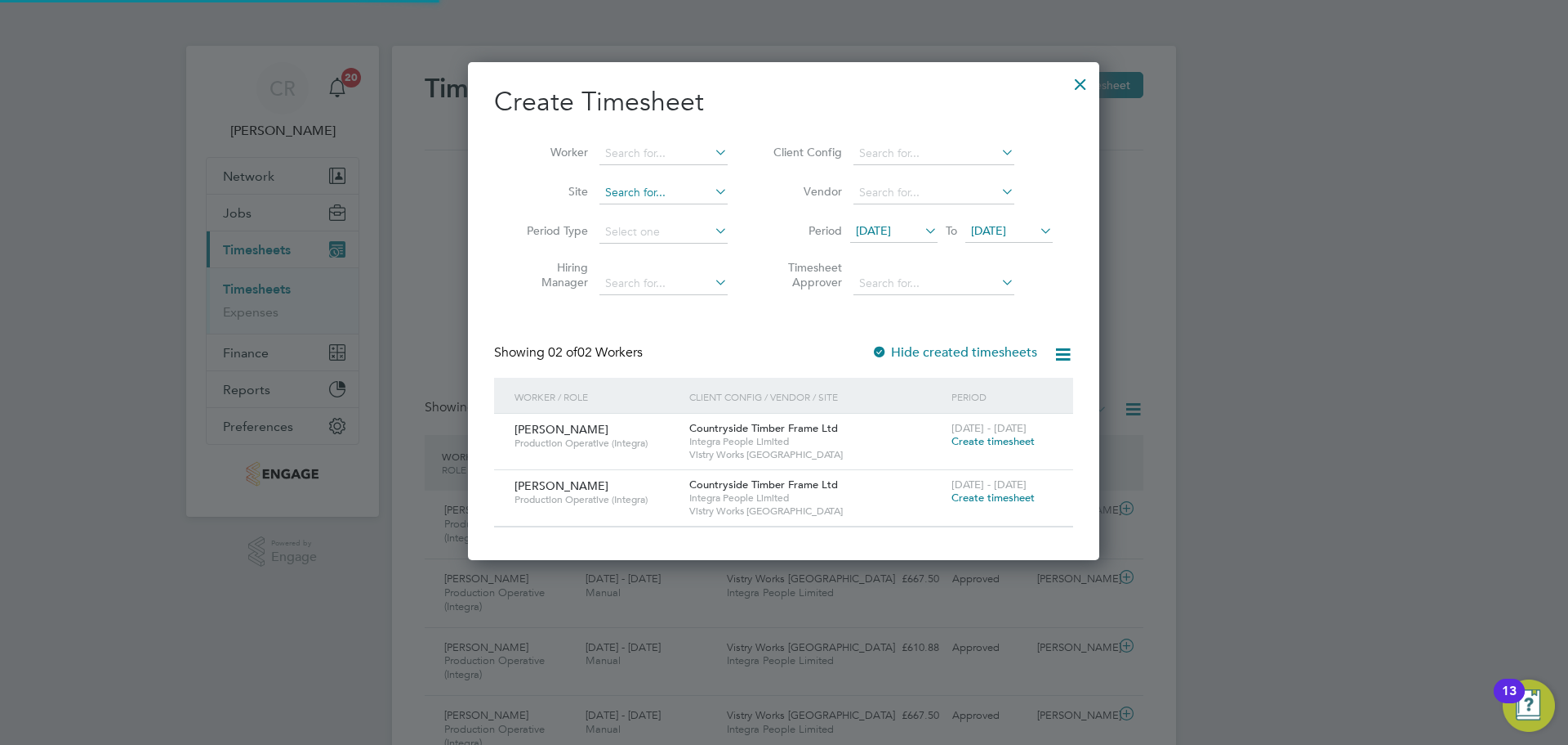
scroll to position [497, 632]
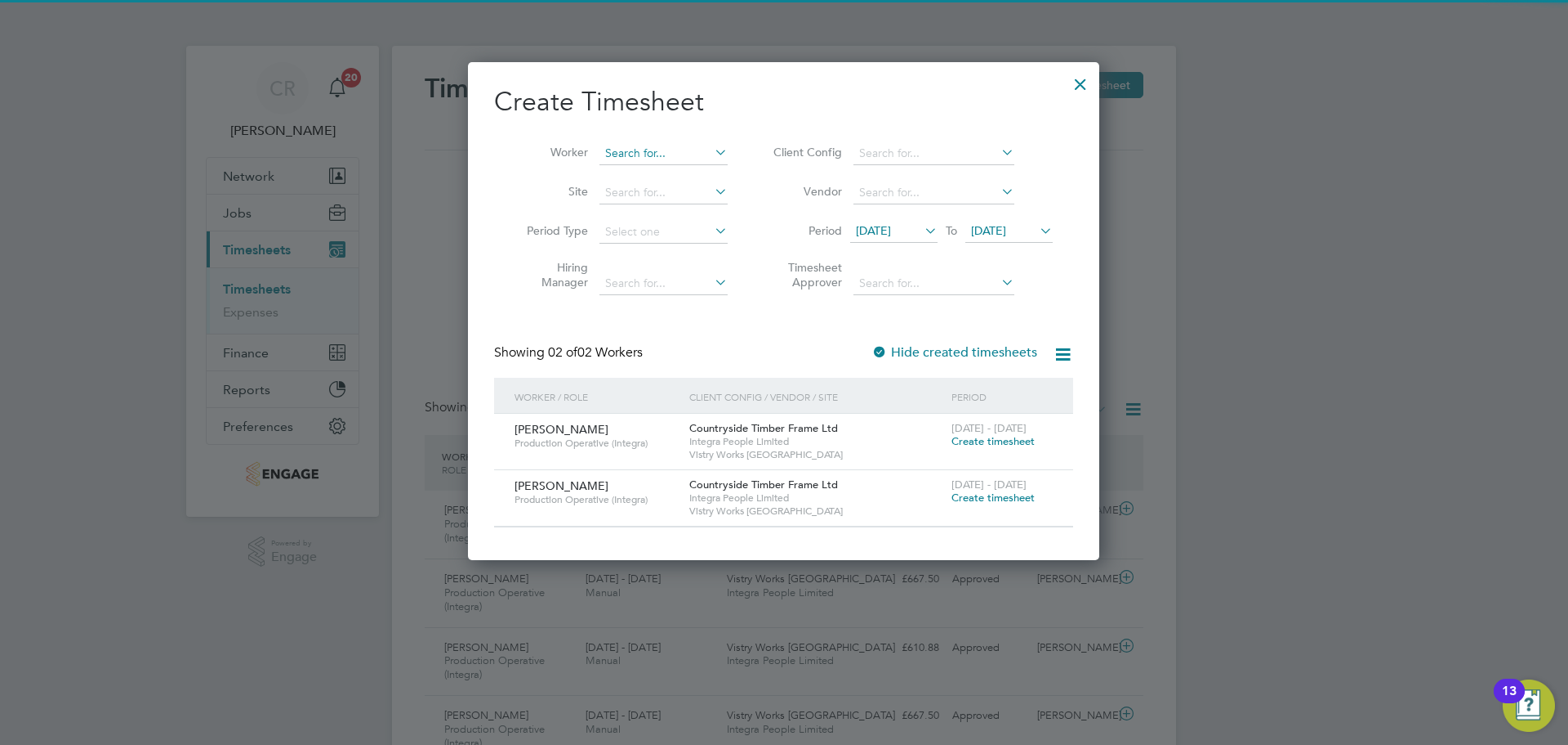
click at [630, 160] on input at bounding box center [663, 153] width 128 height 23
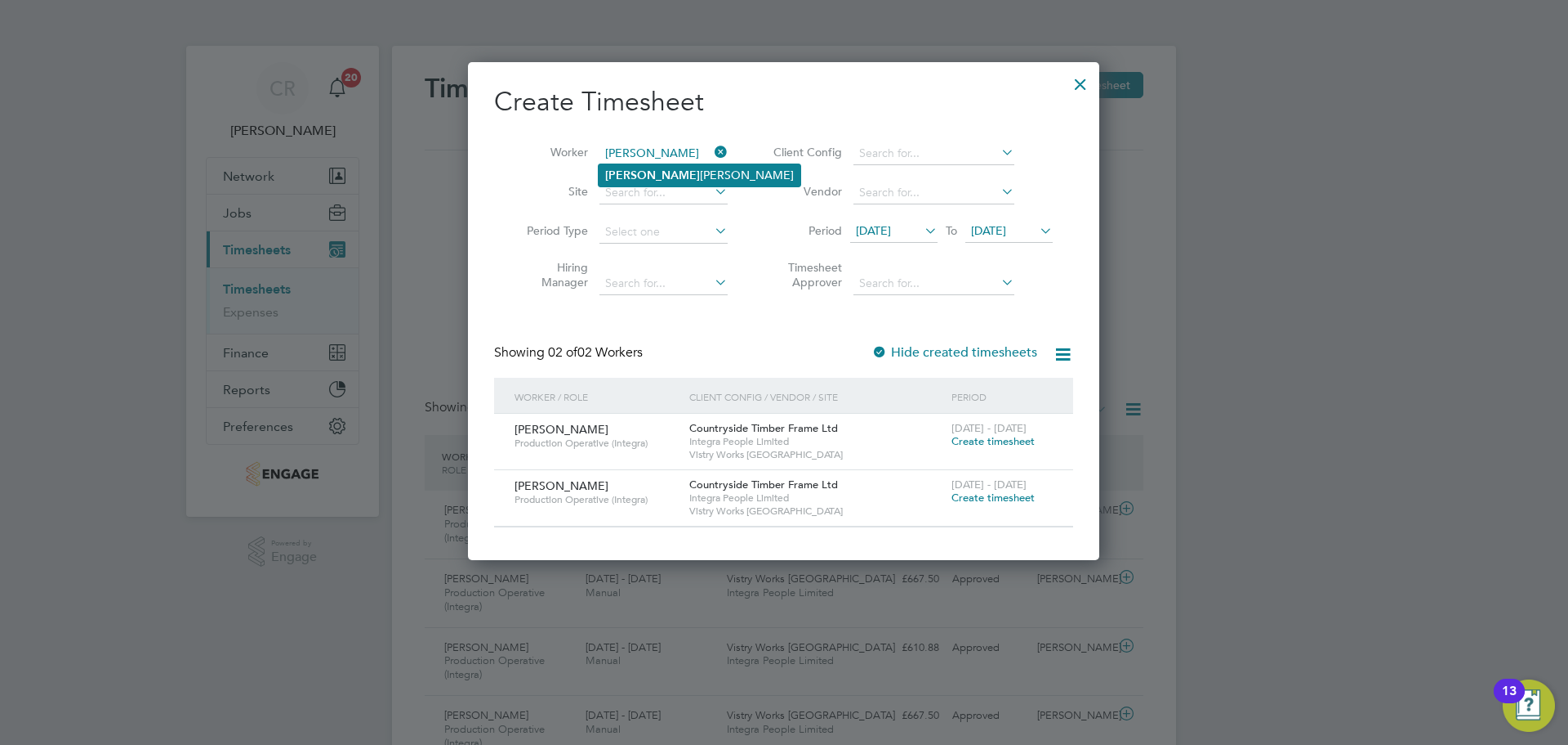
click at [653, 164] on li "Phillip Taylor" at bounding box center [700, 175] width 202 height 22
type input "Phillip Taylor"
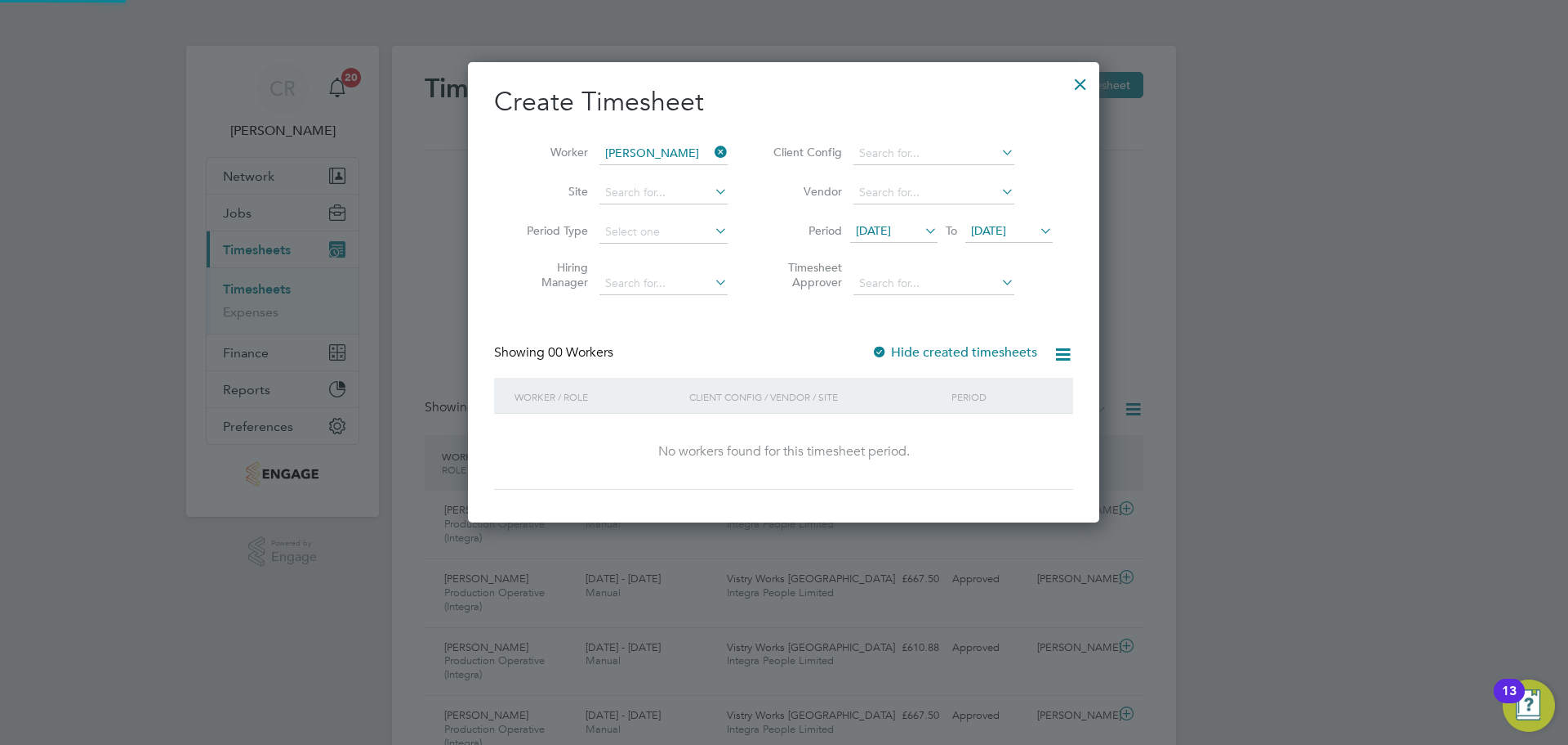
scroll to position [461, 632]
click at [1082, 70] on div at bounding box center [1081, 80] width 30 height 30
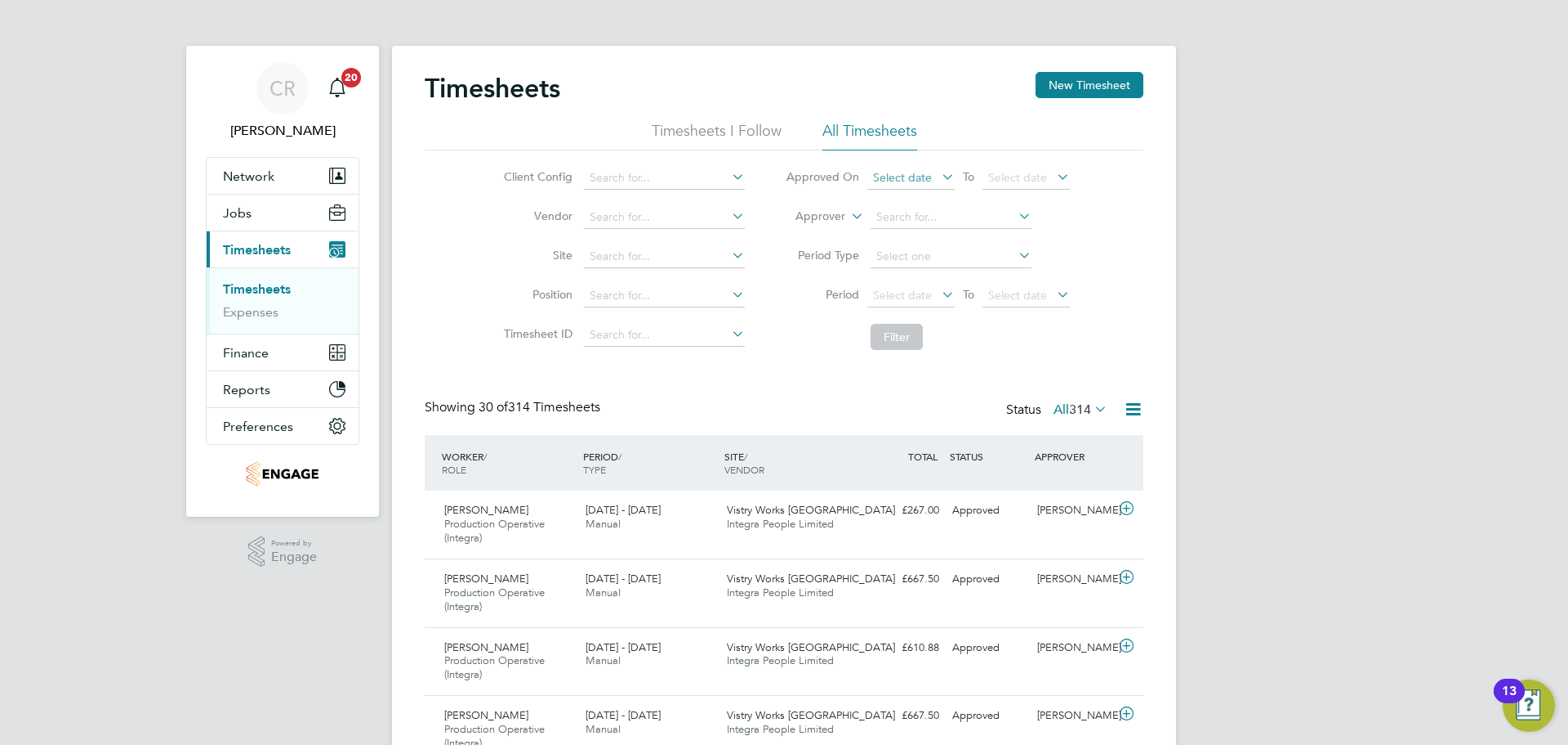
scroll to position [54, 142]
click at [275, 166] on button "Network" at bounding box center [282, 176] width 152 height 36
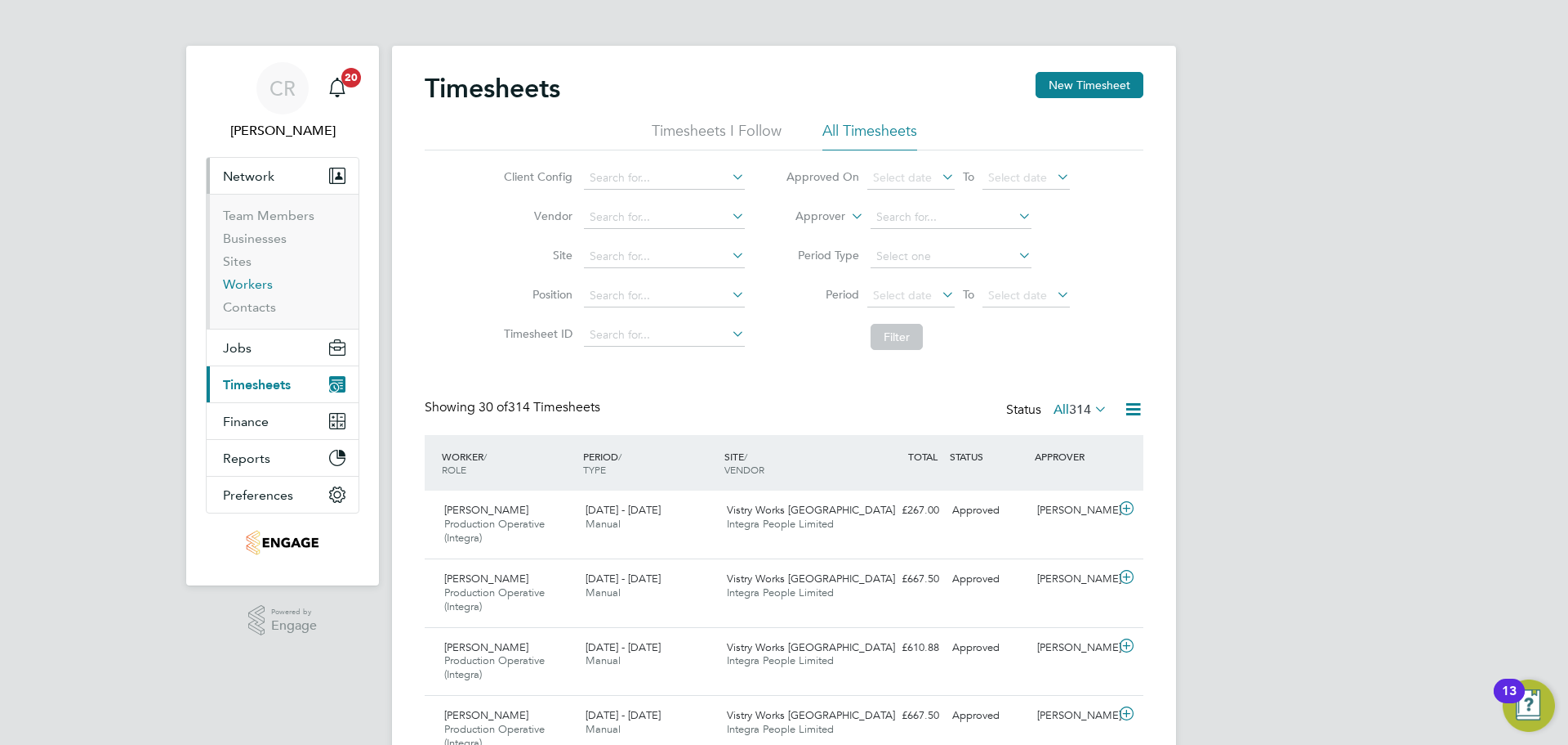
click at [252, 285] on link "Workers" at bounding box center [248, 284] width 50 height 15
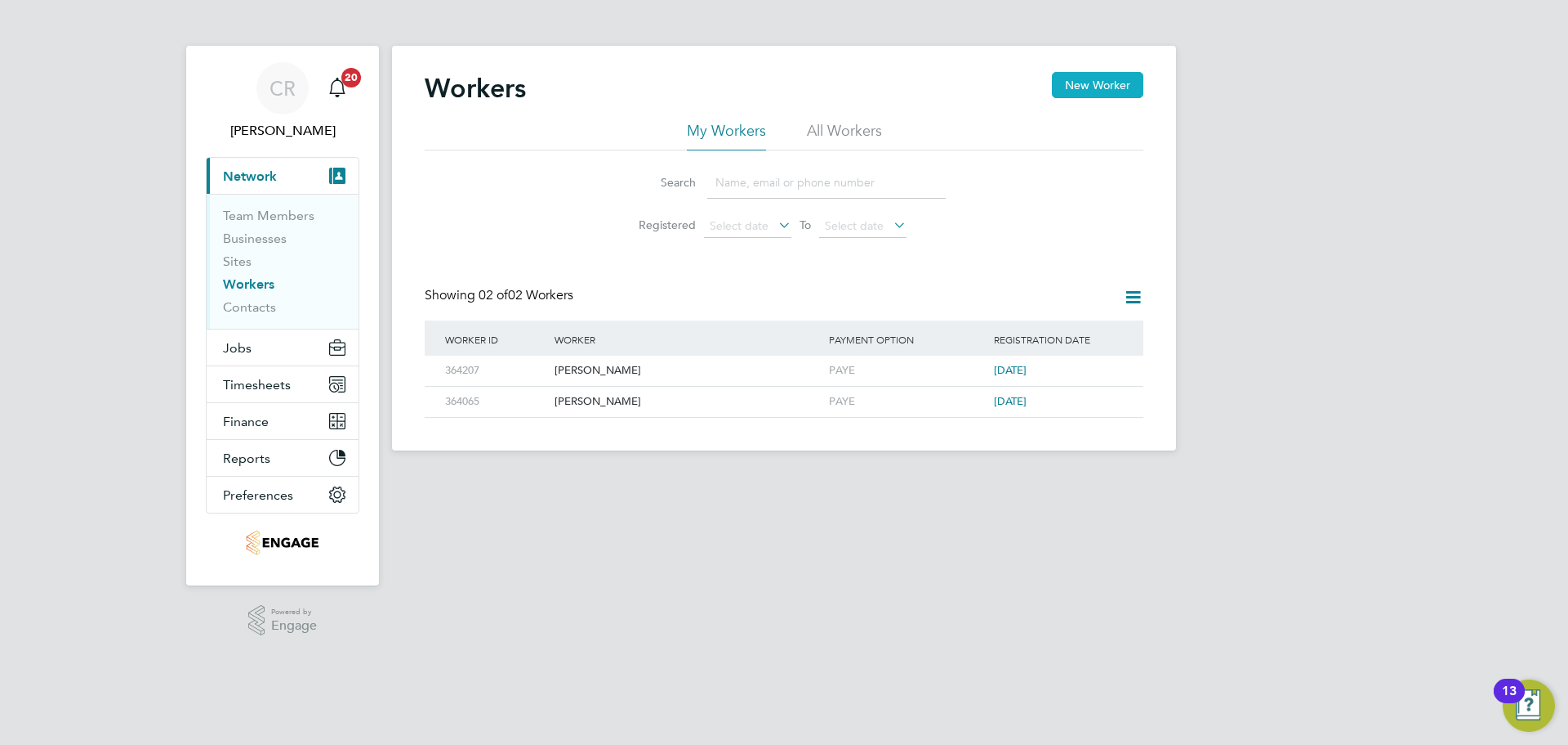
click at [1101, 82] on button "New Worker" at bounding box center [1098, 85] width 92 height 26
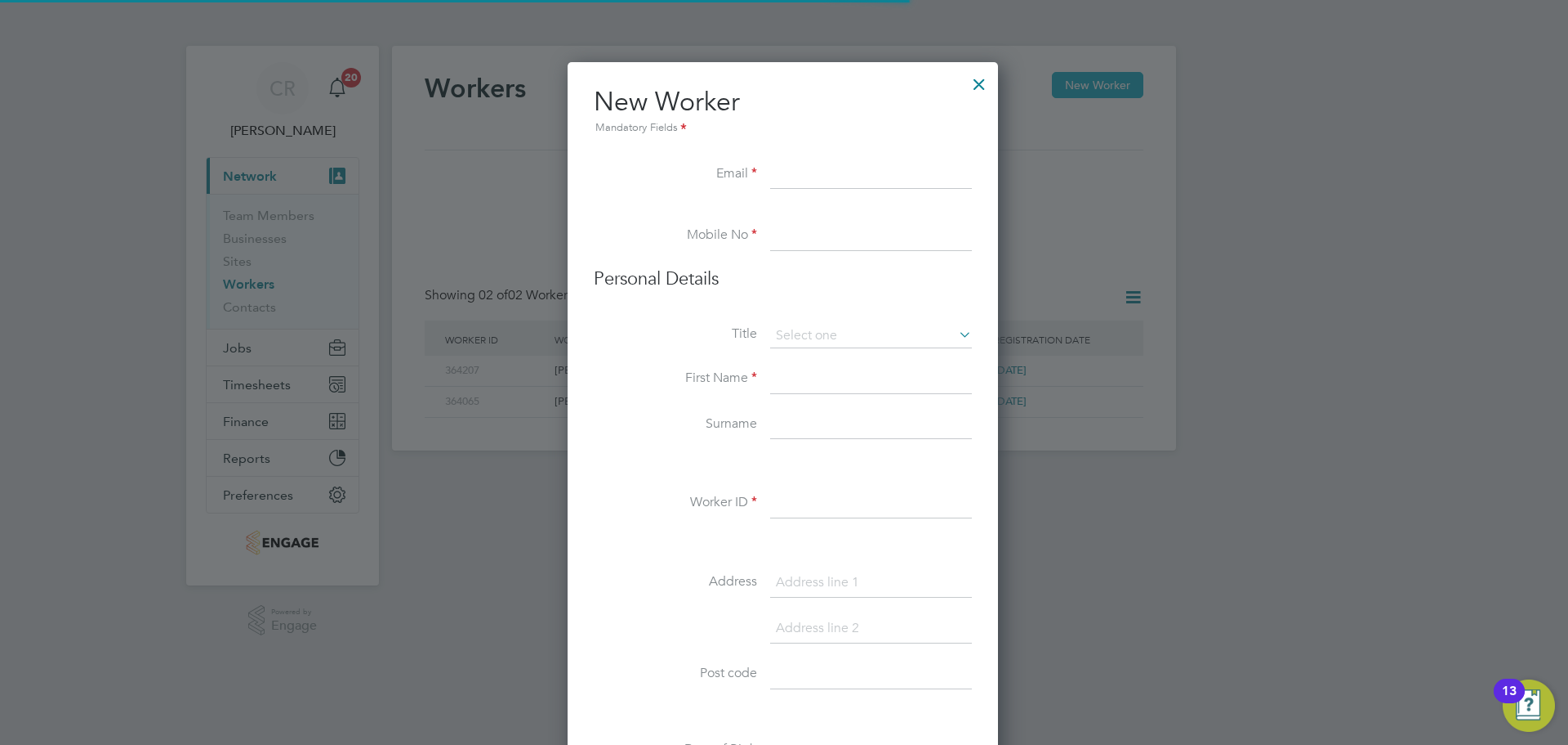
scroll to position [1391, 433]
click at [795, 174] on input at bounding box center [871, 175] width 202 height 30
paste input "jirimatas82@gmail.com"
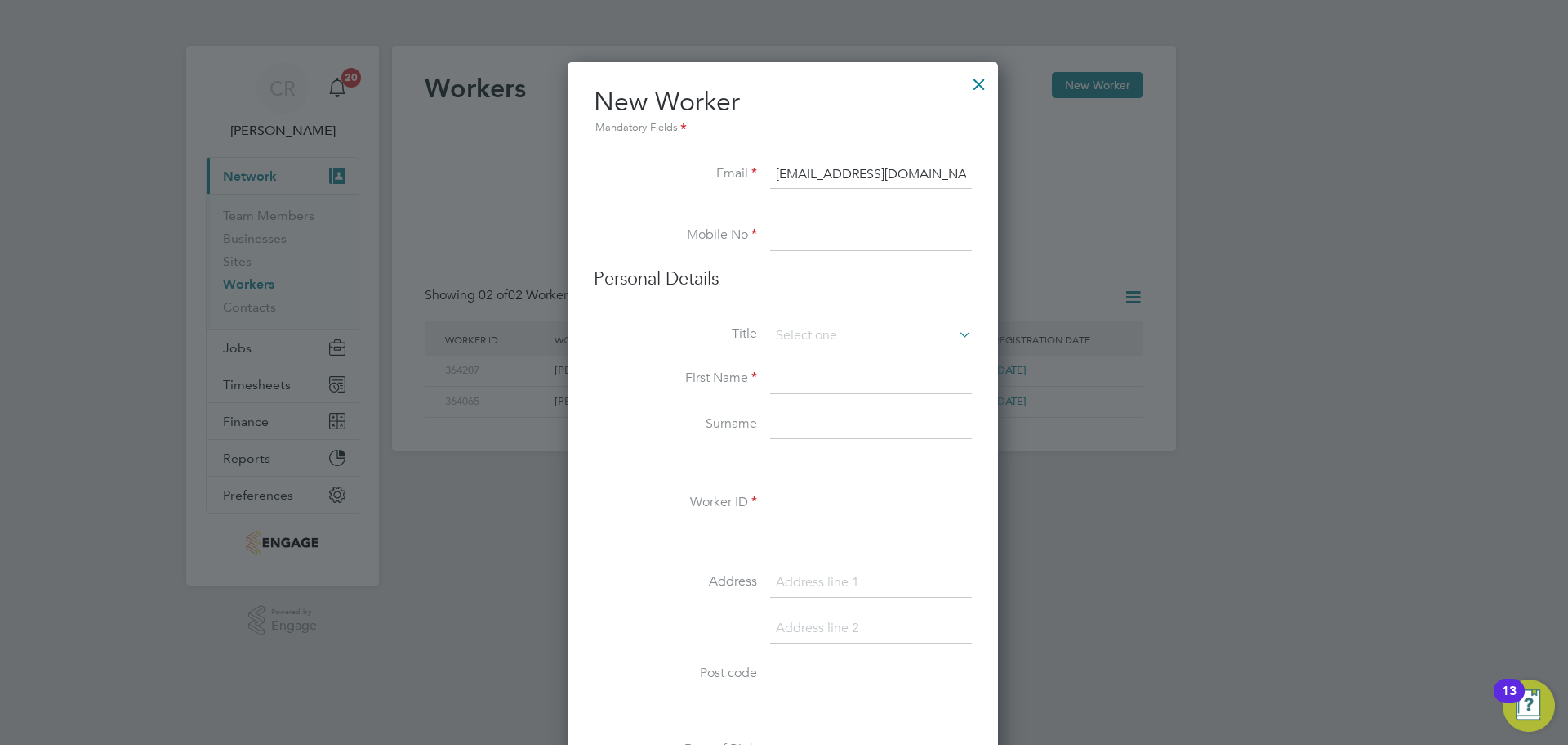
type input "jirimatas82@gmail.com"
click at [796, 228] on input at bounding box center [871, 236] width 202 height 30
click at [835, 246] on input at bounding box center [871, 236] width 202 height 30
paste input "07898254022"
type input "07898254022"
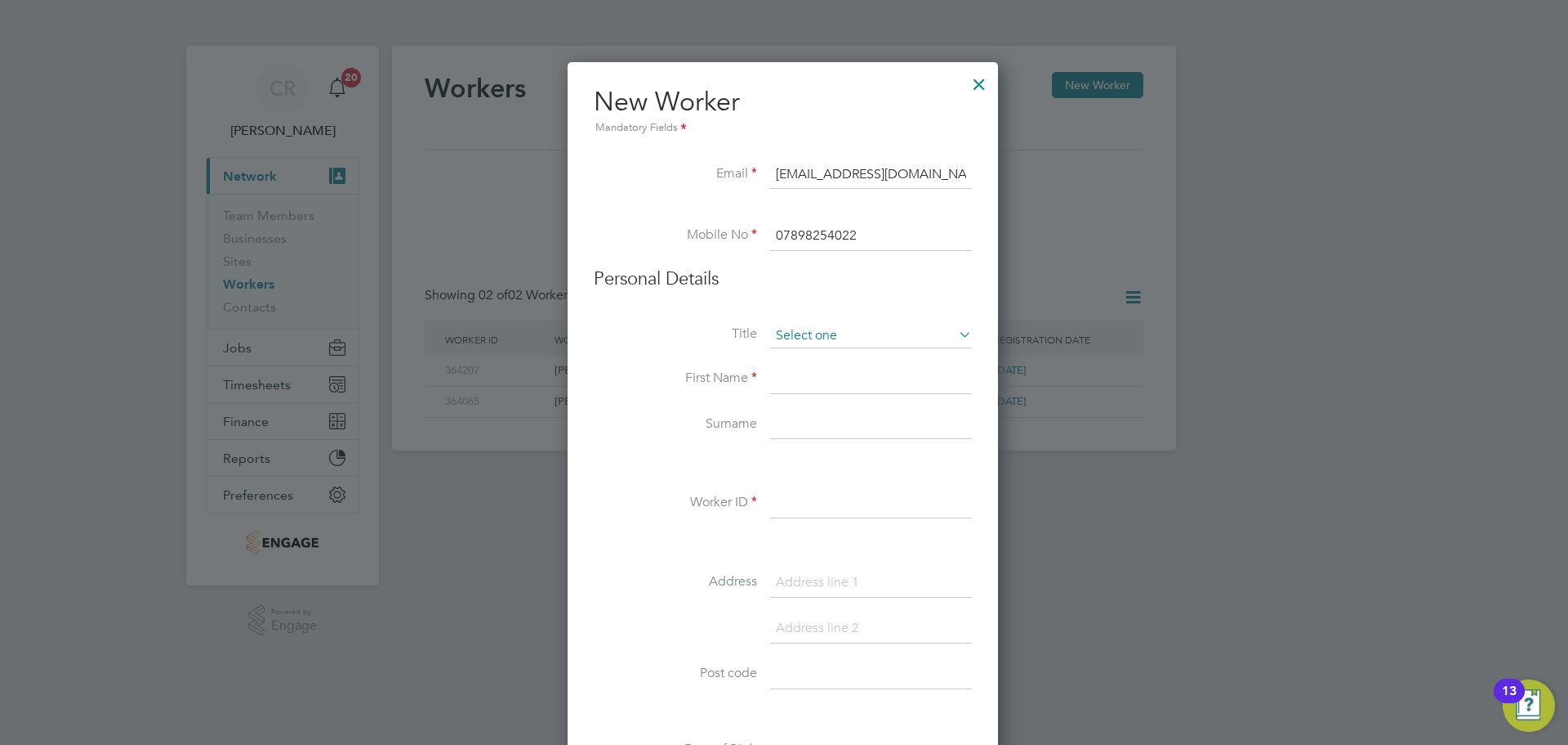
click at [836, 327] on input at bounding box center [871, 336] width 202 height 25
click at [715, 350] on li "Title" at bounding box center [784, 344] width 379 height 41
drag, startPoint x: 820, startPoint y: 389, endPoint x: 872, endPoint y: 374, distance: 54.1
click at [820, 389] on input at bounding box center [871, 379] width 202 height 30
click at [840, 375] on input at bounding box center [871, 379] width 202 height 30
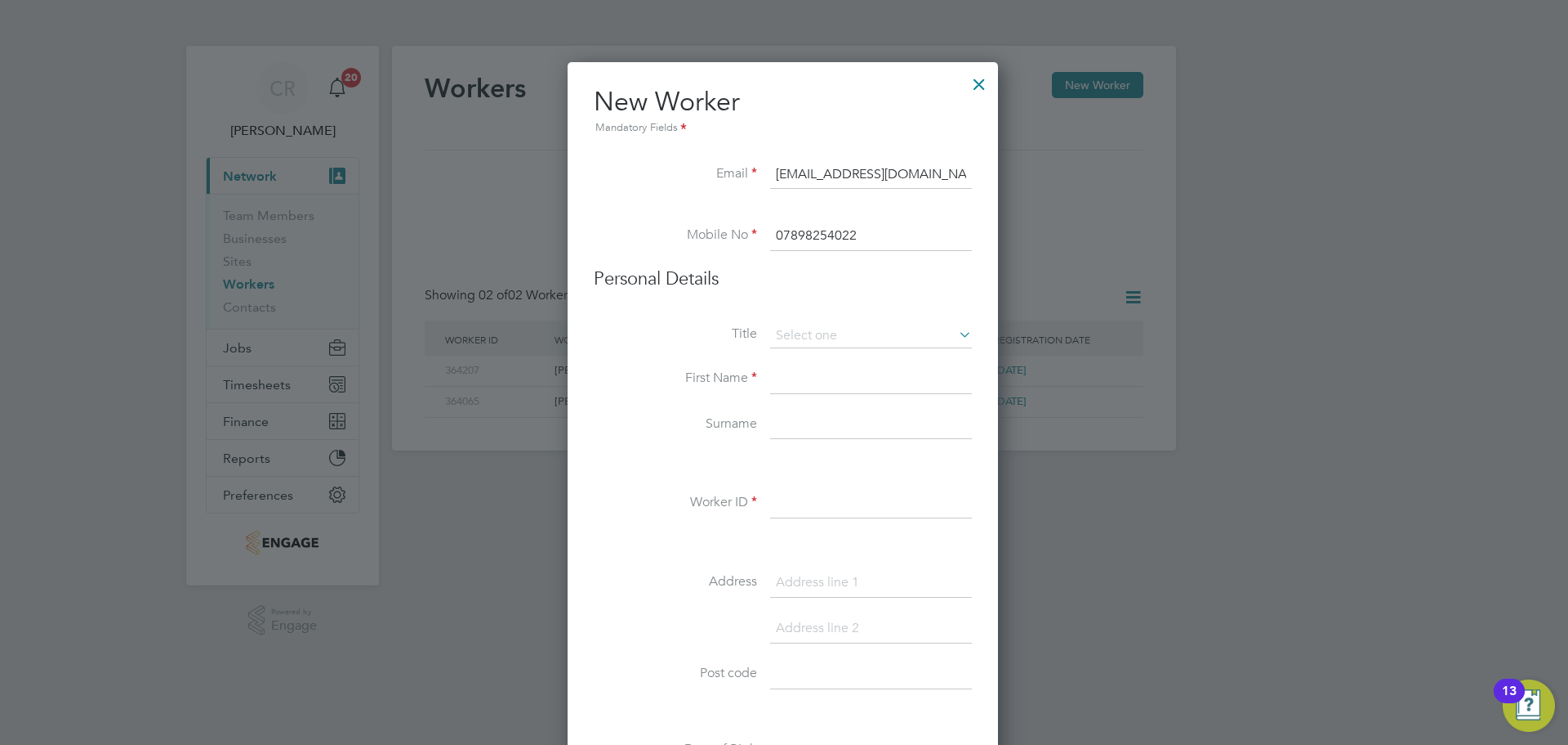
paste input "Jiri"
type input "Jiri"
drag, startPoint x: 814, startPoint y: 430, endPoint x: 1073, endPoint y: 317, distance: 282.6
click at [814, 430] on input at bounding box center [871, 425] width 202 height 30
click at [863, 420] on input at bounding box center [871, 425] width 202 height 30
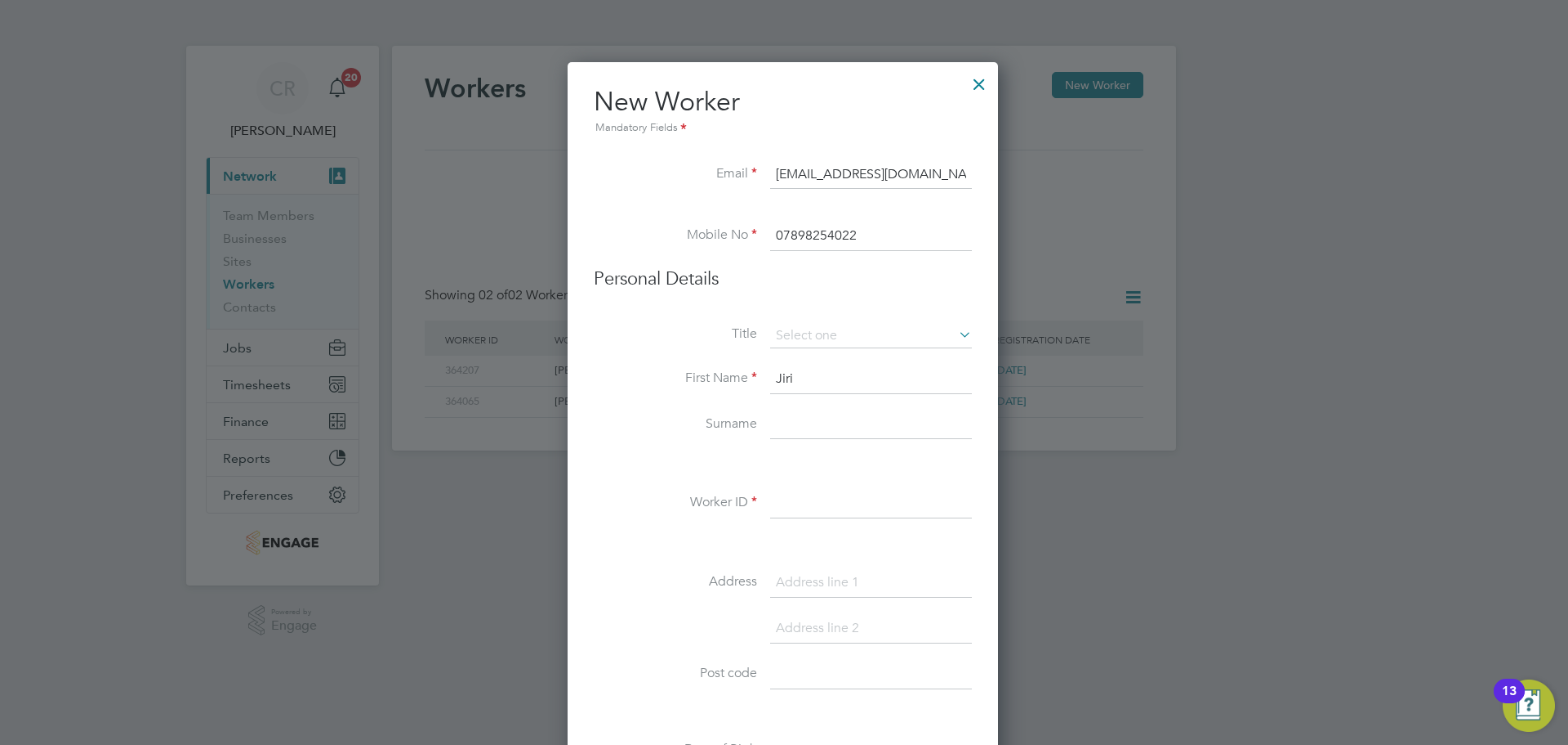
paste input "Matas"
type input "Matas"
drag, startPoint x: 792, startPoint y: 482, endPoint x: 795, endPoint y: 490, distance: 8.5
click at [791, 482] on div "Title First Name Jiri Surname Matas Worker ID Address Post code Date of Birth G…" at bounding box center [784, 620] width 379 height 594
click at [795, 492] on input at bounding box center [871, 503] width 202 height 30
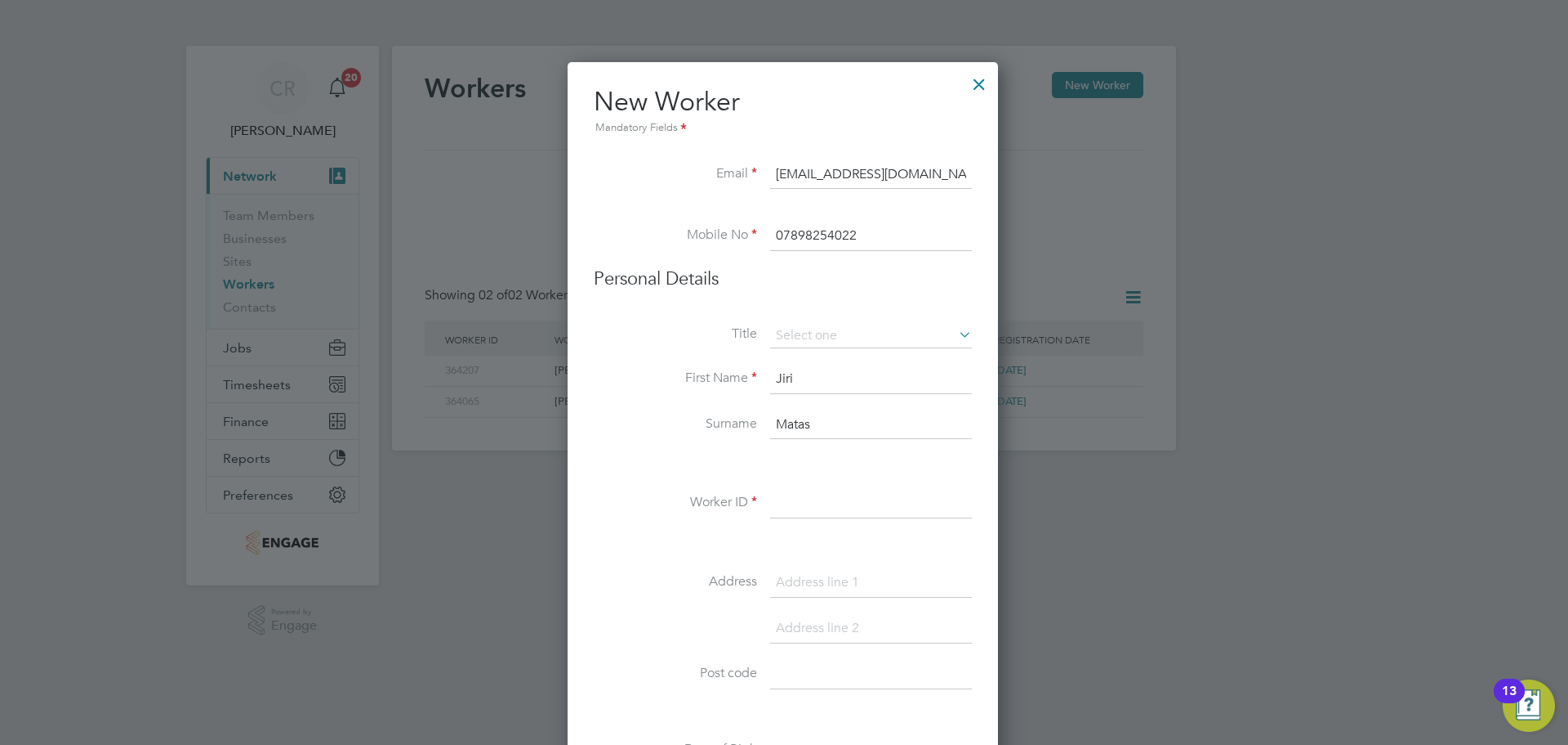
click at [790, 495] on input at bounding box center [871, 503] width 202 height 30
paste input "364258"
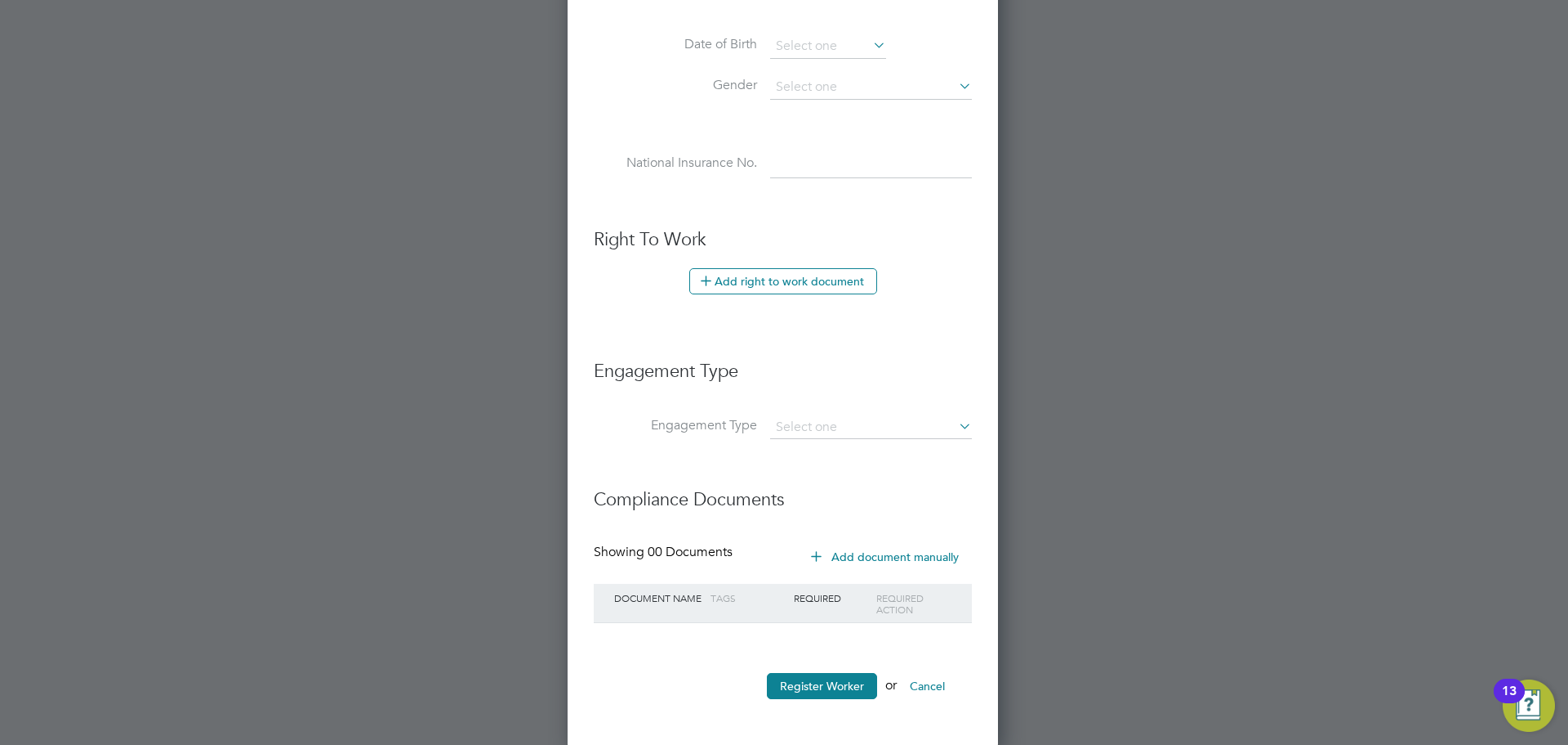
scroll to position [708, 0]
type input "364258"
click at [862, 416] on input at bounding box center [871, 424] width 202 height 23
click at [855, 462] on li "PAYE Direct" at bounding box center [871, 471] width 204 height 24
type input "PAYE Direct"
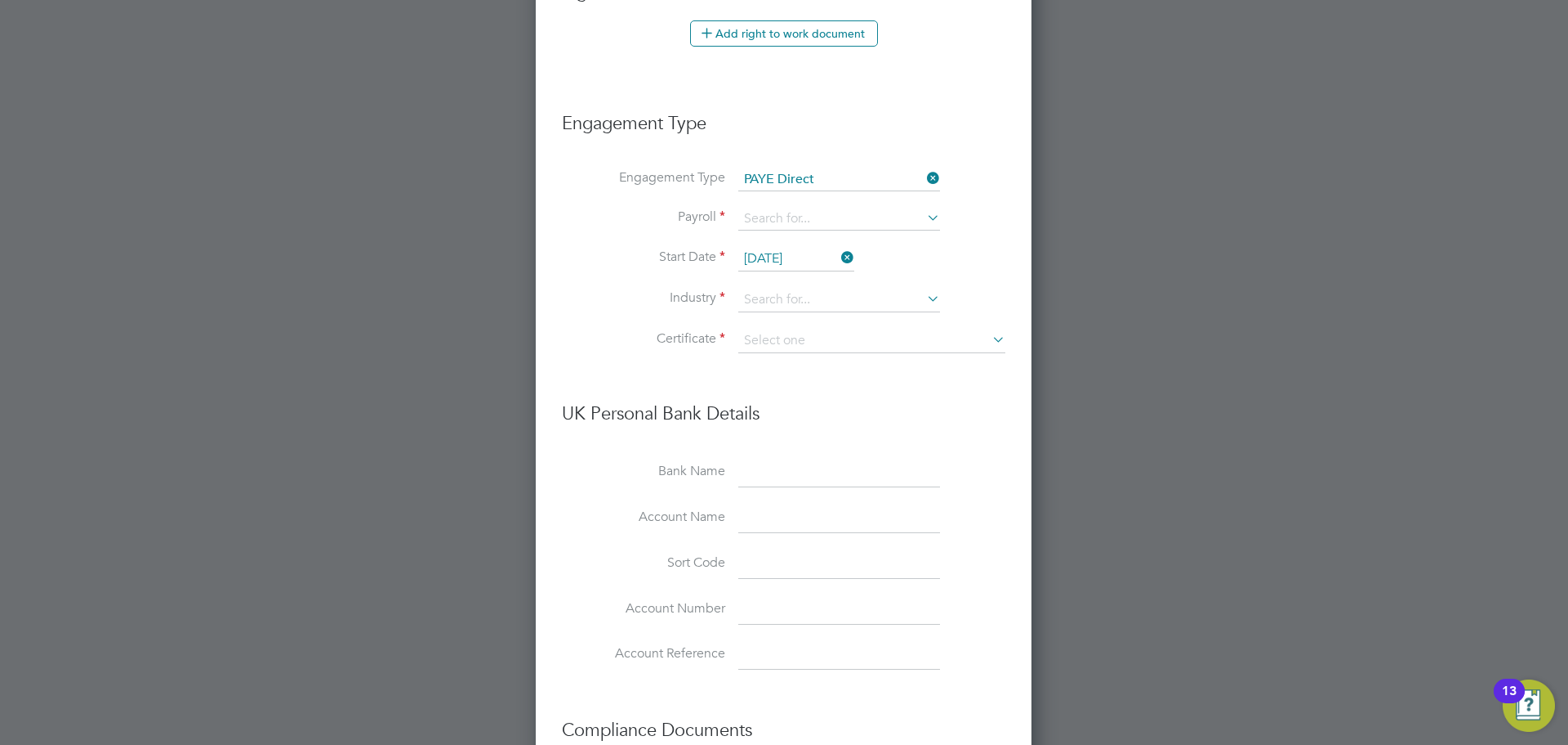
scroll to position [953, 0]
click at [793, 256] on input "26 Aug 2025" at bounding box center [796, 258] width 116 height 25
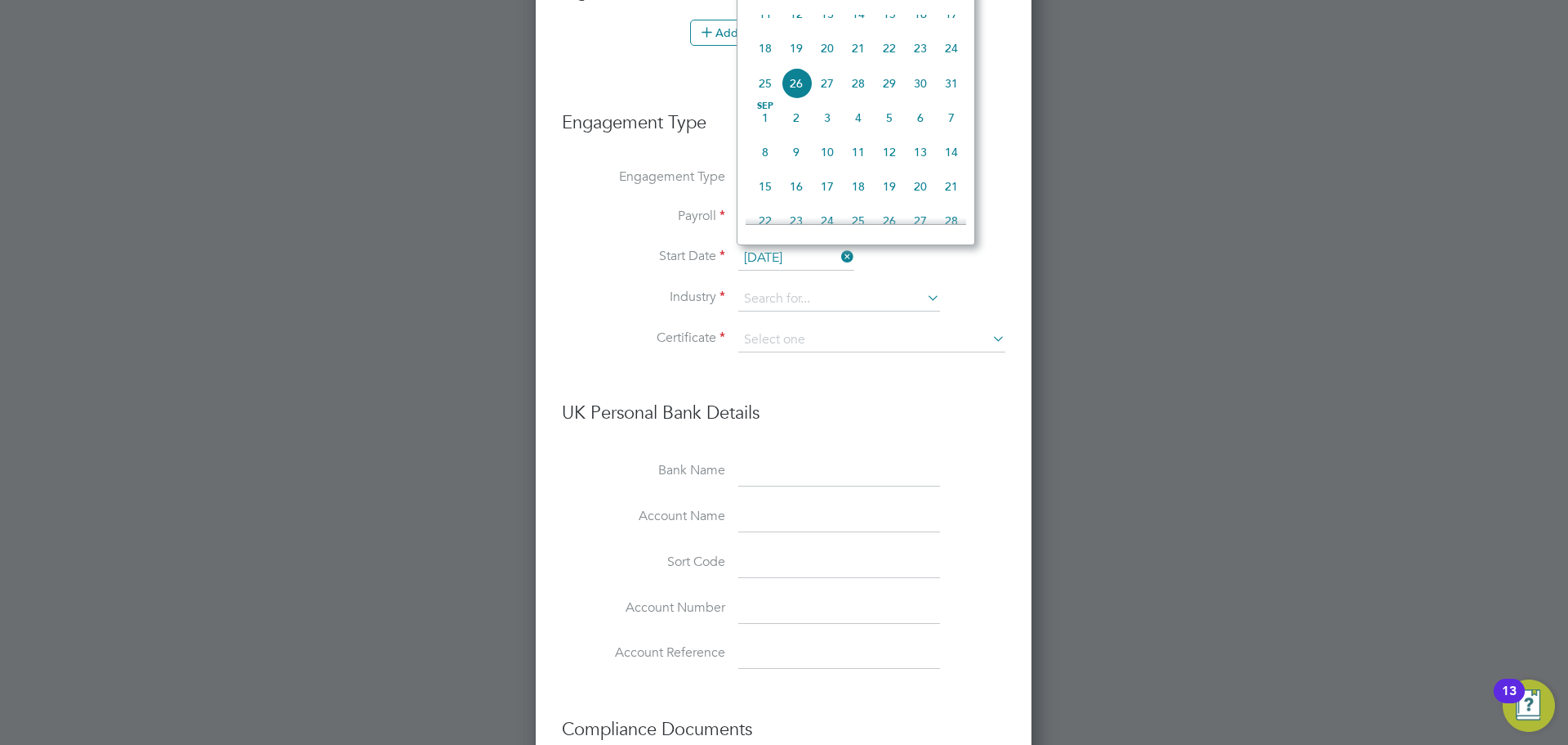
click at [763, 53] on span "18" at bounding box center [765, 48] width 31 height 31
type input "18 Aug 2025"
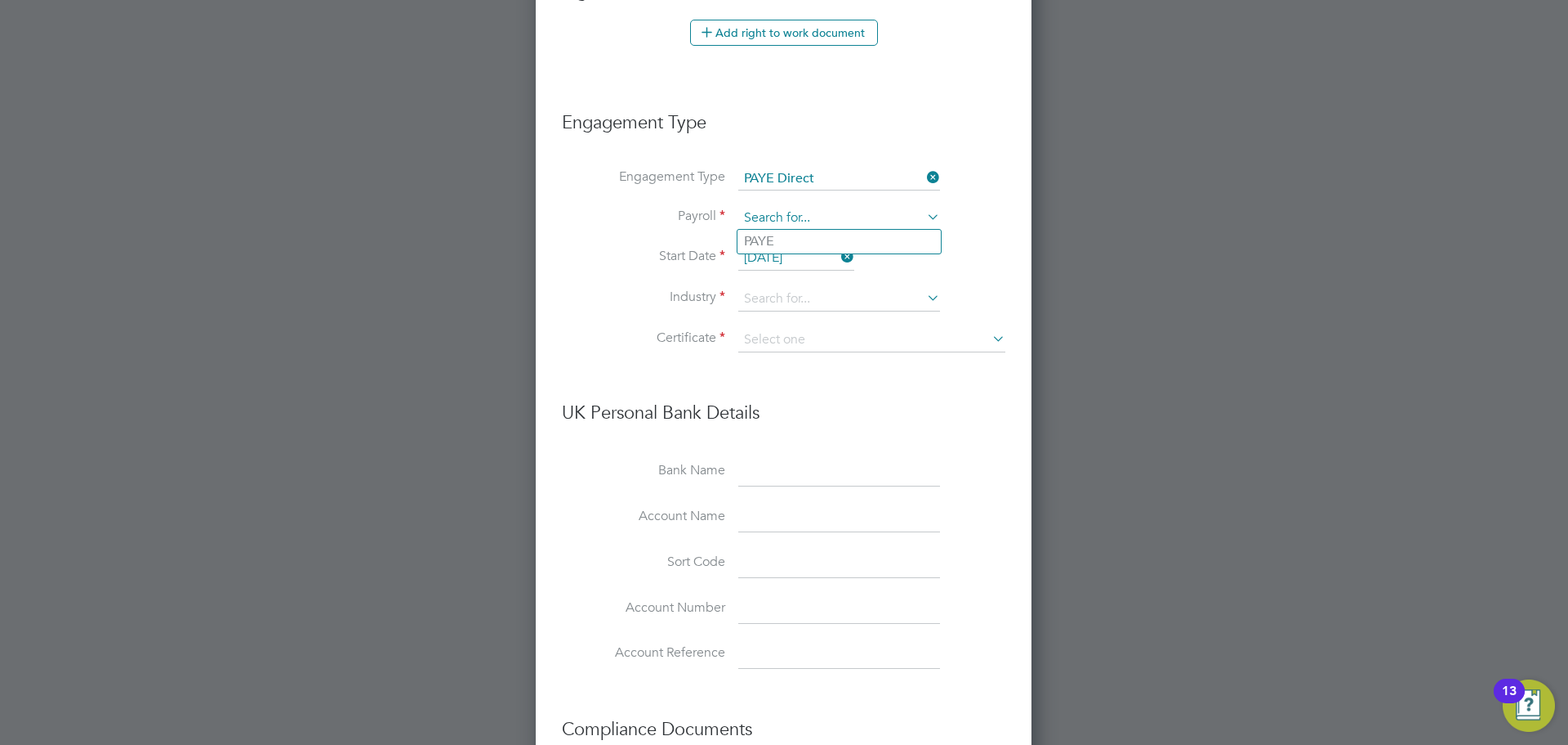
click at [765, 223] on input at bounding box center [840, 217] width 202 height 23
click at [778, 240] on li "PAYE" at bounding box center [840, 241] width 204 height 24
type input "PAYE"
click at [781, 287] on input at bounding box center [840, 299] width 202 height 25
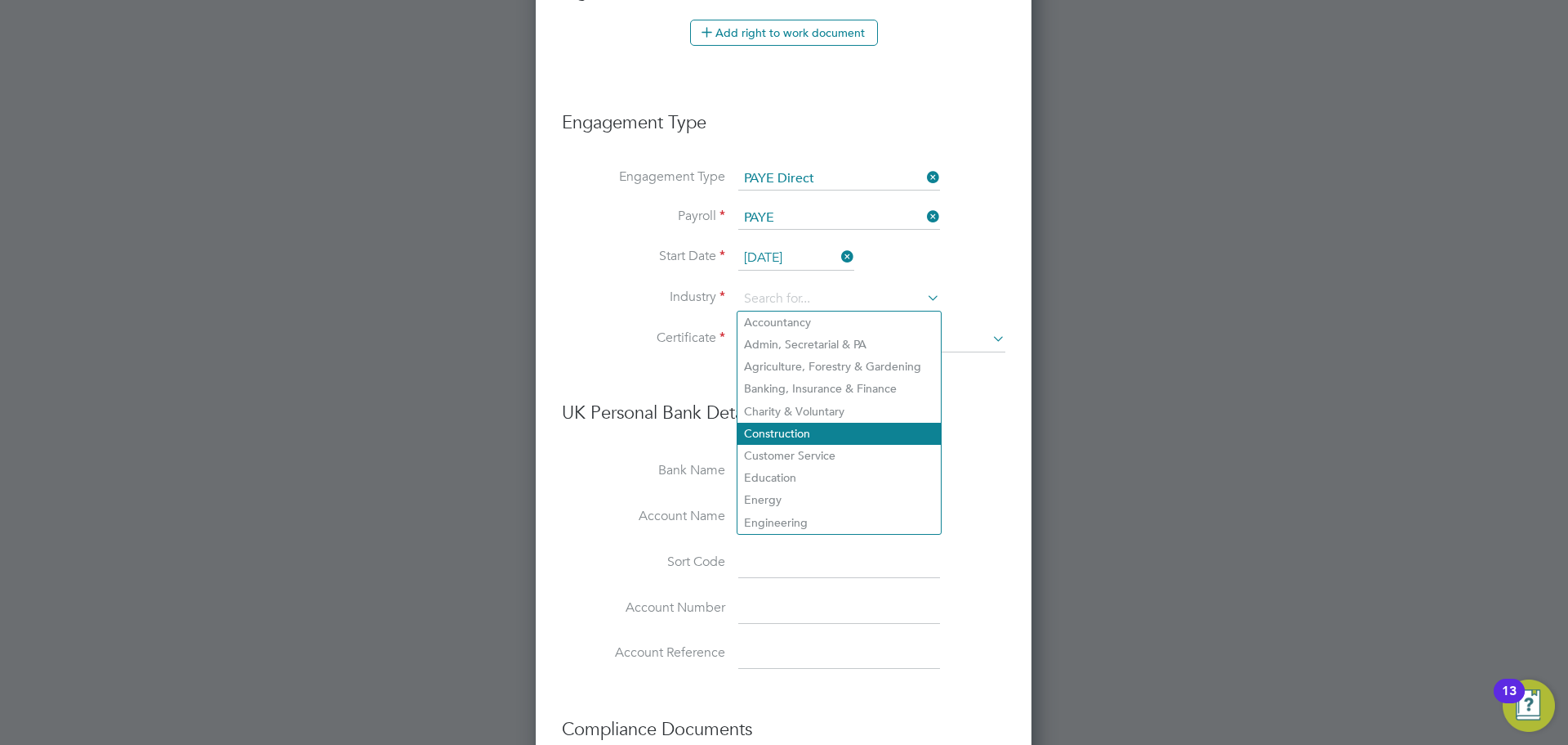
click at [797, 422] on li "Construction" at bounding box center [840, 433] width 204 height 22
type input "Construction"
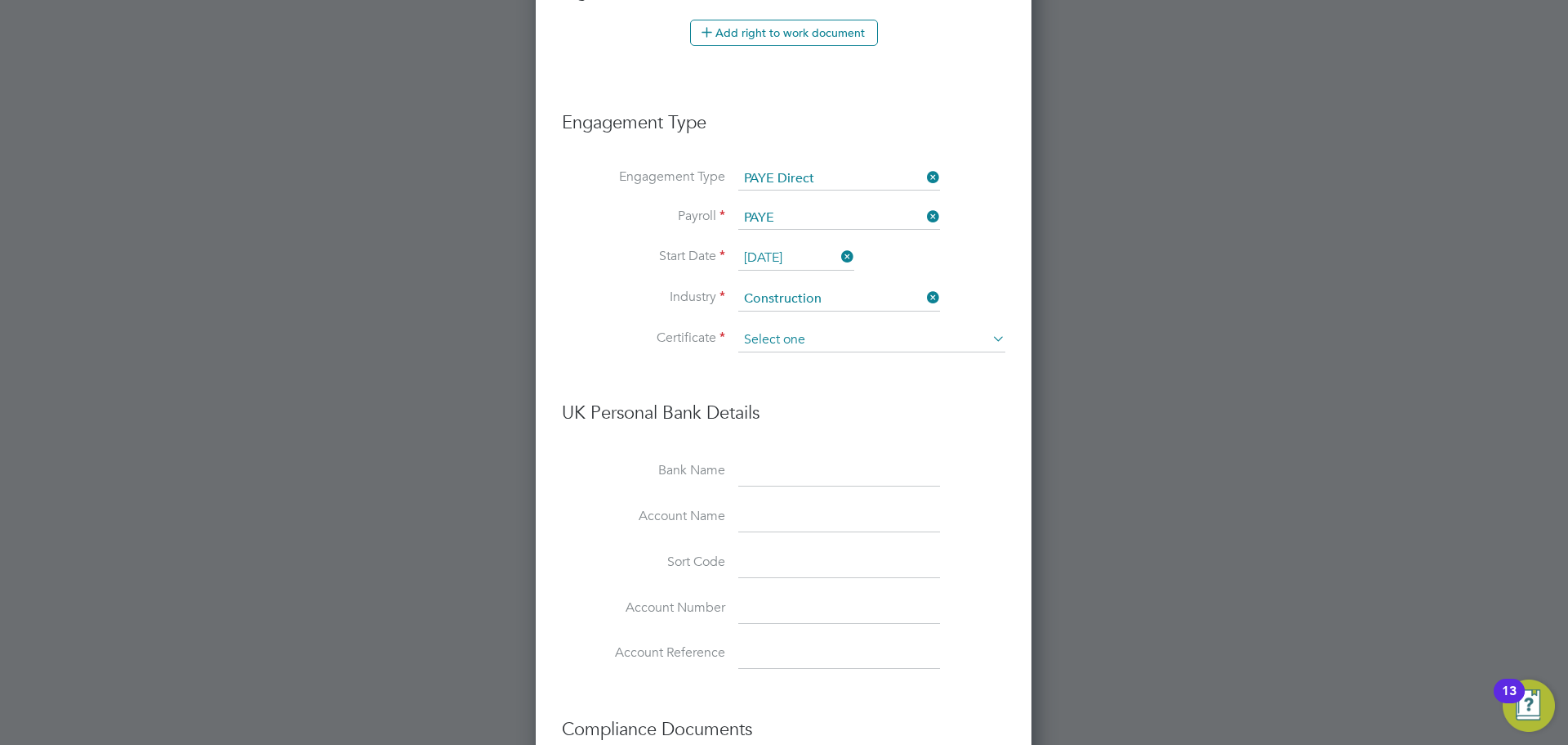
click at [786, 336] on input at bounding box center [872, 340] width 267 height 25
click at [882, 385] on li "No, worker doesn't have a P45 certificate" at bounding box center [872, 384] width 269 height 21
type input "No, worker doesn't have a P45 certificate"
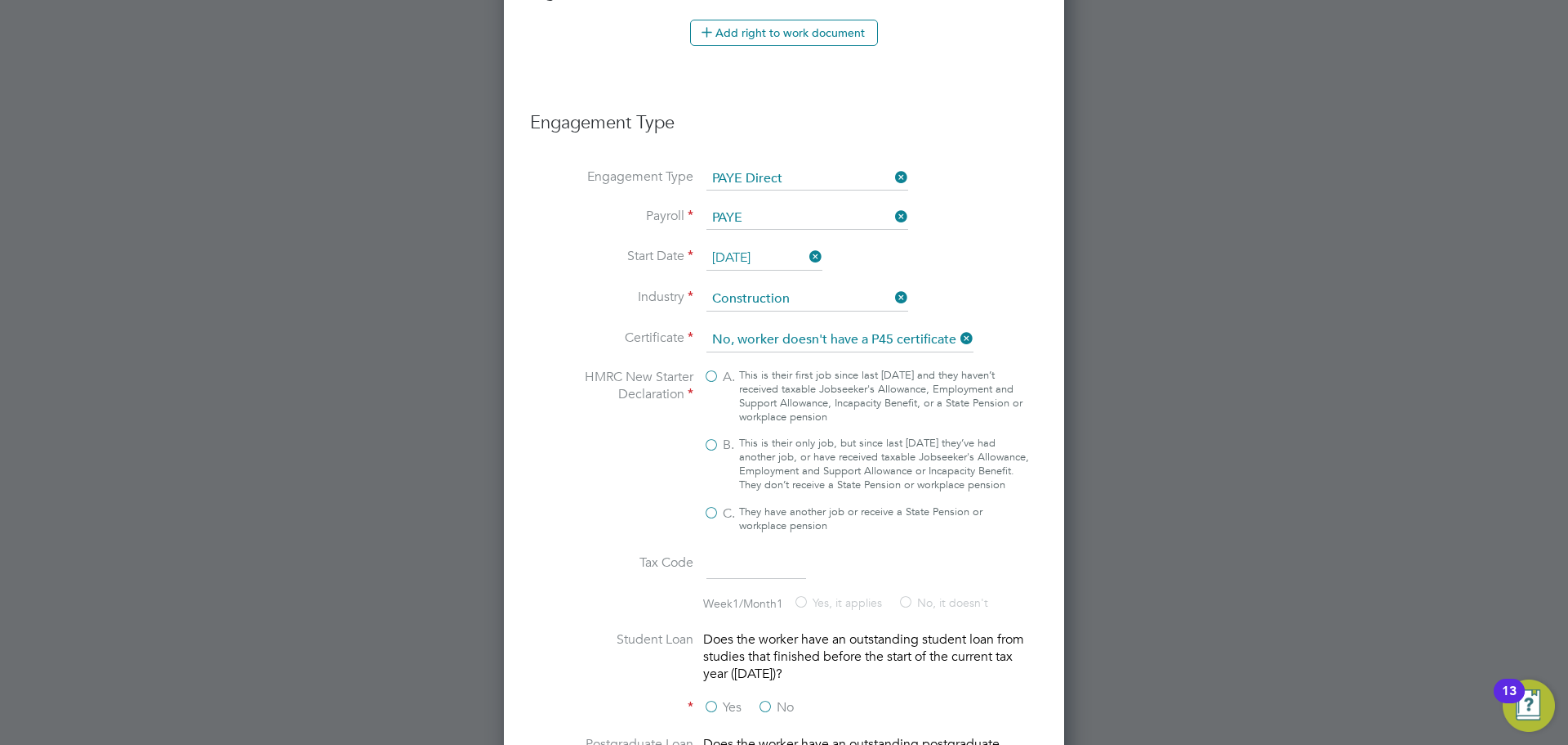
click at [710, 448] on label "B. This is their only job, but since last 6 April they’ve had another job, or h…" at bounding box center [866, 464] width 327 height 55
click at [0, 0] on input "B. This is their only job, but since last 6 April they’ve had another job, or h…" at bounding box center [0, 0] width 0 height 0
type input "1257L"
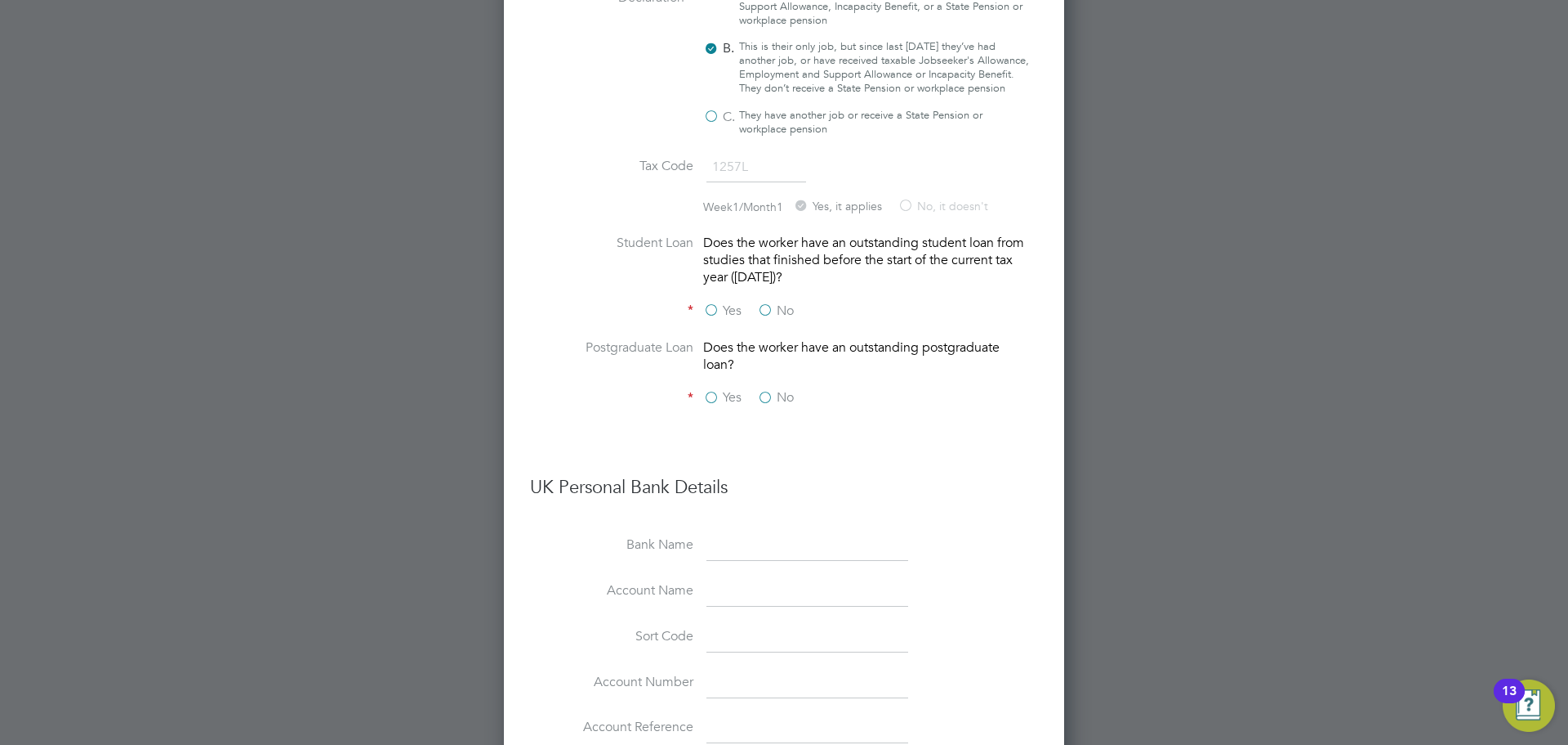
scroll to position [1362, 0]
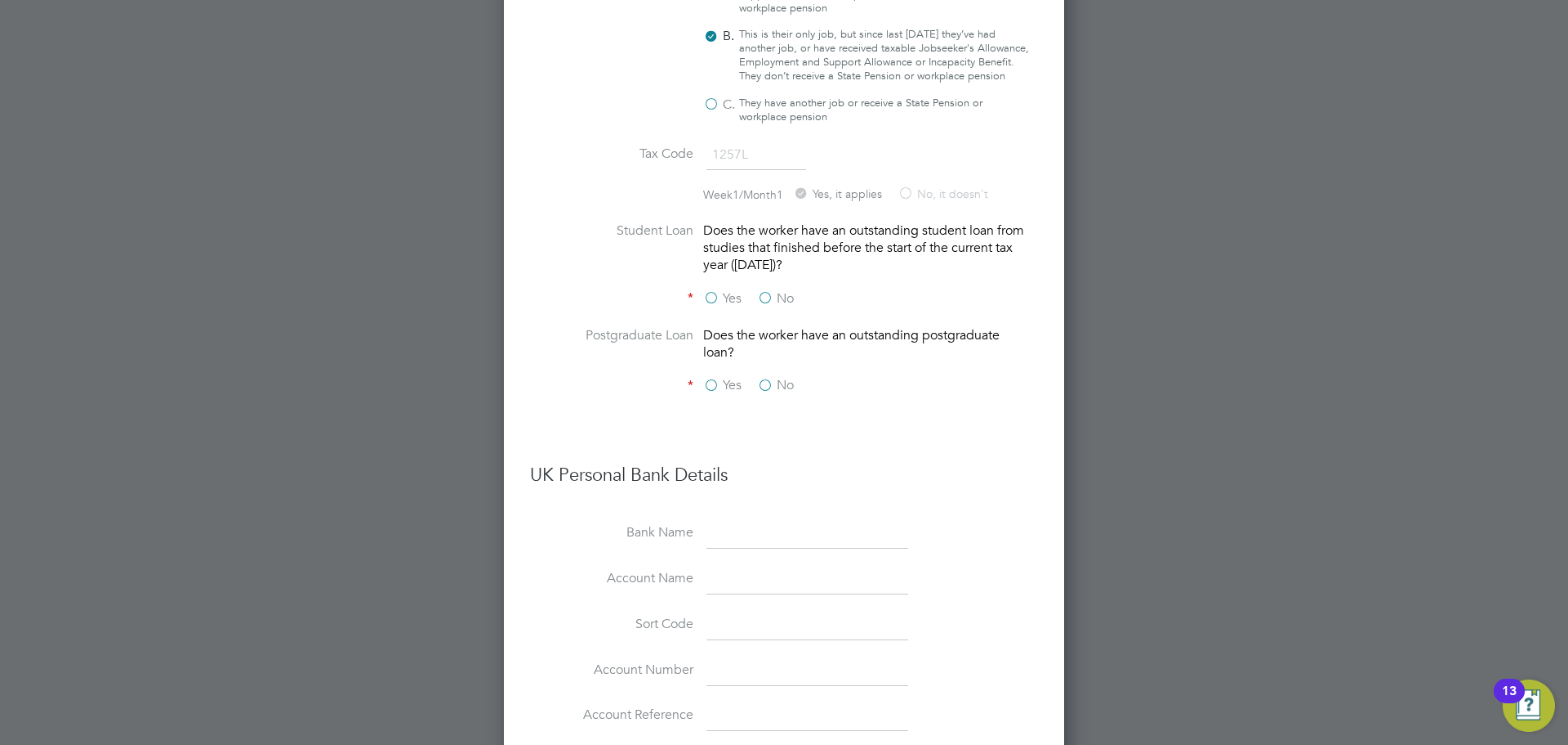
click at [771, 308] on label "No" at bounding box center [775, 299] width 37 height 17
click at [0, 0] on input "No" at bounding box center [0, 0] width 0 height 0
click at [769, 394] on label "No" at bounding box center [775, 386] width 37 height 17
click at [0, 0] on input "No" at bounding box center [0, 0] width 0 height 0
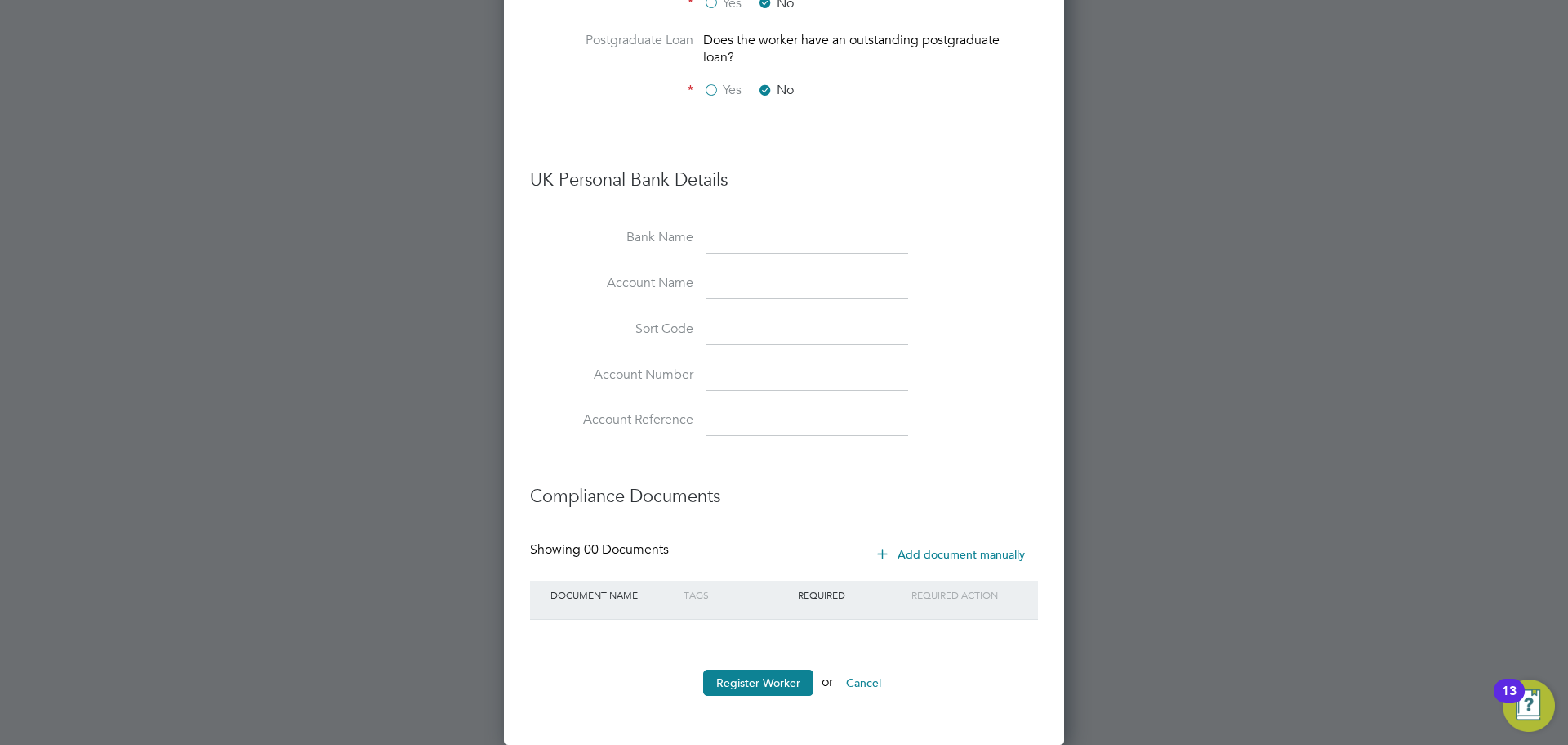
scroll to position [1670, 0]
click at [791, 674] on button "Register Worker" at bounding box center [758, 682] width 110 height 26
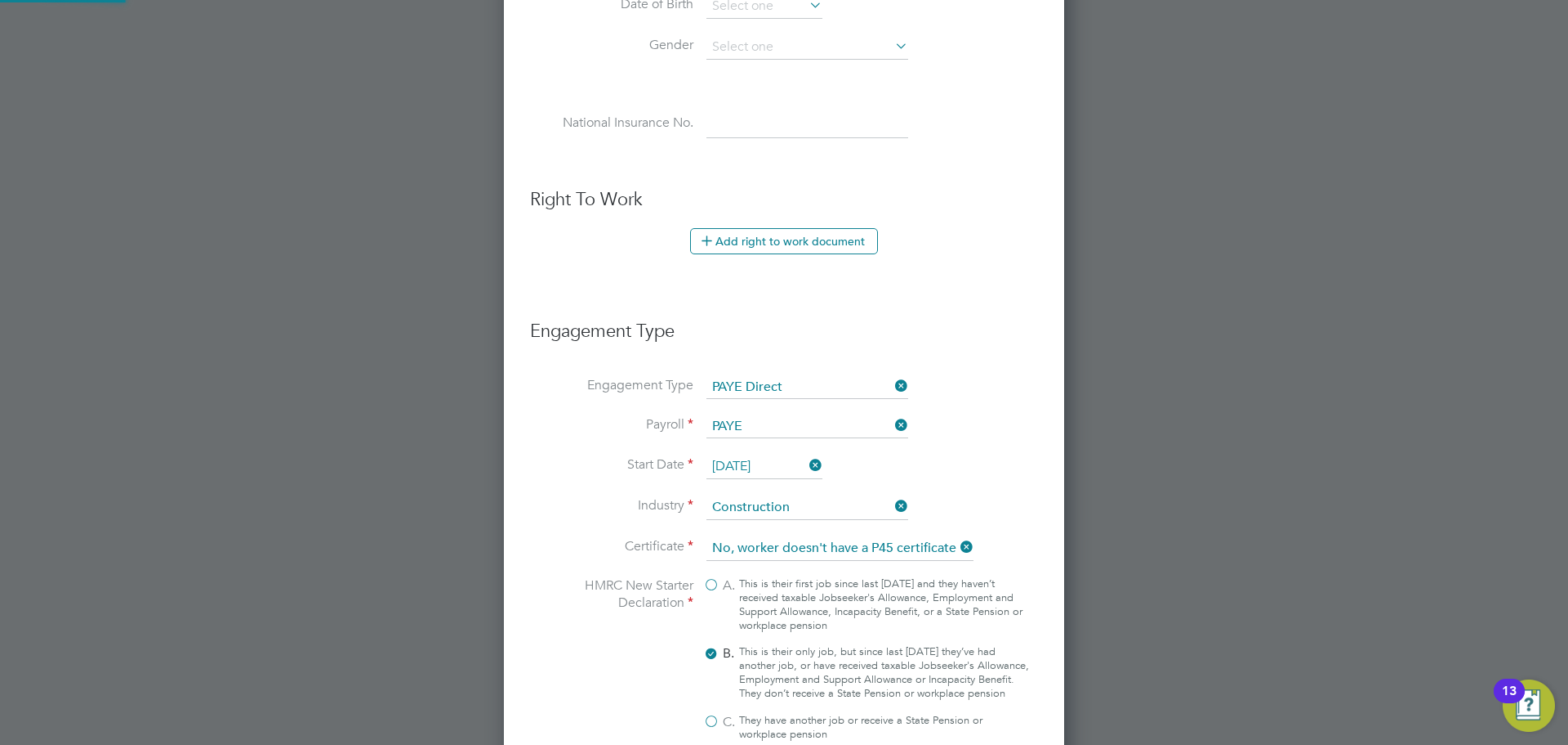
scroll to position [0, 0]
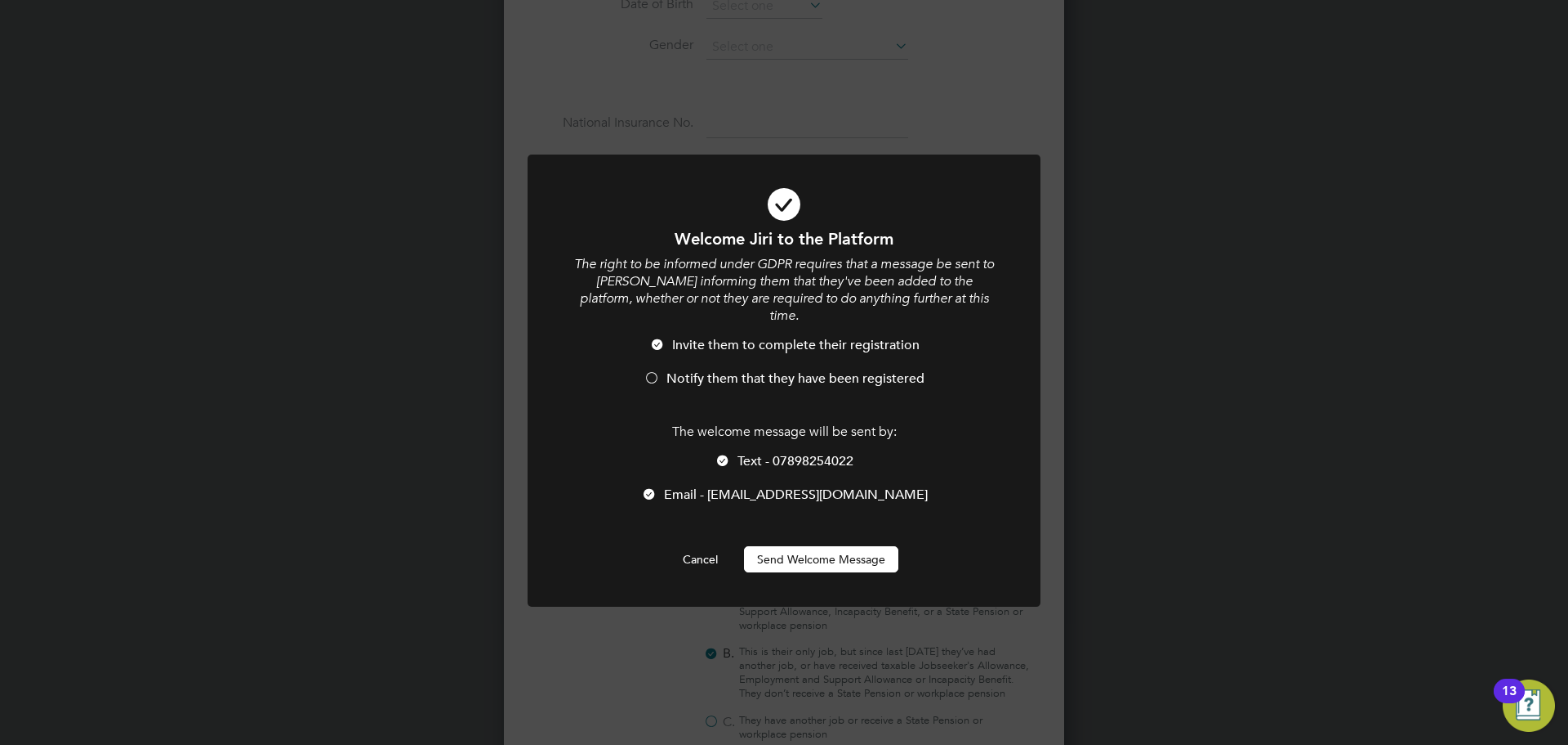
click at [659, 371] on div at bounding box center [651, 379] width 16 height 16
click at [671, 336] on li "Invite them to complete their registration" at bounding box center [784, 353] width 424 height 33
click at [652, 371] on div at bounding box center [651, 379] width 16 height 16
click at [801, 546] on button "Send Welcome Message" at bounding box center [822, 559] width 155 height 26
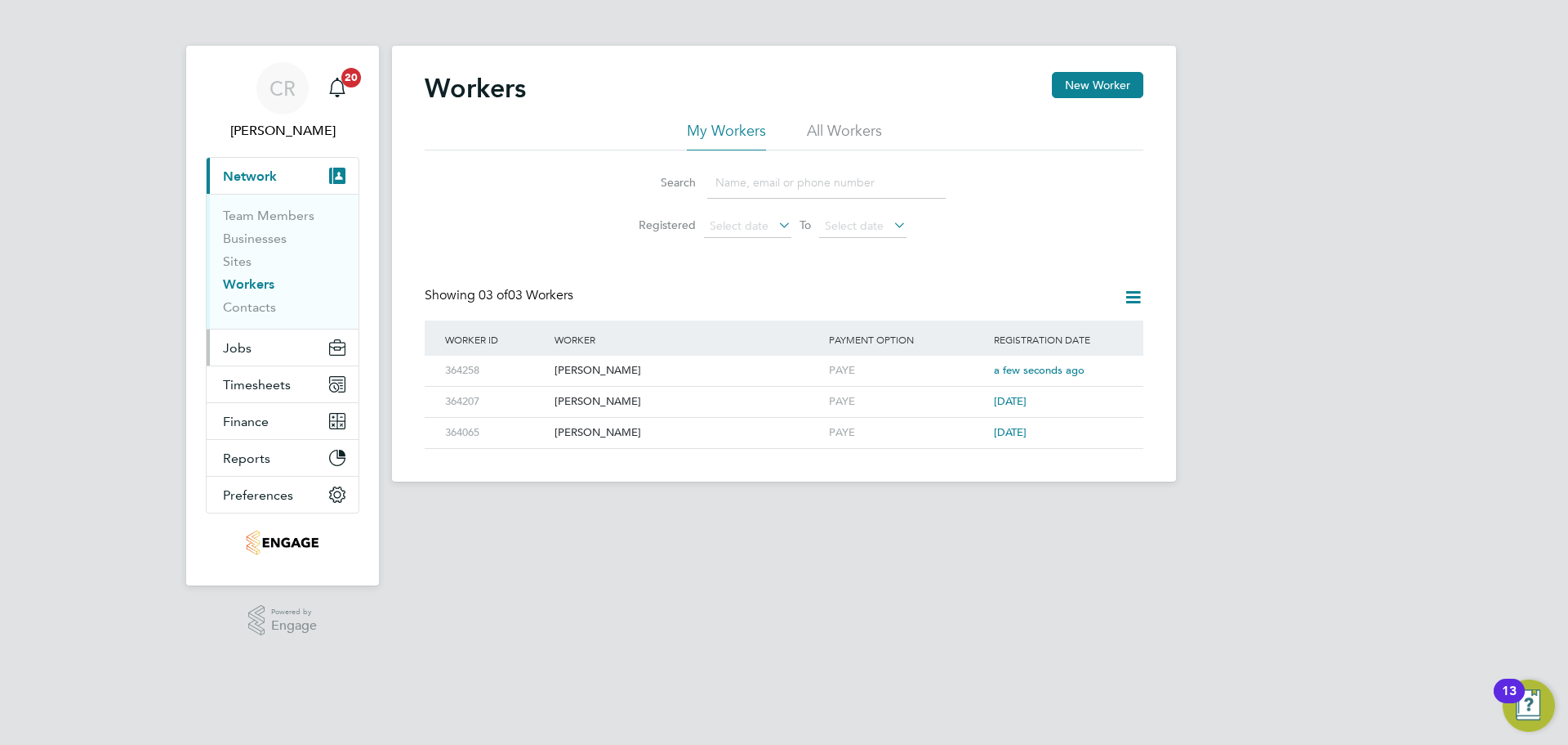
click at [261, 348] on button "Jobs" at bounding box center [282, 347] width 152 height 36
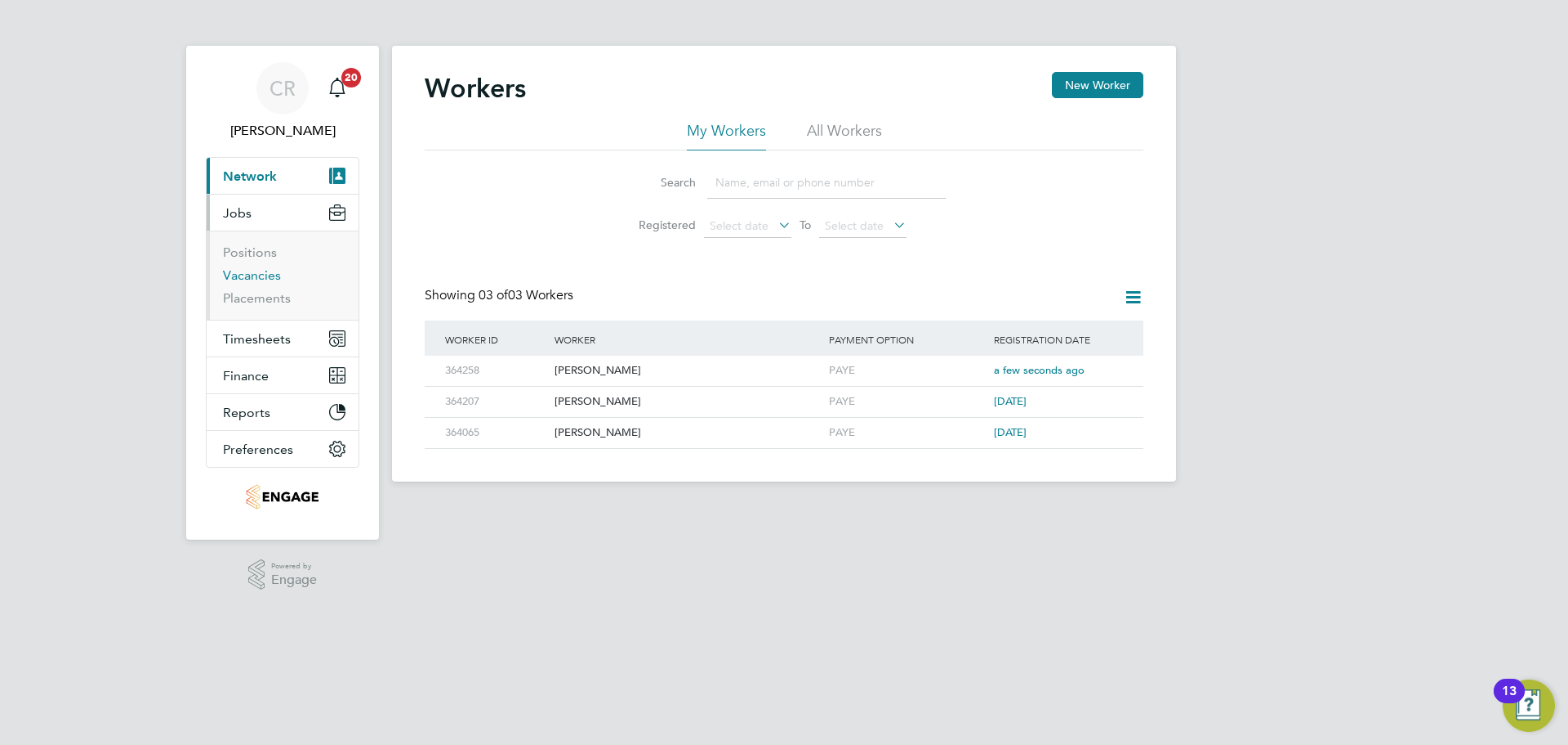
click at [270, 270] on link "Vacancies" at bounding box center [252, 275] width 58 height 15
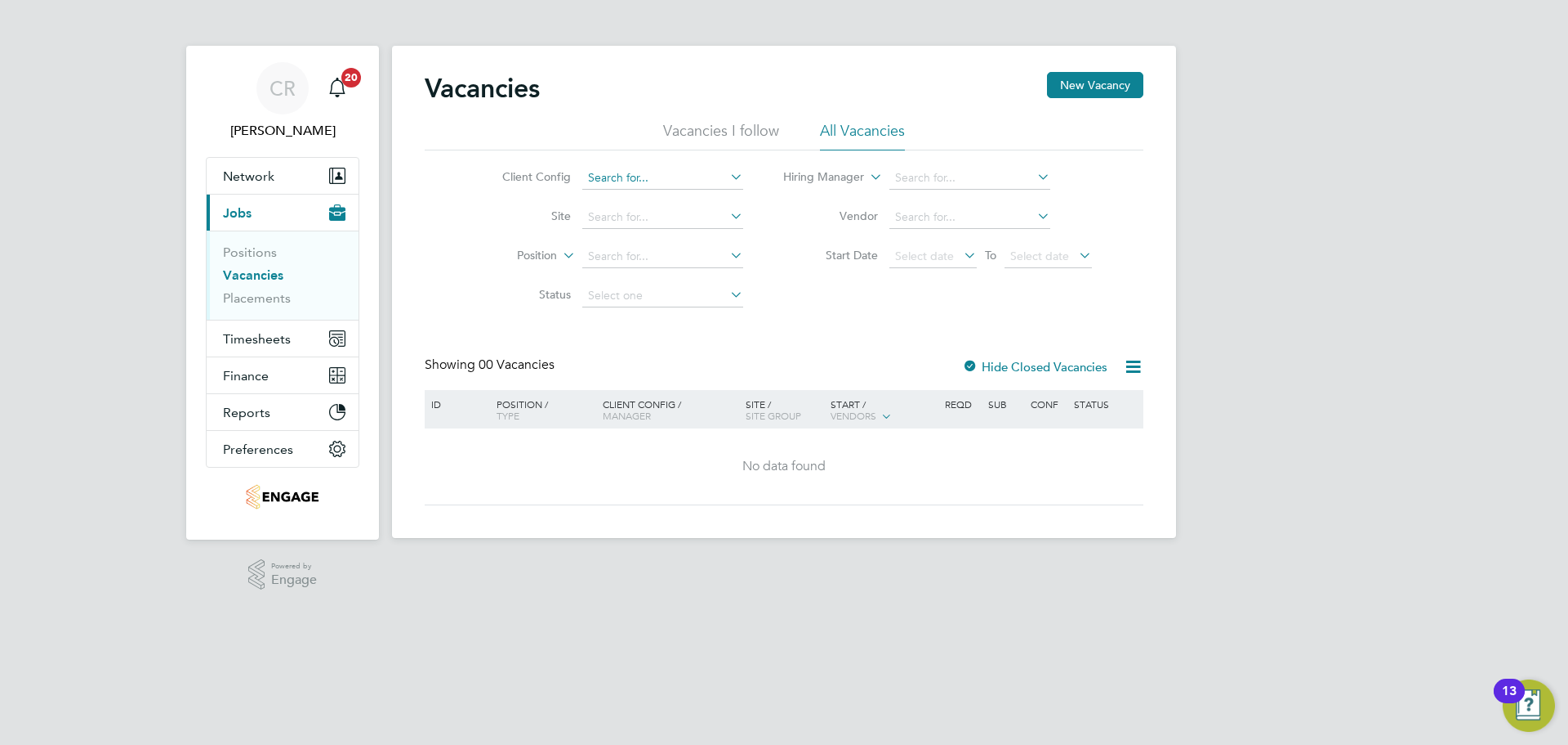
click at [686, 185] on input at bounding box center [663, 178] width 161 height 23
click at [1132, 366] on icon at bounding box center [1133, 367] width 20 height 20
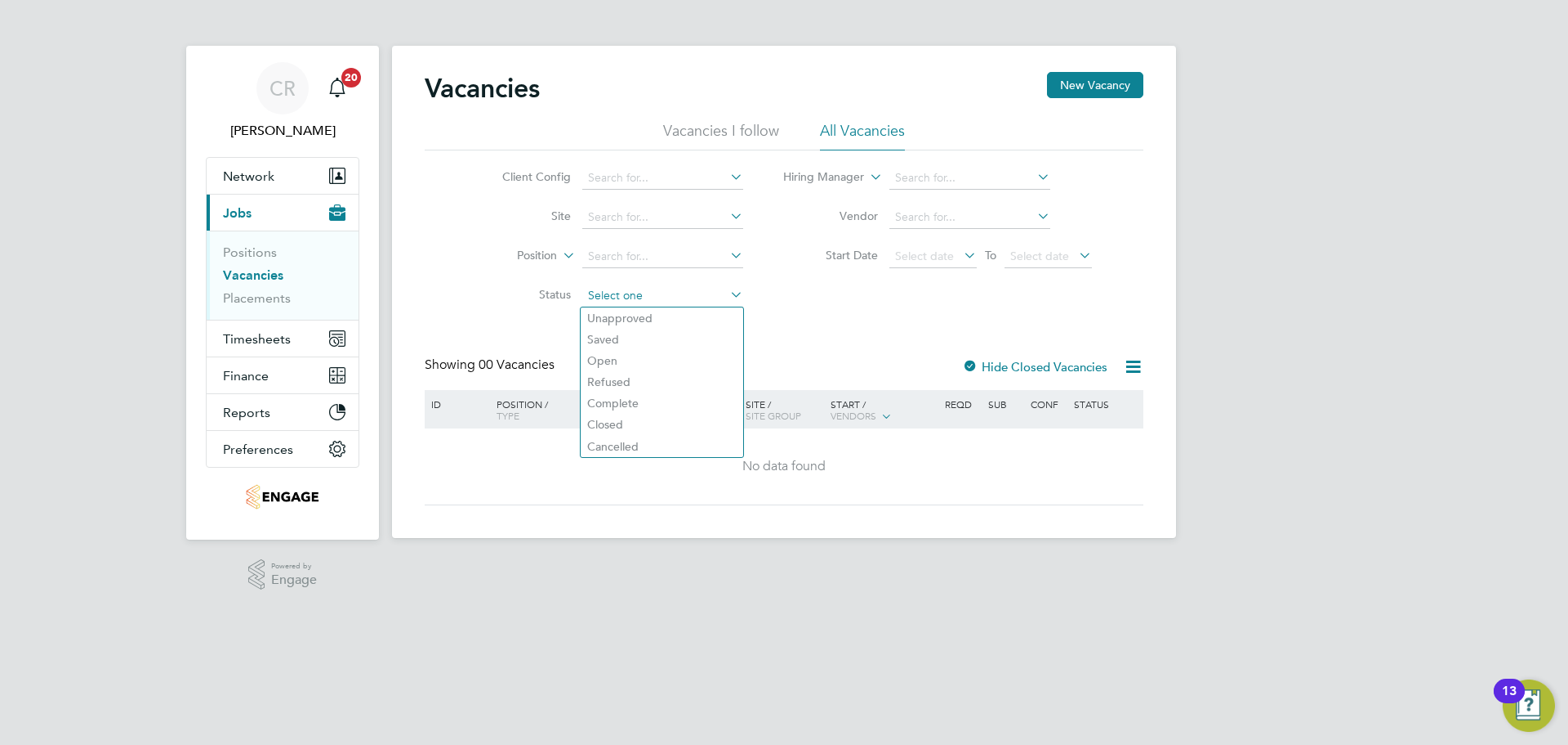
click at [660, 287] on input at bounding box center [663, 296] width 161 height 23
click at [636, 419] on li "Closed" at bounding box center [661, 424] width 162 height 21
type input "Closed"
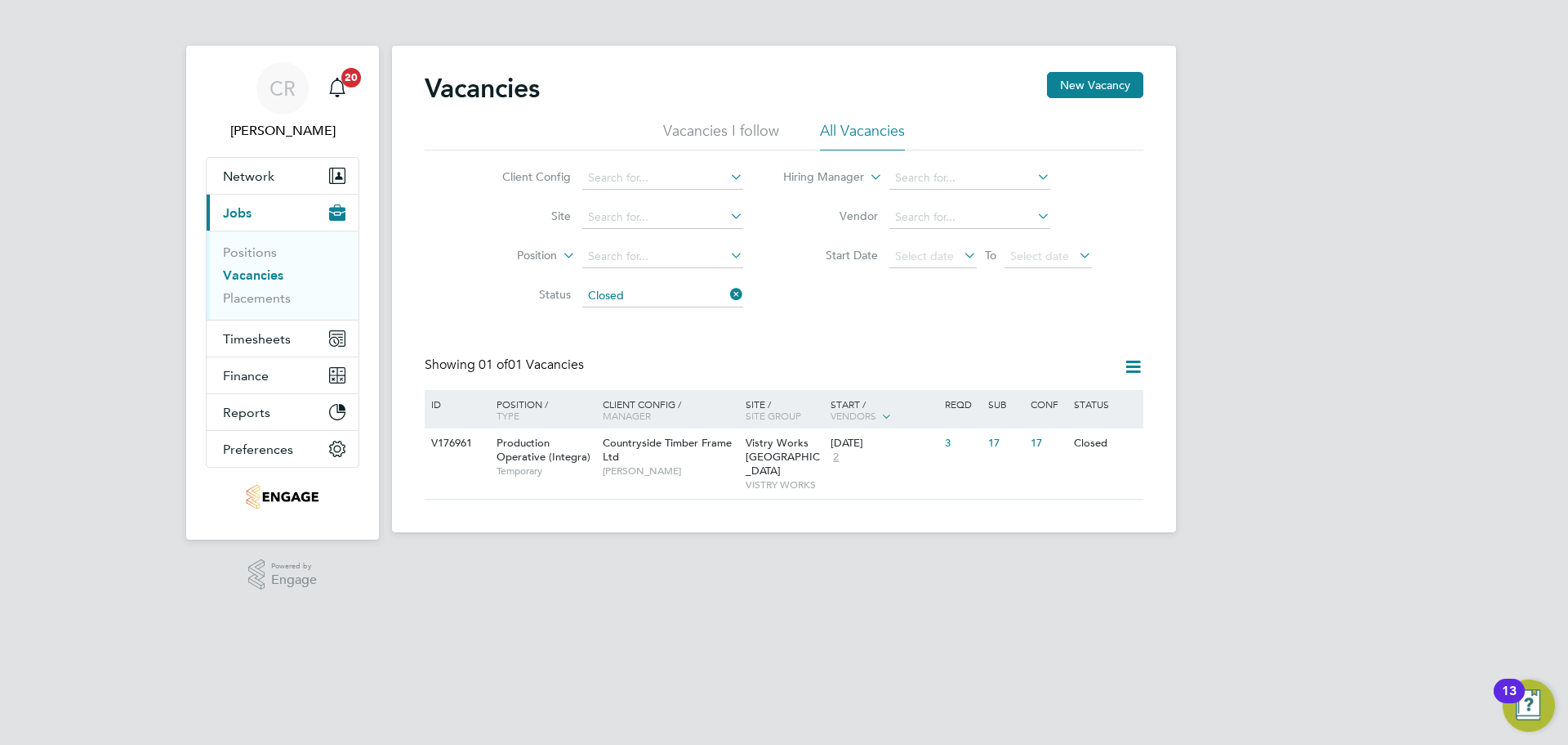
drag, startPoint x: 1122, startPoint y: 440, endPoint x: 1080, endPoint y: 319, distance: 128.1
click at [1080, 319] on div "Vacancies New Vacancy Vacancies I follow All Vacancies Client Config Site Posit…" at bounding box center [784, 285] width 719 height 427
click at [1120, 439] on icon at bounding box center [1121, 443] width 16 height 20
click at [1085, 529] on li "Update Status" at bounding box center [1081, 527] width 95 height 23
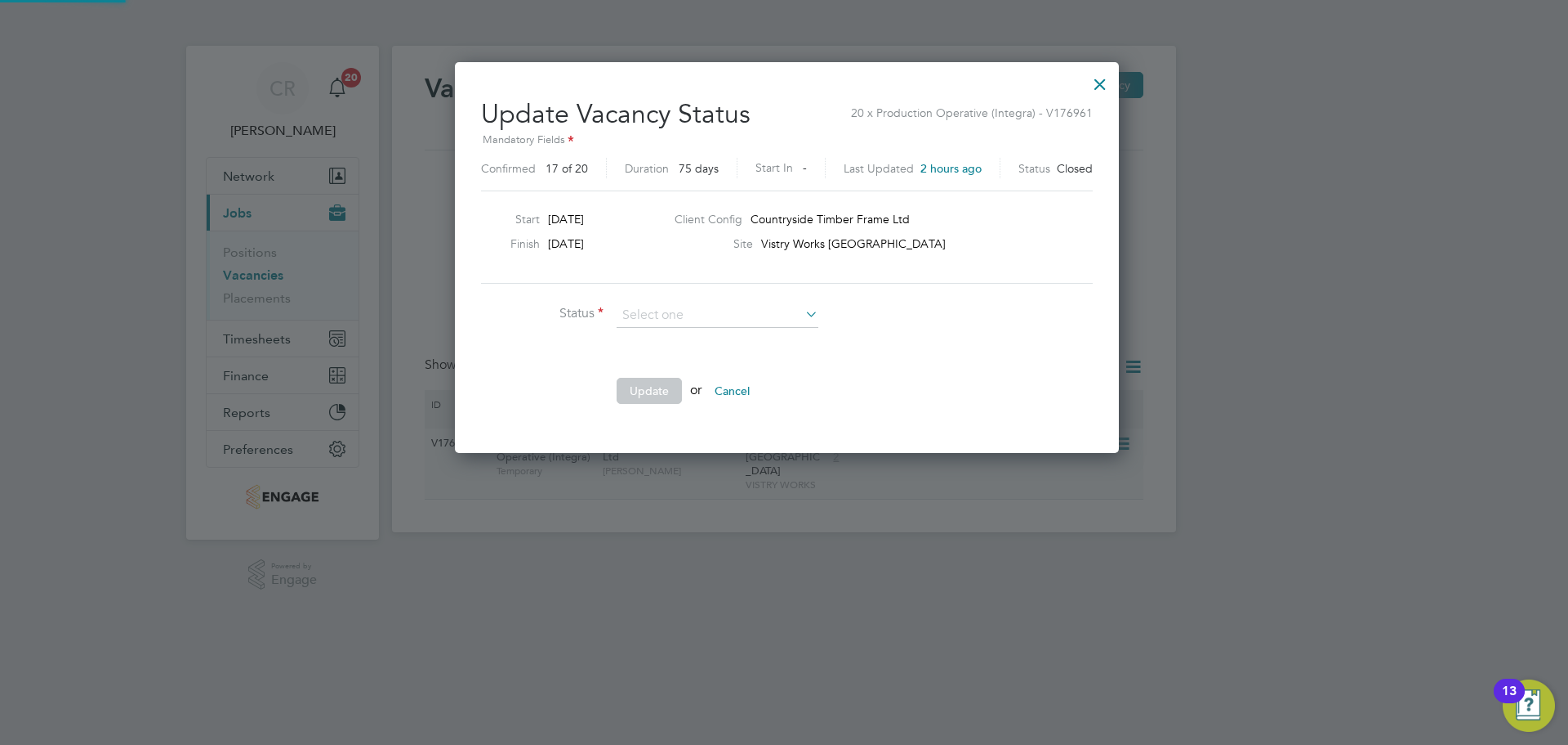
scroll to position [390, 659]
click at [756, 336] on li "Open" at bounding box center [718, 337] width 204 height 21
type input "Open"
click at [672, 384] on button "Update" at bounding box center [649, 391] width 65 height 26
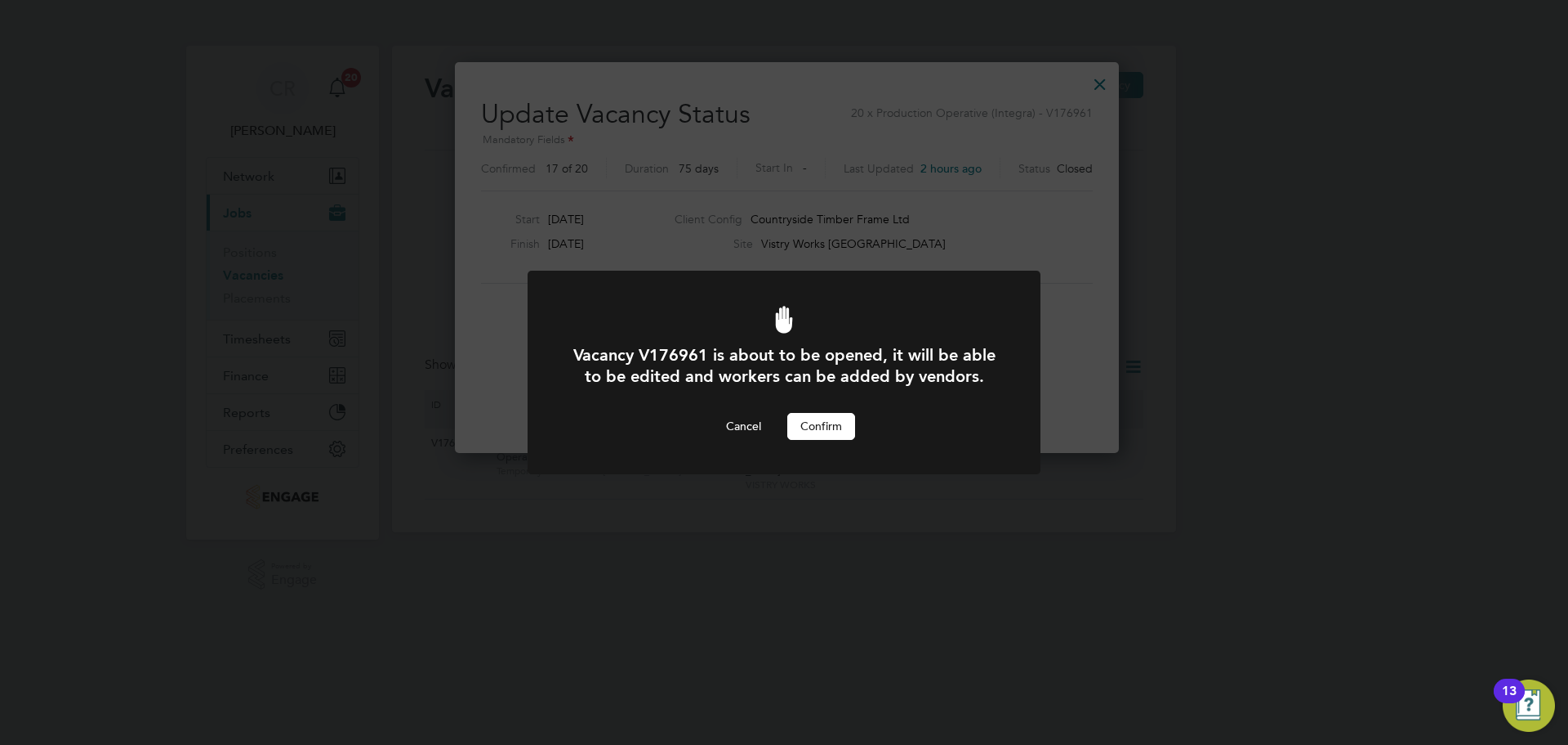
click at [839, 419] on button "Confirm" at bounding box center [822, 426] width 68 height 26
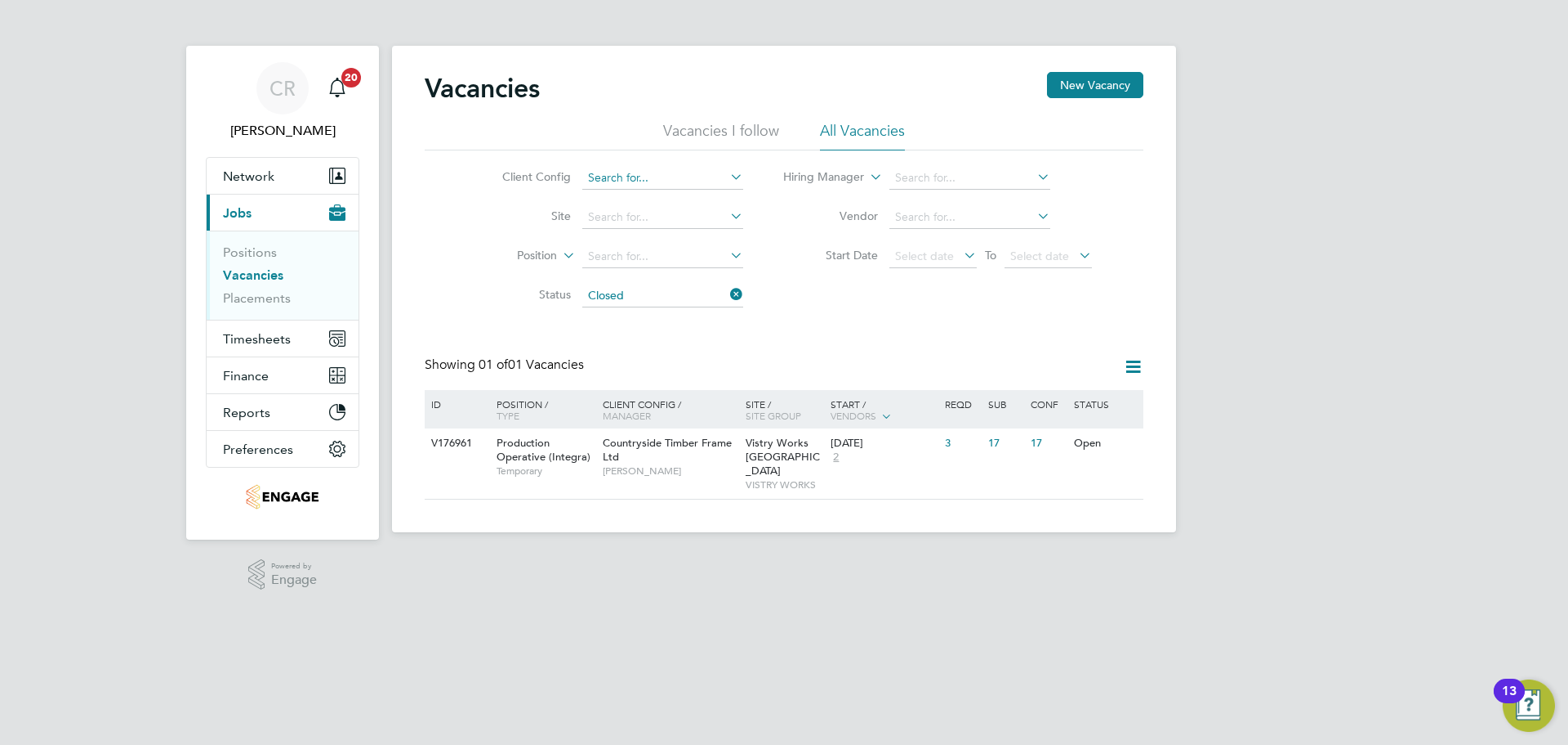
click at [666, 177] on input at bounding box center [663, 178] width 161 height 23
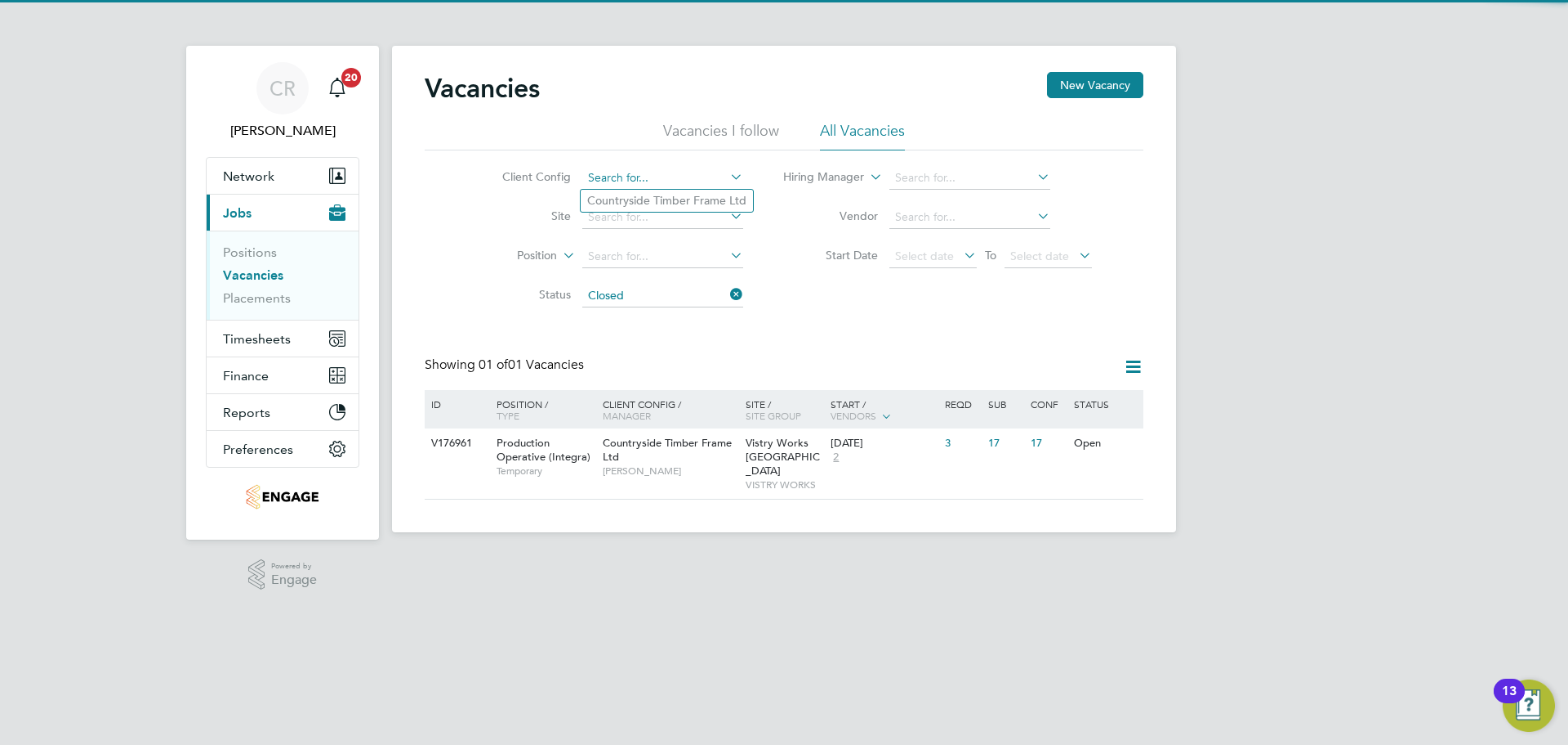
click at [666, 178] on input at bounding box center [663, 178] width 161 height 23
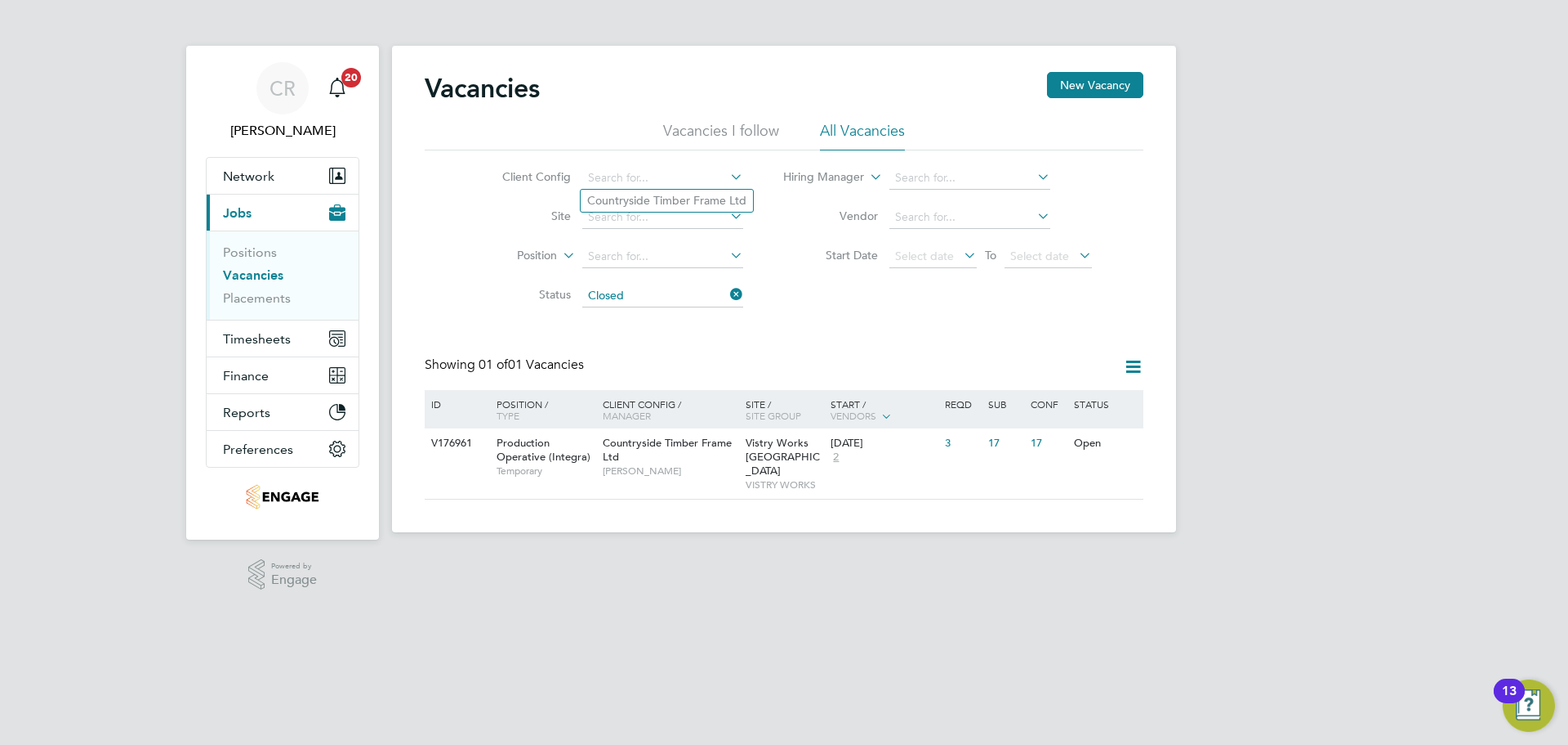
click at [795, 245] on li "Start Date Select date To Select date" at bounding box center [938, 257] width 349 height 39
click at [1124, 443] on icon at bounding box center [1121, 443] width 16 height 20
click at [1127, 370] on icon at bounding box center [1133, 367] width 20 height 20
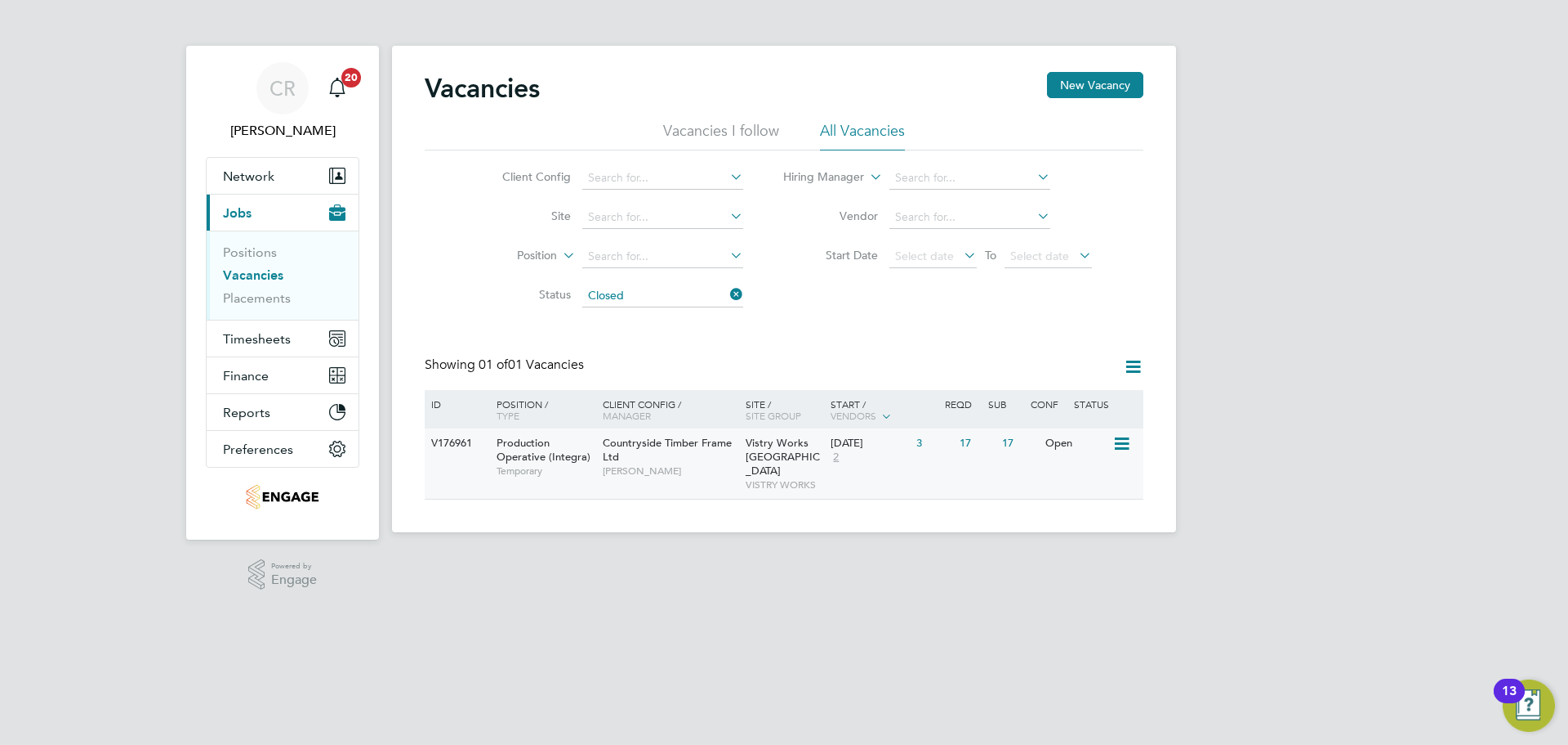
click at [660, 451] on div "Countryside Timber Frame Ltd James Davies" at bounding box center [670, 456] width 143 height 56
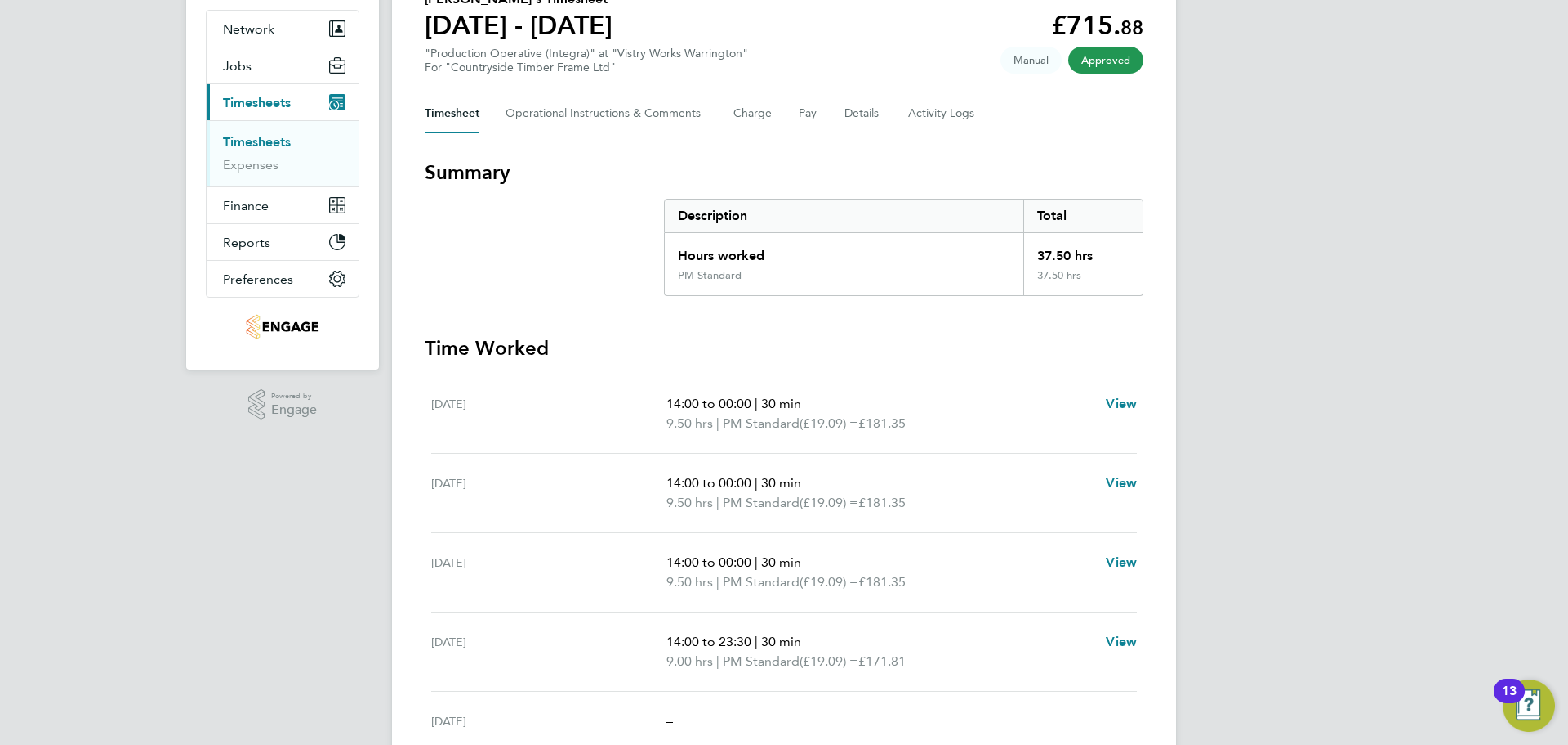
scroll to position [163, 0]
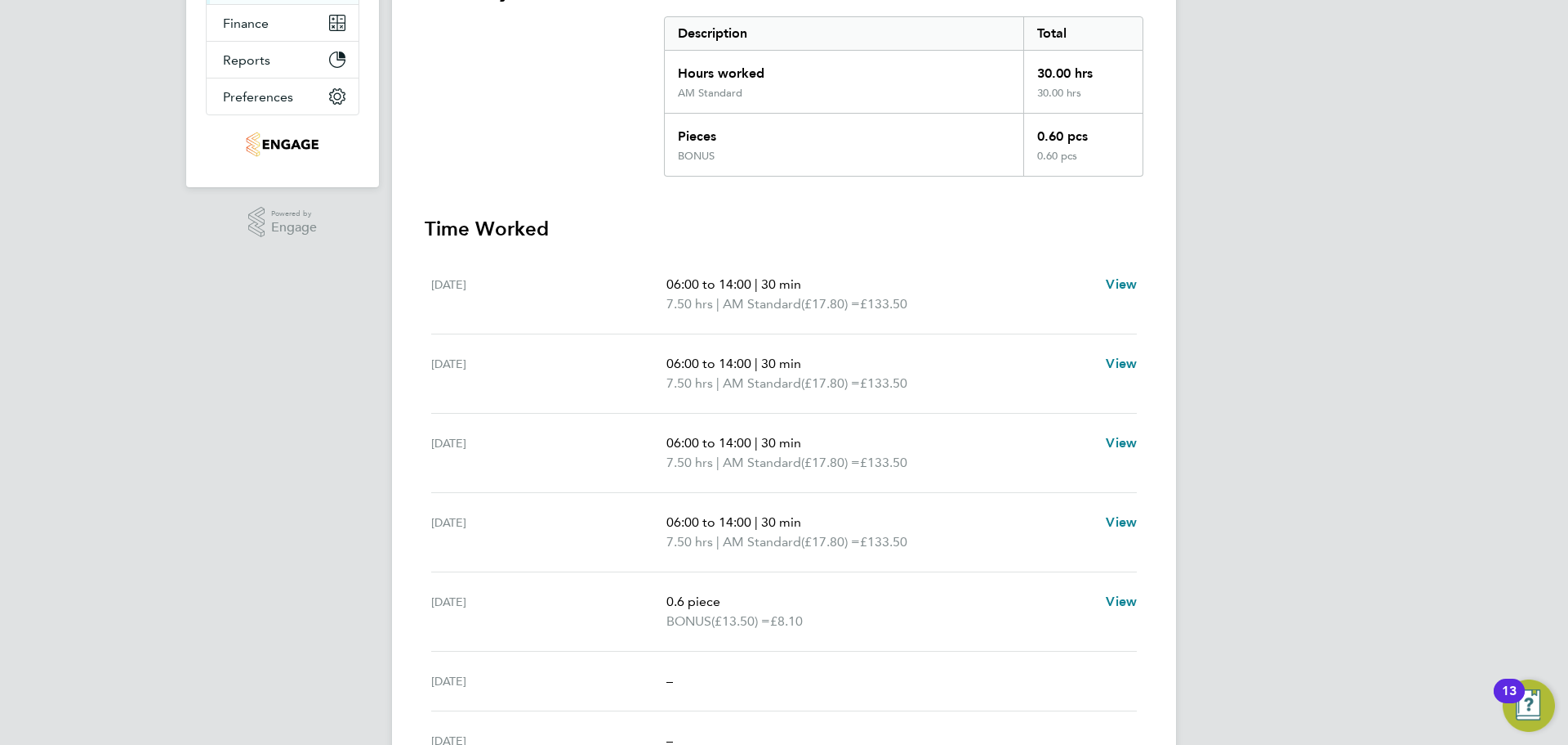
scroll to position [257, 0]
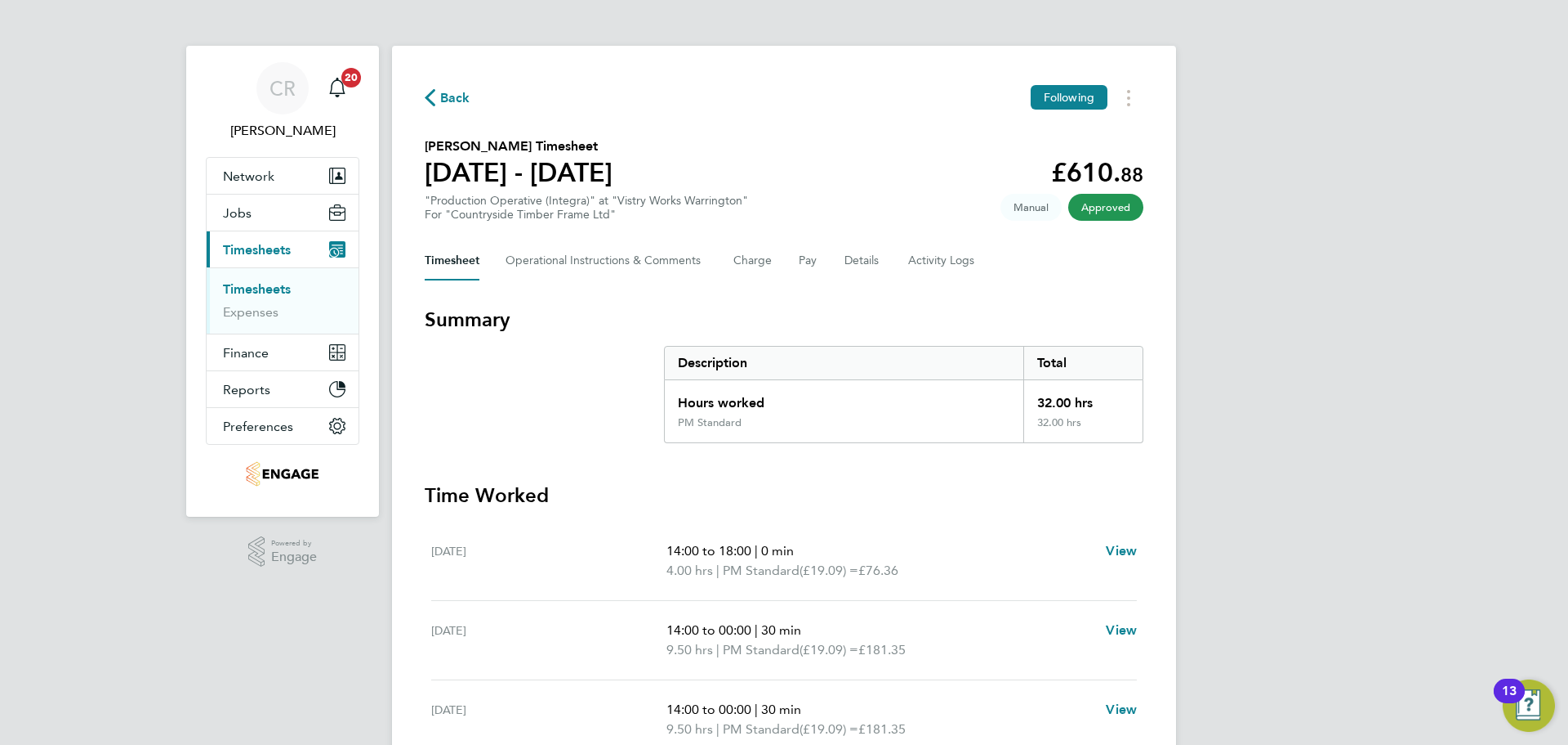
click at [454, 100] on span "Back" at bounding box center [456, 98] width 31 height 20
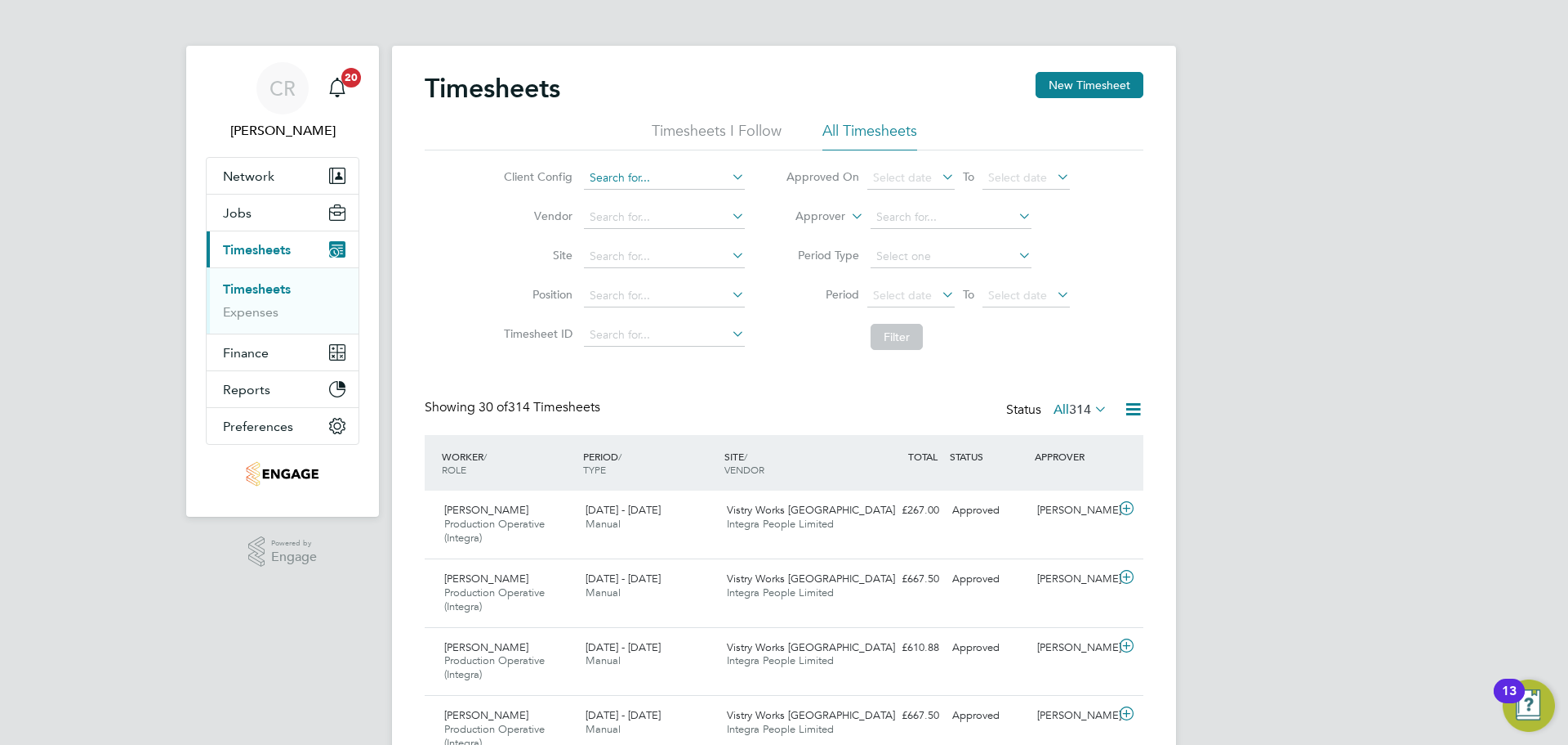
click at [617, 183] on input at bounding box center [665, 178] width 161 height 23
type input "Countryside Timber Frame Ltd"
click at [1061, 95] on button "New Timesheet" at bounding box center [1089, 85] width 108 height 26
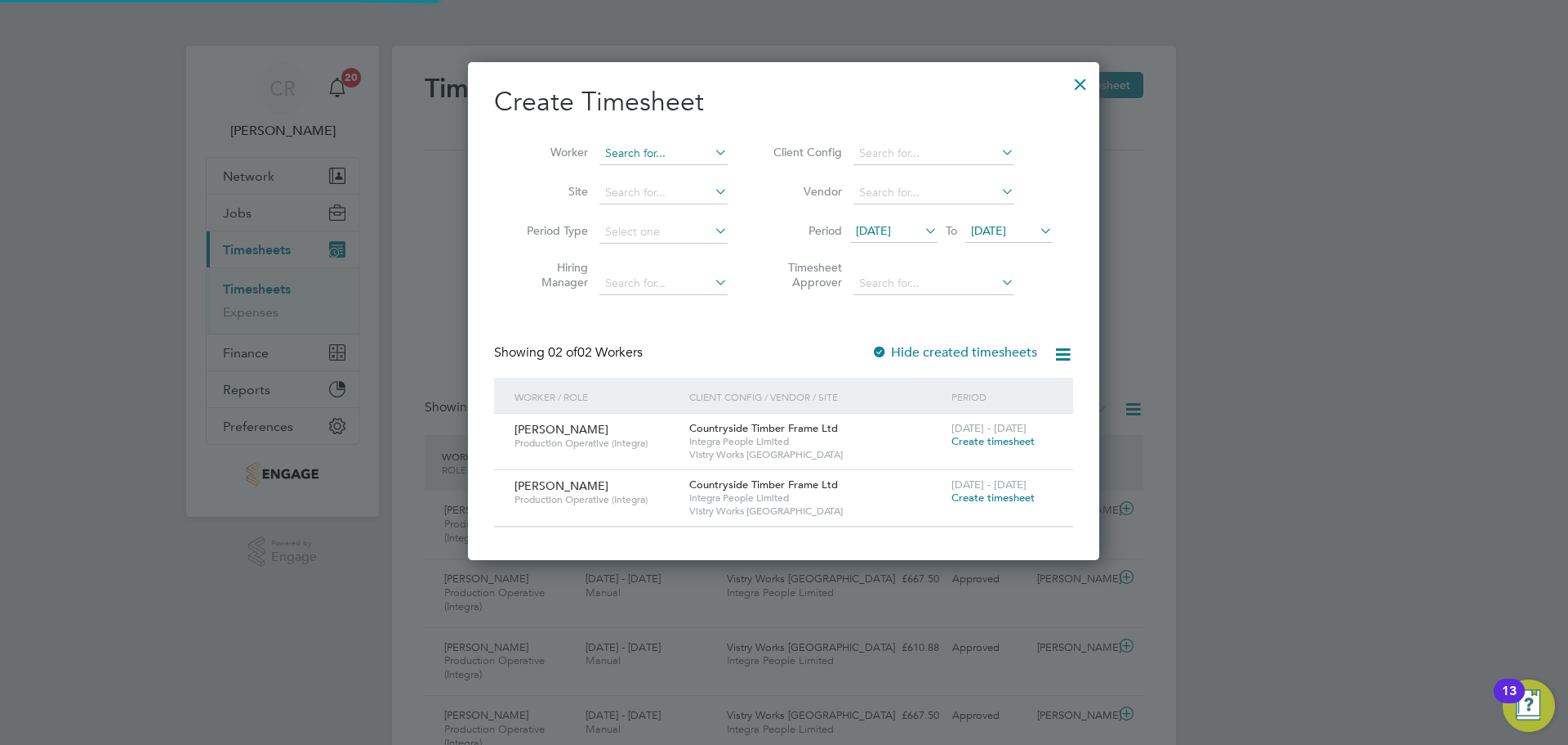
click at [632, 156] on input at bounding box center [663, 153] width 128 height 23
type input "Phillip Taylor"
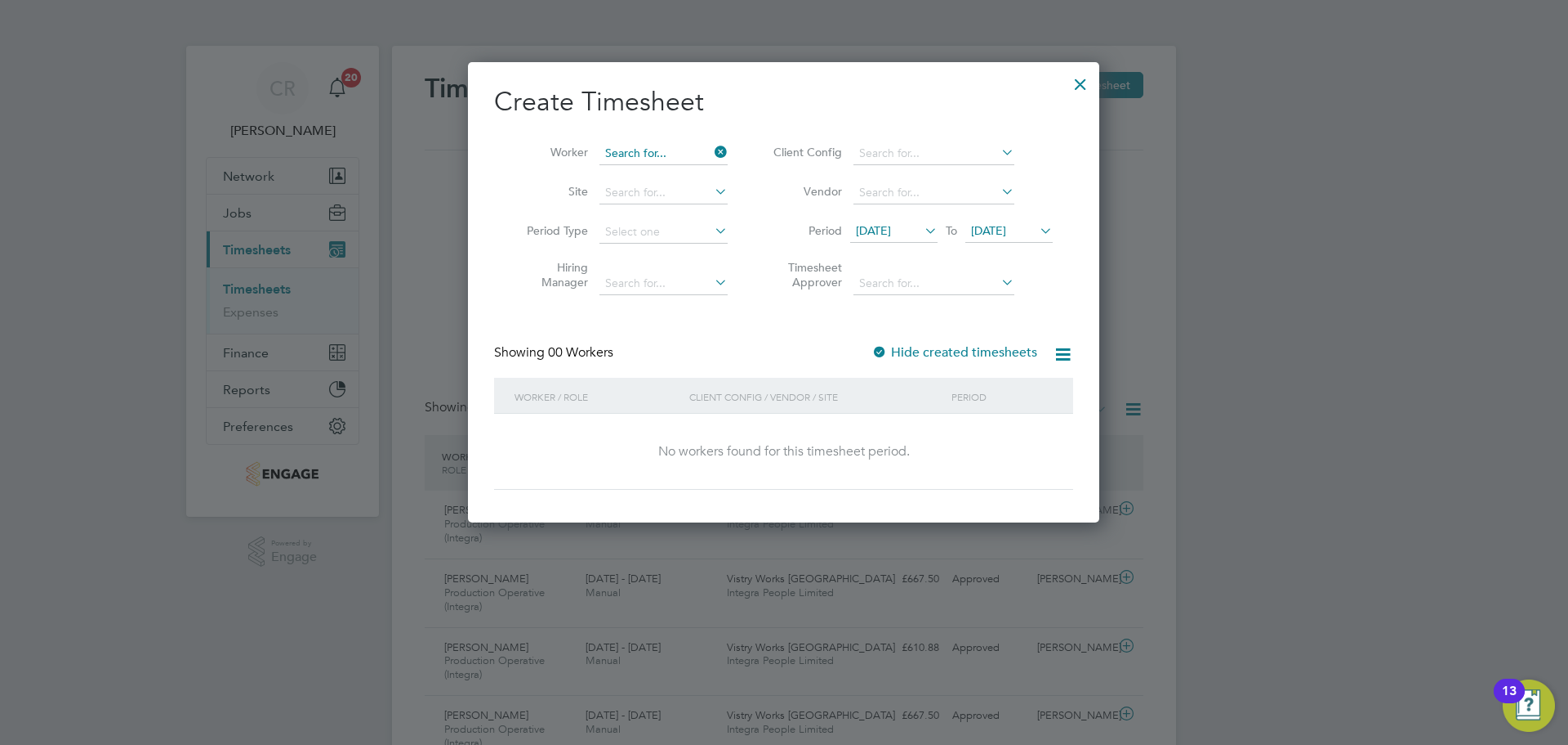
click at [688, 152] on input at bounding box center [663, 153] width 128 height 23
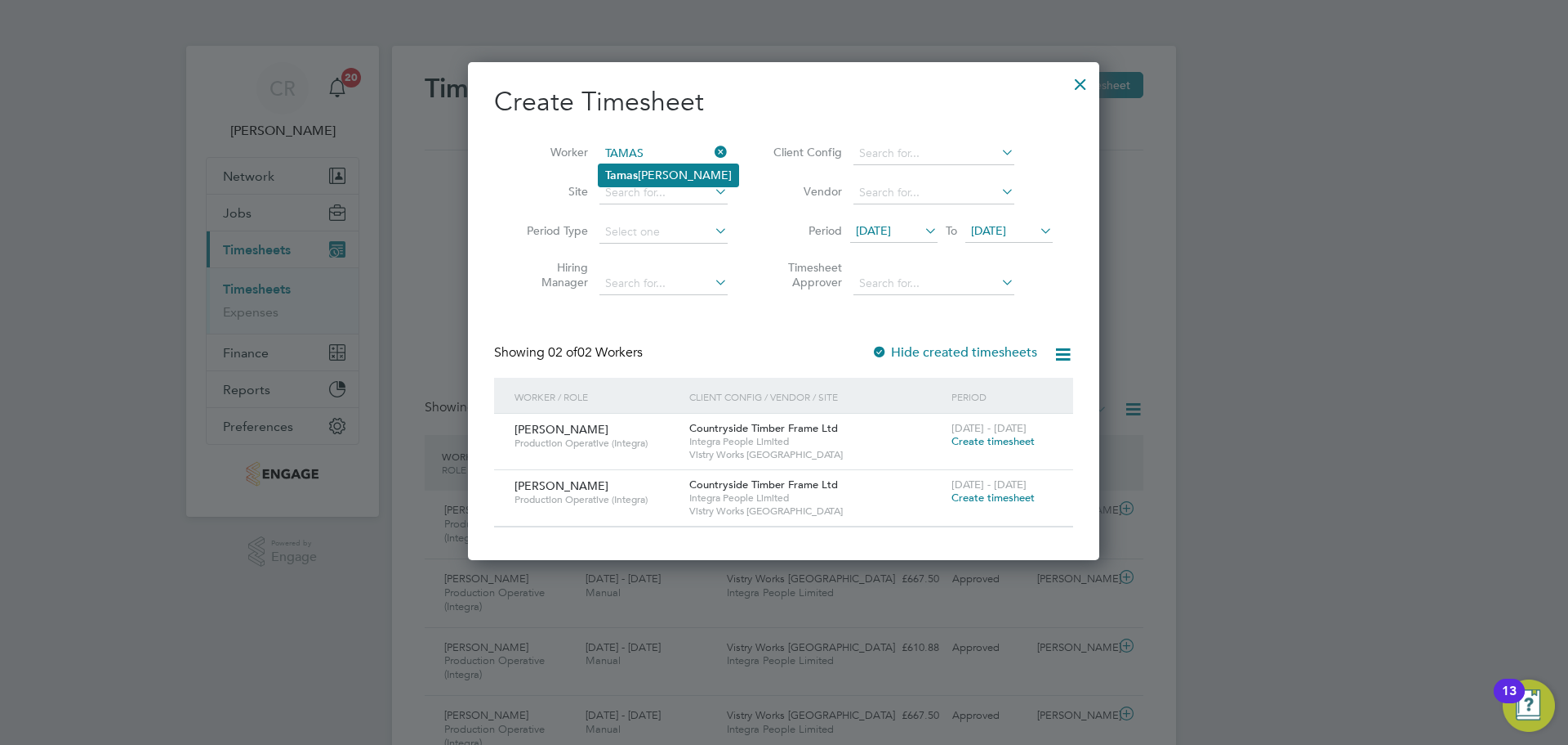
click at [679, 170] on li "Tamas Lakatos" at bounding box center [668, 175] width 140 height 22
type input "Tamas Lakatos"
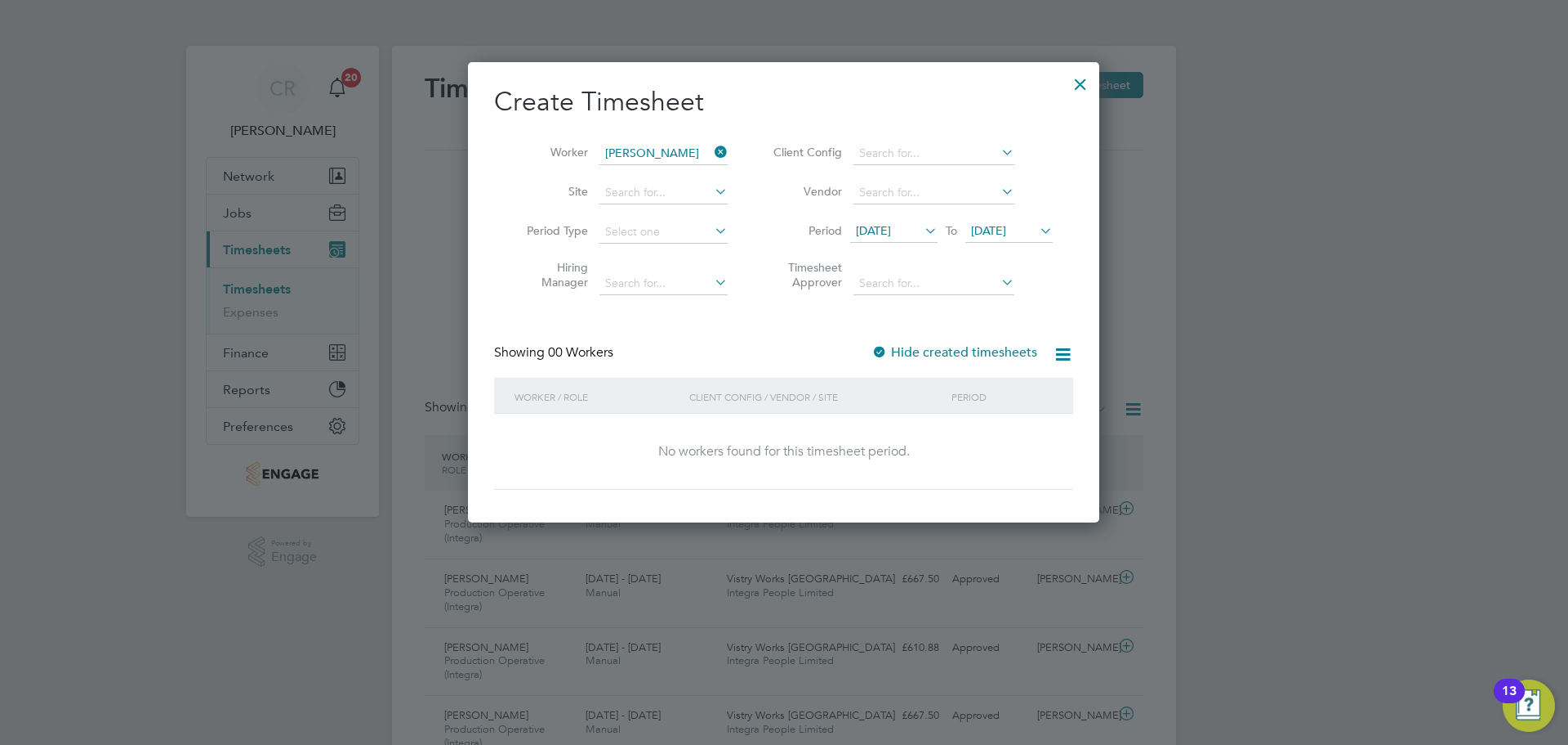
click at [1003, 228] on span "19 Aug 2025" at bounding box center [988, 230] width 35 height 14
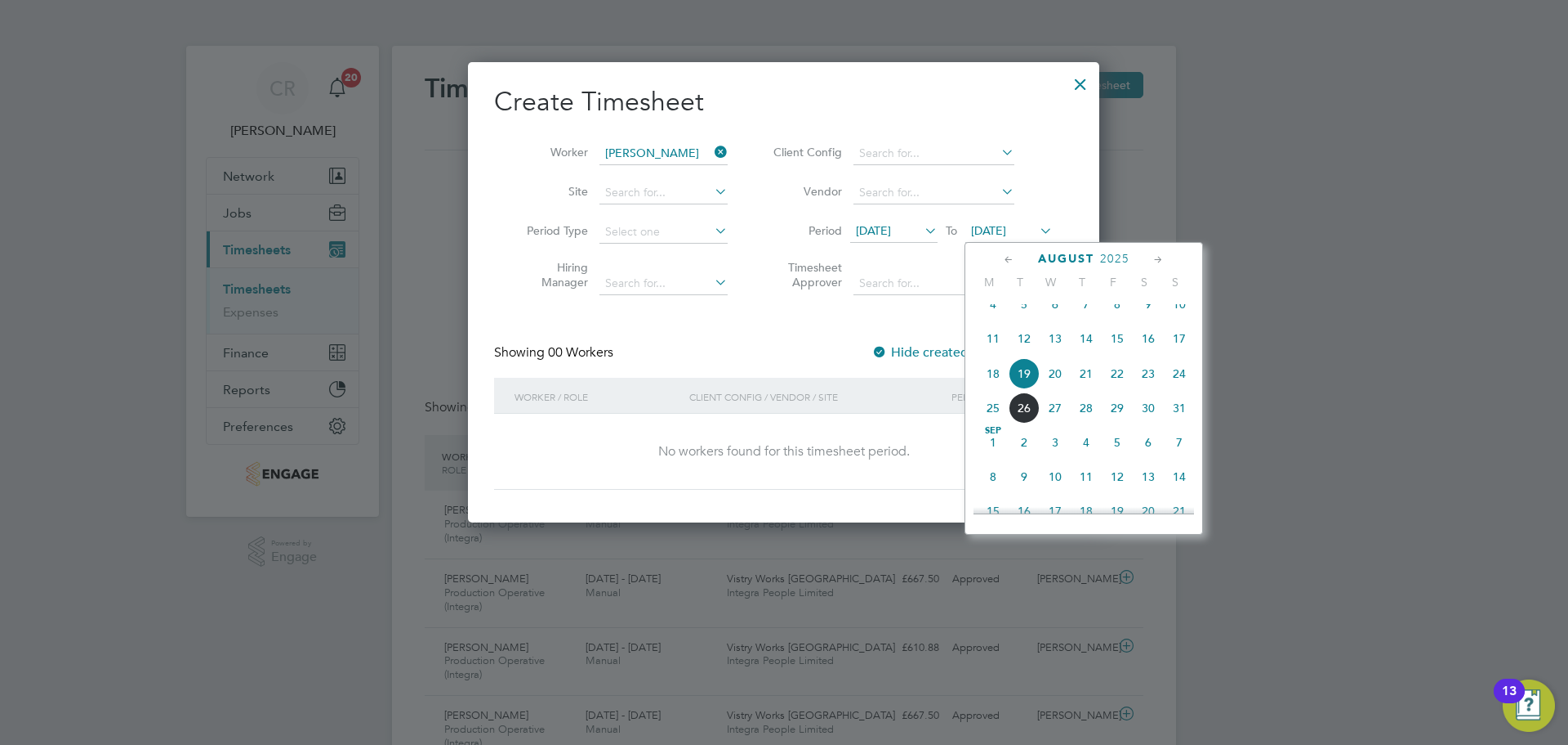
click at [1183, 389] on span "24" at bounding box center [1179, 373] width 31 height 31
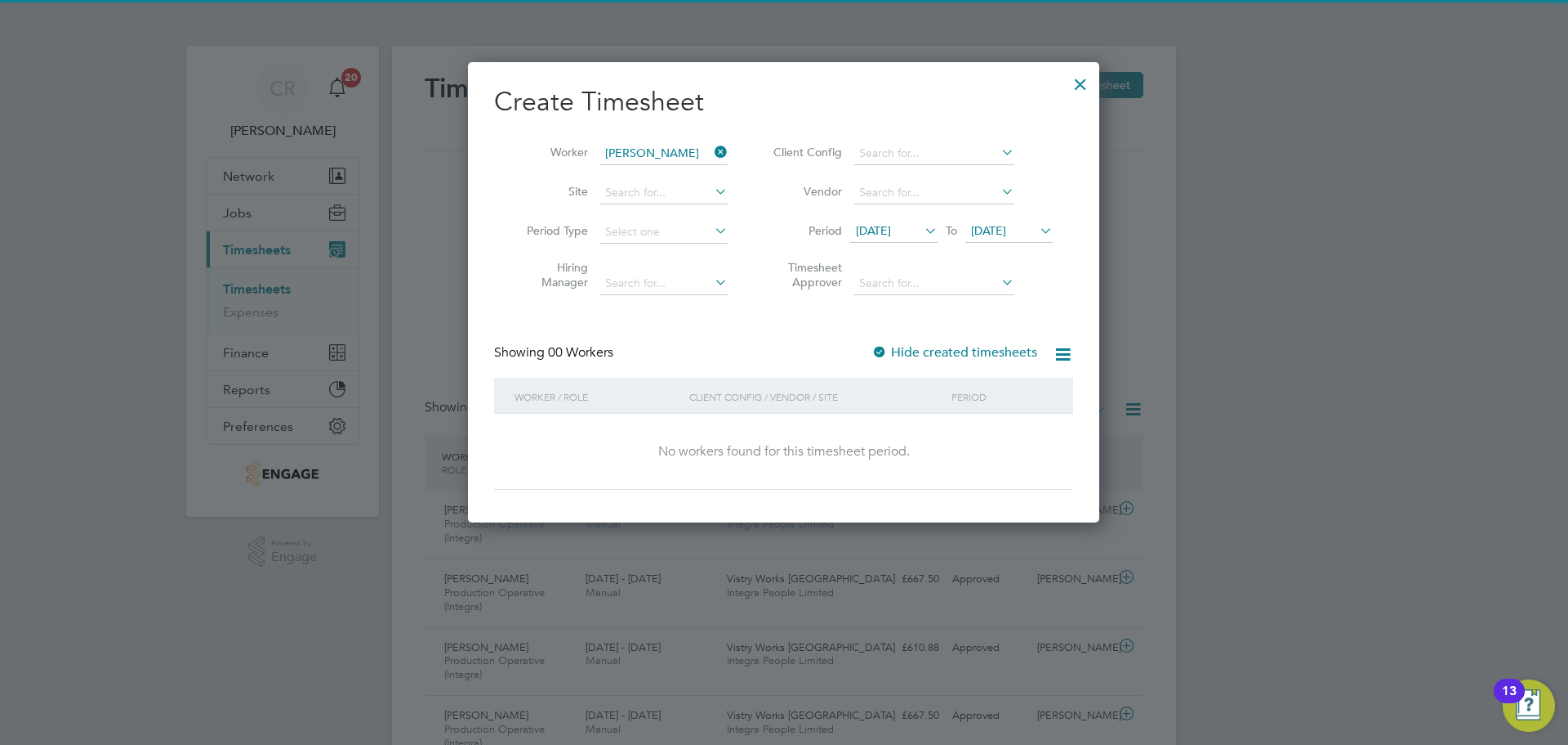
click at [885, 354] on div at bounding box center [880, 353] width 16 height 16
click at [891, 233] on span "12 Aug 2025" at bounding box center [873, 230] width 35 height 14
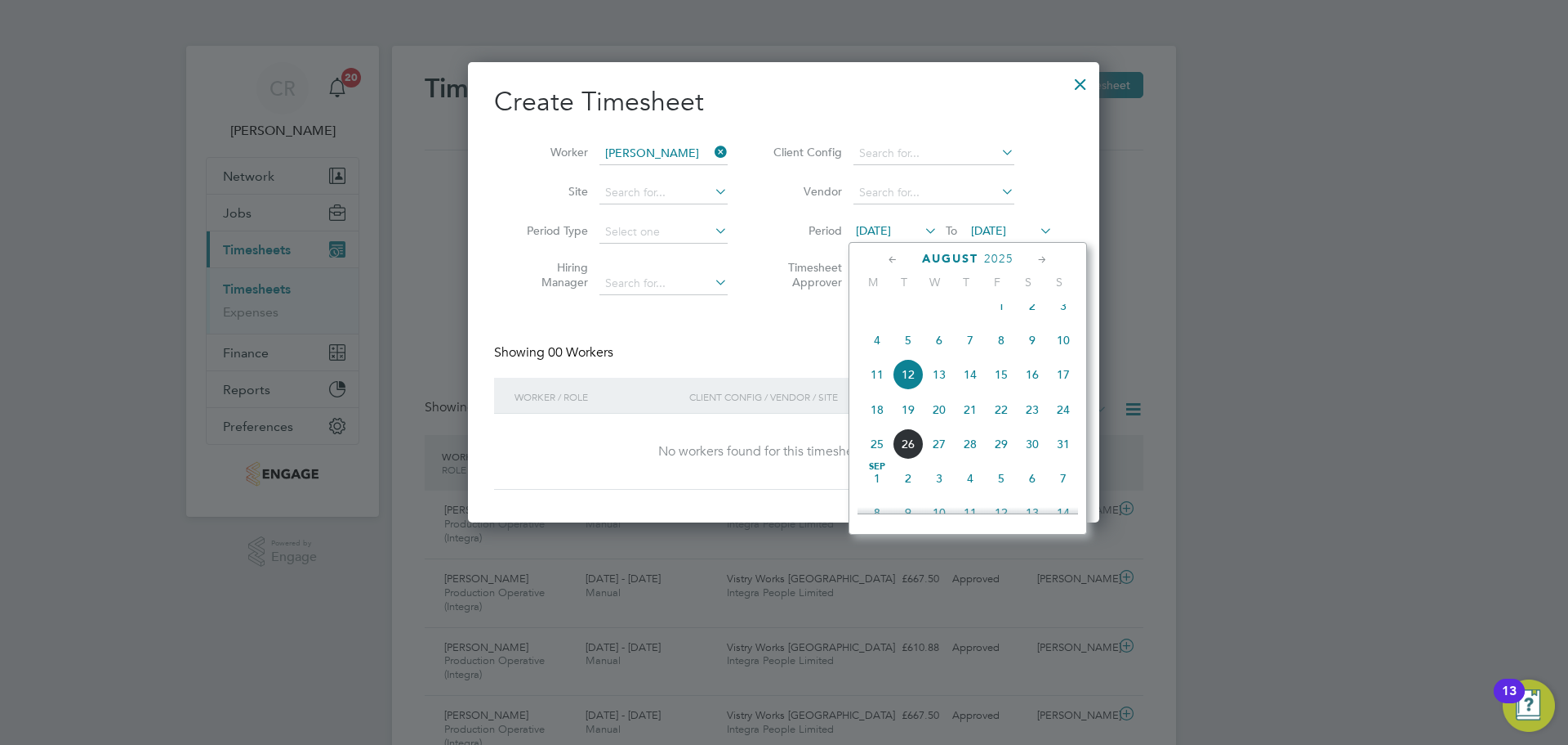
click at [877, 390] on span "11" at bounding box center [877, 374] width 31 height 31
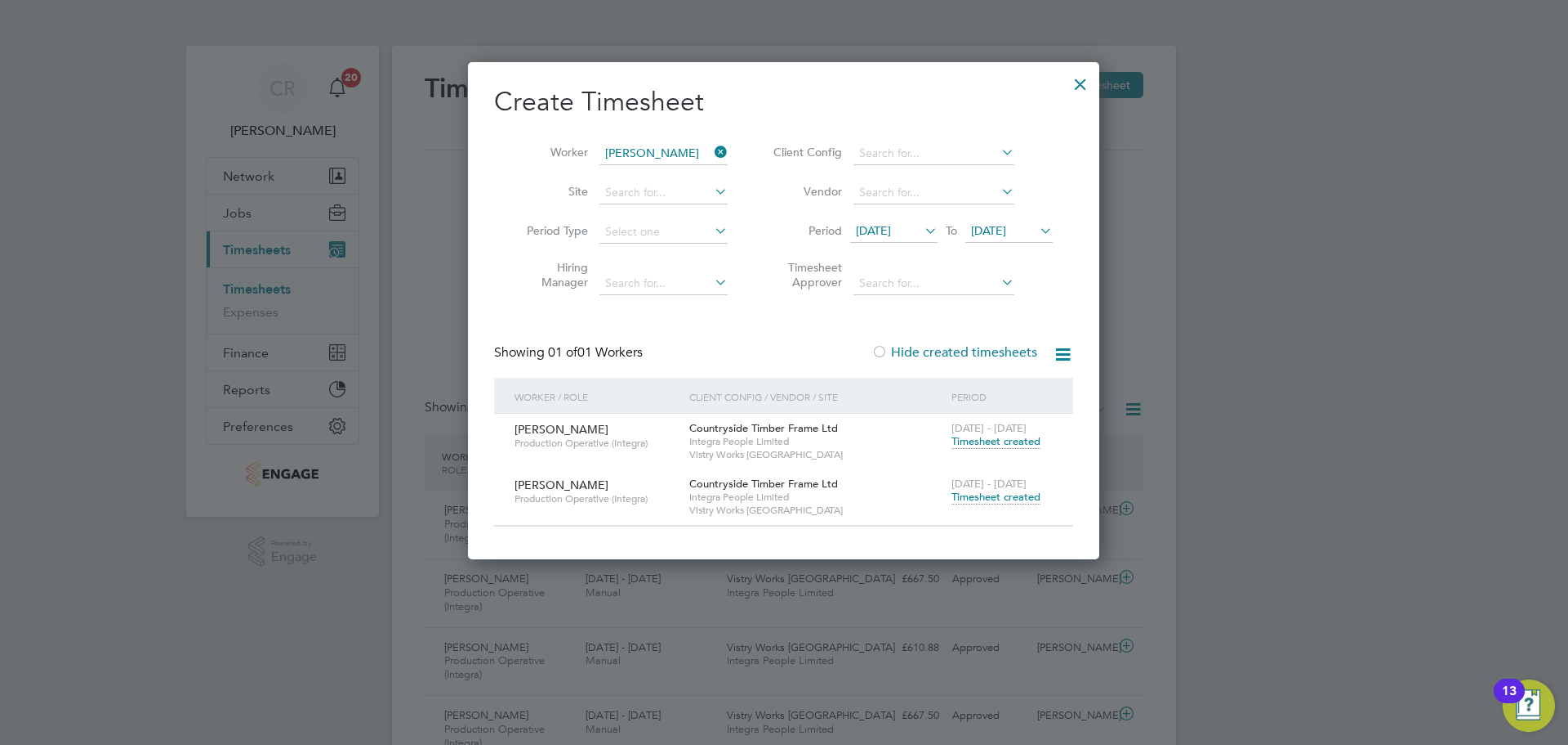
click at [570, 489] on span "Tamas Lakatos" at bounding box center [561, 484] width 94 height 14
click at [778, 480] on span "Countryside Timber Frame Ltd" at bounding box center [763, 483] width 149 height 14
click at [986, 496] on span "Timesheet created" at bounding box center [996, 496] width 89 height 14
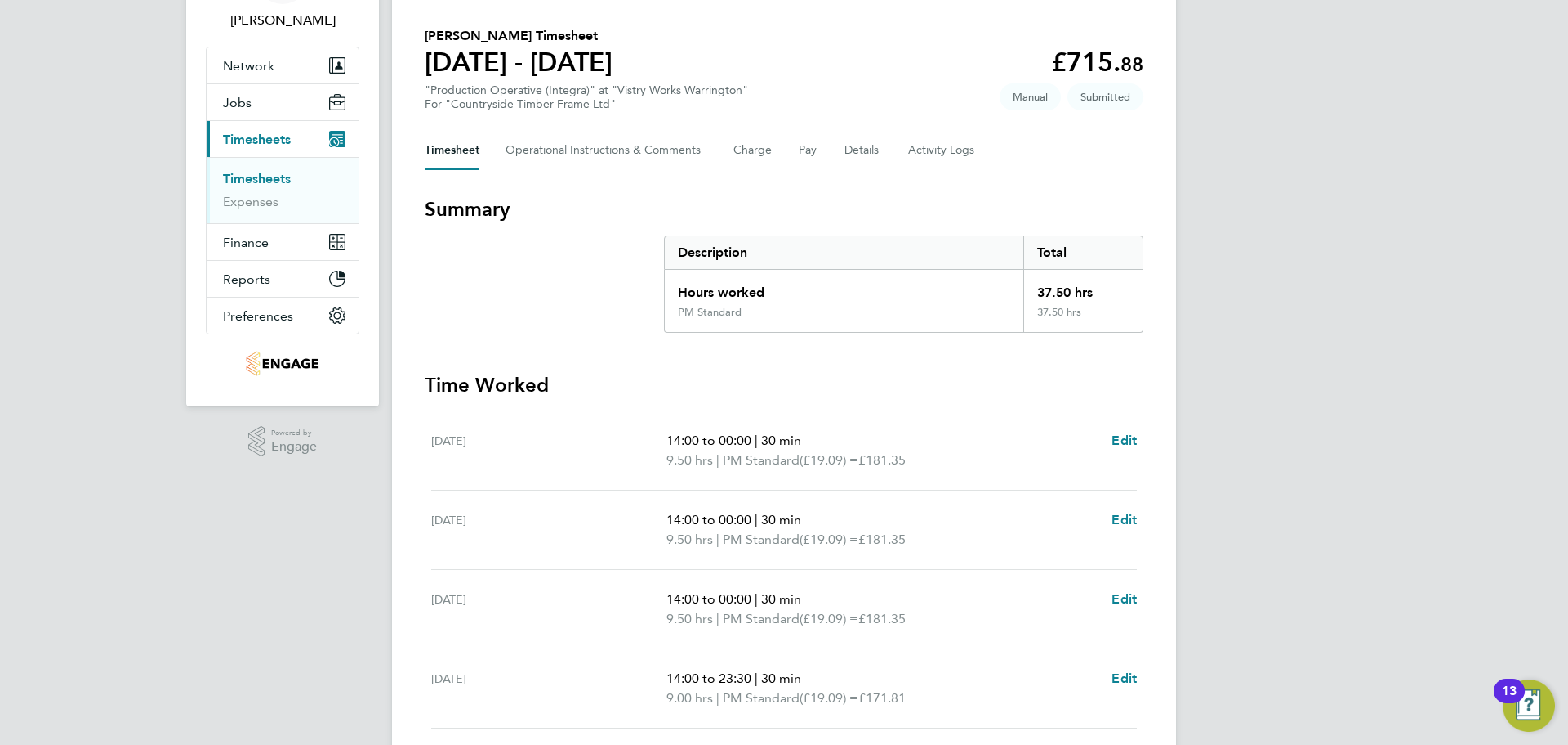
scroll to position [82, 0]
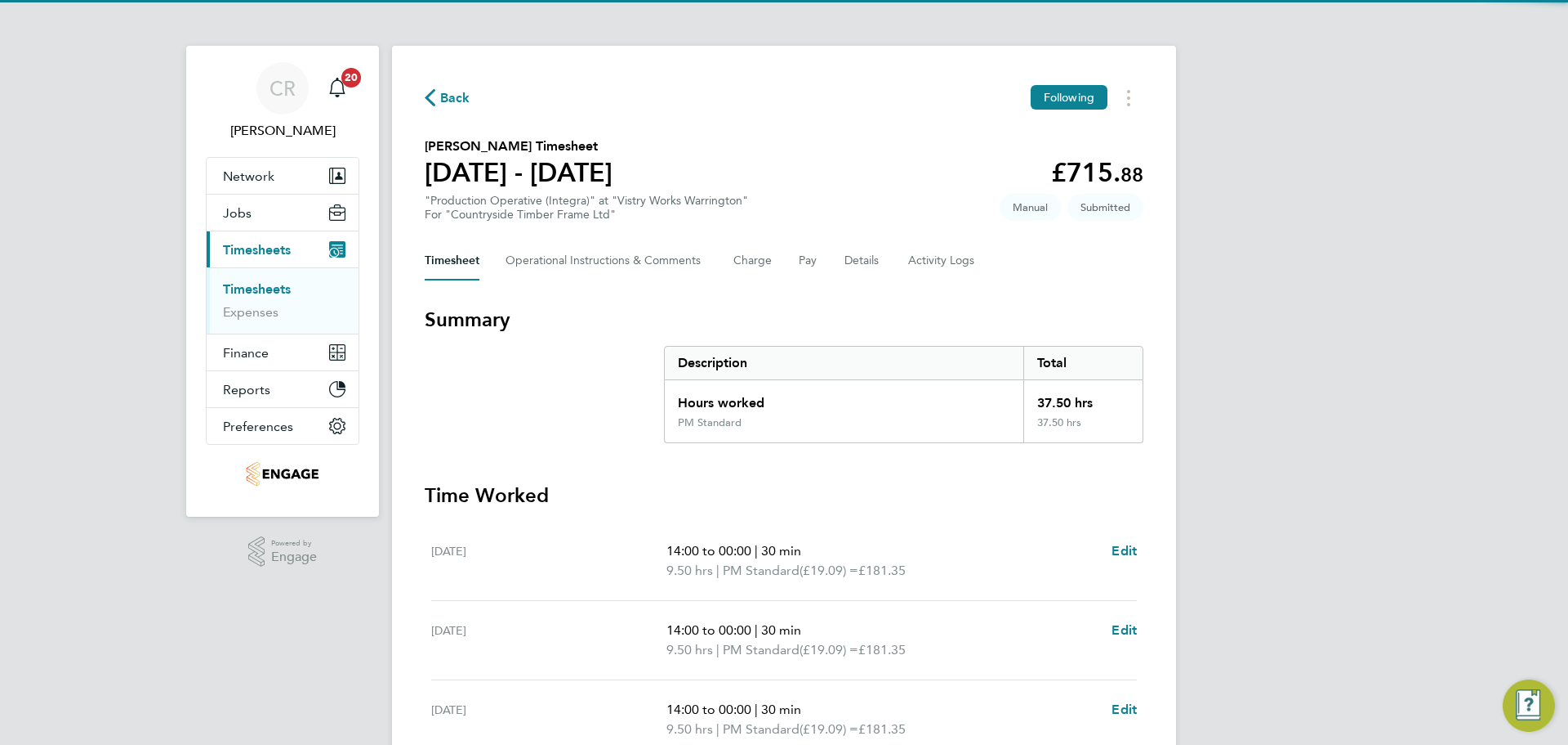
click at [1171, 326] on div "Back Following Tamas Lakatos's Timesheet 18 - 24 Aug 2025 £715. 88 "Production …" at bounding box center [784, 590] width 784 height 1090
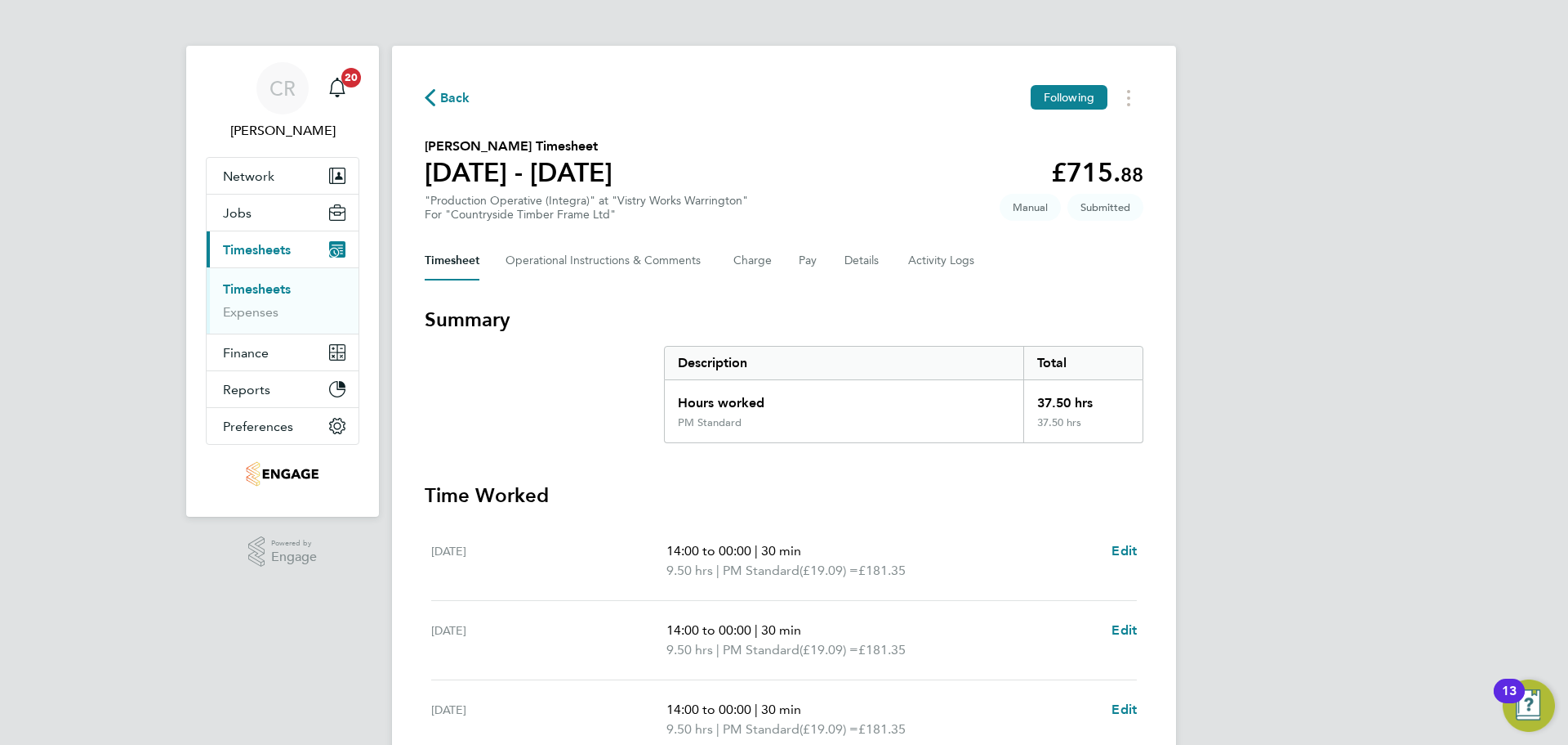
click at [1049, 251] on div "Timesheet Operational Instructions & Comments Charge Pay Details Activity Logs" at bounding box center [784, 261] width 719 height 39
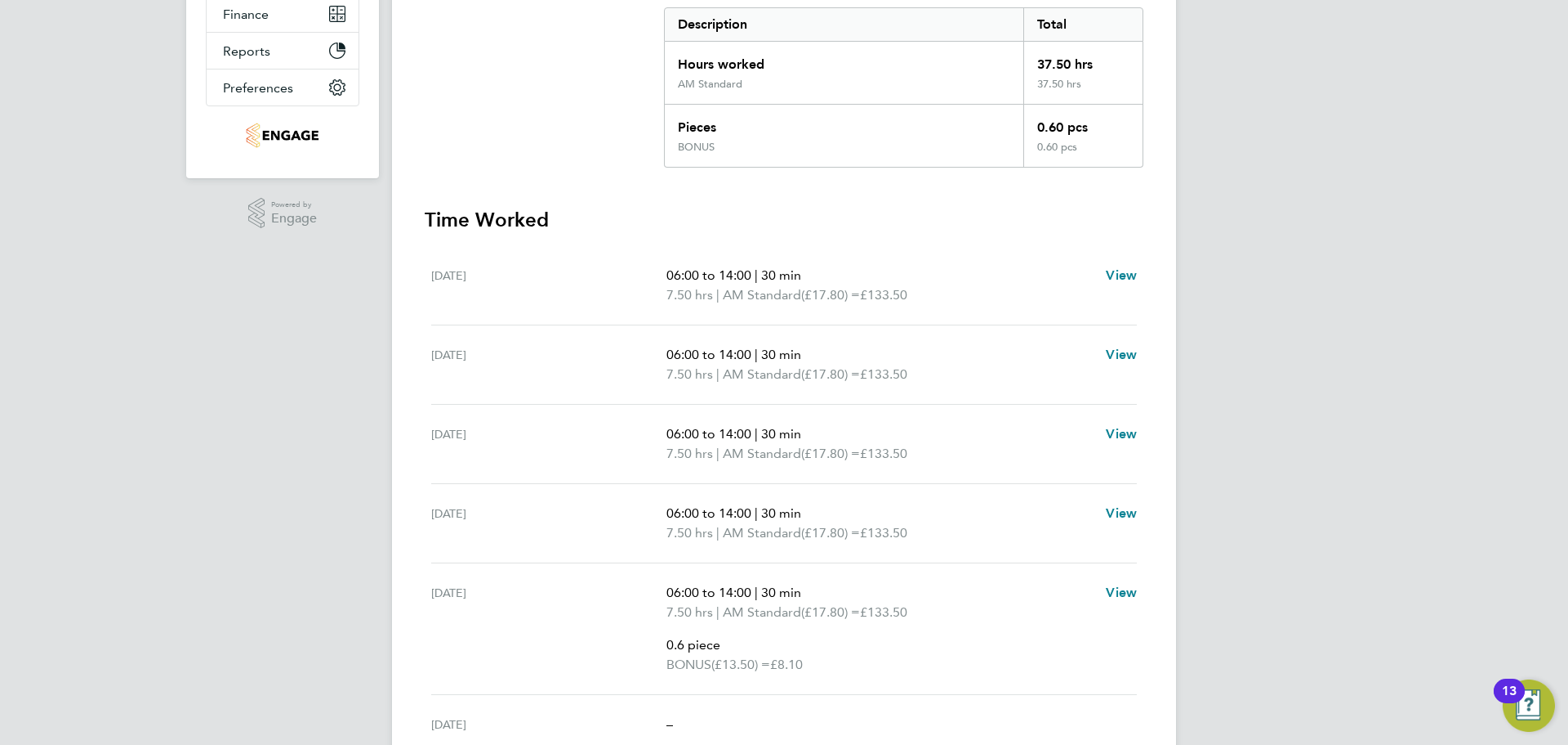
scroll to position [310, 0]
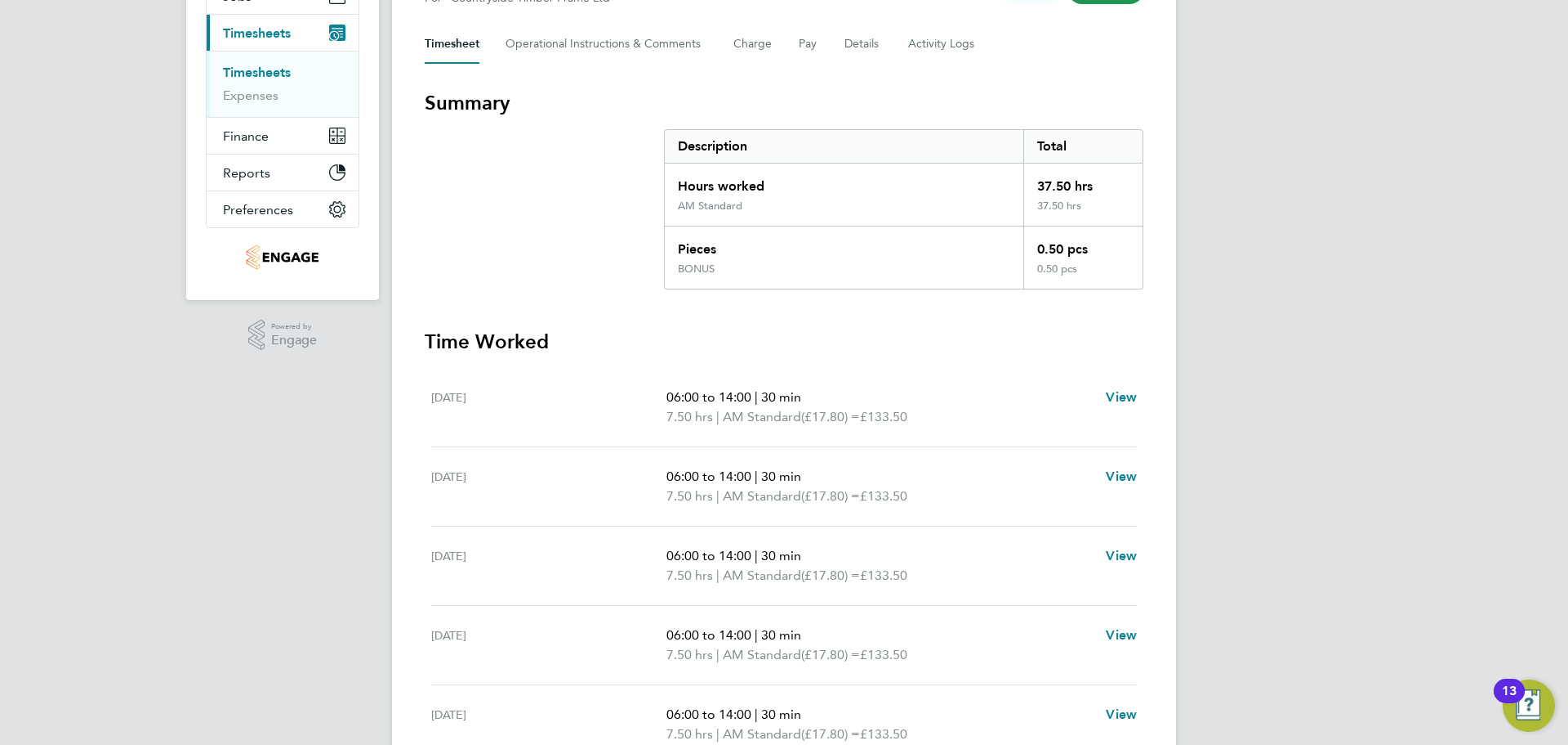
scroll to position [246, 0]
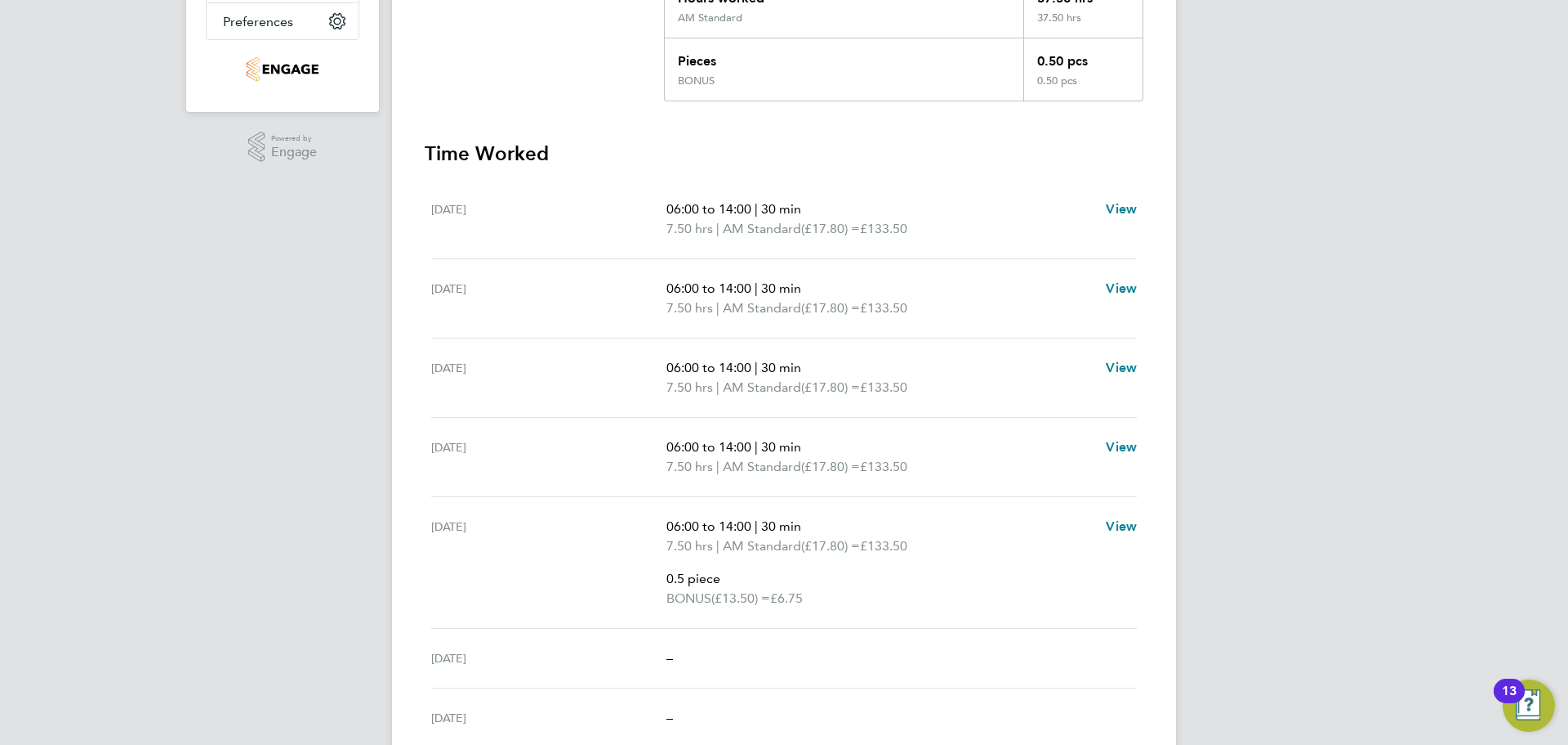
scroll to position [228, 0]
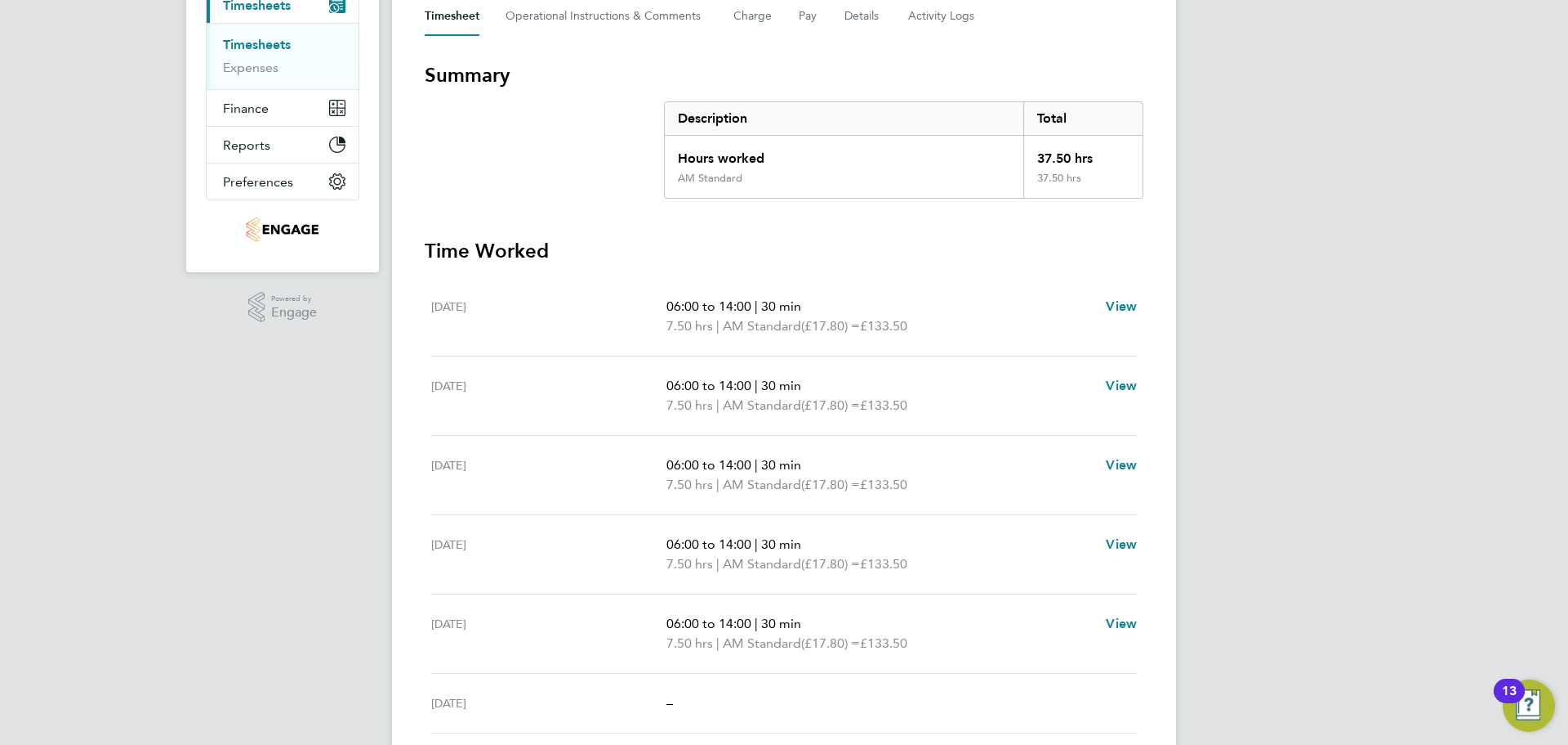
scroll to position [246, 0]
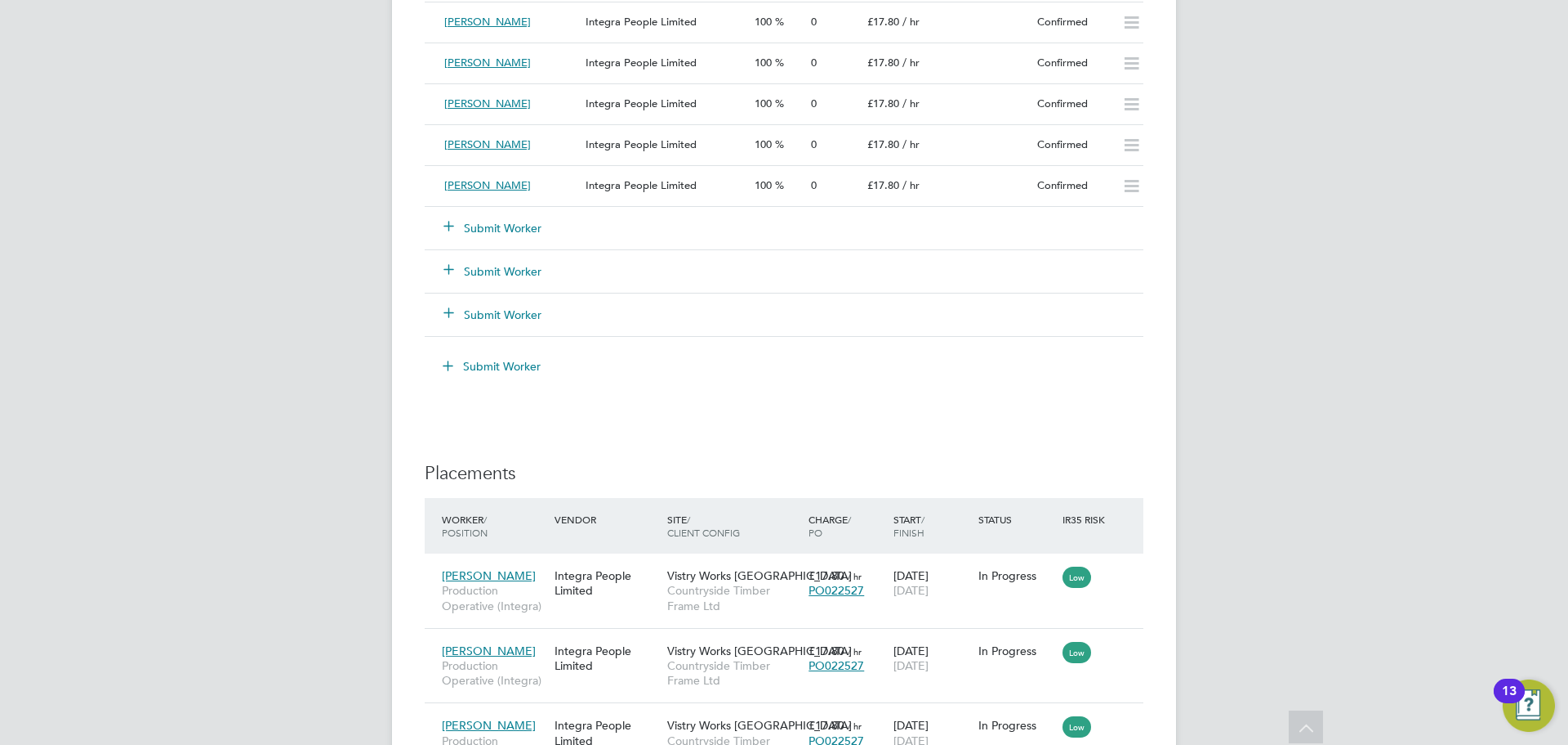
click at [465, 226] on button "Submit Worker" at bounding box center [492, 228] width 98 height 16
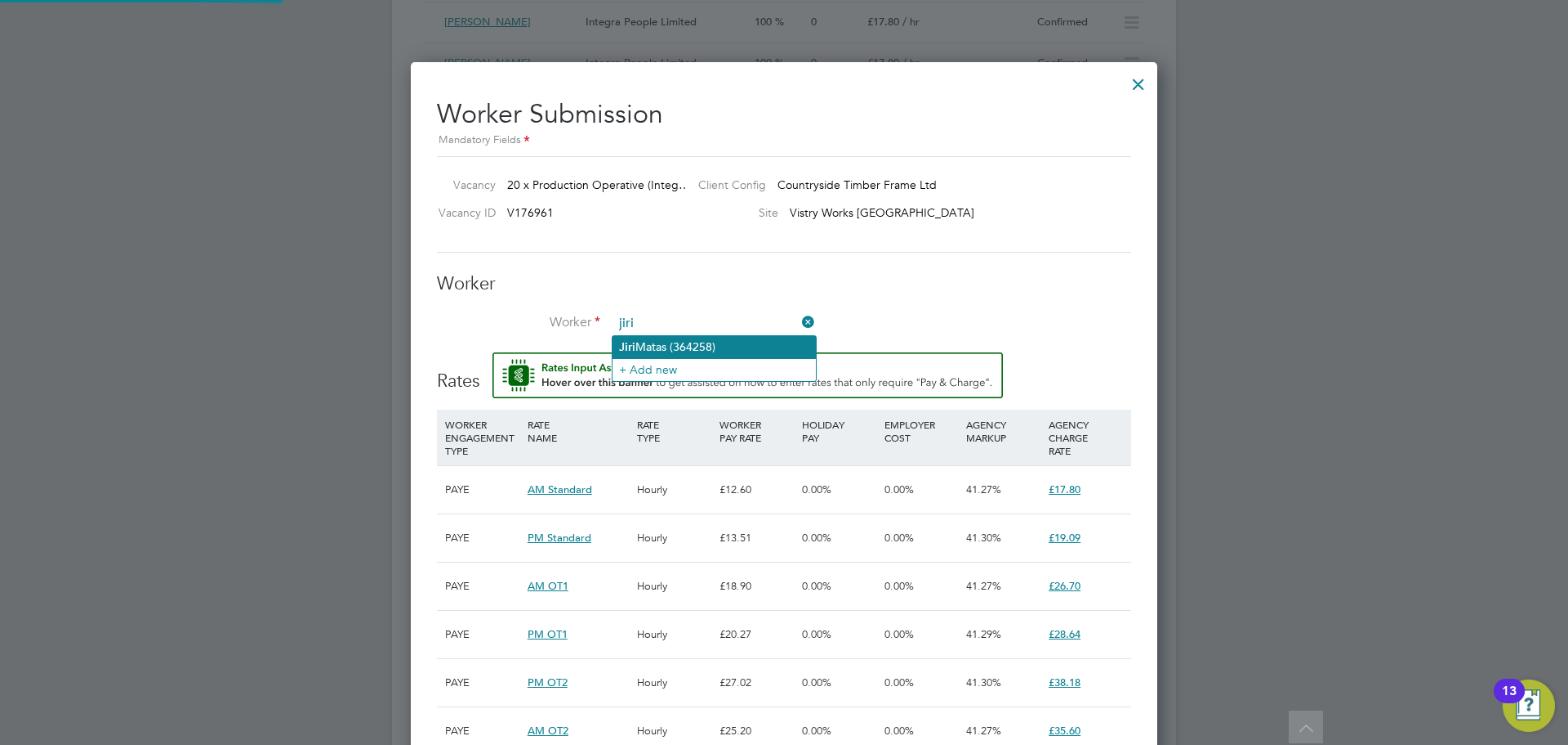
click at [706, 336] on li "[PERSON_NAME] (364258)" at bounding box center [715, 347] width 204 height 22
type input "[PERSON_NAME] (364258)"
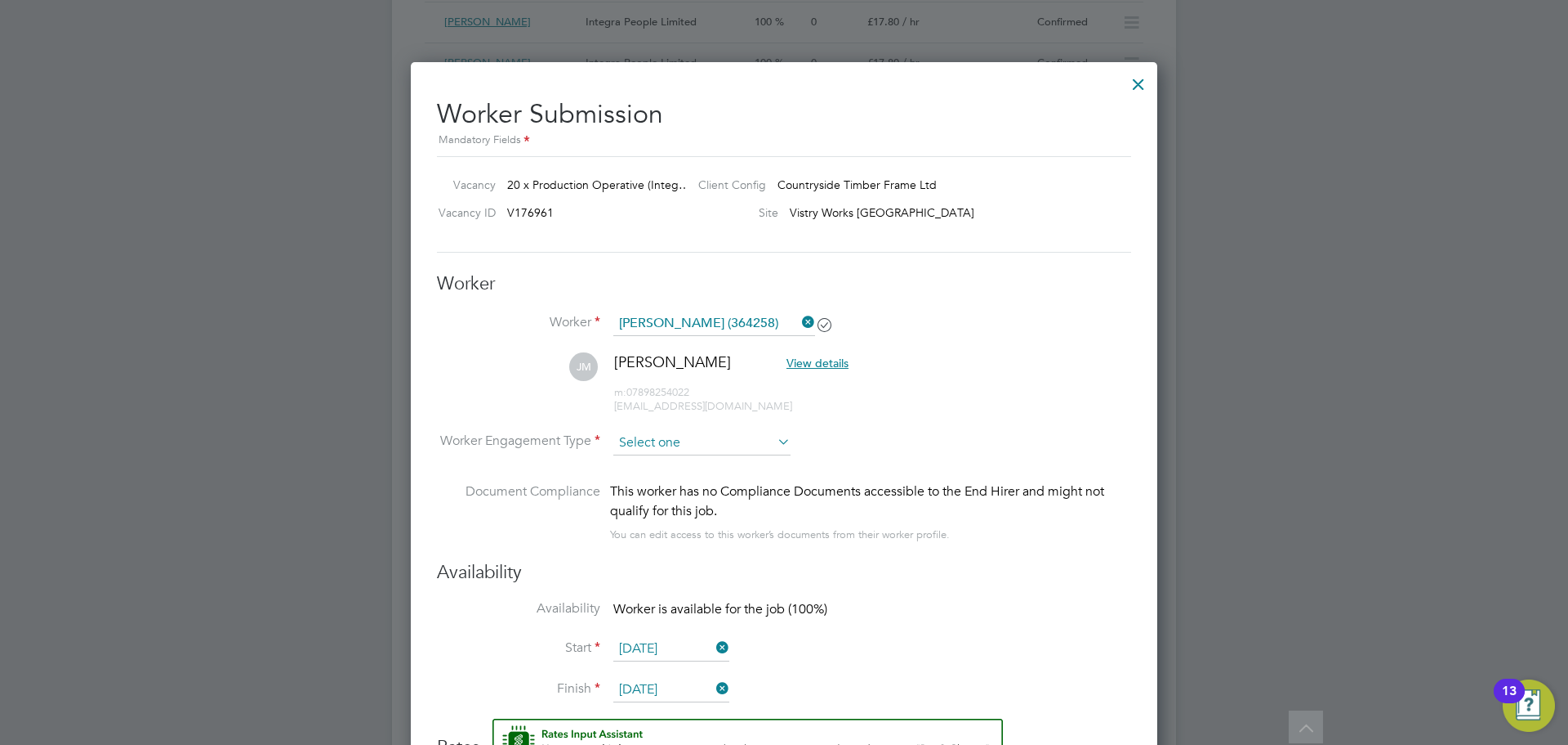
click at [732, 452] on input at bounding box center [702, 443] width 177 height 25
click at [696, 484] on li "PAYE" at bounding box center [702, 486] width 179 height 21
type input "PAYE"
click at [668, 654] on input "[DATE]" at bounding box center [672, 649] width 116 height 25
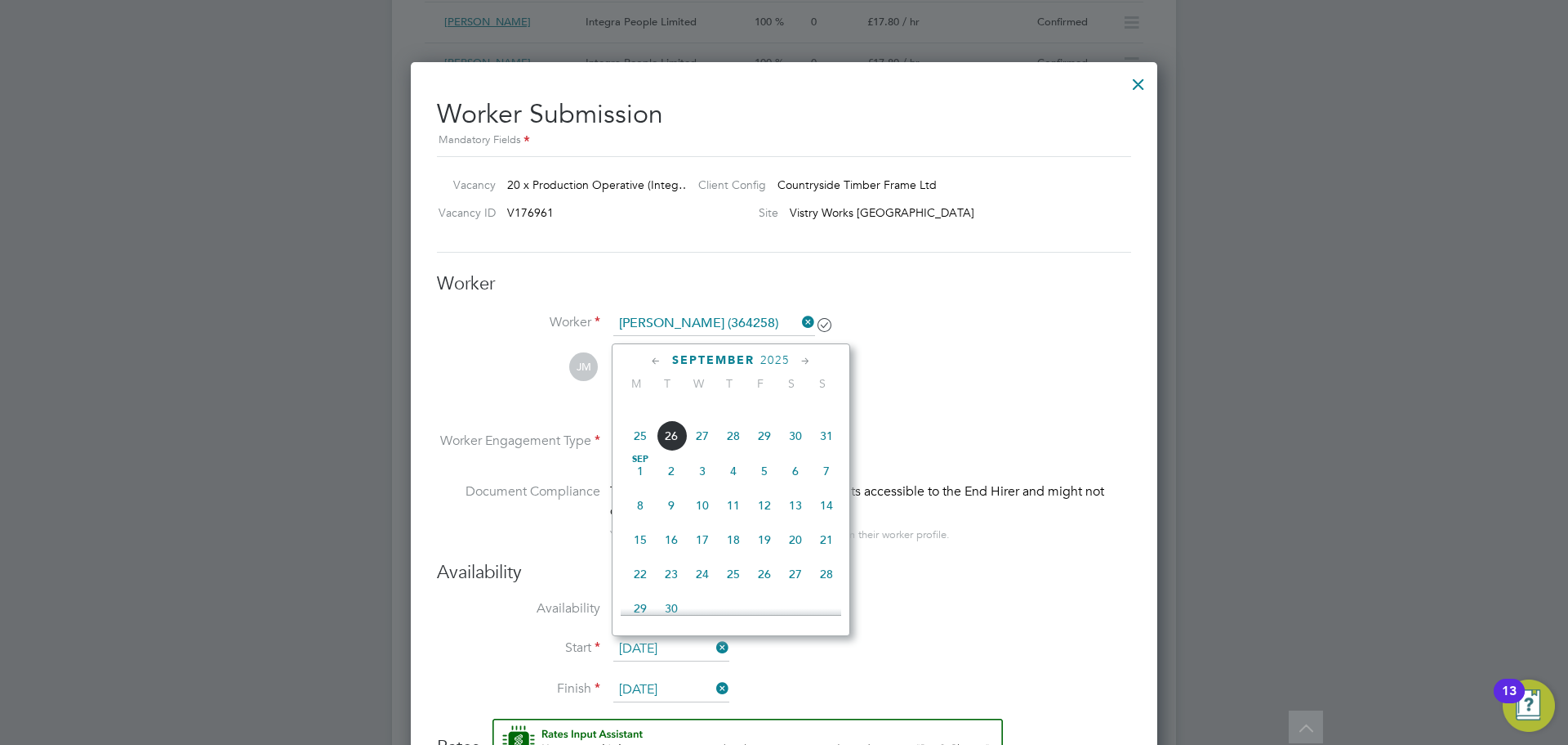
click at [641, 417] on span "18" at bounding box center [640, 401] width 31 height 31
type input "[DATE]"
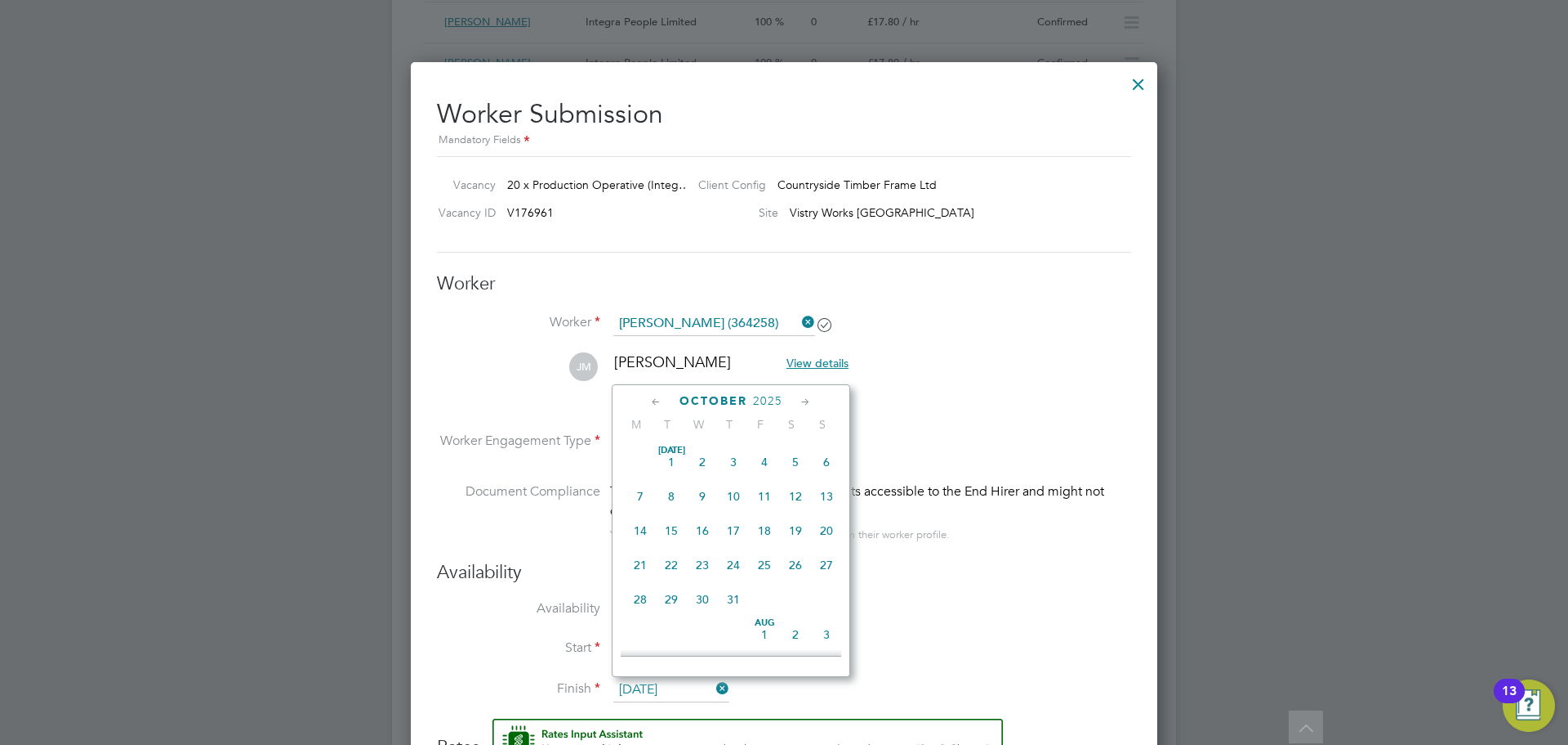
click at [686, 689] on input "[DATE]" at bounding box center [672, 690] width 116 height 25
click at [774, 400] on span "2025" at bounding box center [767, 401] width 30 height 14
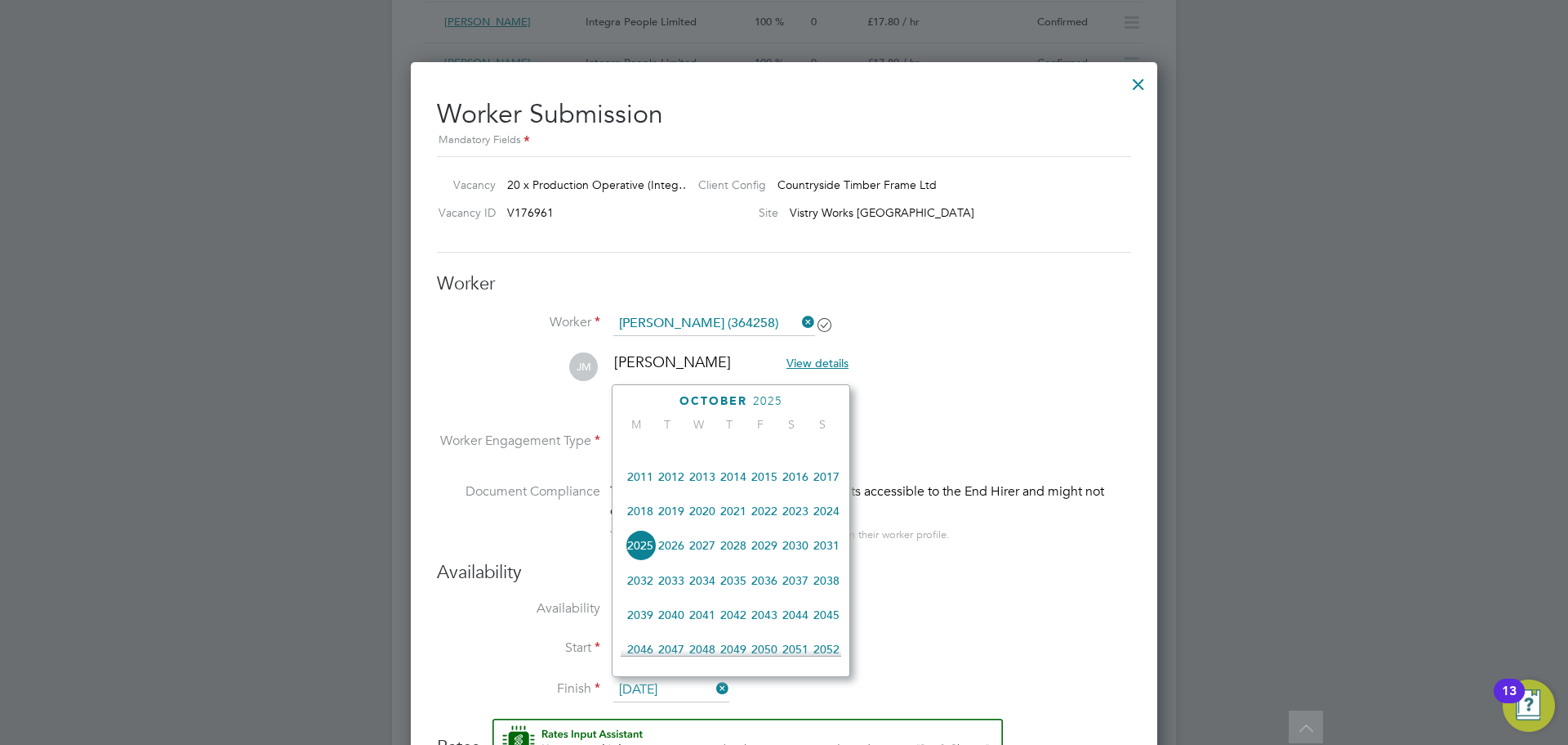
click at [669, 557] on span "2026" at bounding box center [672, 545] width 31 height 31
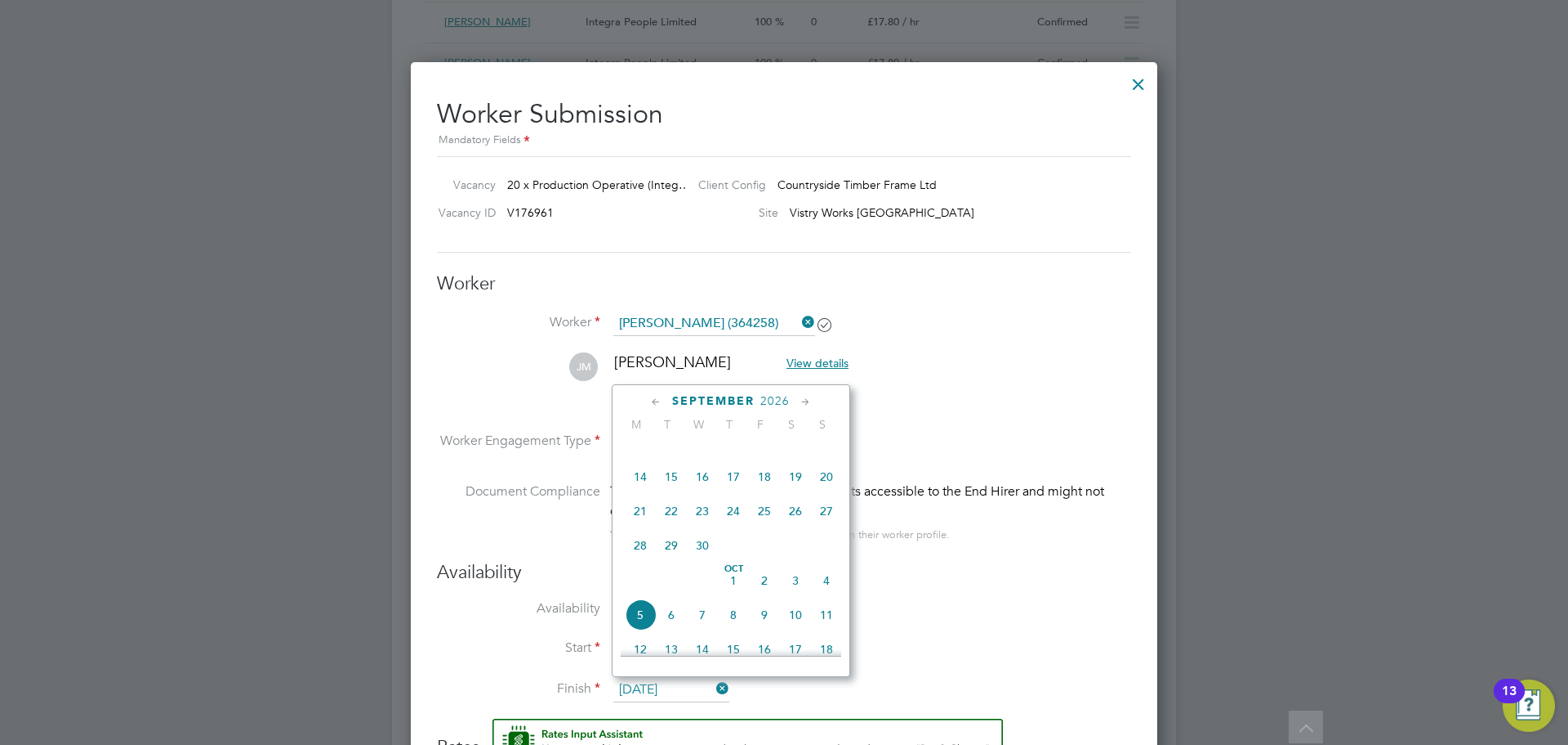
click at [637, 620] on span "5" at bounding box center [640, 614] width 31 height 31
type input "[DATE]"
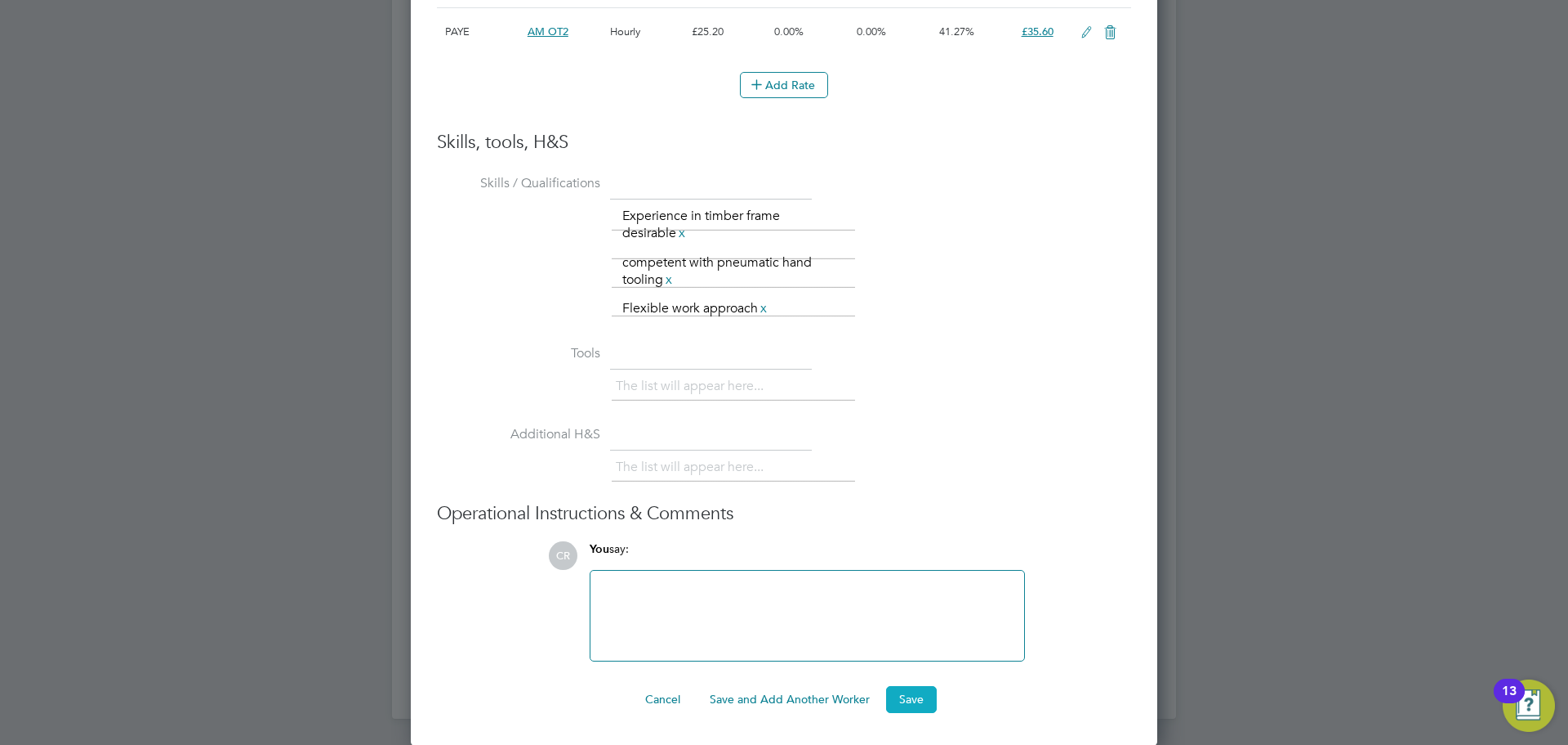
click at [908, 700] on button "Save" at bounding box center [912, 698] width 51 height 26
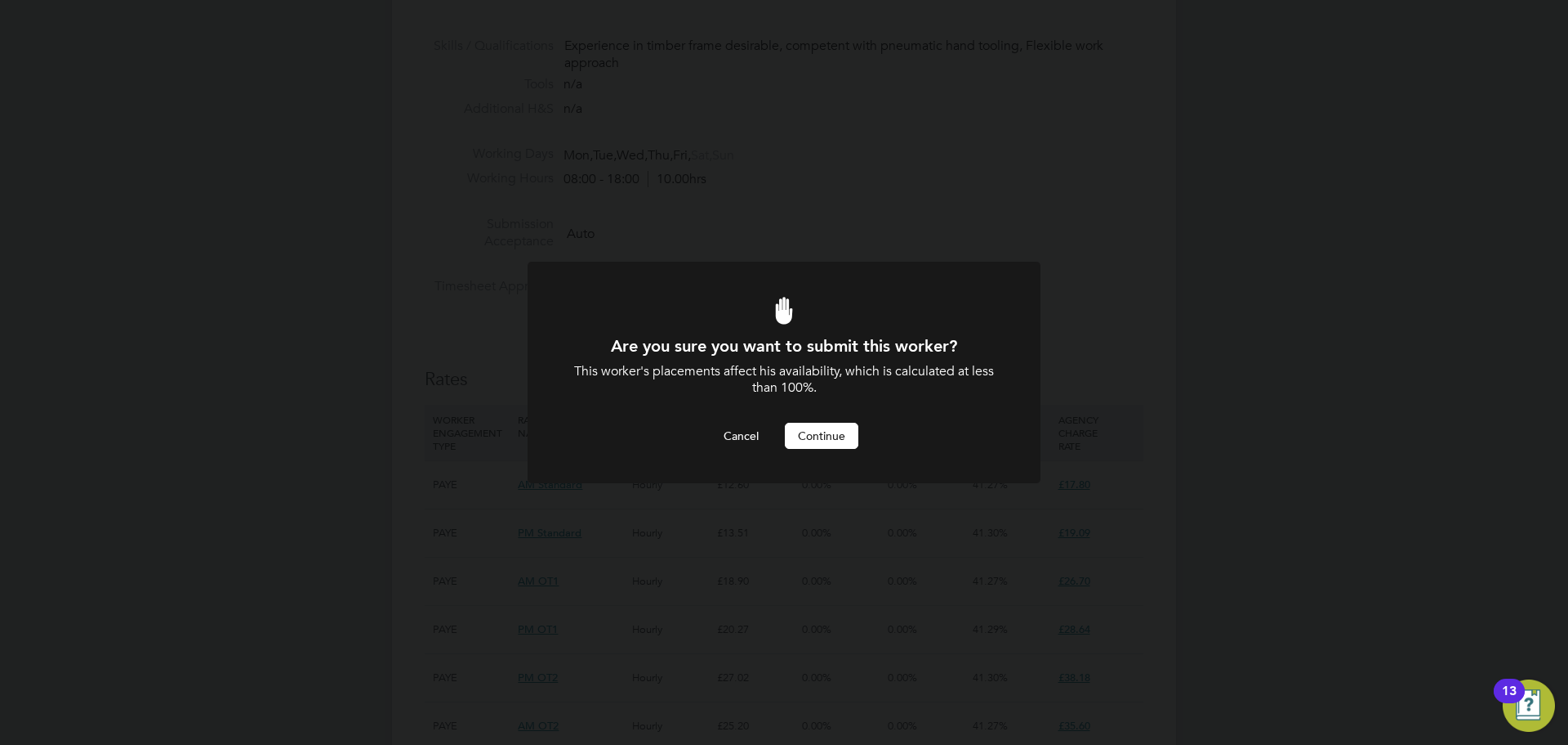
click at [817, 430] on button "Continue" at bounding box center [822, 435] width 74 height 26
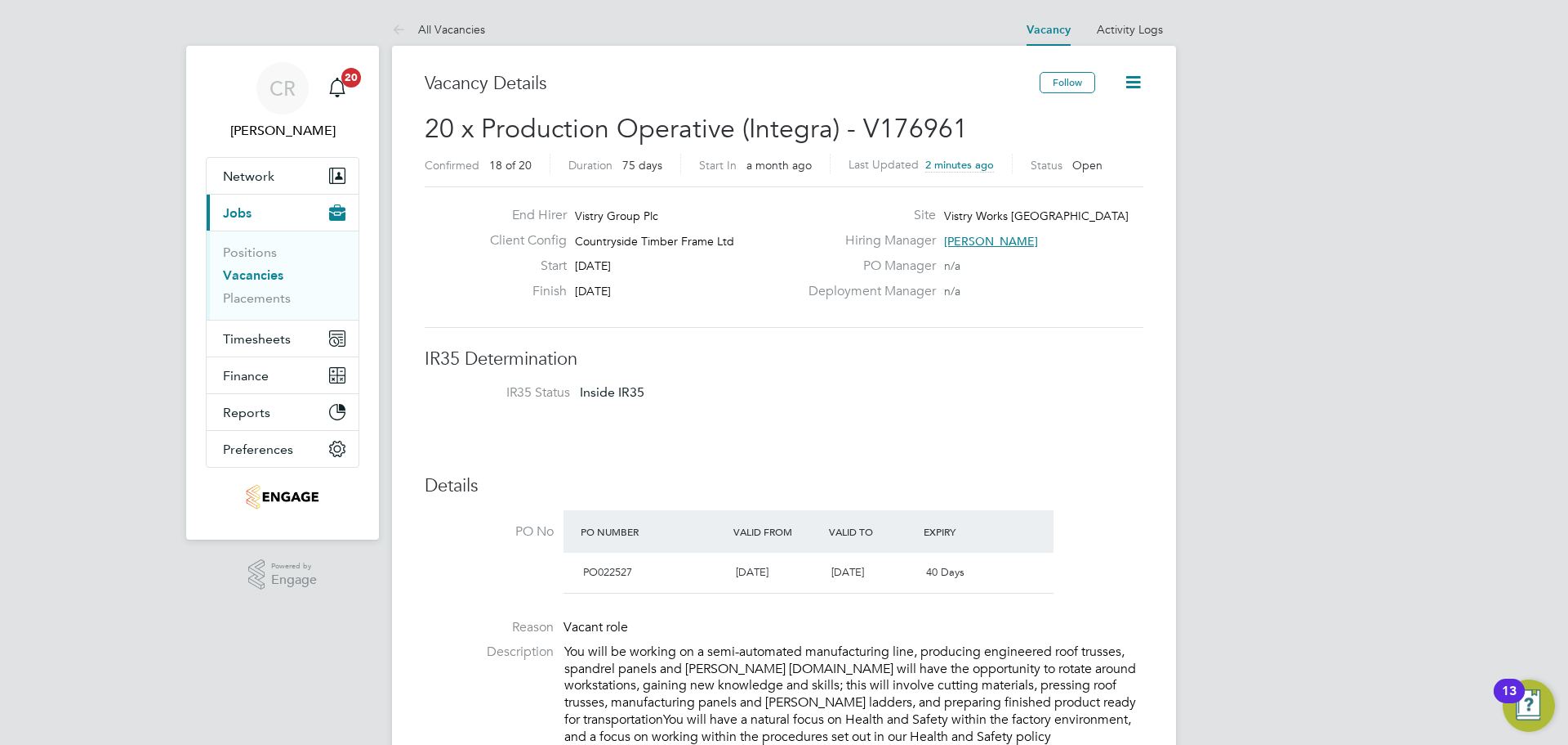
click at [1130, 85] on icon at bounding box center [1133, 82] width 20 height 20
click at [1093, 138] on li "Update Status" at bounding box center [1094, 144] width 95 height 23
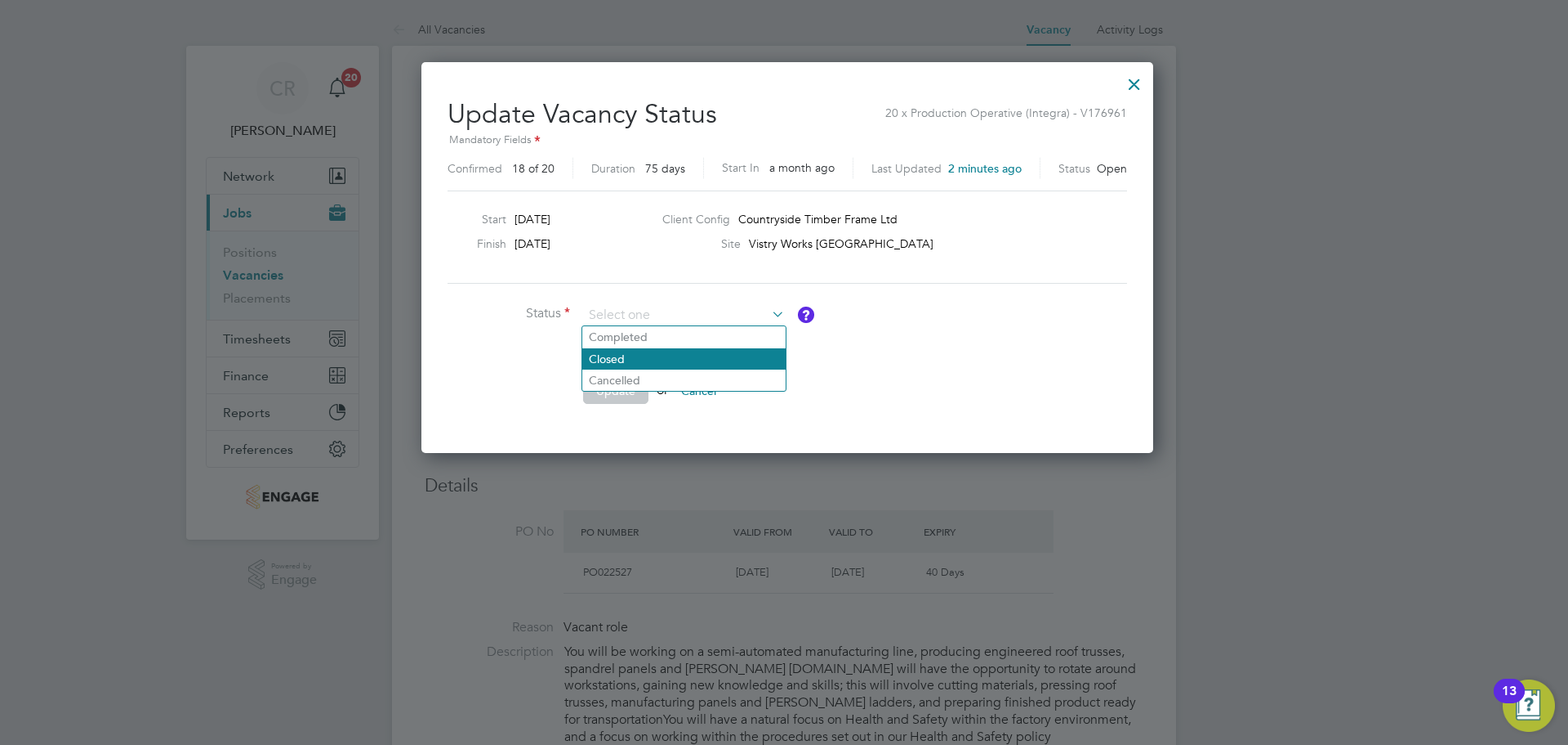
click at [677, 353] on li "Closed" at bounding box center [684, 358] width 204 height 21
type input "Closed"
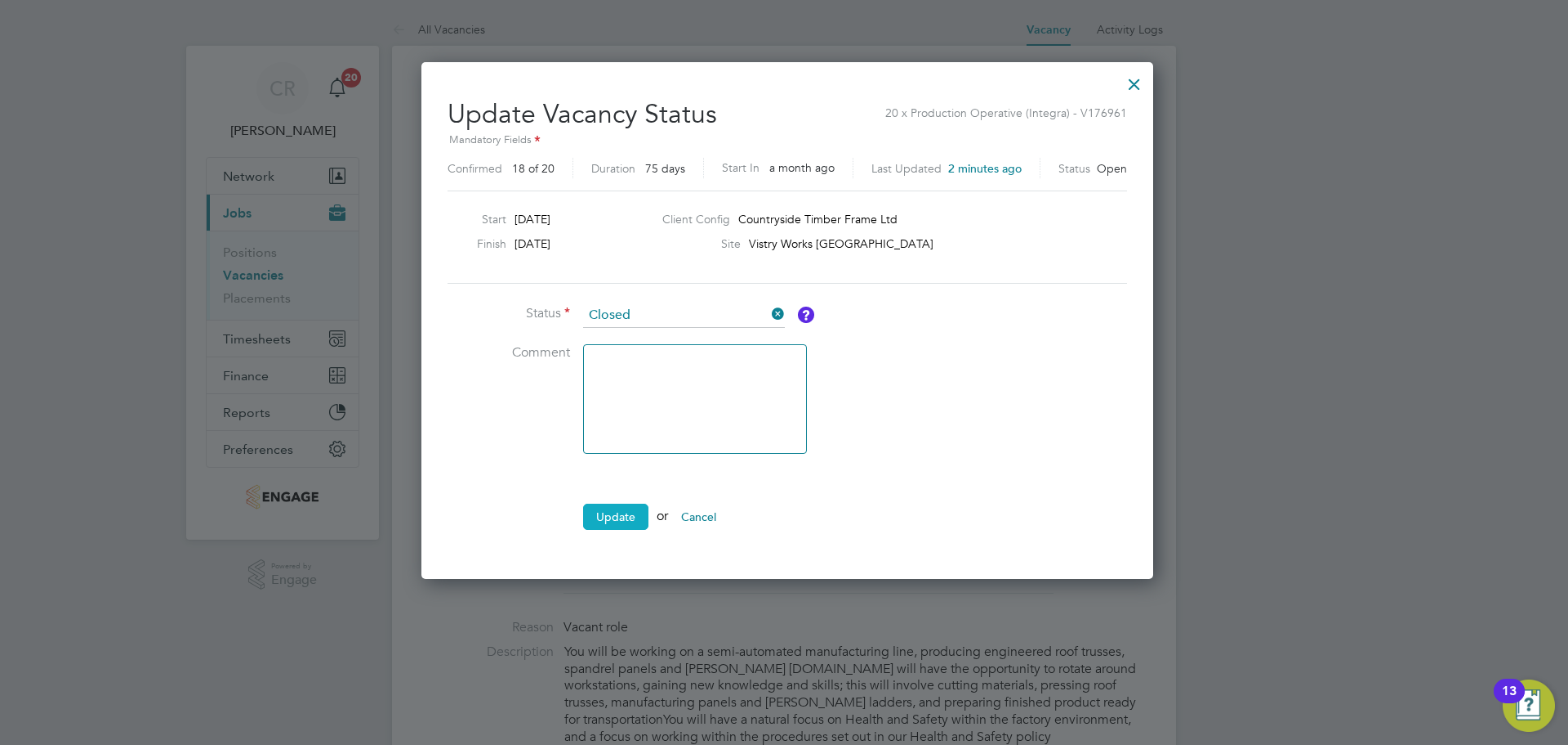
click at [617, 518] on button "Update" at bounding box center [615, 516] width 65 height 26
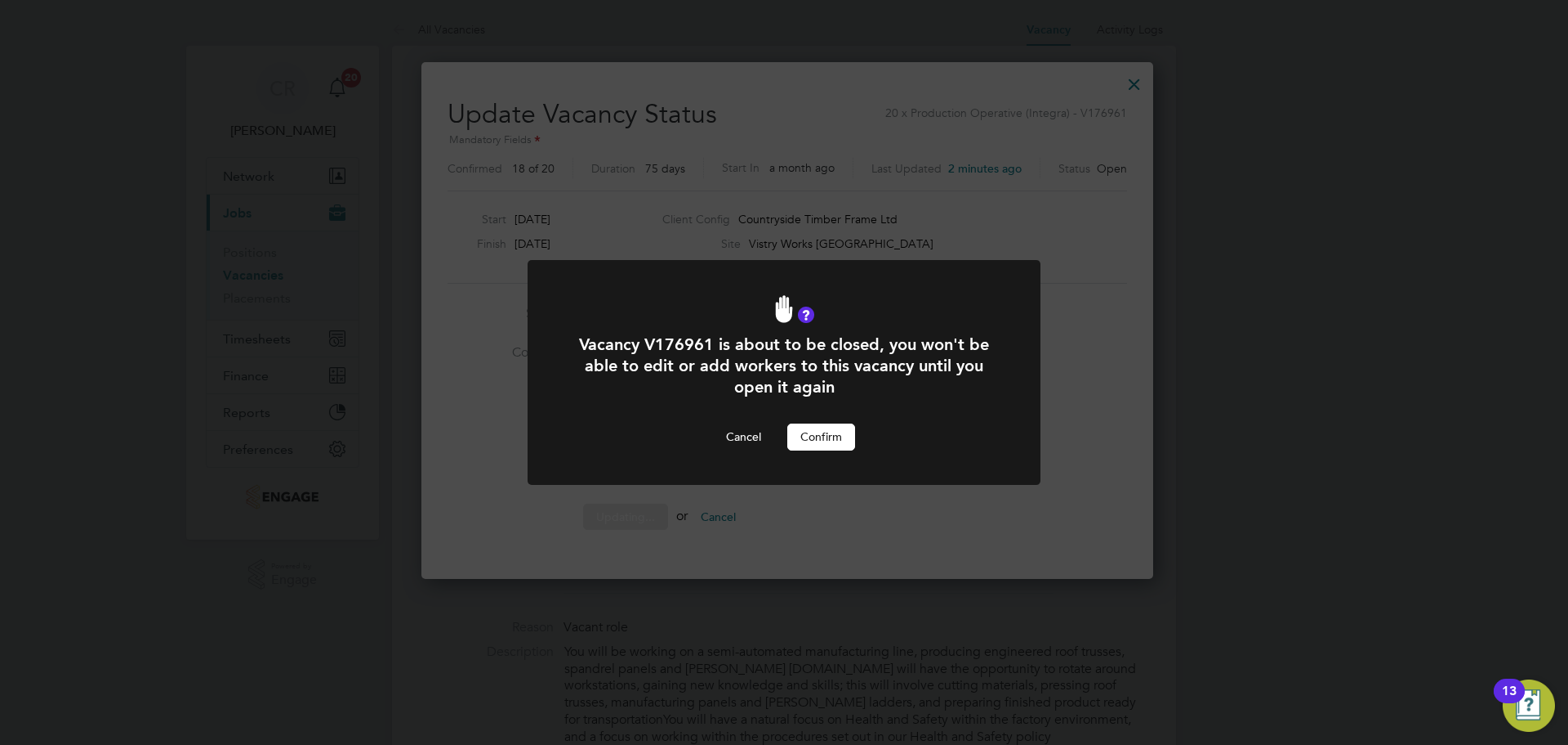
click at [829, 430] on button "Confirm" at bounding box center [822, 436] width 68 height 26
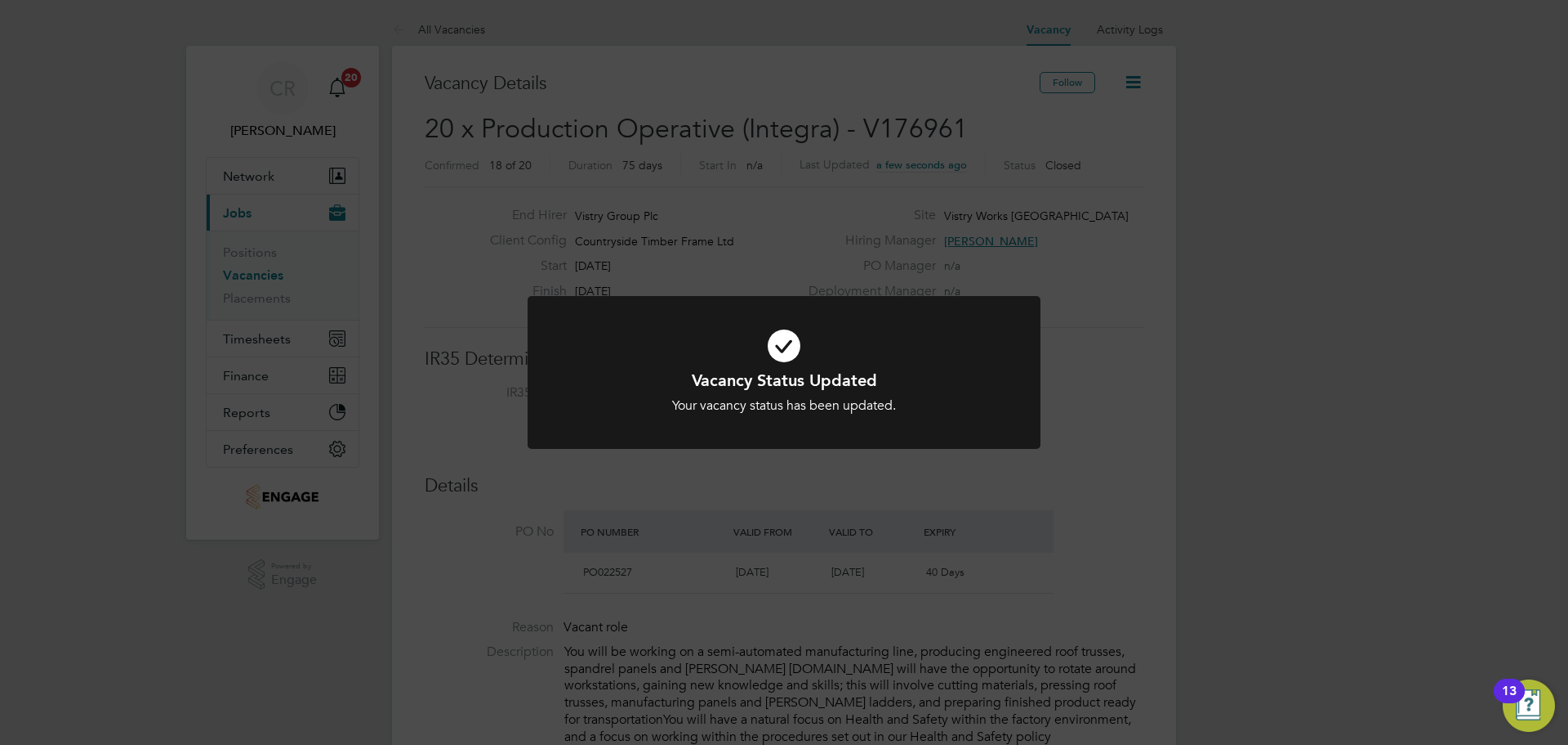
click at [381, 200] on div "Vacancy Status Updated Your vacancy status has been updated. Cancel Okay" at bounding box center [784, 372] width 1568 height 745
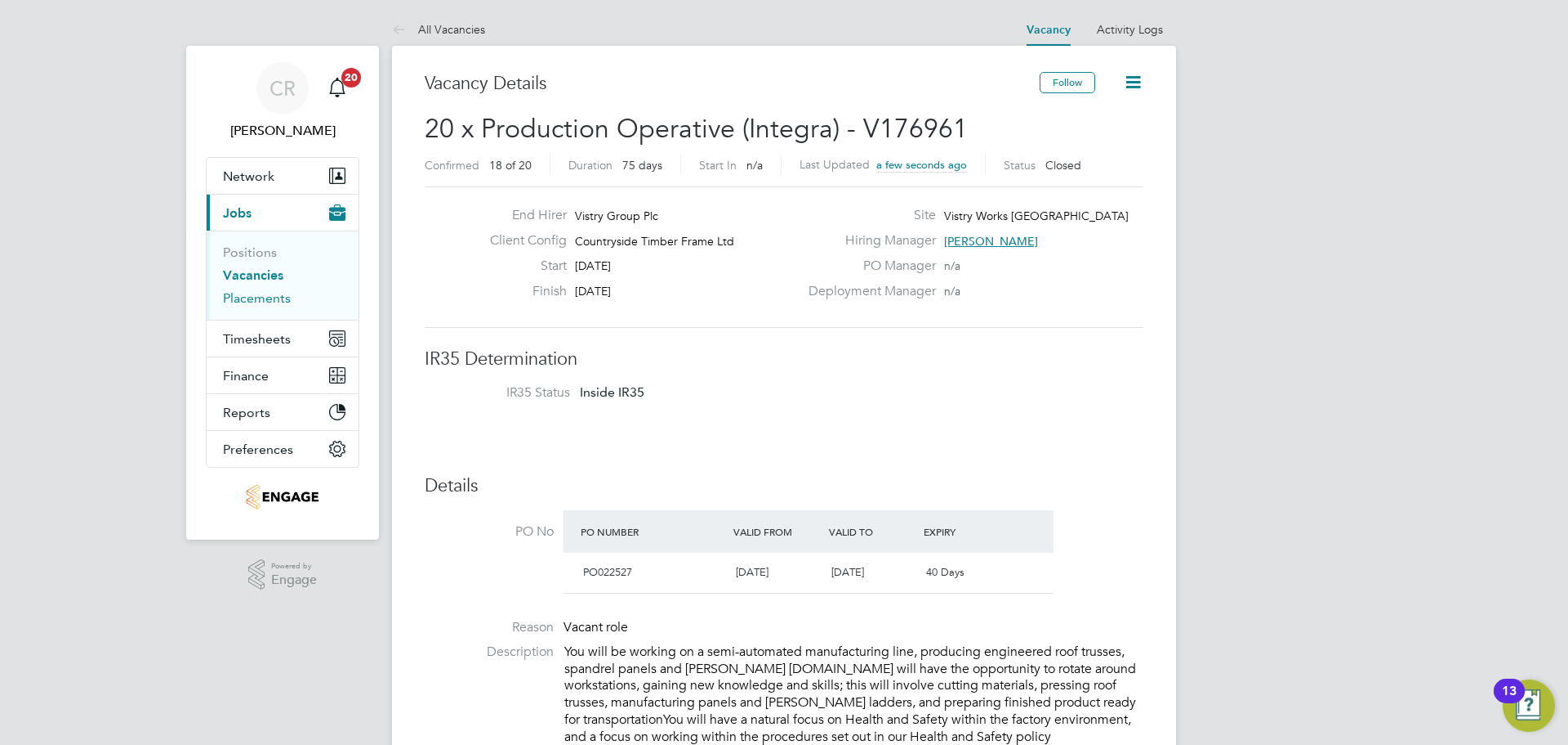
click at [261, 295] on link "Placements" at bounding box center [257, 298] width 68 height 15
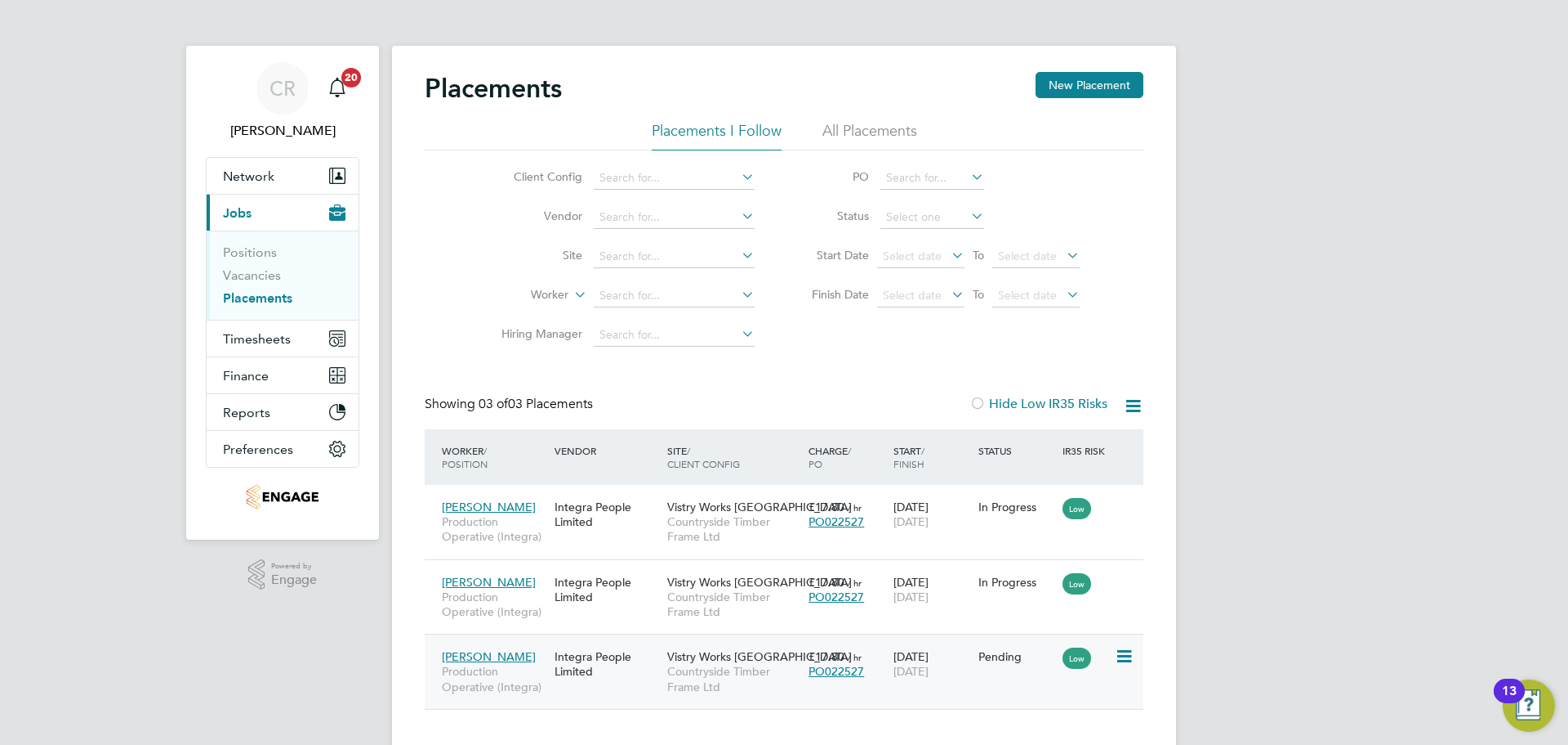
click at [543, 691] on span "Production Operative (Integra)" at bounding box center [494, 678] width 104 height 30
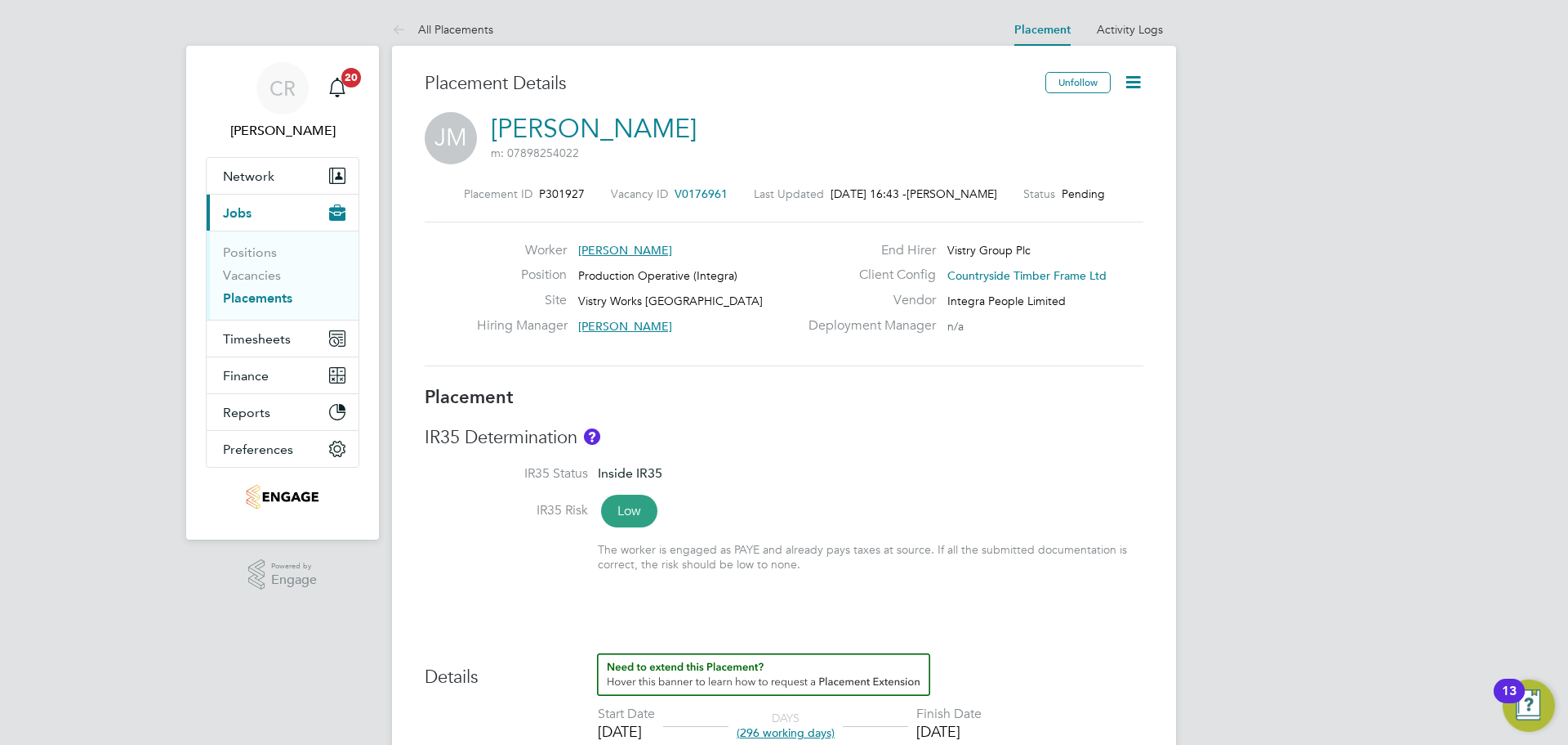
click at [1130, 76] on icon at bounding box center [1133, 82] width 20 height 20
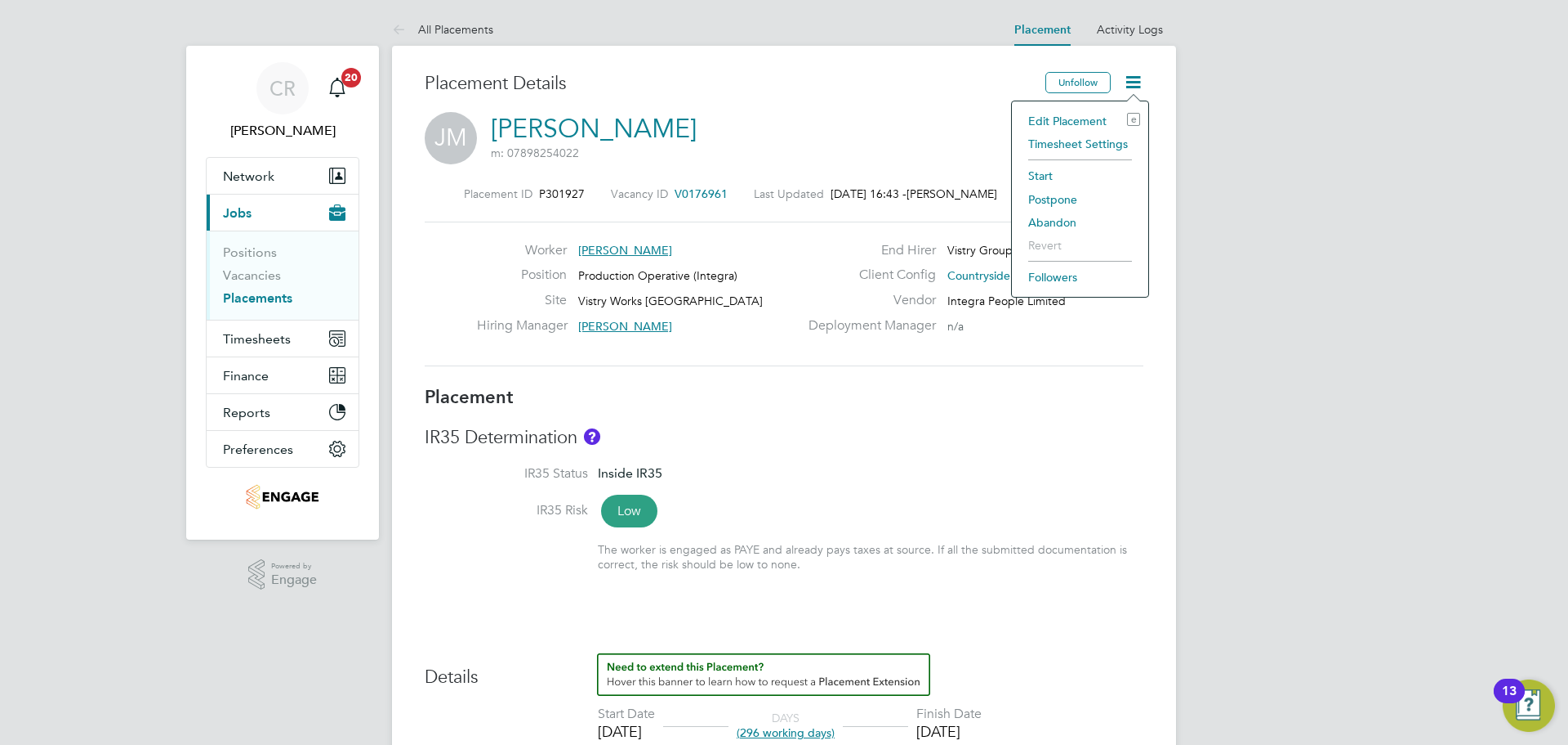
click at [1089, 172] on li "Start" at bounding box center [1080, 175] width 120 height 23
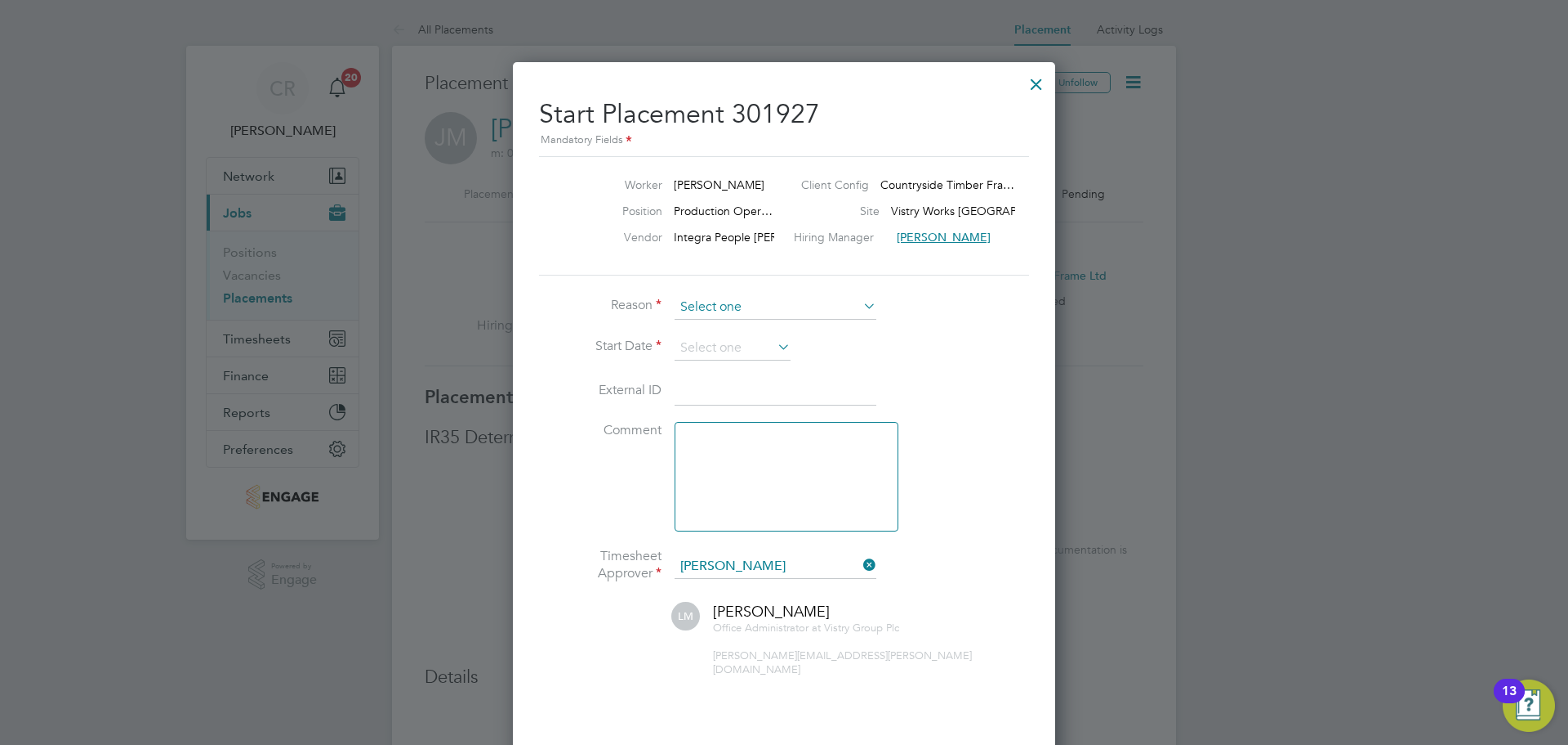
click at [841, 303] on input at bounding box center [776, 307] width 202 height 25
click at [832, 302] on input at bounding box center [776, 307] width 202 height 25
click at [840, 306] on input at bounding box center [776, 307] width 202 height 25
click at [854, 323] on li "Confirmed with worker" at bounding box center [776, 330] width 204 height 21
type input "Confirmed with worker"
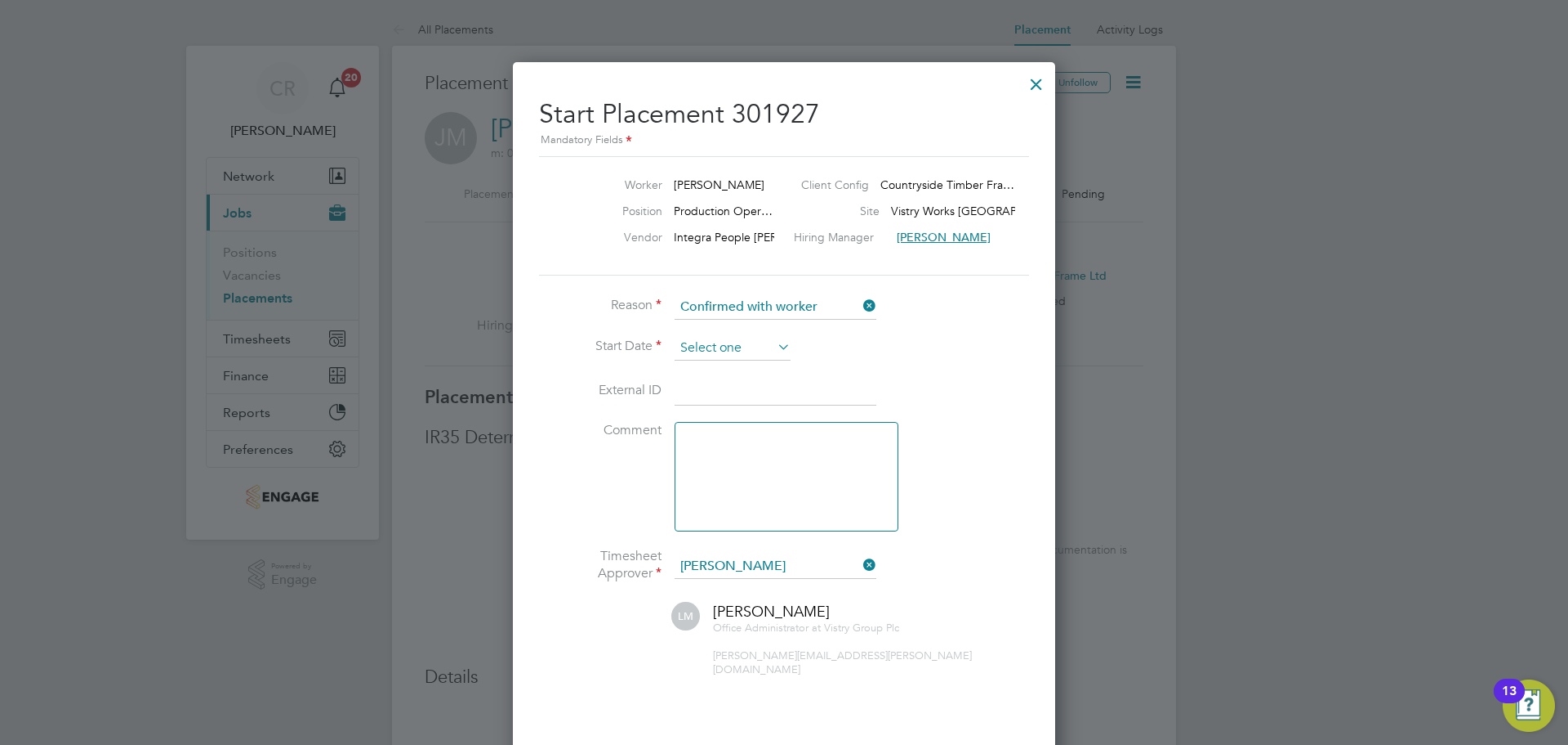
click at [705, 349] on input at bounding box center [733, 347] width 116 height 25
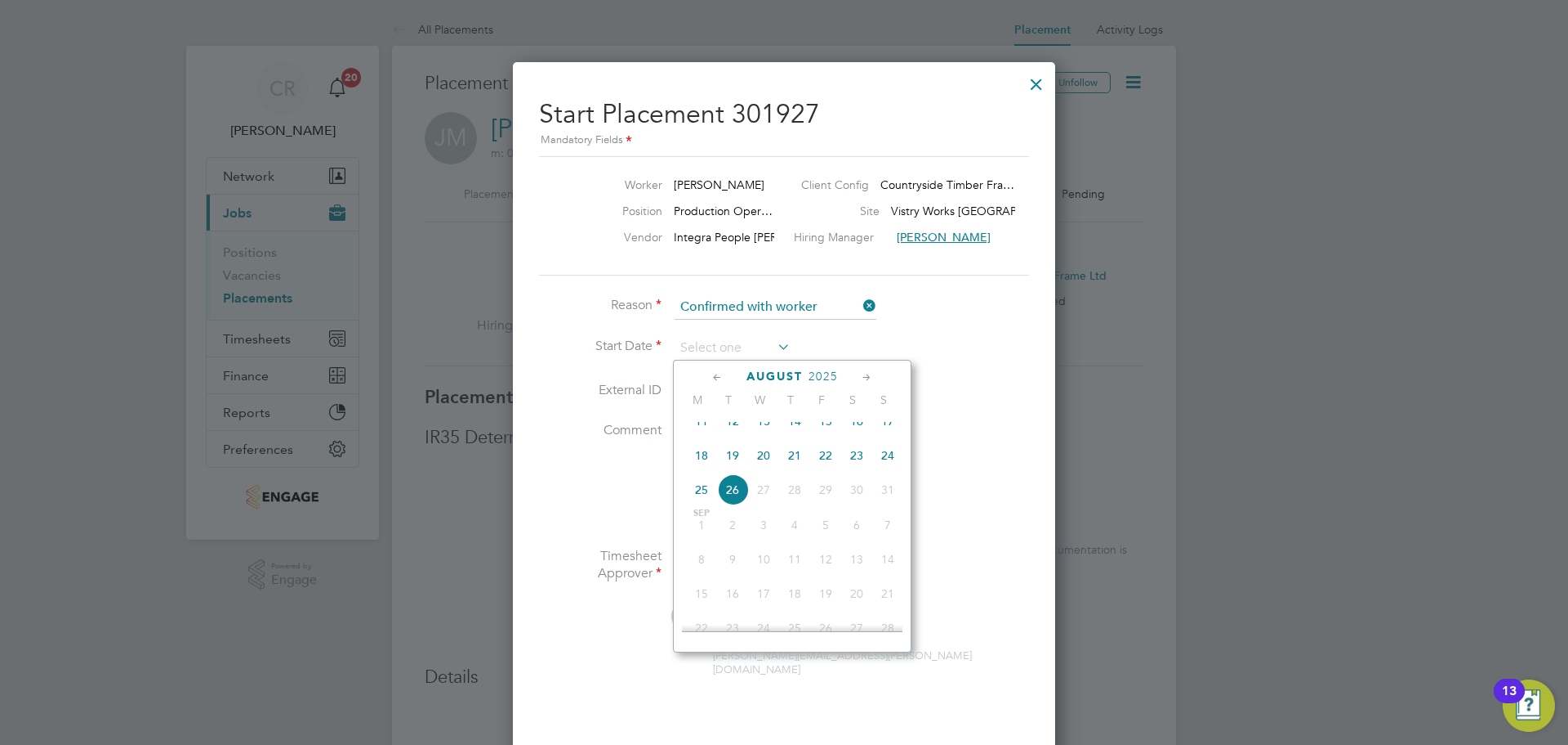
click at [701, 457] on span "18" at bounding box center [701, 455] width 31 height 31
type input "18 Aug 2025"
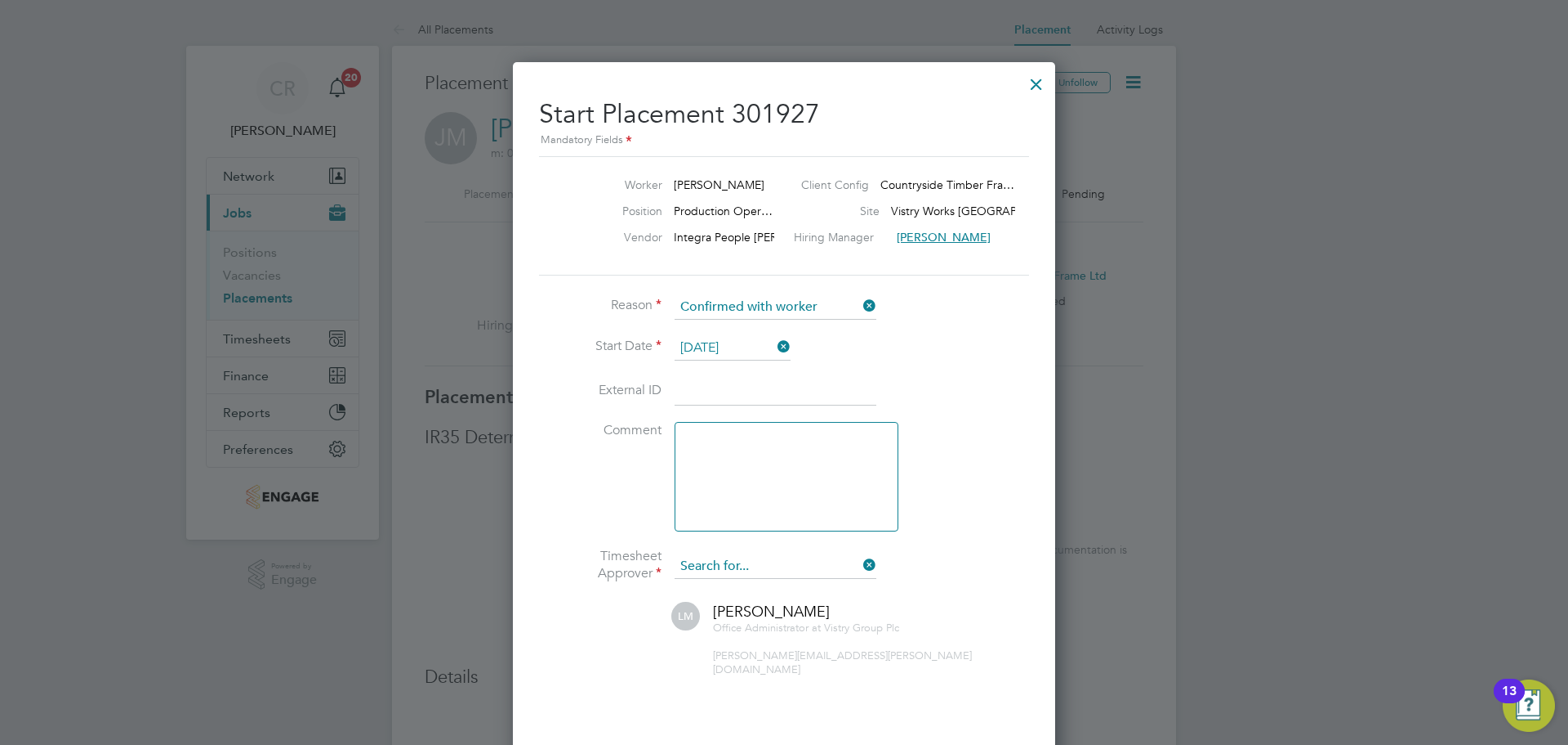
click at [784, 569] on input at bounding box center [776, 566] width 202 height 25
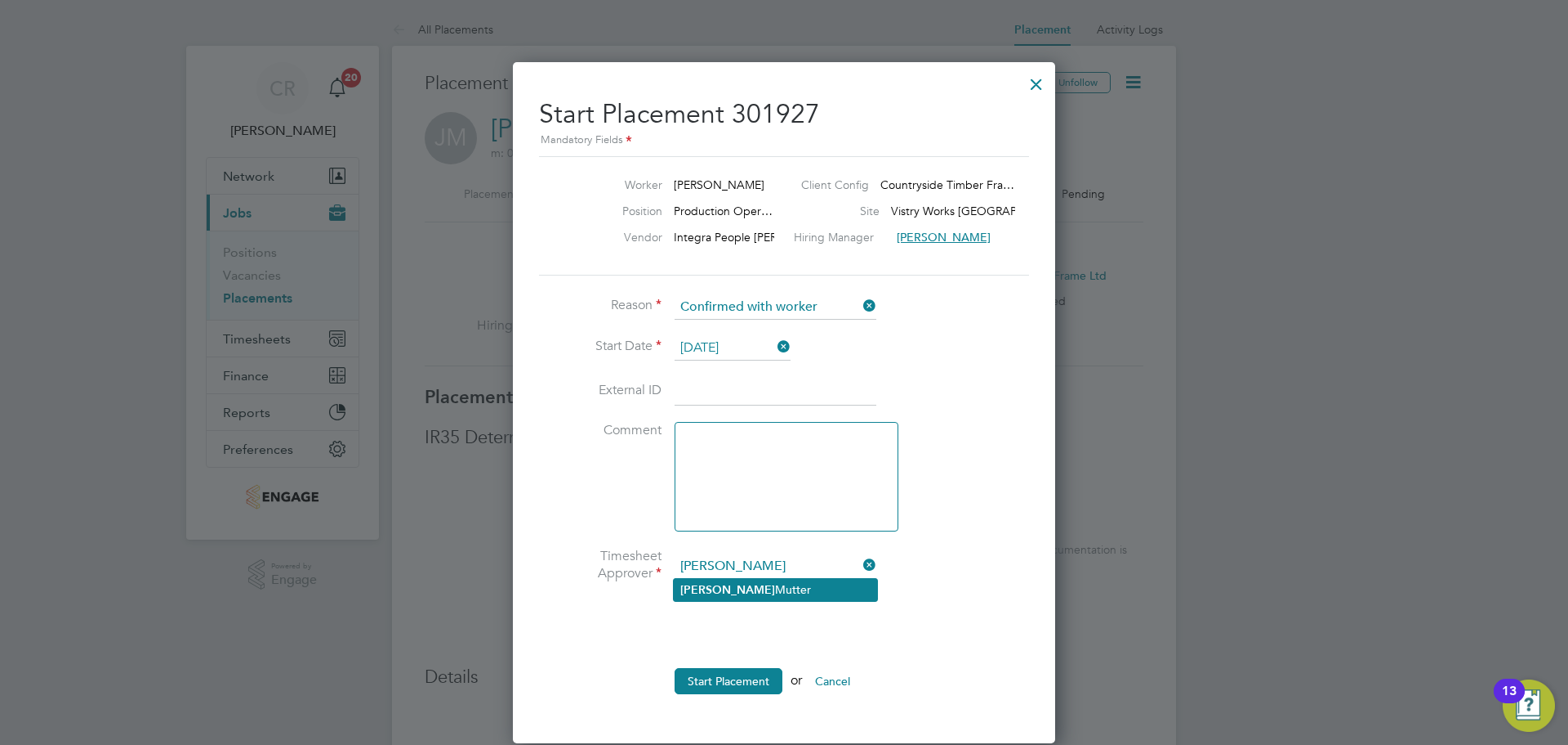
click at [761, 582] on li "Naomi Mutter" at bounding box center [776, 590] width 204 height 22
type input "Naomi Mutter"
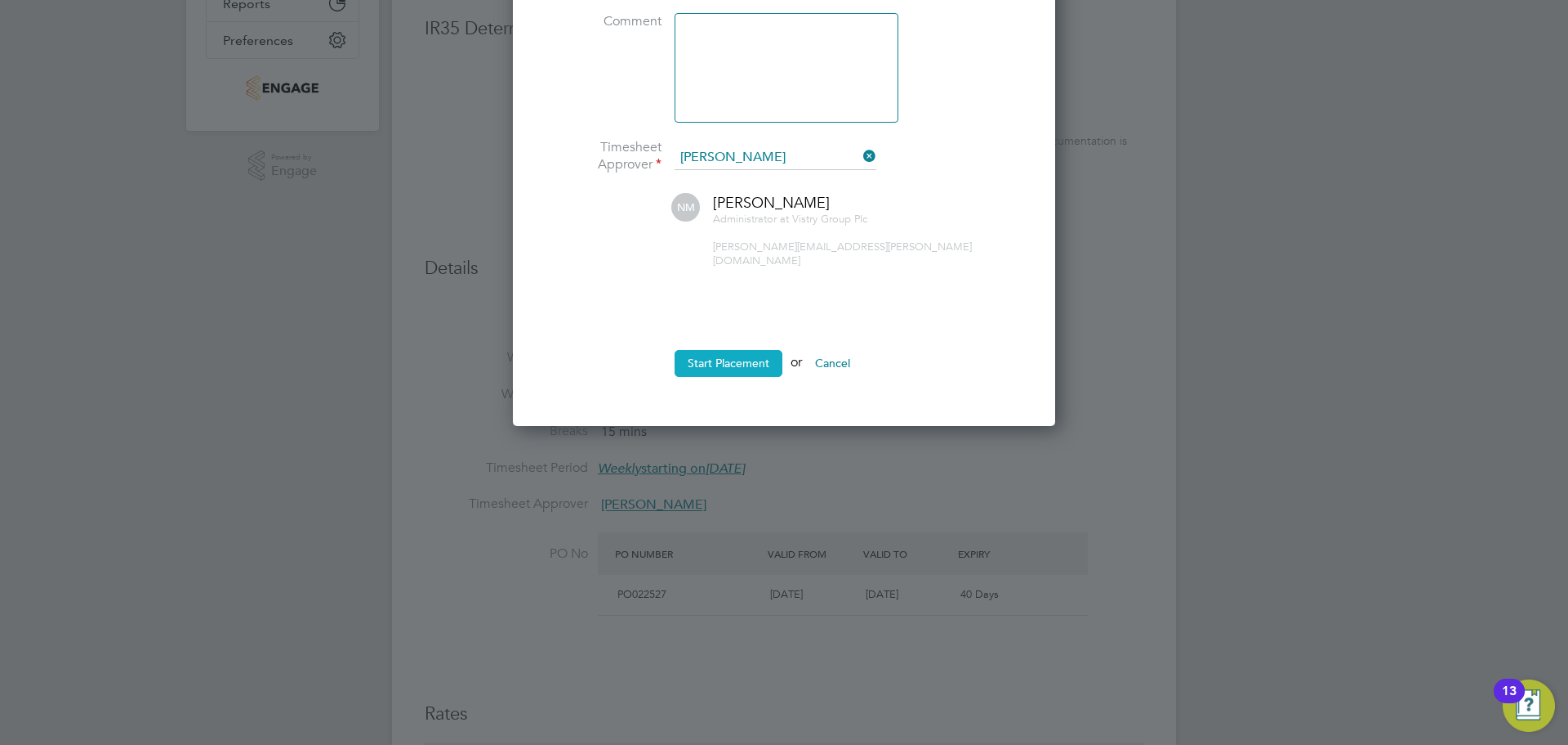
click at [751, 350] on button "Start Placement" at bounding box center [728, 363] width 108 height 26
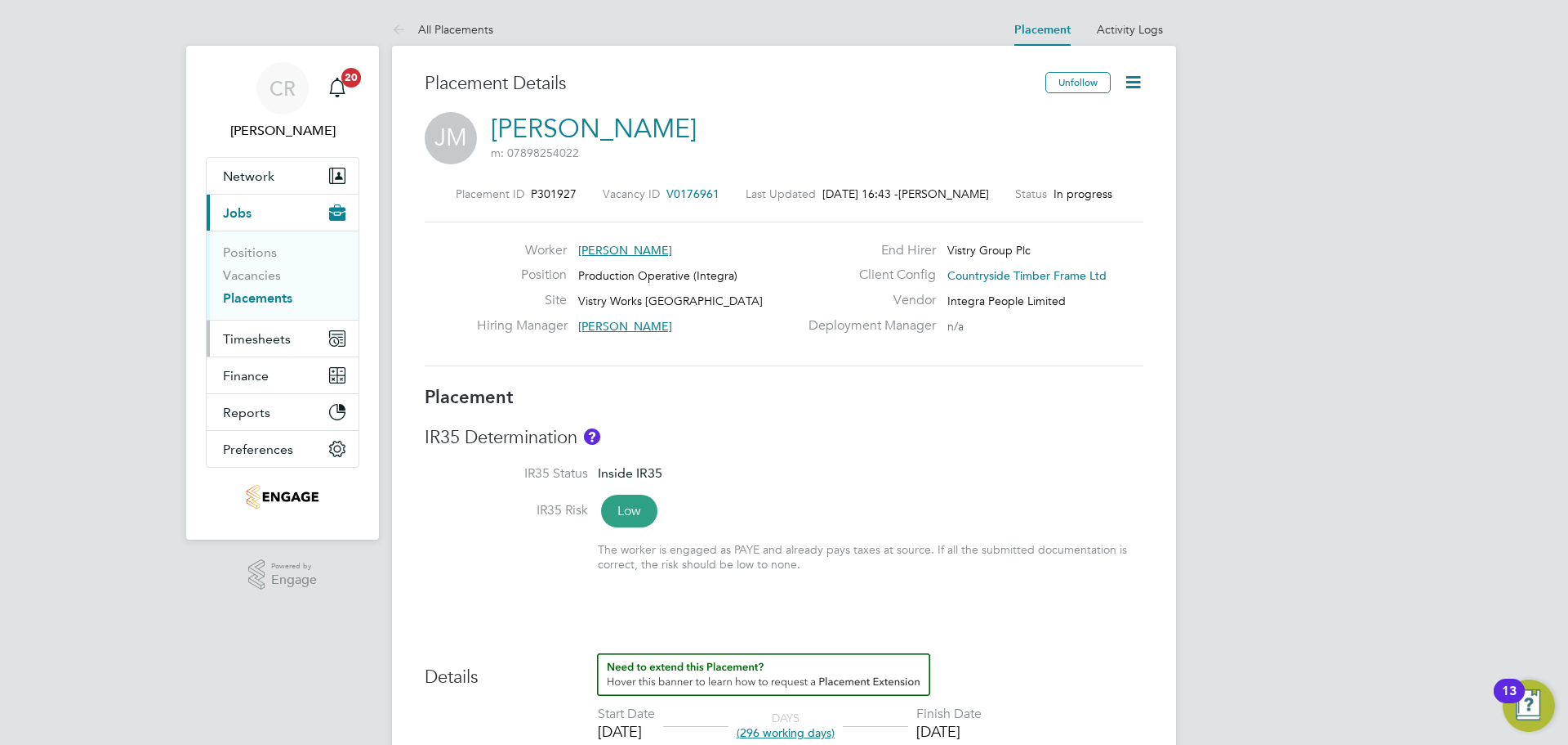
click at [261, 344] on span "Timesheets" at bounding box center [257, 339] width 68 height 15
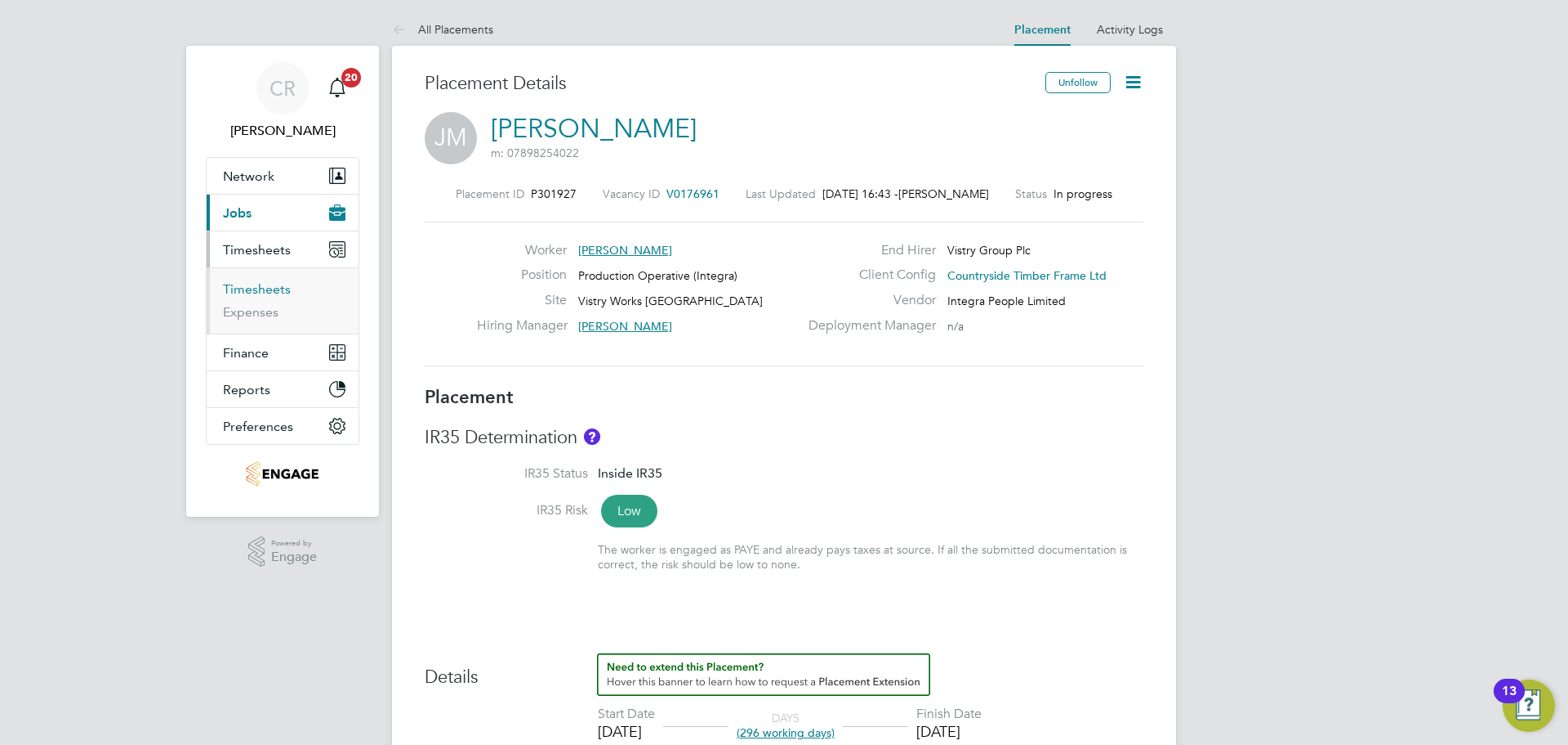
click at [264, 296] on link "Timesheets" at bounding box center [257, 289] width 68 height 15
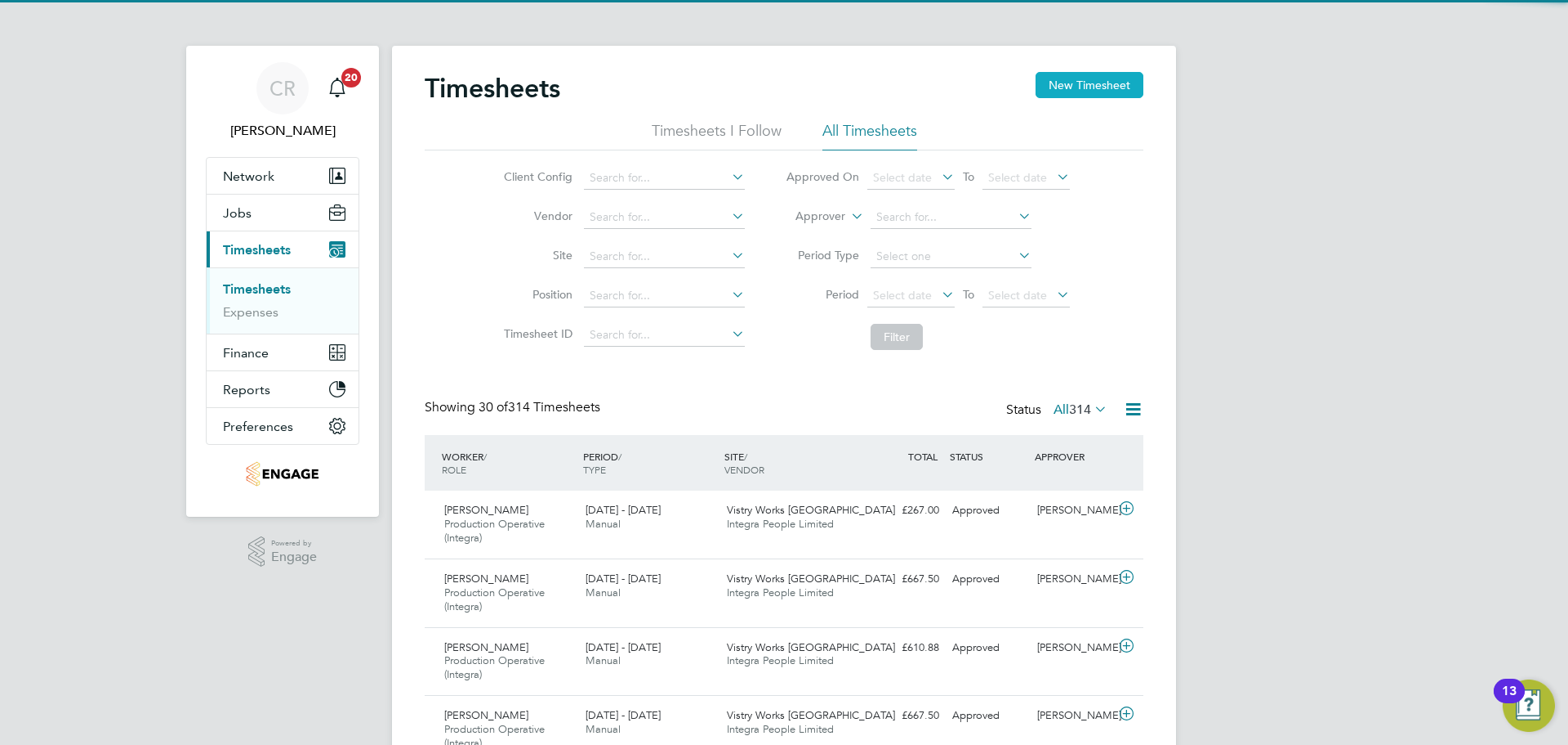
click at [1071, 87] on button "New Timesheet" at bounding box center [1089, 85] width 108 height 26
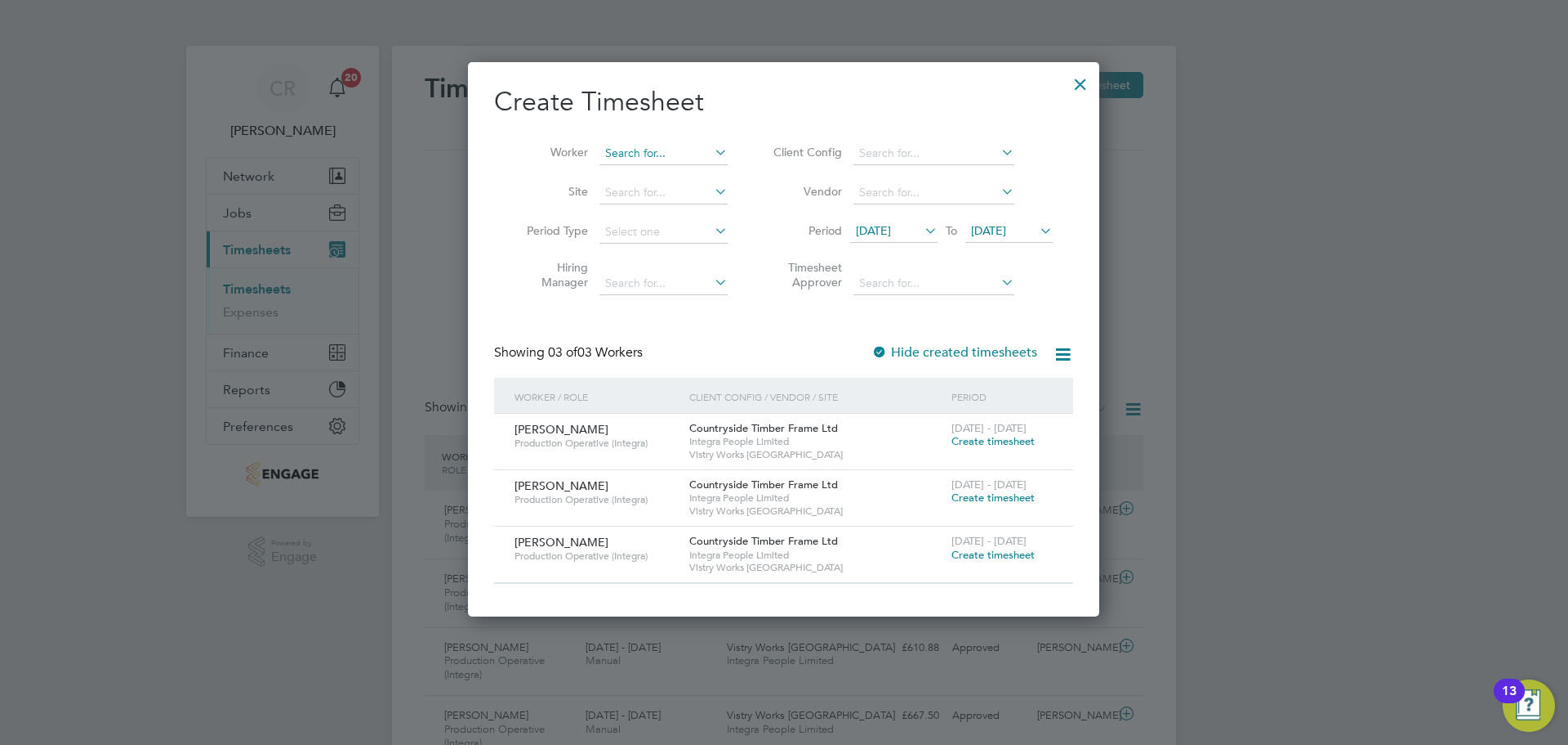
click at [674, 145] on input at bounding box center [663, 153] width 128 height 23
click at [646, 176] on li "Jiri Matas" at bounding box center [663, 175] width 130 height 22
type input "Jiri Matas"
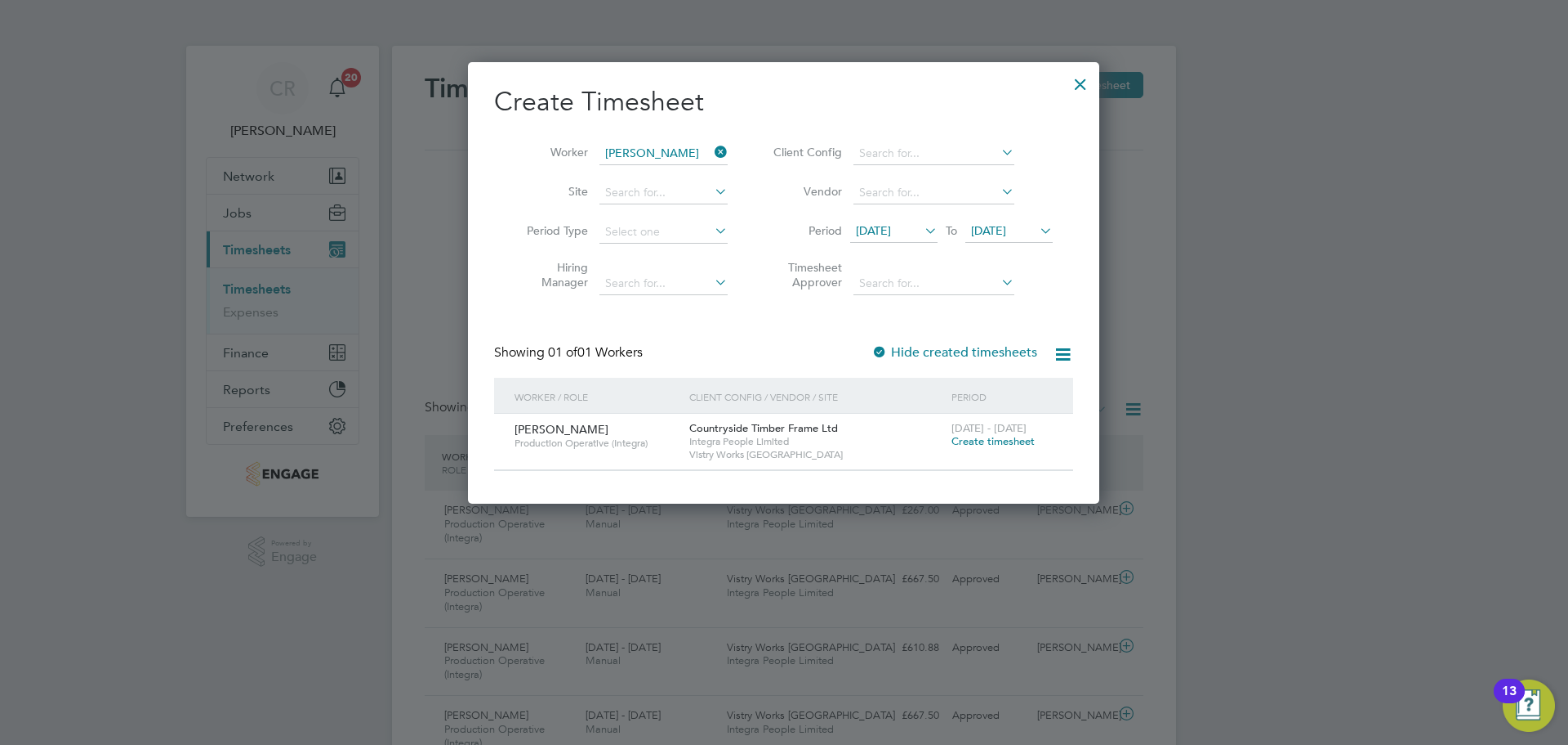
click at [1003, 443] on span "Create timesheet" at bounding box center [993, 441] width 83 height 14
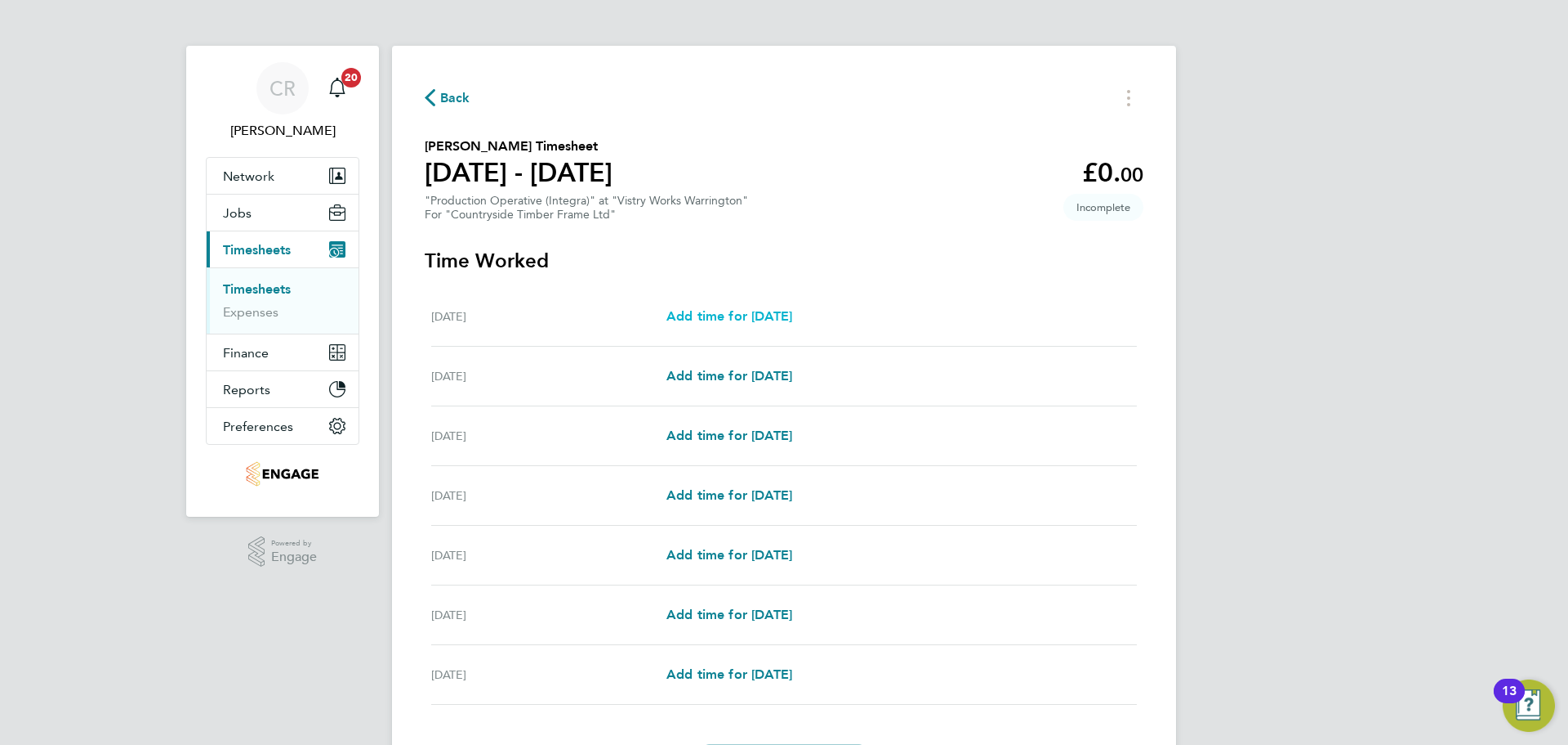
click at [767, 313] on span "Add time for Mon 18 Aug" at bounding box center [729, 316] width 126 height 15
select select "15"
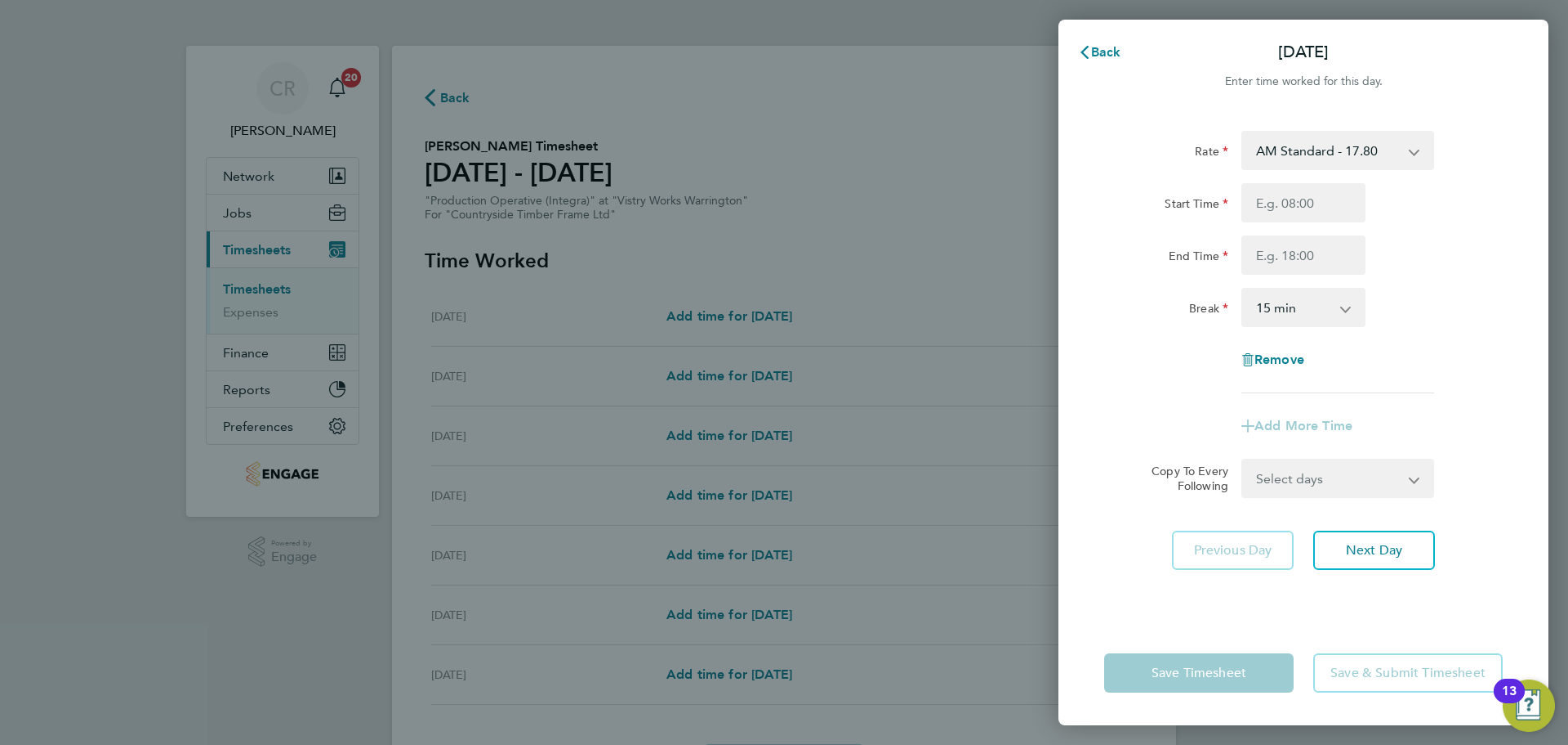
drag, startPoint x: 1382, startPoint y: 152, endPoint x: 1372, endPoint y: 165, distance: 16.4
click at [1382, 152] on select "AM Standard - 17.80 AM OT2 - 35.60 PM OT2 - 38.18 PM Standard - 19.09 AM OT1 - …" at bounding box center [1329, 150] width 170 height 36
select select "15"
click at [1308, 206] on input "Start Time" at bounding box center [1304, 203] width 124 height 39
type input "14:00"
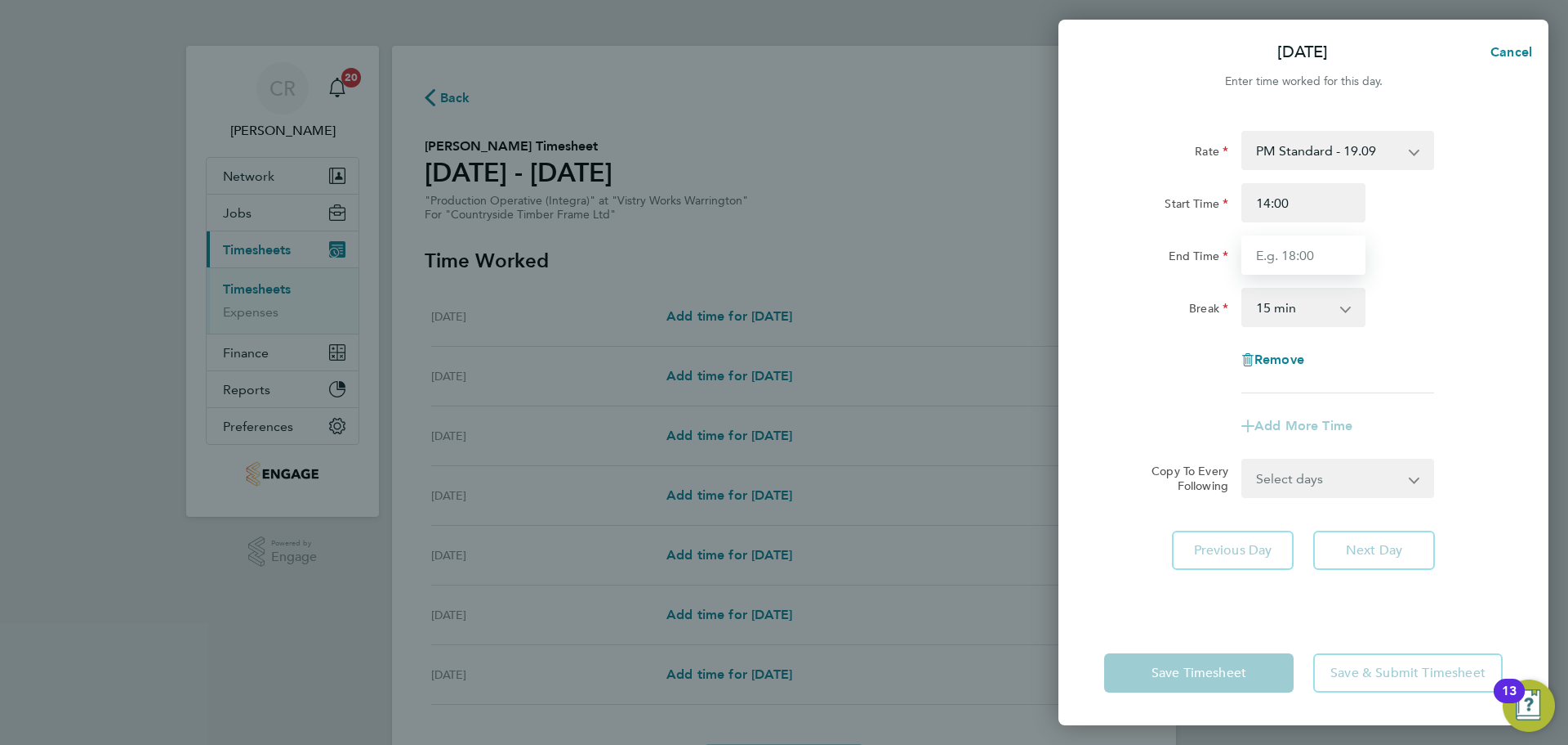
drag, startPoint x: 1313, startPoint y: 223, endPoint x: 1301, endPoint y: 255, distance: 34.2
click at [1301, 255] on input "End Time" at bounding box center [1304, 255] width 124 height 39
type input "00:00"
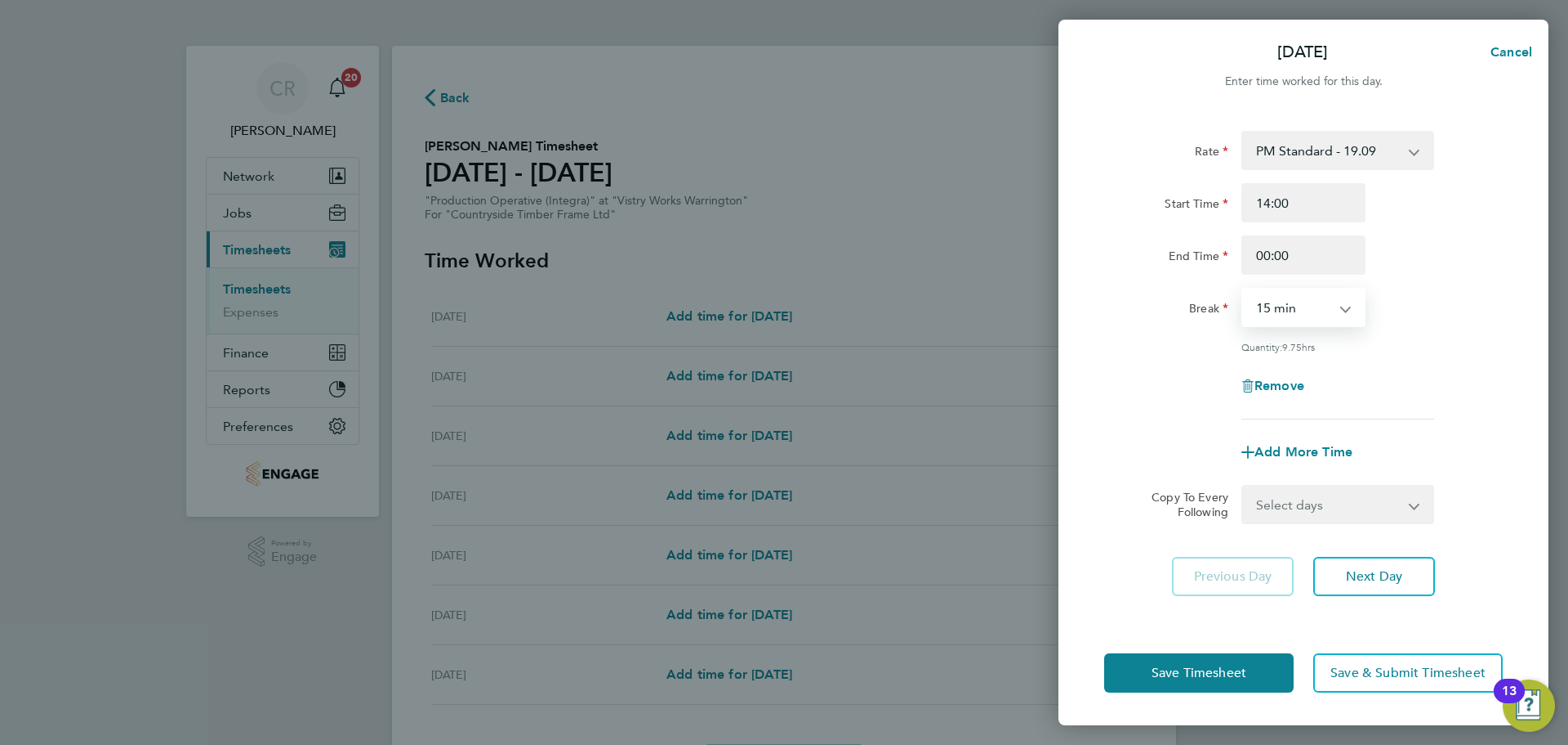
drag, startPoint x: 1307, startPoint y: 296, endPoint x: 1307, endPoint y: 309, distance: 13.0
click at [1307, 296] on select "0 min 15 min 30 min 45 min 60 min 75 min 90 min" at bounding box center [1294, 308] width 101 height 36
select select "30"
click at [1244, 290] on select "0 min 15 min 30 min 45 min 60 min 75 min 90 min" at bounding box center [1294, 308] width 101 height 36
click at [1259, 682] on button "Save Timesheet" at bounding box center [1199, 673] width 189 height 39
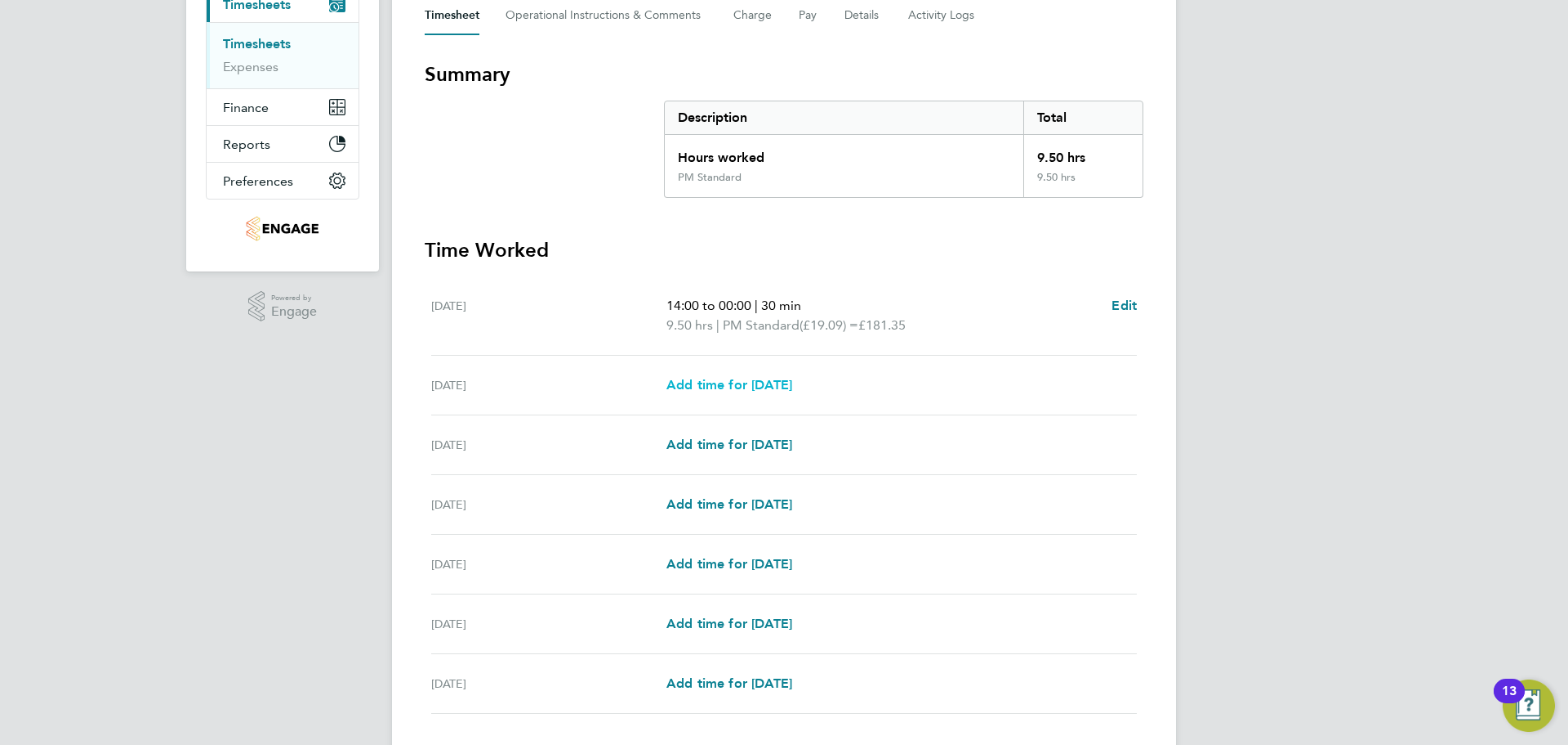
click at [761, 388] on span "Add time for Tue 19 Aug" at bounding box center [729, 385] width 126 height 15
select select "15"
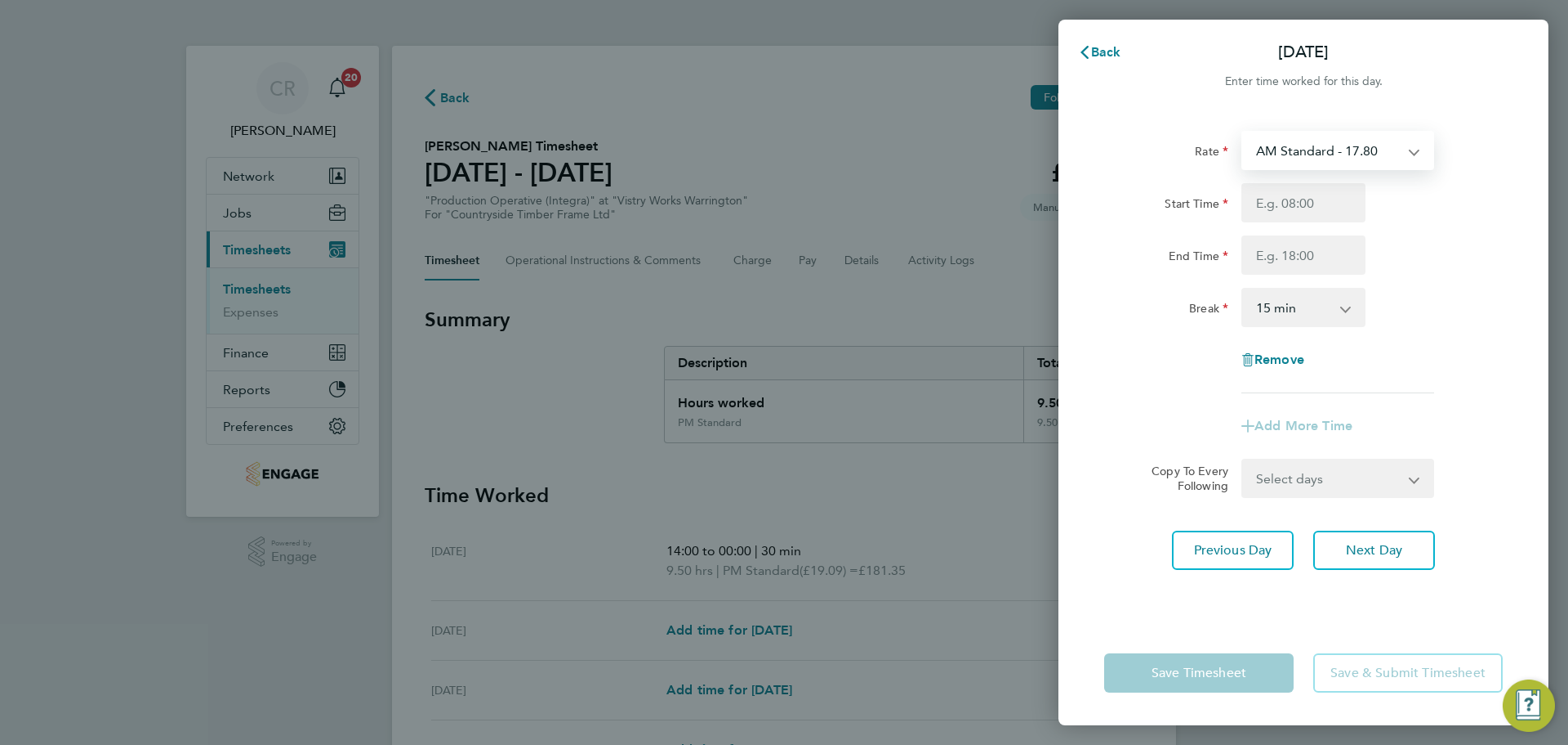
drag, startPoint x: 1378, startPoint y: 157, endPoint x: 1368, endPoint y: 166, distance: 13.5
click at [1378, 157] on select "AM Standard - 17.80 AM OT2 - 35.60 PM OT2 - 38.18 PM Standard - 19.09 AM OT1 - …" at bounding box center [1329, 150] width 170 height 36
select select "15"
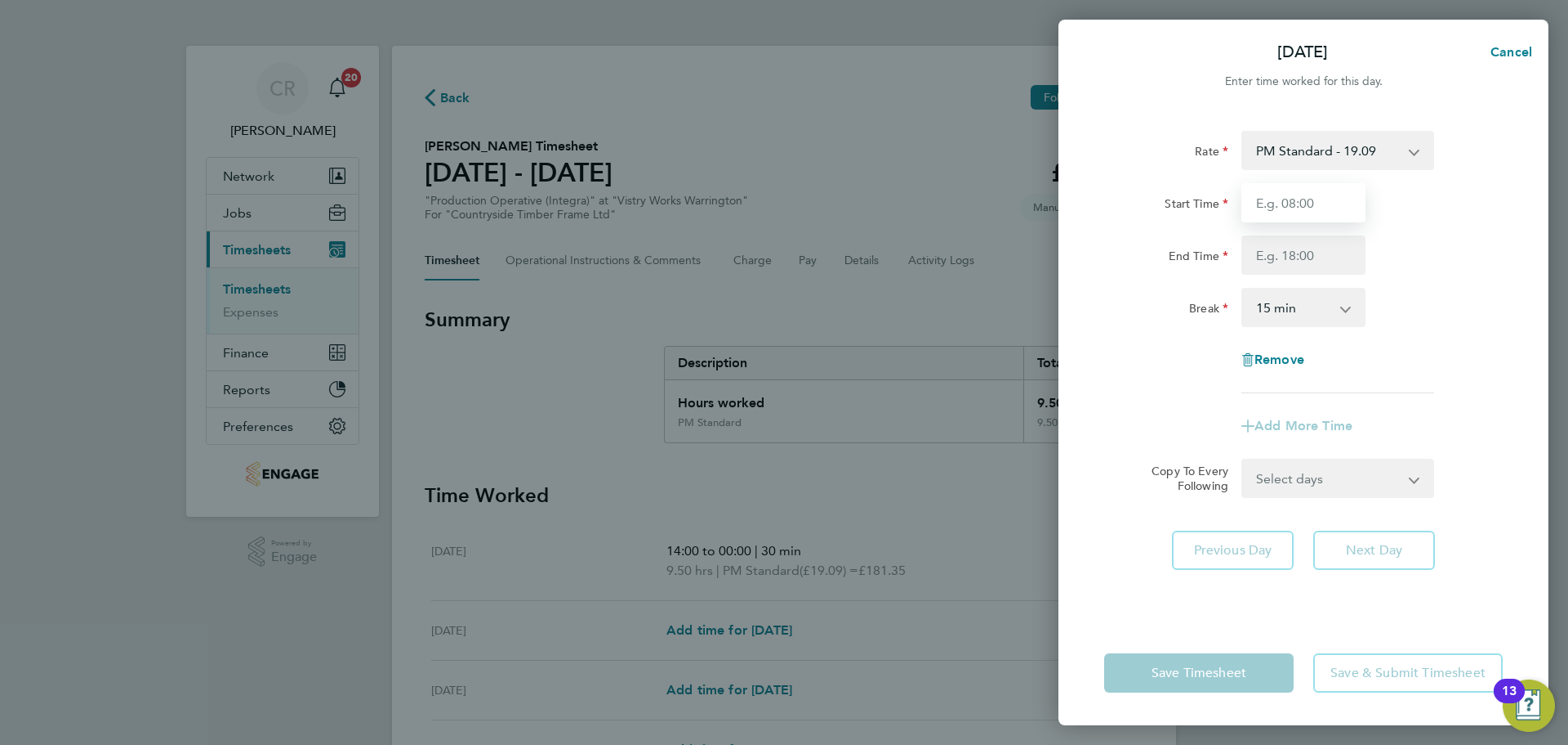
click at [1307, 206] on input "Start Time" at bounding box center [1304, 203] width 124 height 39
type input "14:00"
click at [1312, 254] on input "End Time" at bounding box center [1304, 255] width 124 height 39
type input "00:00"
click at [1300, 307] on select "0 min 15 min 30 min 45 min 60 min 75 min 90 min" at bounding box center [1294, 308] width 101 height 36
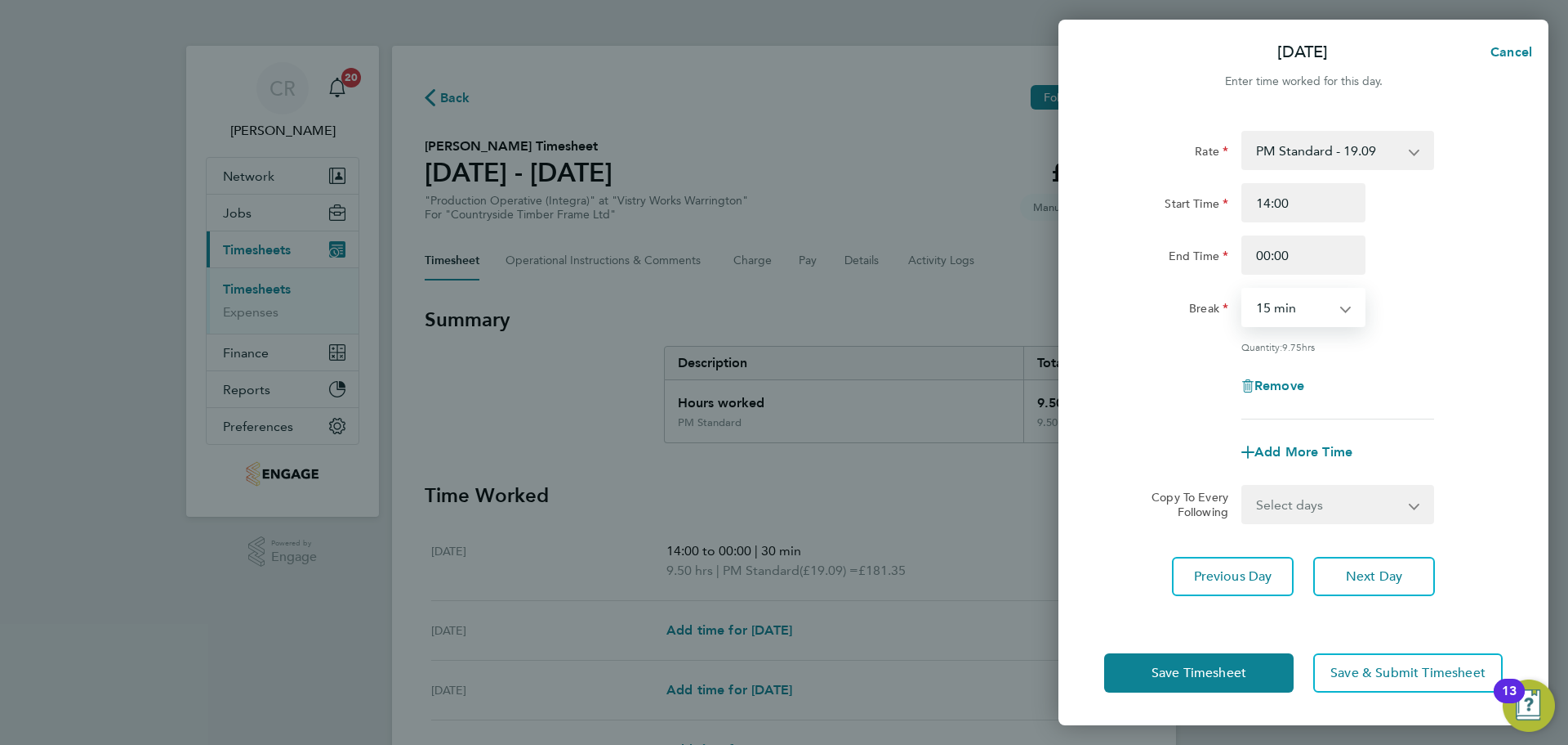
select select "30"
click at [1244, 290] on select "0 min 15 min 30 min 45 min 60 min 75 min 90 min" at bounding box center [1294, 308] width 101 height 36
click at [1229, 668] on span "Save Timesheet" at bounding box center [1200, 672] width 95 height 16
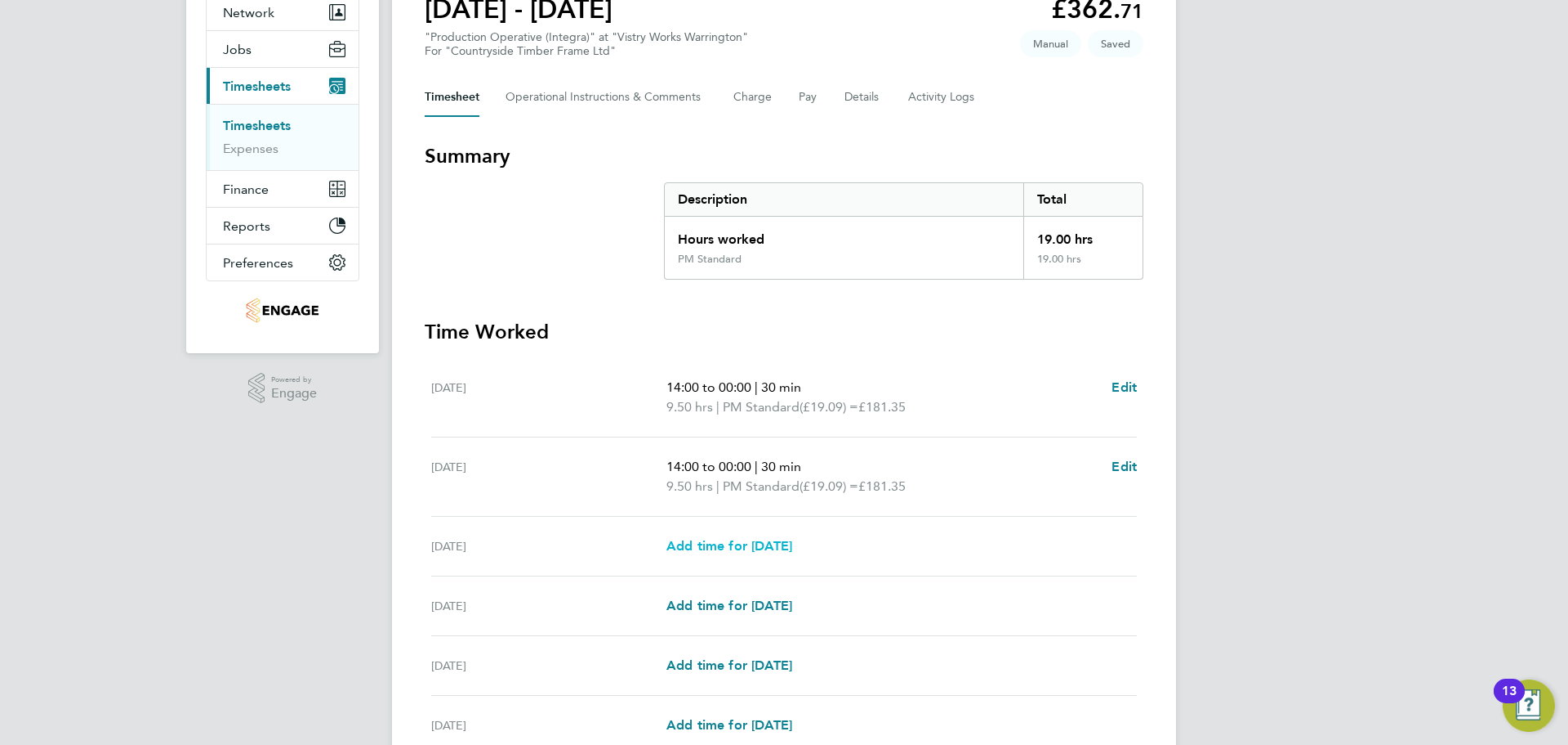
click at [763, 545] on span "Add time for Wed 20 Aug" at bounding box center [729, 545] width 126 height 15
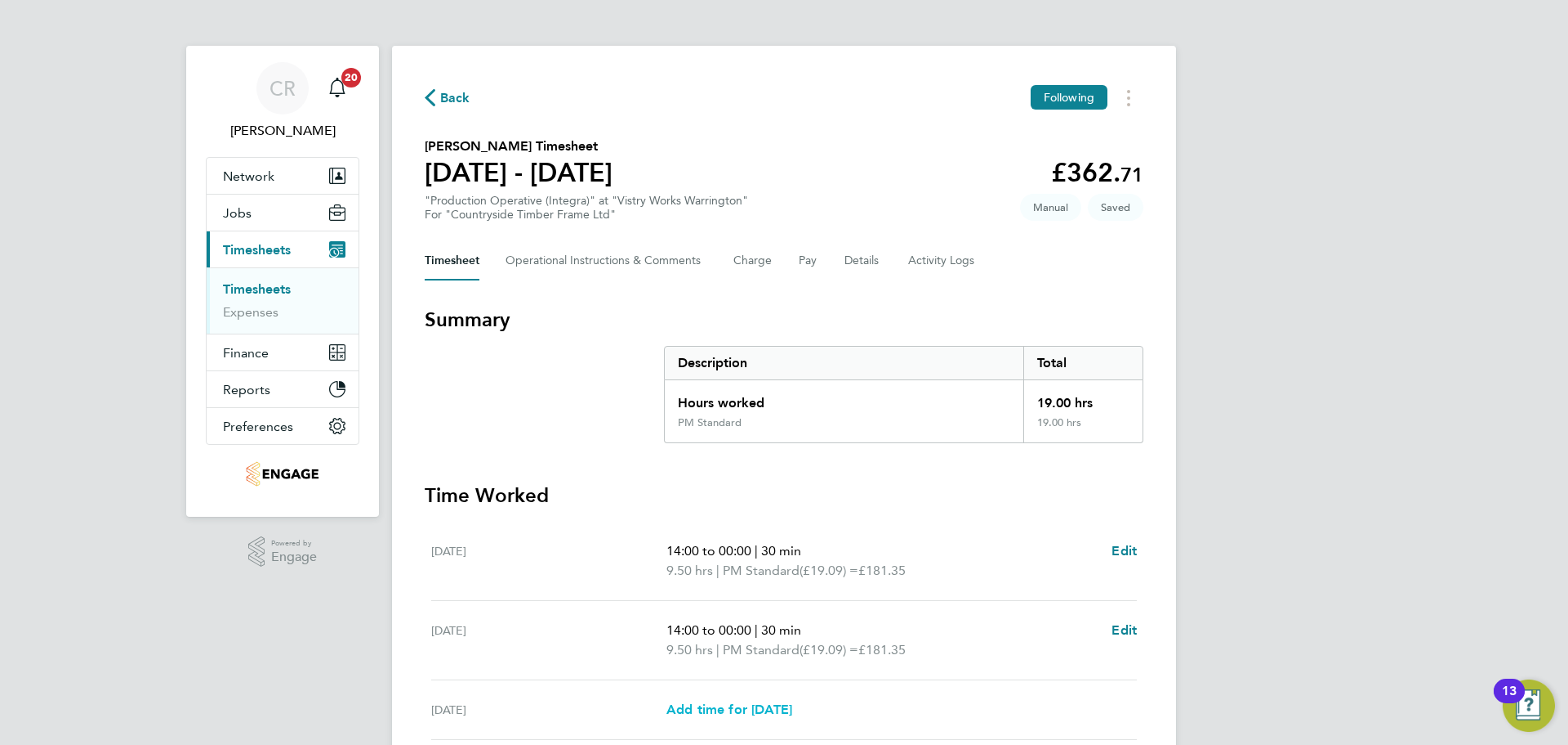
select select "15"
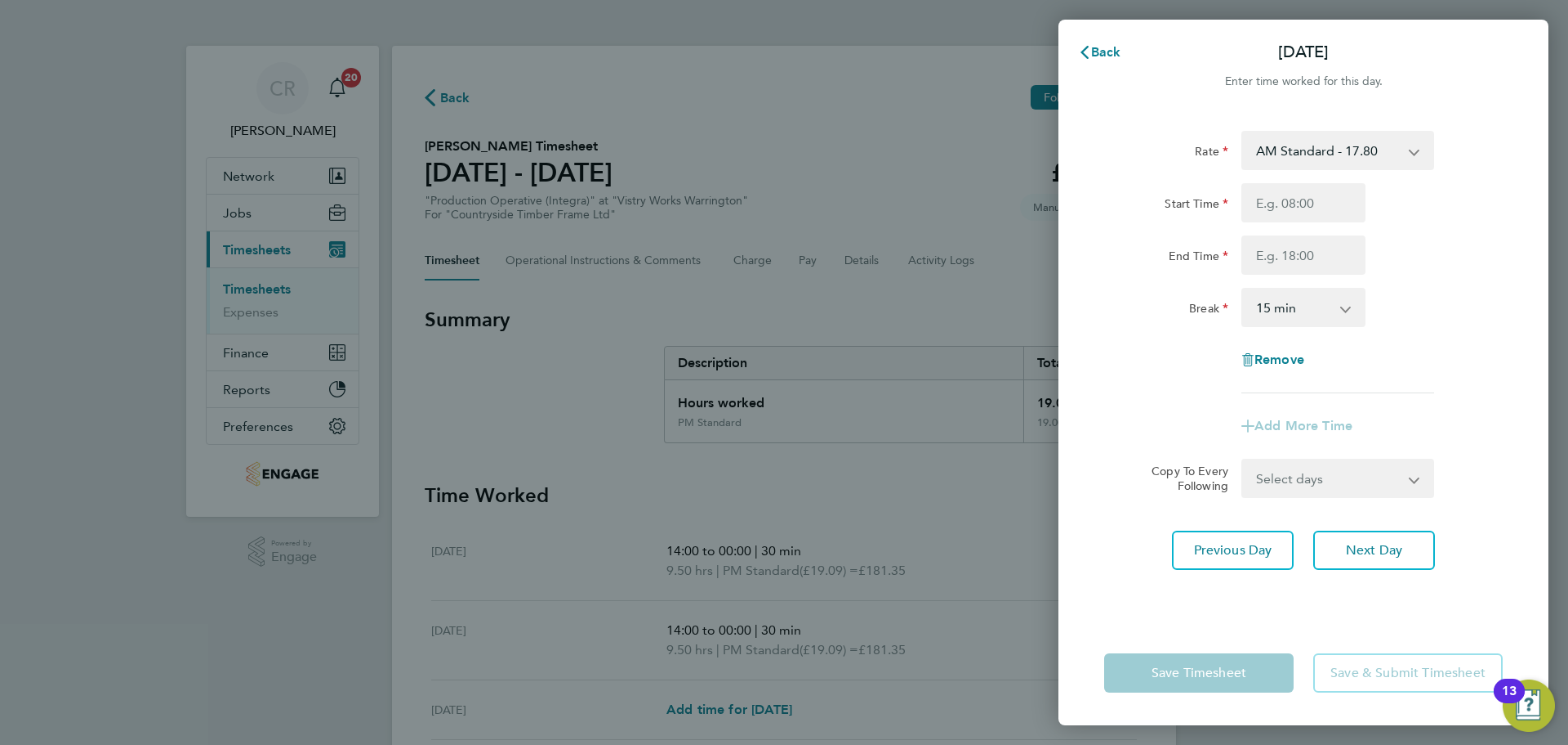
click at [1315, 162] on select "AM Standard - 17.80 AM OT2 - 35.60 PM OT2 - 38.18 PM Standard - 19.09 AM OT1 - …" at bounding box center [1329, 150] width 170 height 36
select select "15"
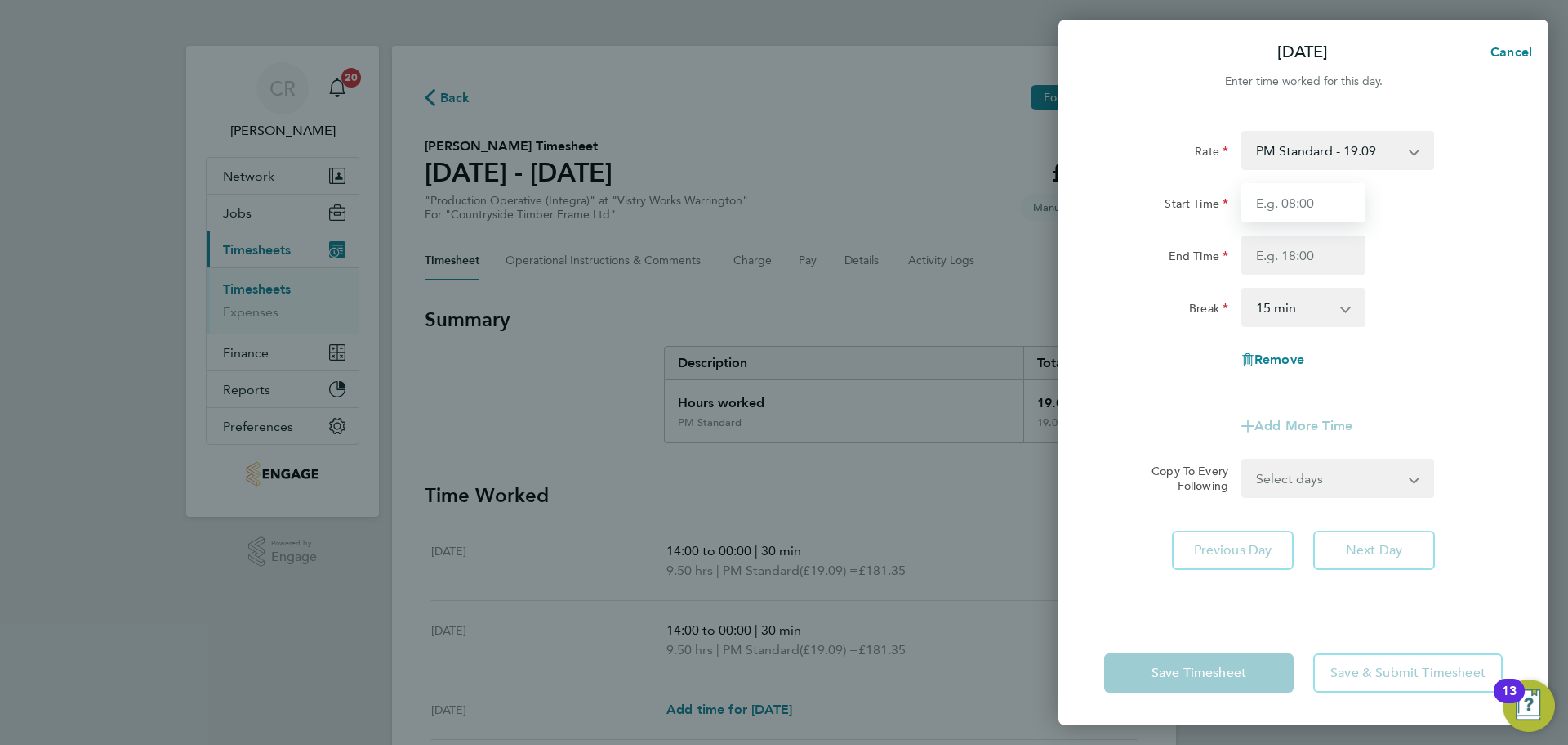
click at [1304, 212] on input "Start Time" at bounding box center [1304, 203] width 124 height 39
type input "14:00"
click at [1303, 253] on input "End Time" at bounding box center [1304, 255] width 124 height 39
type input "00:00"
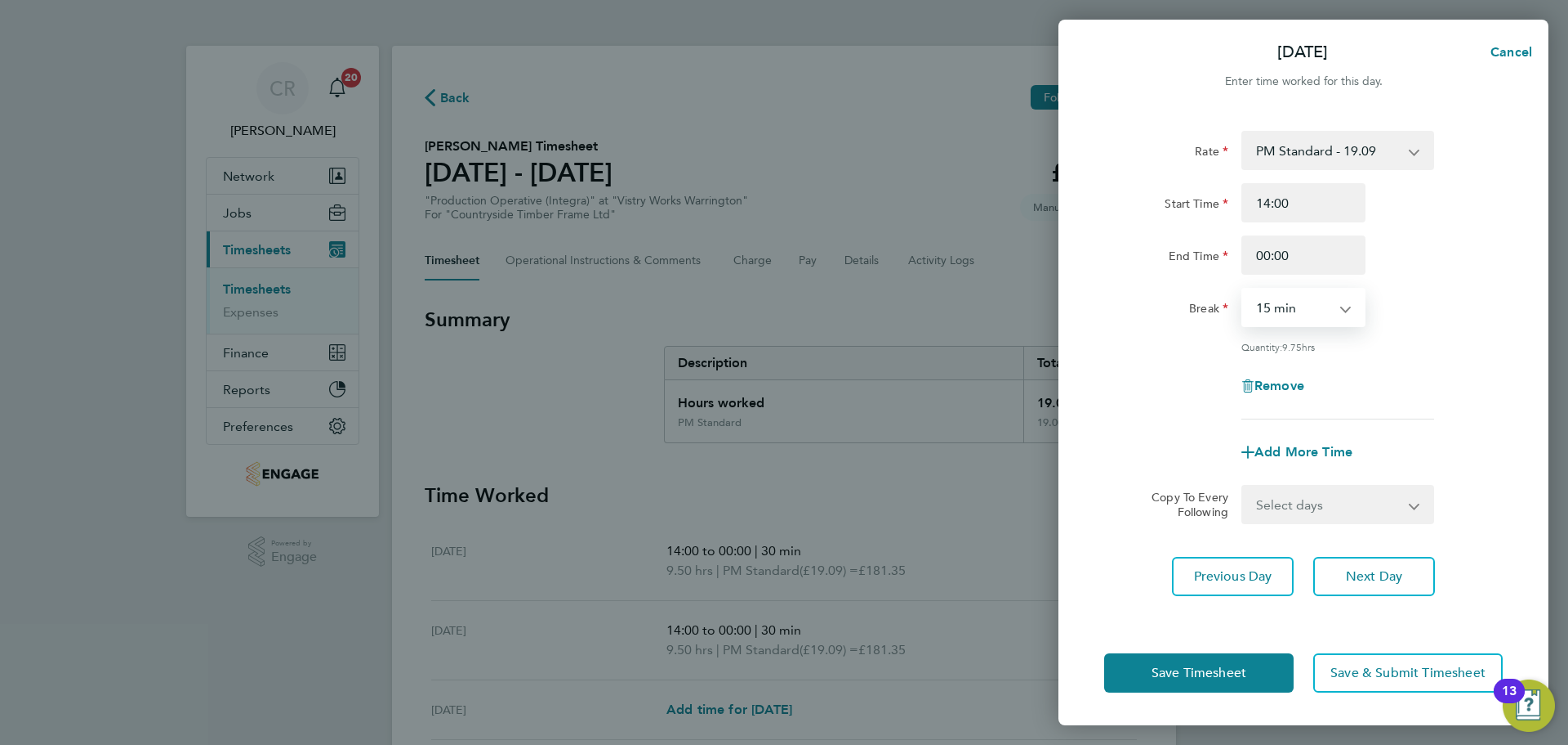
click at [1313, 317] on select "0 min 15 min 30 min 45 min 60 min 75 min 90 min" at bounding box center [1294, 308] width 101 height 36
select select "30"
click at [1244, 290] on select "0 min 15 min 30 min 45 min 60 min 75 min 90 min" at bounding box center [1294, 308] width 101 height 36
click at [1245, 670] on span "Save Timesheet" at bounding box center [1200, 672] width 95 height 16
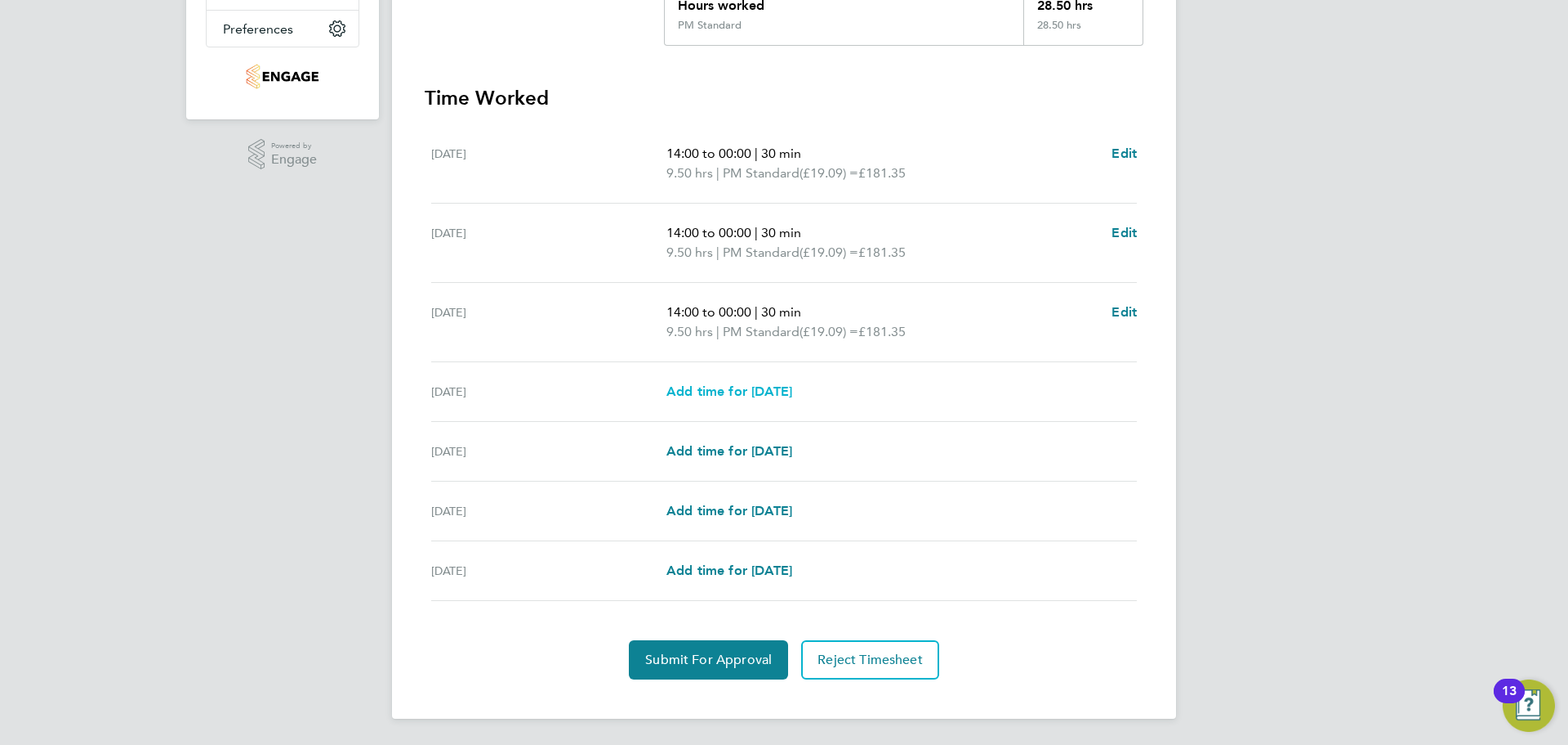
click at [763, 395] on span "Add time for Thu 21 Aug" at bounding box center [729, 391] width 126 height 15
select select "15"
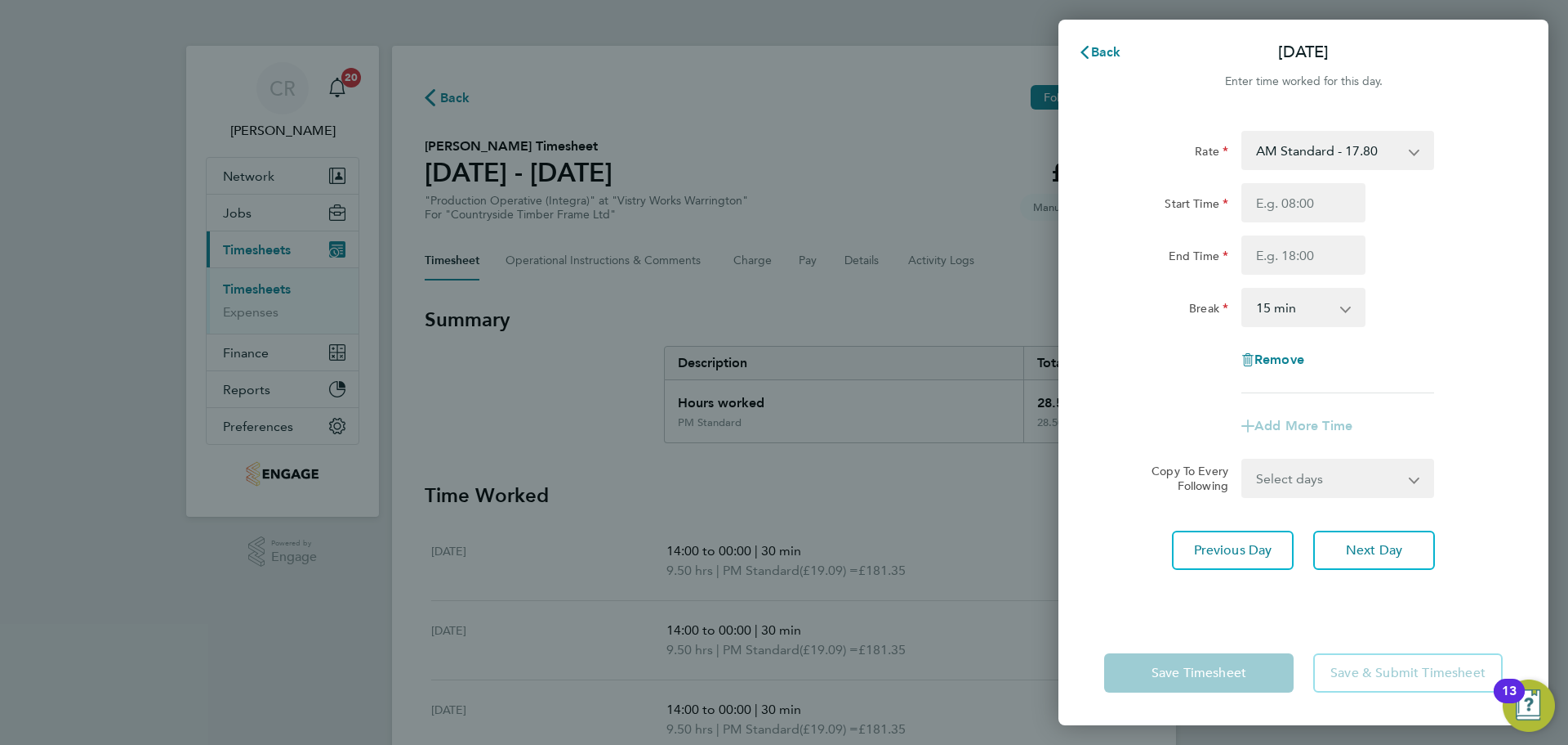
click at [1327, 161] on select "AM Standard - 17.80 AM OT2 - 35.60 PM OT2 - 38.18 PM Standard - 19.09 AM OT1 - …" at bounding box center [1329, 150] width 170 height 36
select select "15"
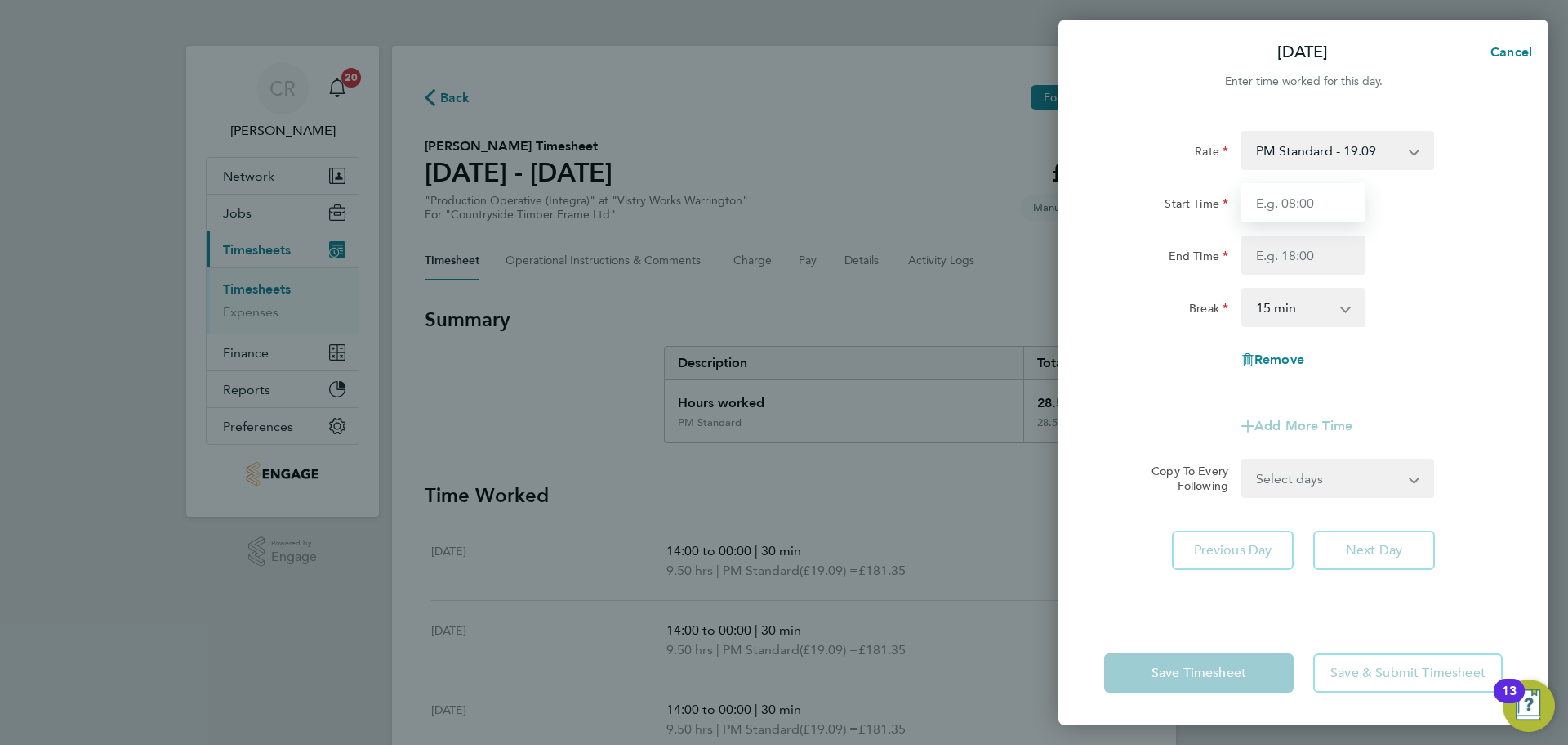
click at [1314, 201] on input "Start Time" at bounding box center [1304, 203] width 124 height 39
type input "14:00"
click at [1310, 257] on input "End Time" at bounding box center [1304, 255] width 124 height 39
type input "23:30"
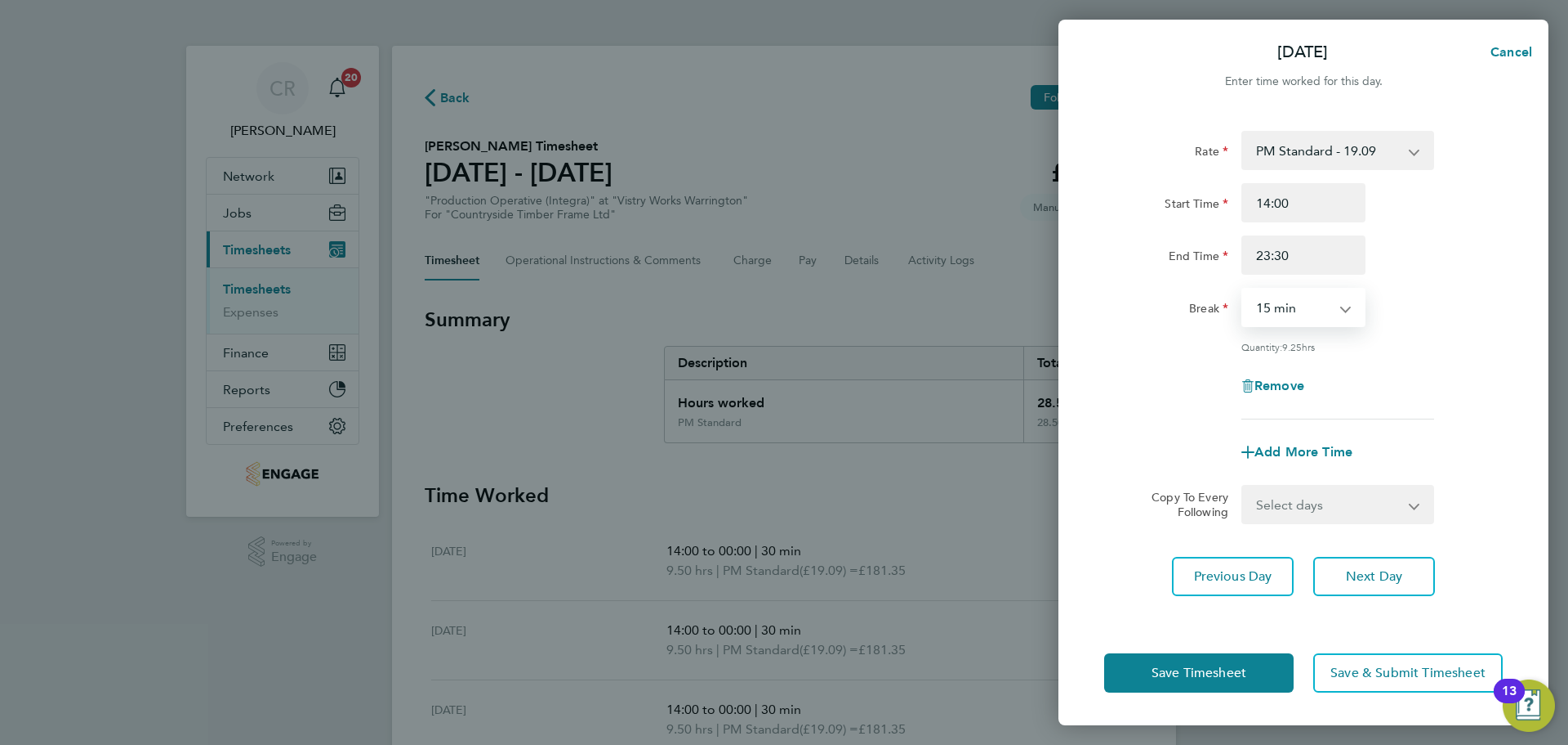
drag, startPoint x: 1290, startPoint y: 295, endPoint x: 1297, endPoint y: 309, distance: 15.7
click at [1290, 295] on select "0 min 15 min 30 min 45 min 60 min 75 min 90 min" at bounding box center [1294, 308] width 101 height 36
select select "30"
click at [1244, 290] on select "0 min 15 min 30 min 45 min 60 min 75 min 90 min" at bounding box center [1294, 308] width 101 height 36
click at [1263, 665] on button "Save Timesheet" at bounding box center [1199, 673] width 189 height 39
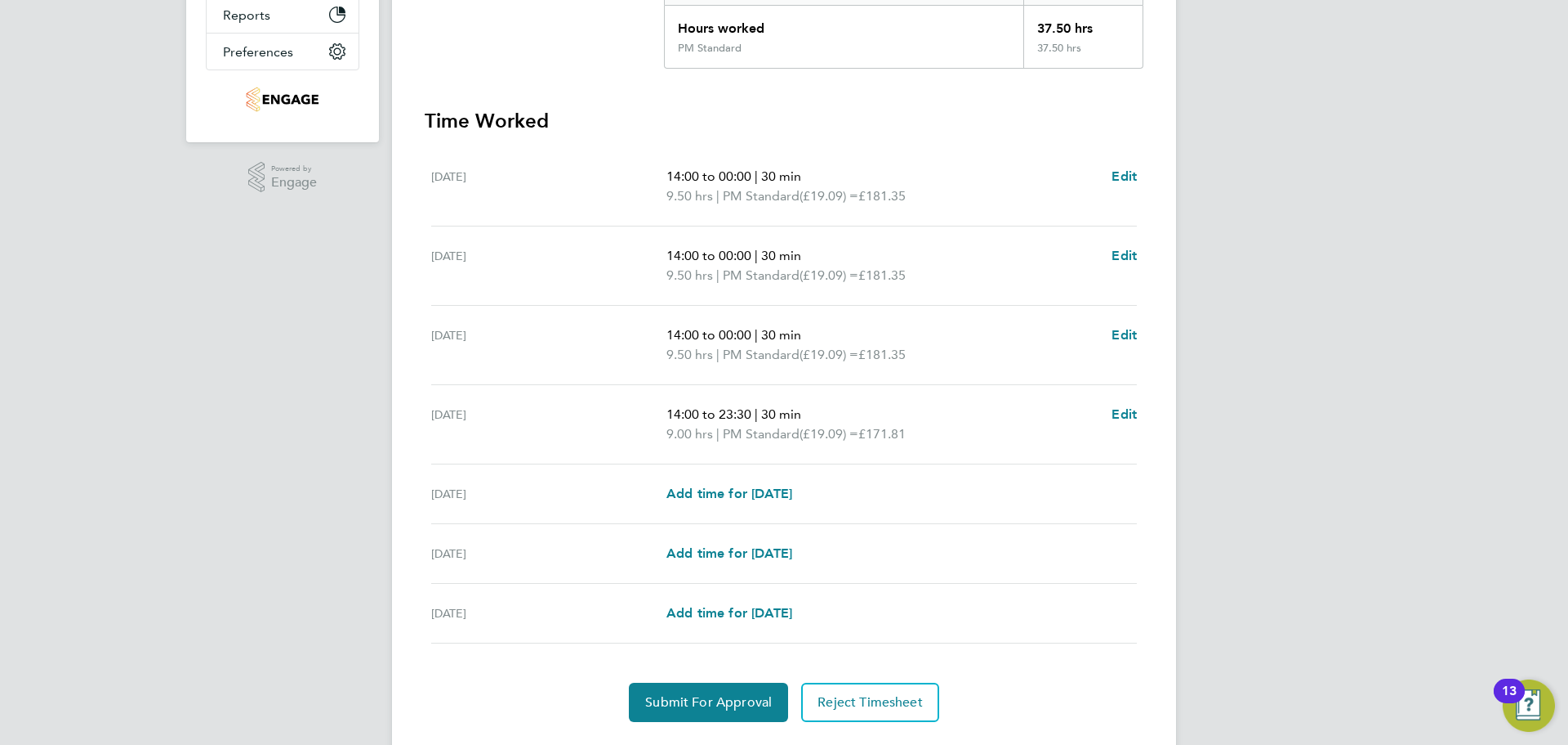
scroll to position [417, 0]
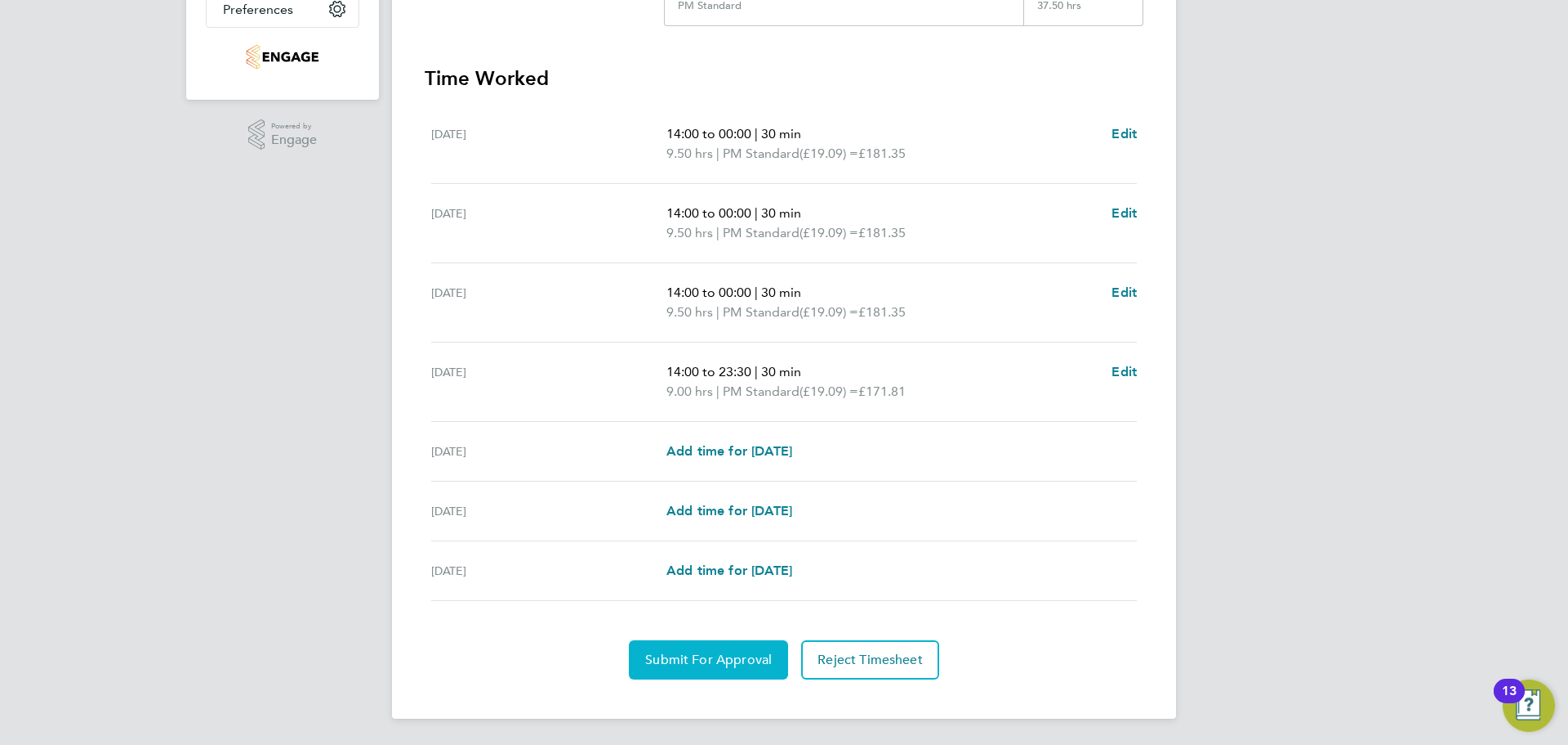
click at [729, 652] on span "Submit For Approval" at bounding box center [708, 659] width 126 height 16
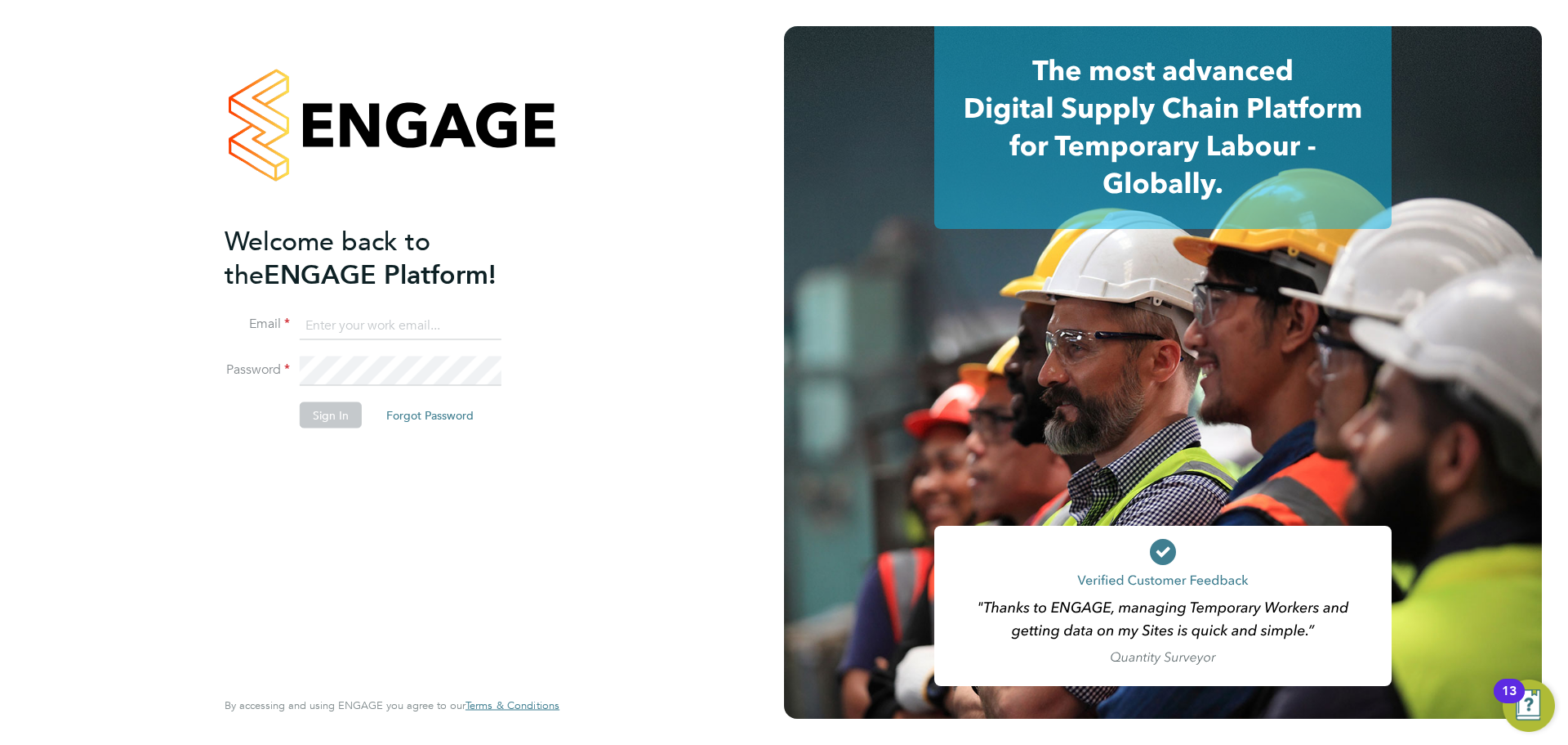
click at [437, 323] on input at bounding box center [401, 325] width 202 height 30
type input "[PERSON_NAME][EMAIL_ADDRESS][PERSON_NAME][DOMAIN_NAME]"
click at [340, 422] on button "Sign In" at bounding box center [330, 415] width 62 height 26
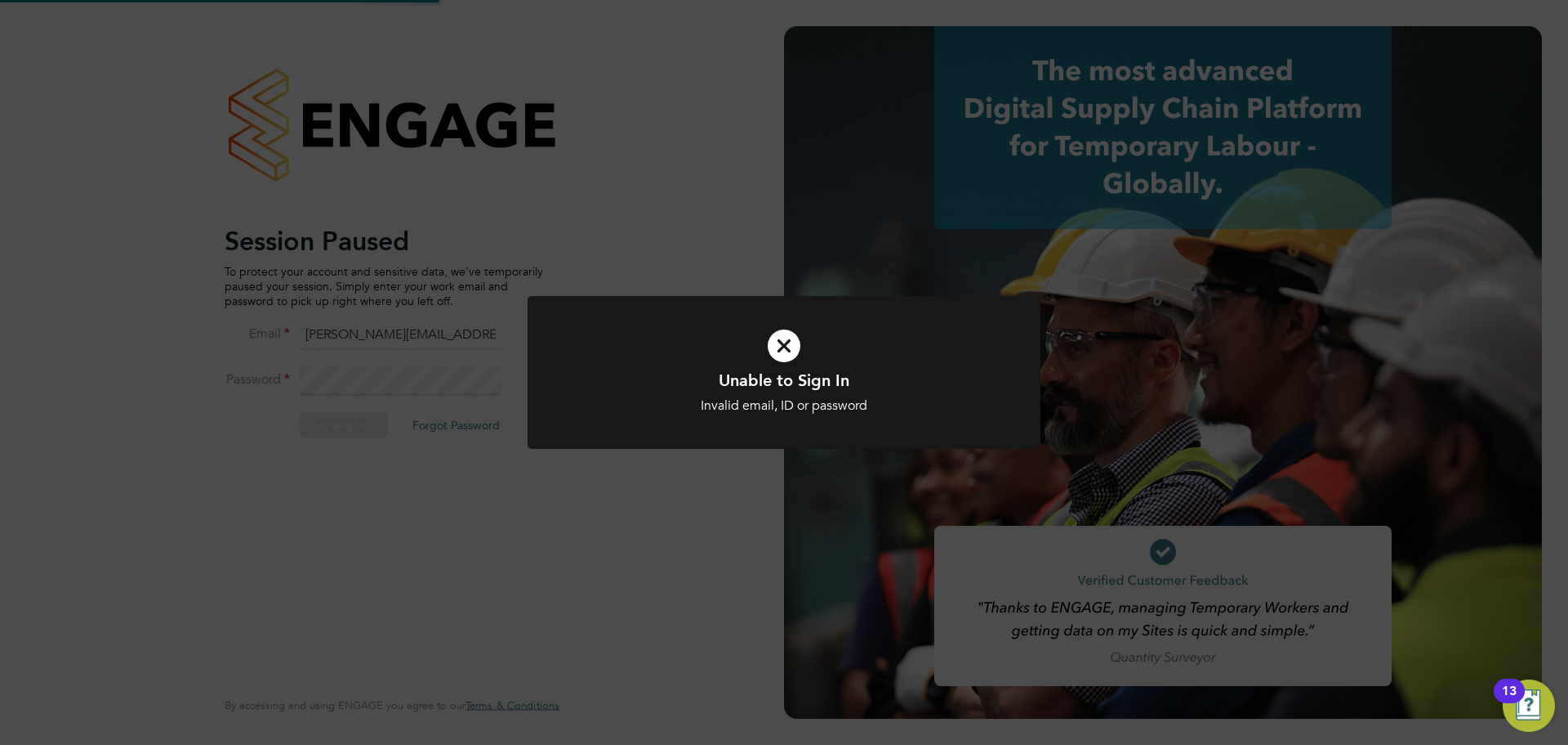
click at [701, 359] on icon at bounding box center [784, 345] width 424 height 64
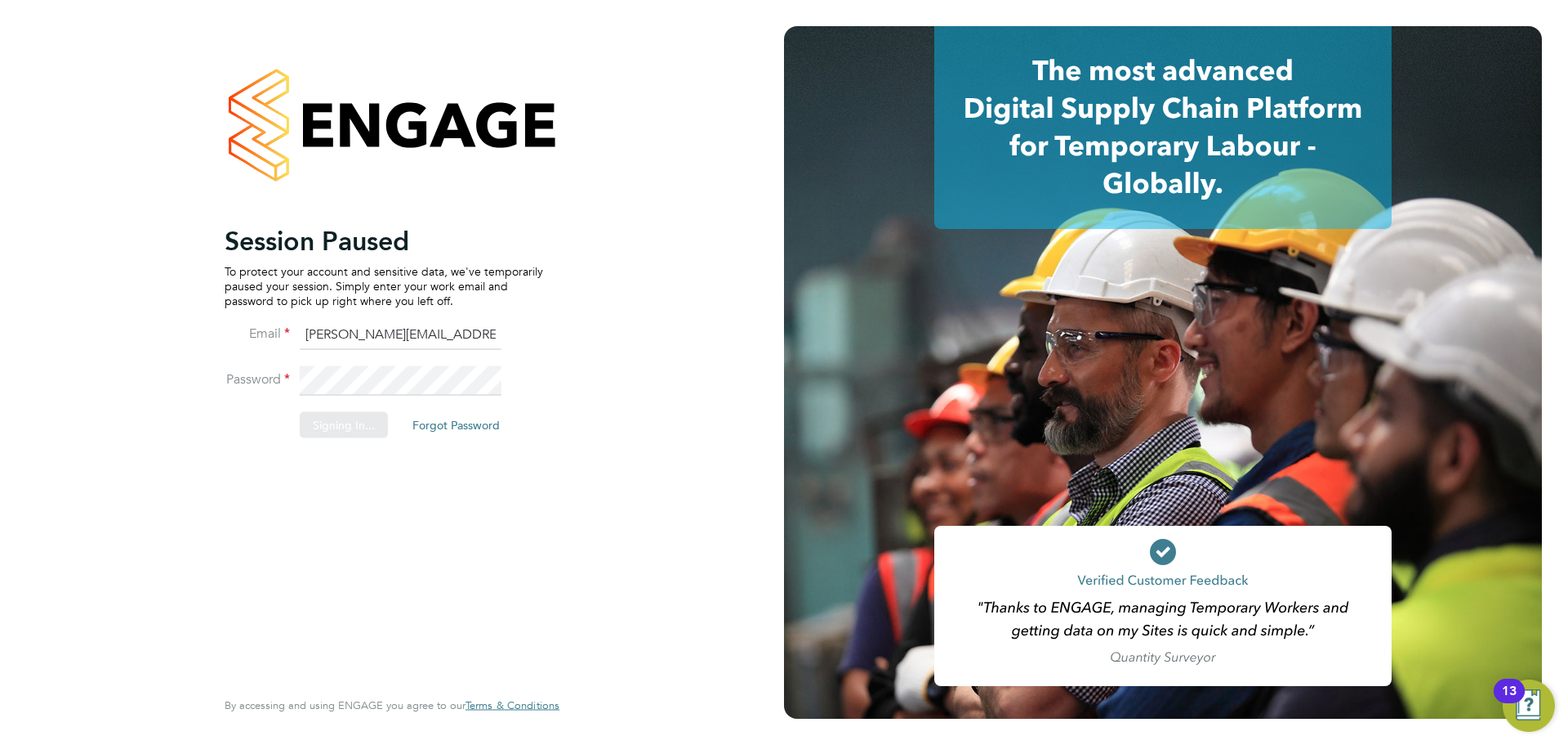
drag, startPoint x: 352, startPoint y: 384, endPoint x: 390, endPoint y: 379, distance: 38.3
click at [353, 386] on div "Sorry, we are having problems connecting to our services." at bounding box center [392, 372] width 784 height 745
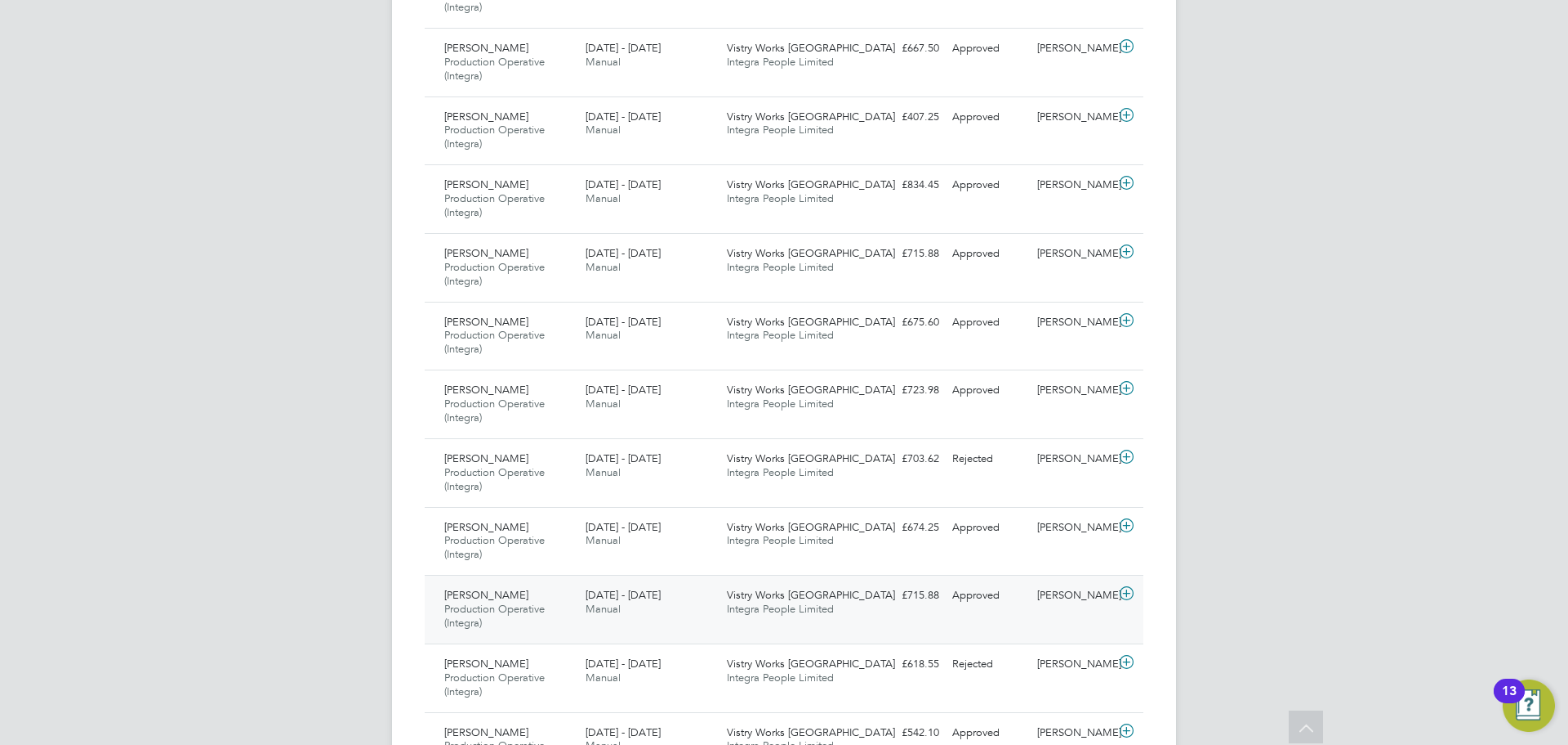
drag, startPoint x: 511, startPoint y: 613, endPoint x: 540, endPoint y: 607, distance: 29.6
click at [511, 613] on span "Production Operative (Integra)" at bounding box center [494, 615] width 100 height 28
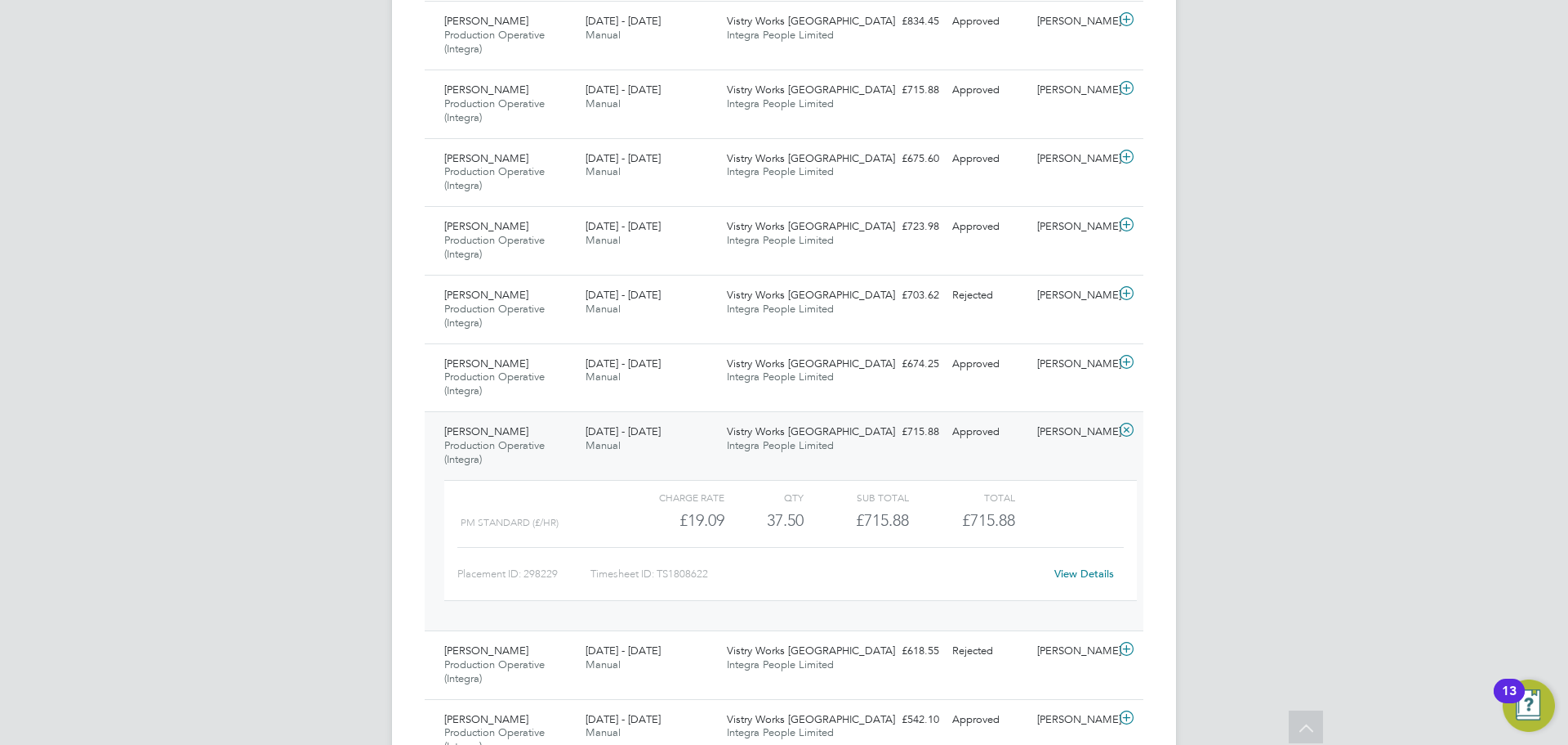
click at [1071, 577] on link "View Details" at bounding box center [1084, 573] width 59 height 14
click at [516, 99] on span "Production Operative (Integra)" at bounding box center [494, 110] width 100 height 28
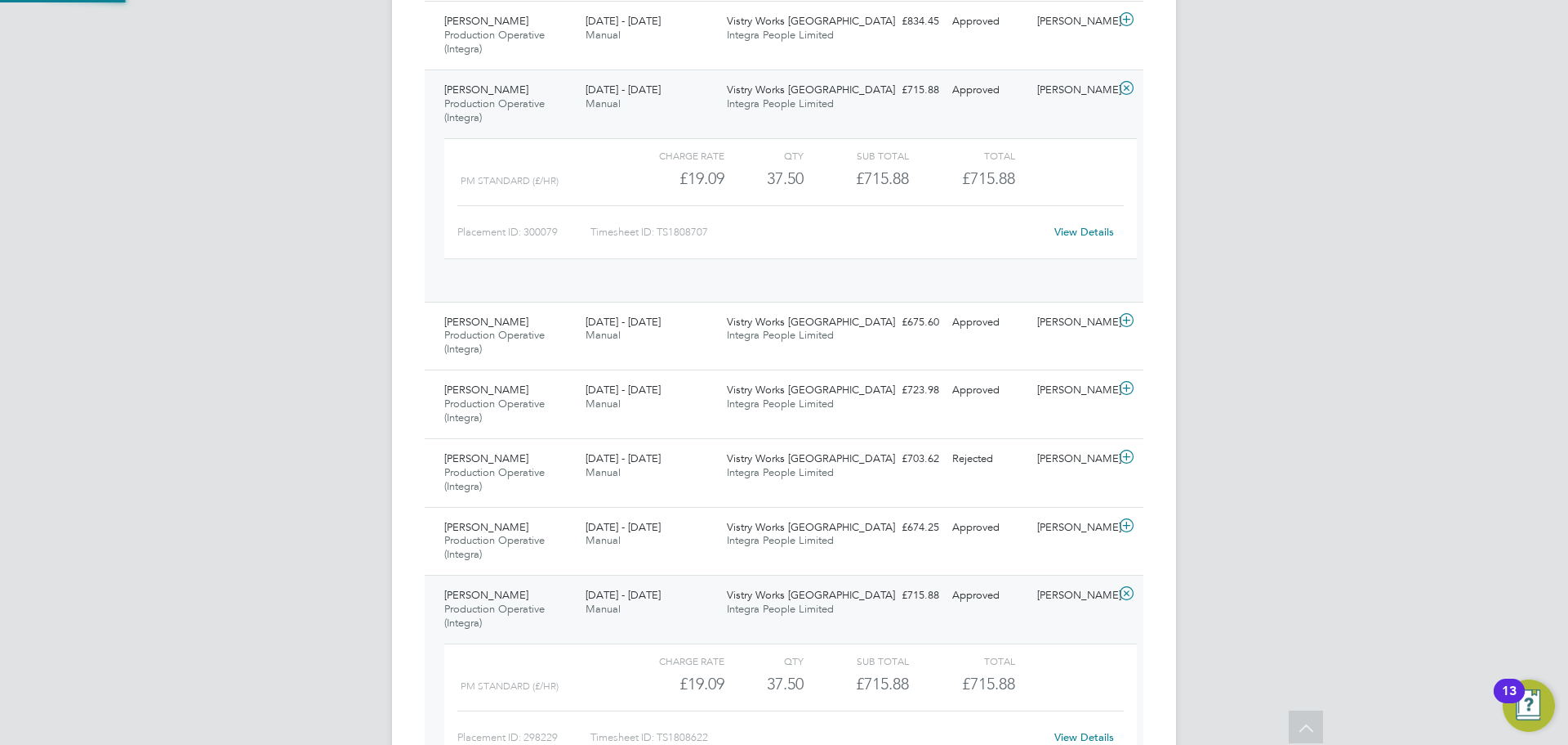
scroll to position [28, 160]
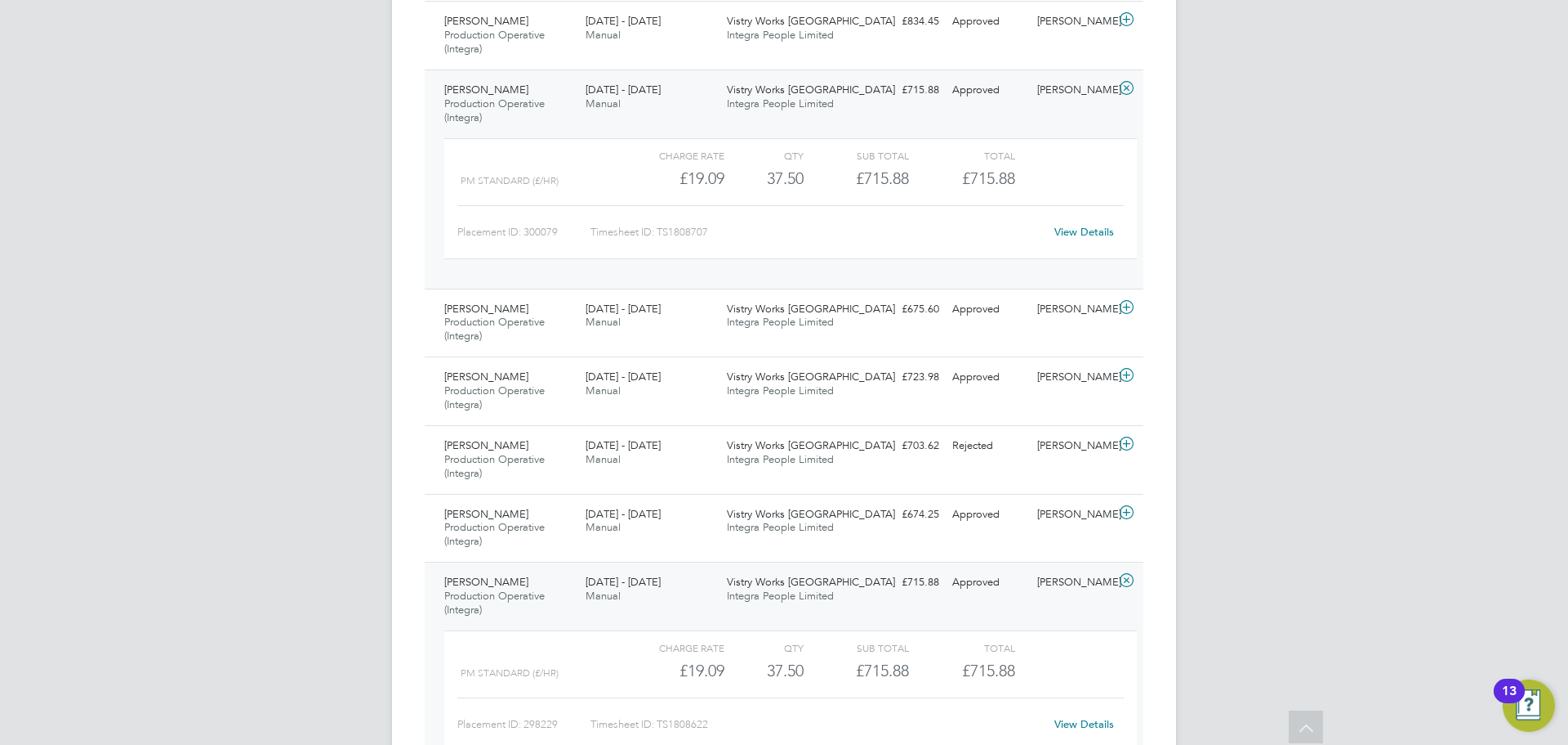
click at [1084, 234] on link "View Details" at bounding box center [1084, 232] width 59 height 14
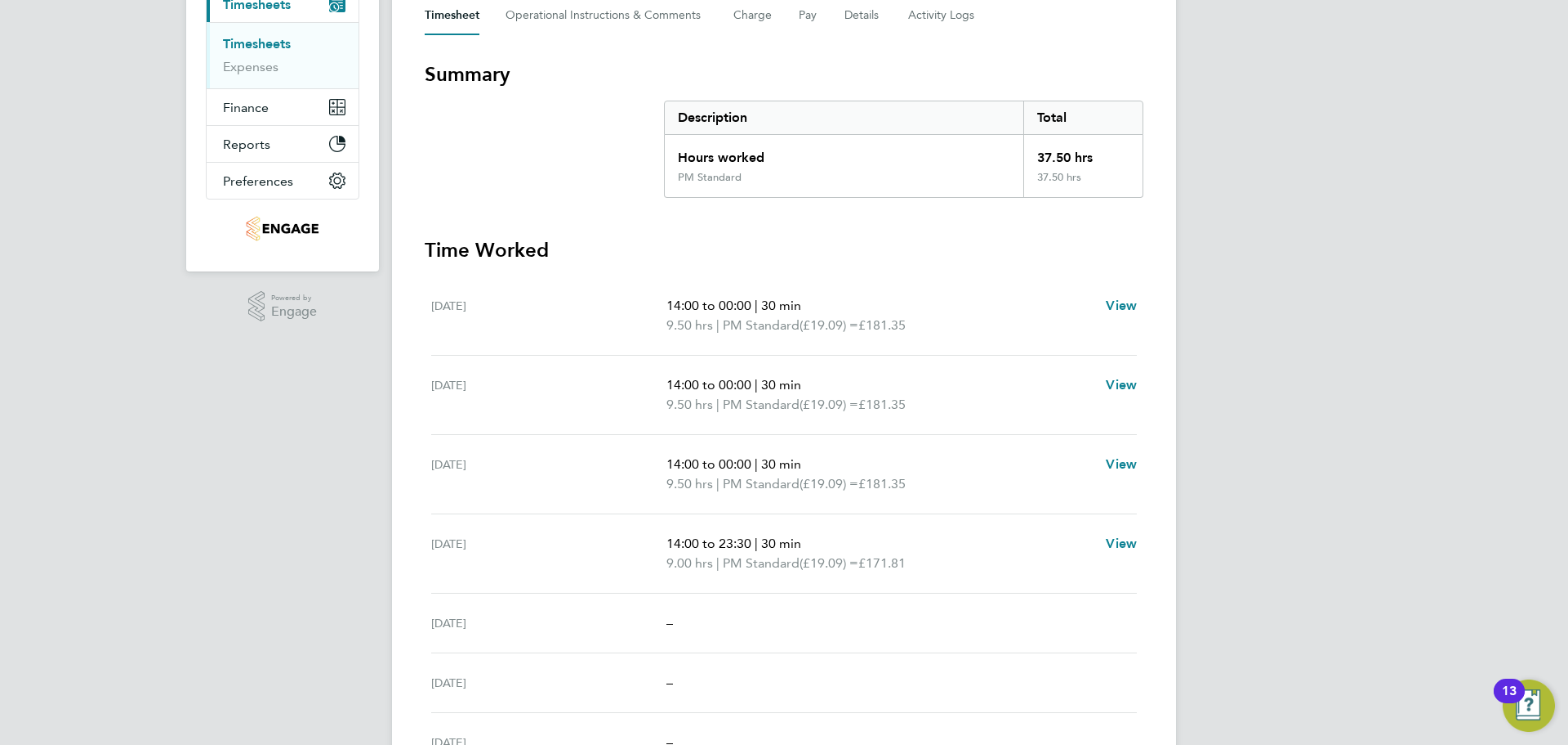
scroll to position [163, 0]
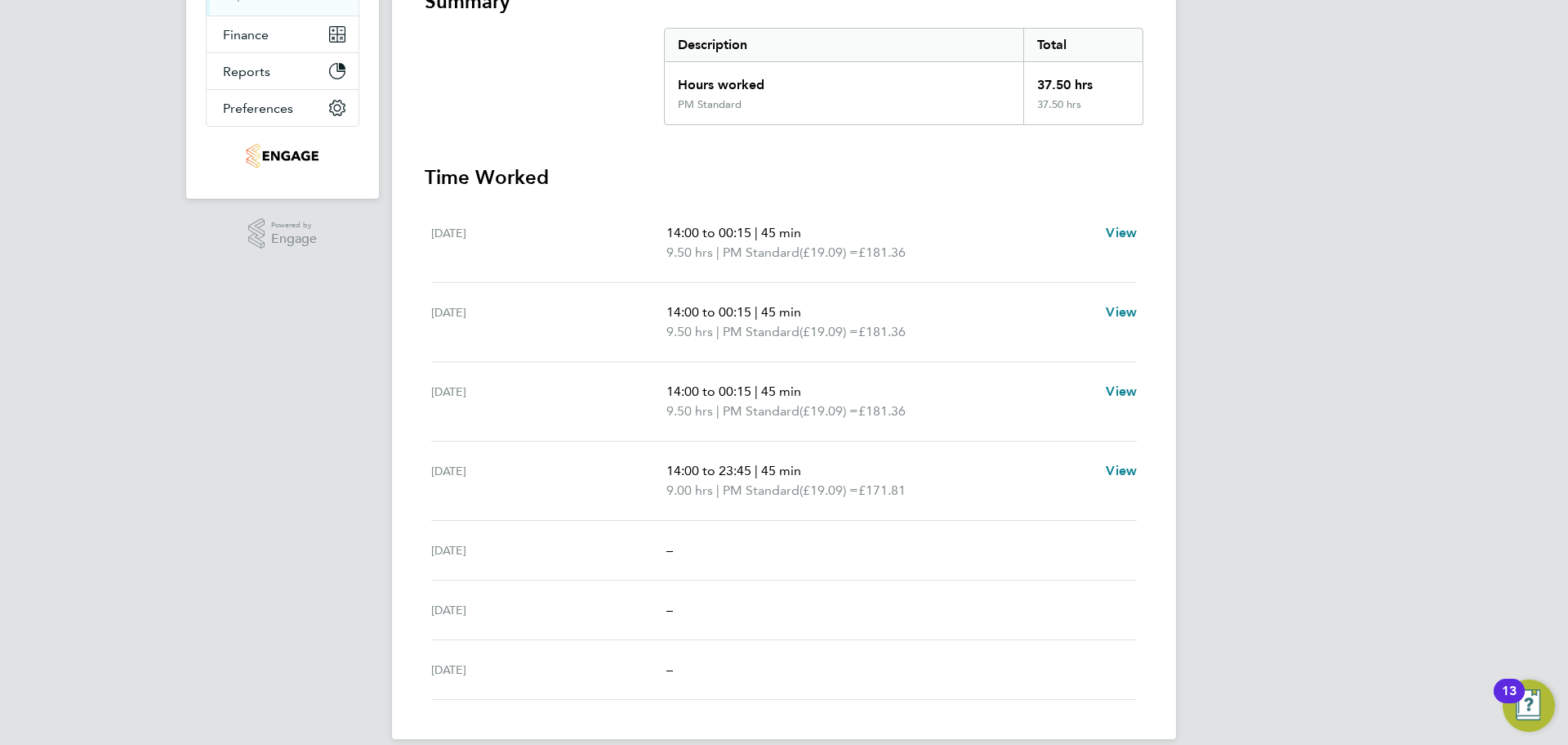
scroll to position [327, 0]
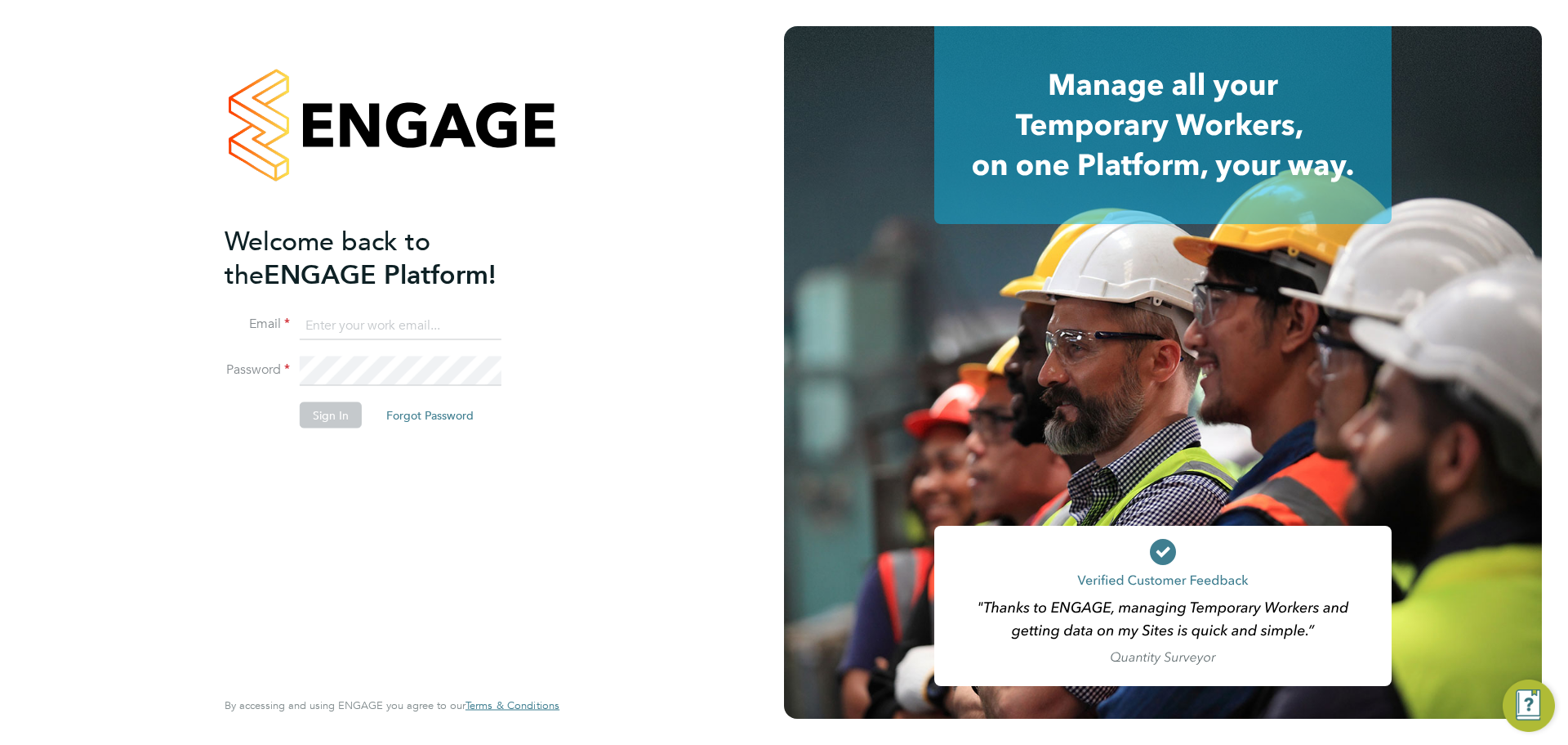
click at [419, 336] on input at bounding box center [401, 325] width 202 height 30
type input "caitlin.rae@integrapeople.com"
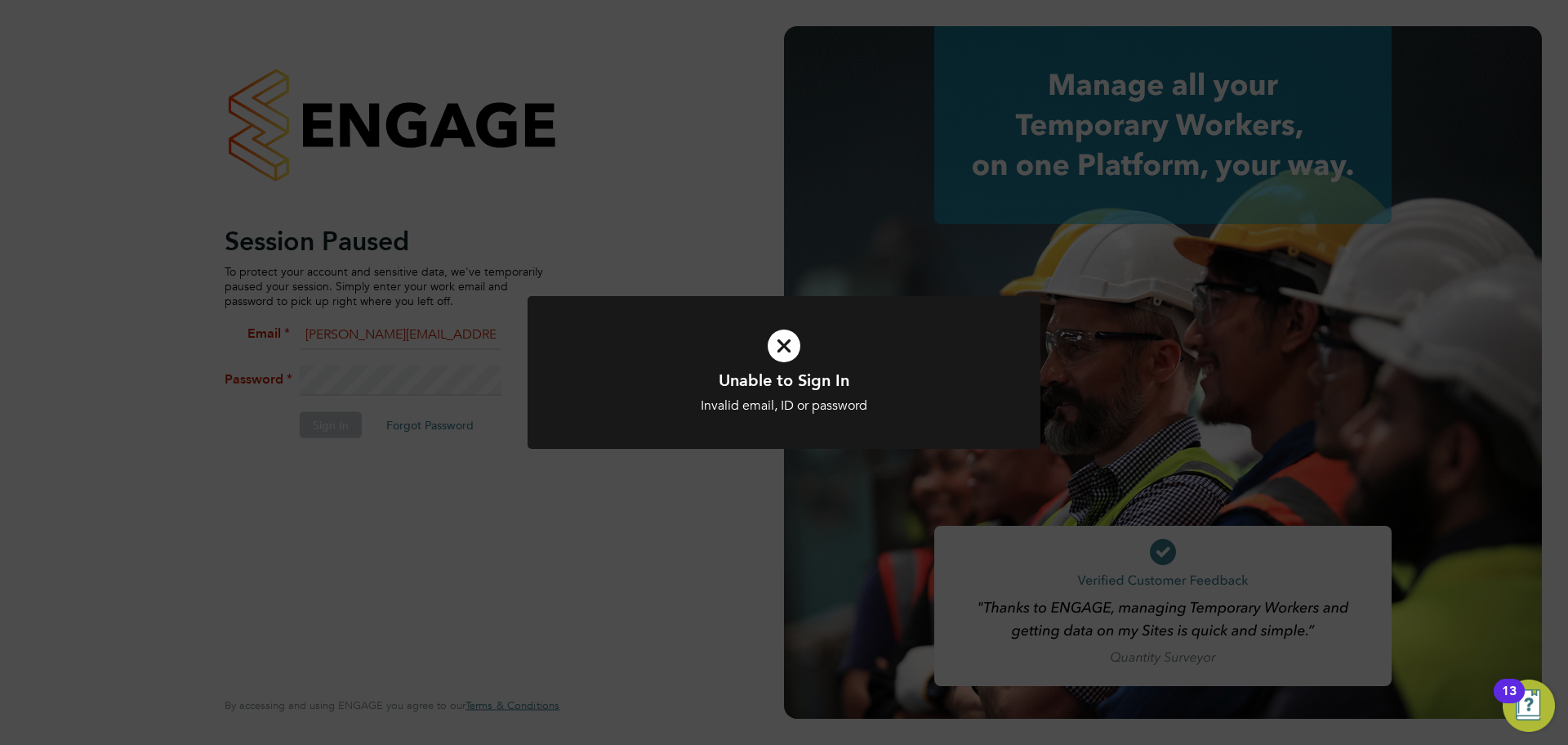
click at [710, 352] on icon at bounding box center [784, 345] width 424 height 64
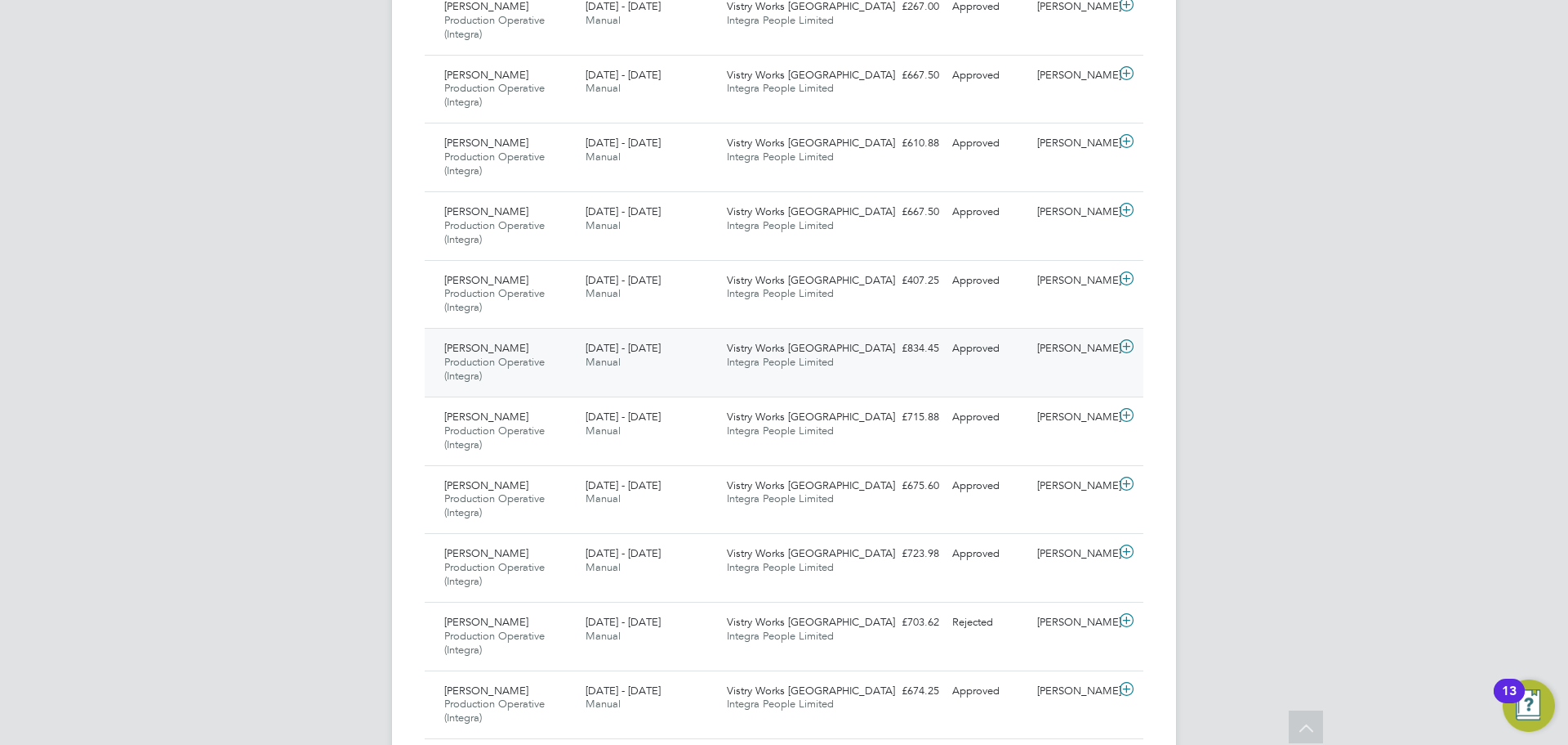
click at [542, 356] on span "Production Operative (Integra)" at bounding box center [494, 369] width 100 height 28
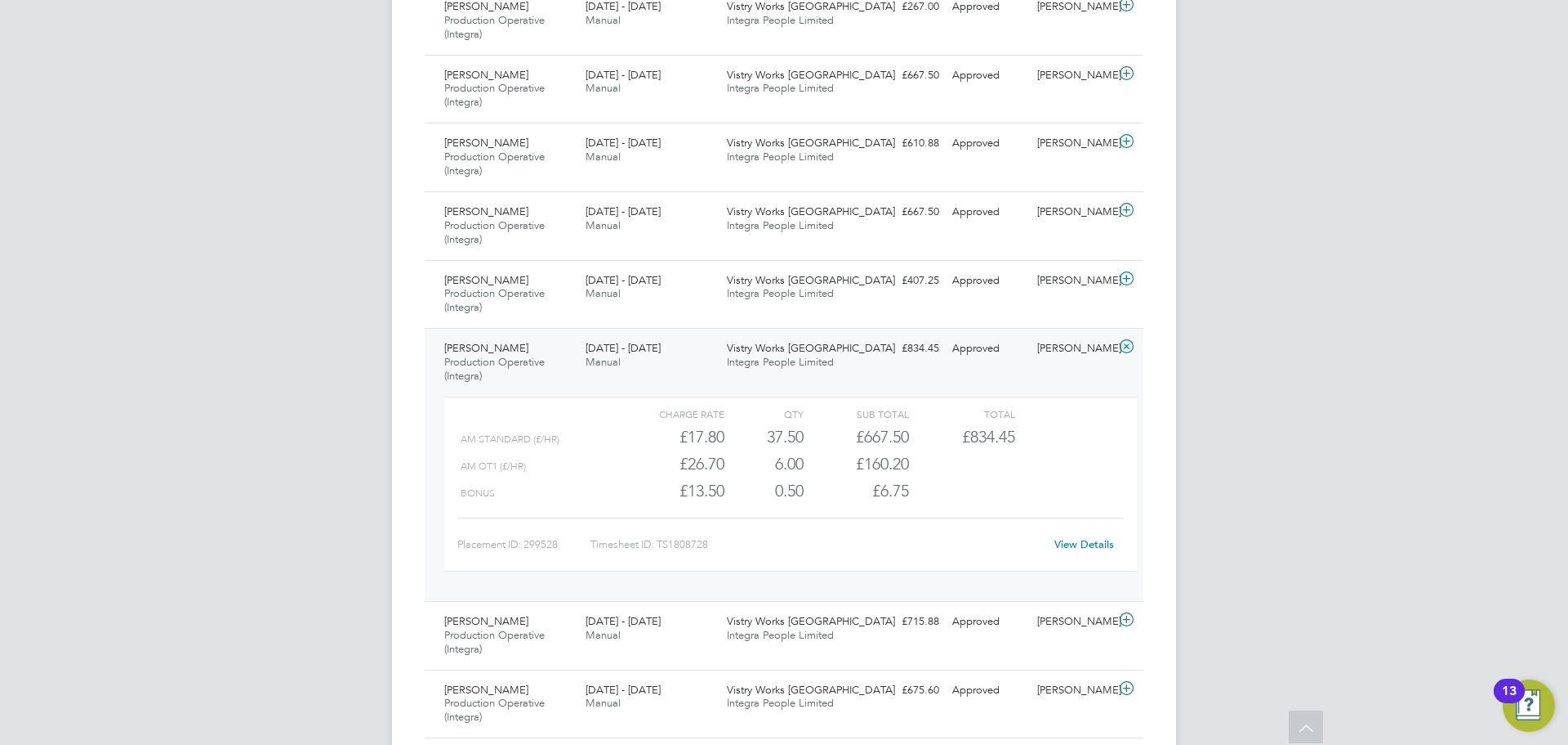
click at [1082, 548] on link "View Details" at bounding box center [1084, 544] width 59 height 14
